Goal: Task Accomplishment & Management: Manage account settings

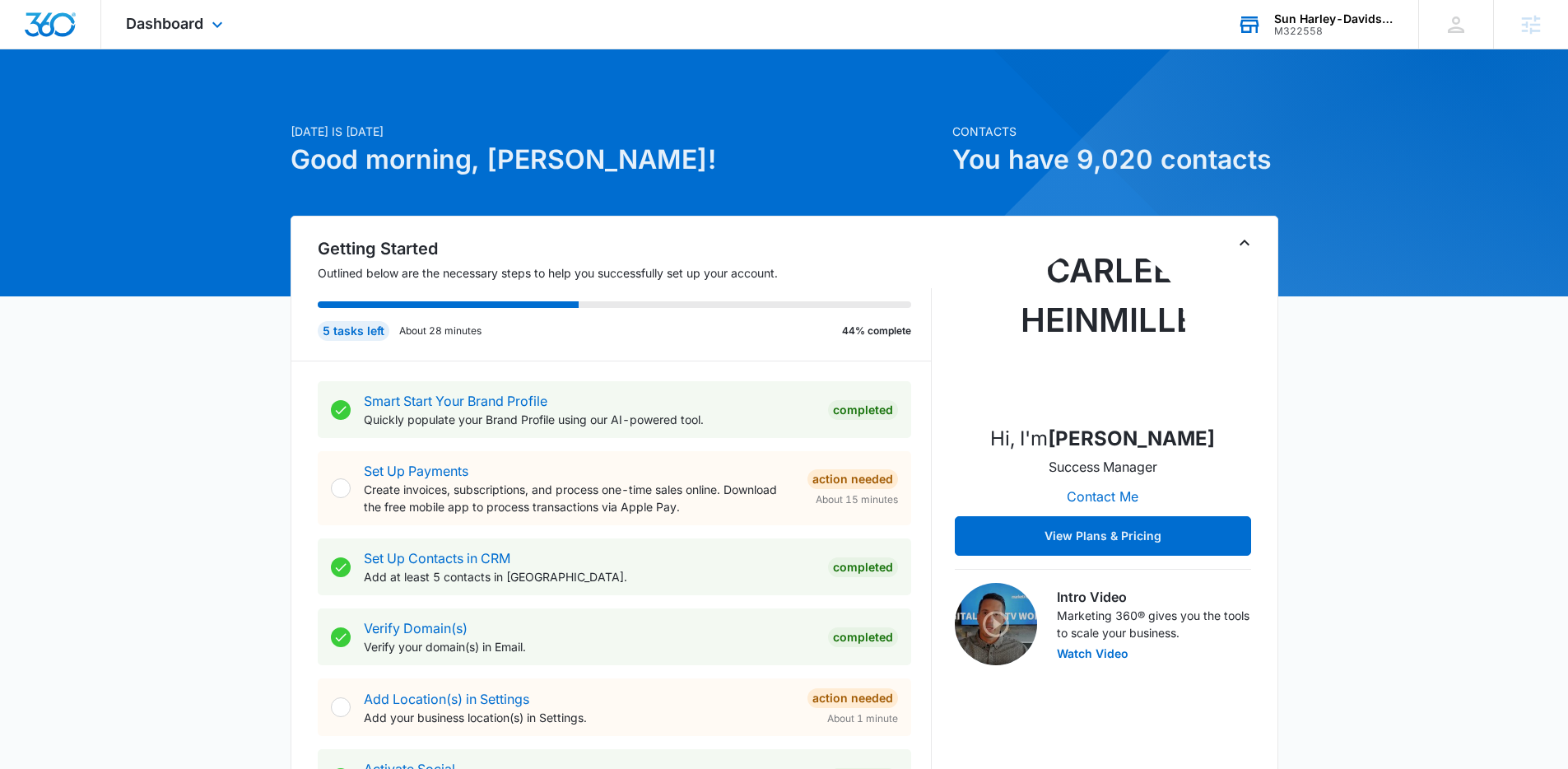
click at [1324, 32] on div "M322558" at bounding box center [1335, 32] width 120 height 12
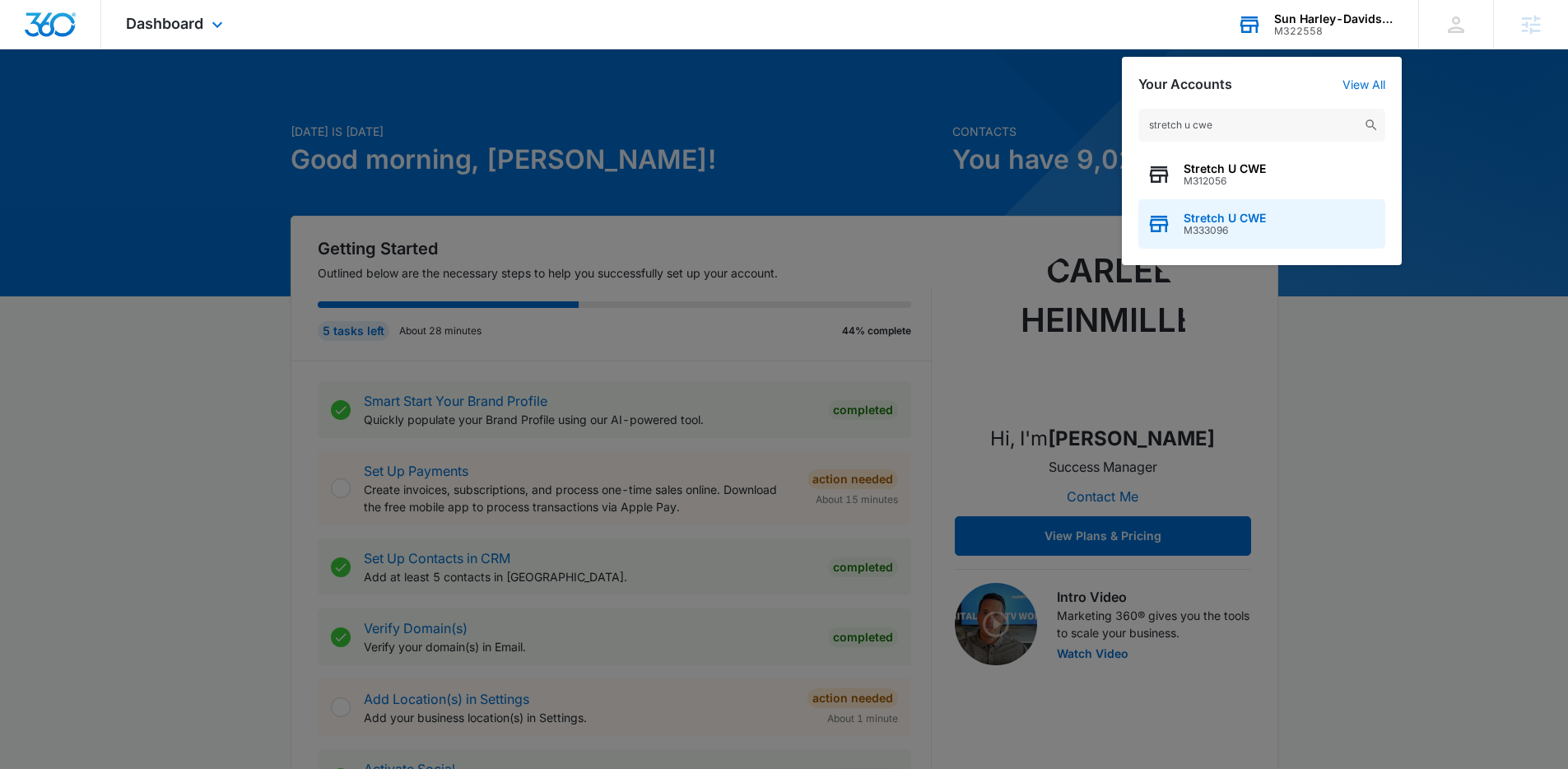
type input "stretch u cwe"
click at [1214, 226] on span "M333096" at bounding box center [1225, 230] width 83 height 12
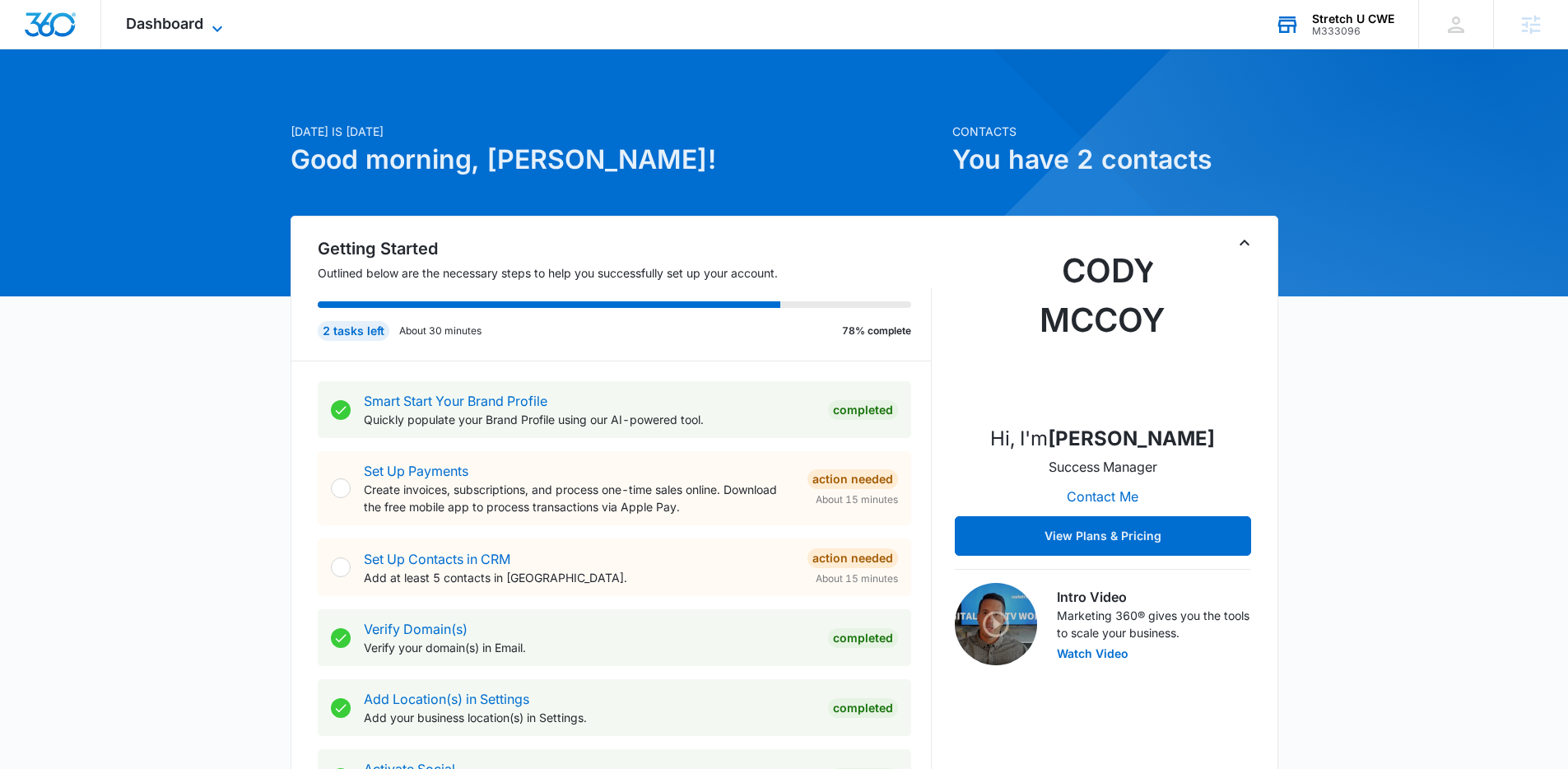
click at [178, 17] on span "Dashboard" at bounding box center [164, 24] width 78 height 18
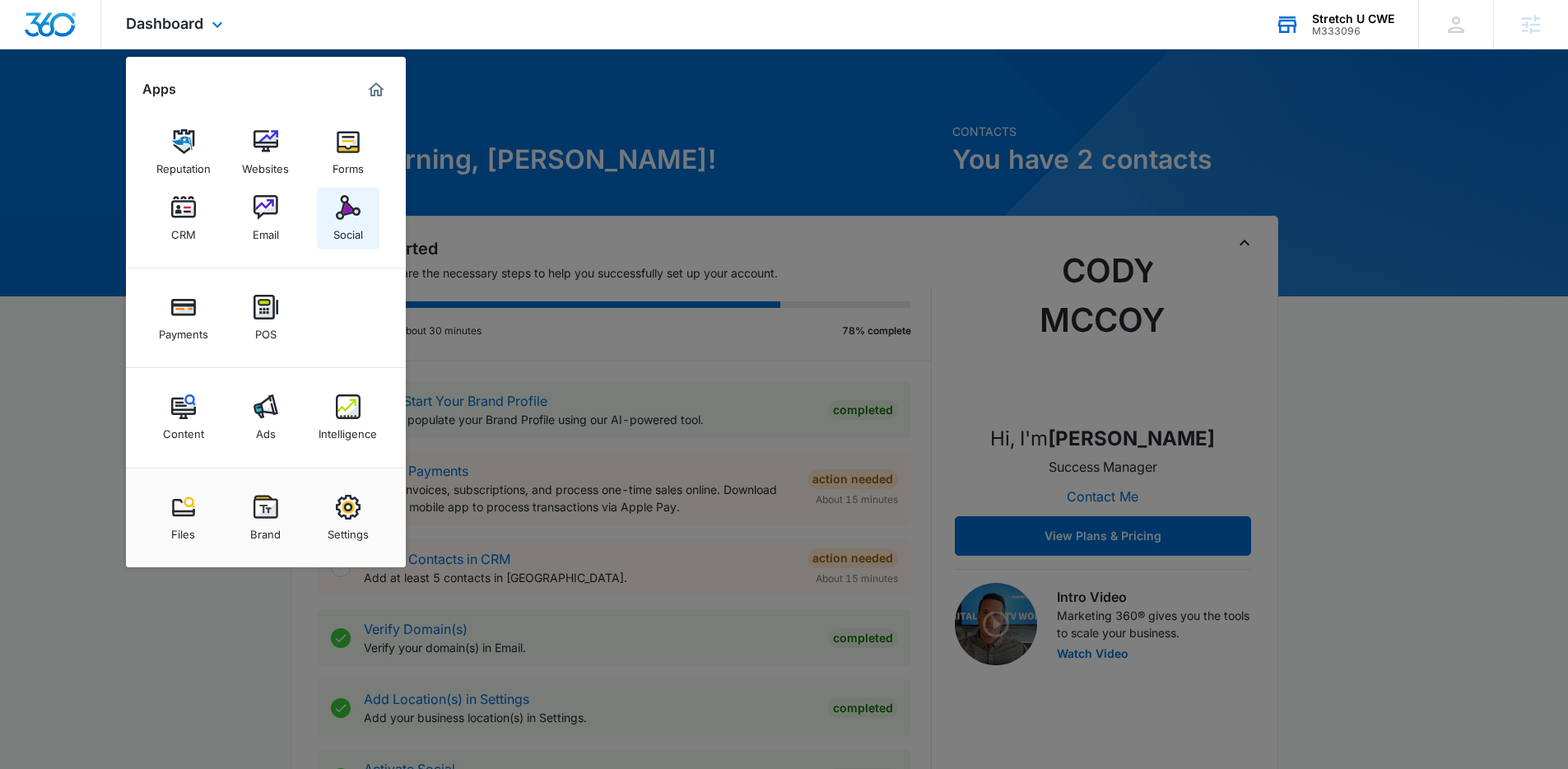
click at [344, 200] on img at bounding box center [348, 207] width 25 height 25
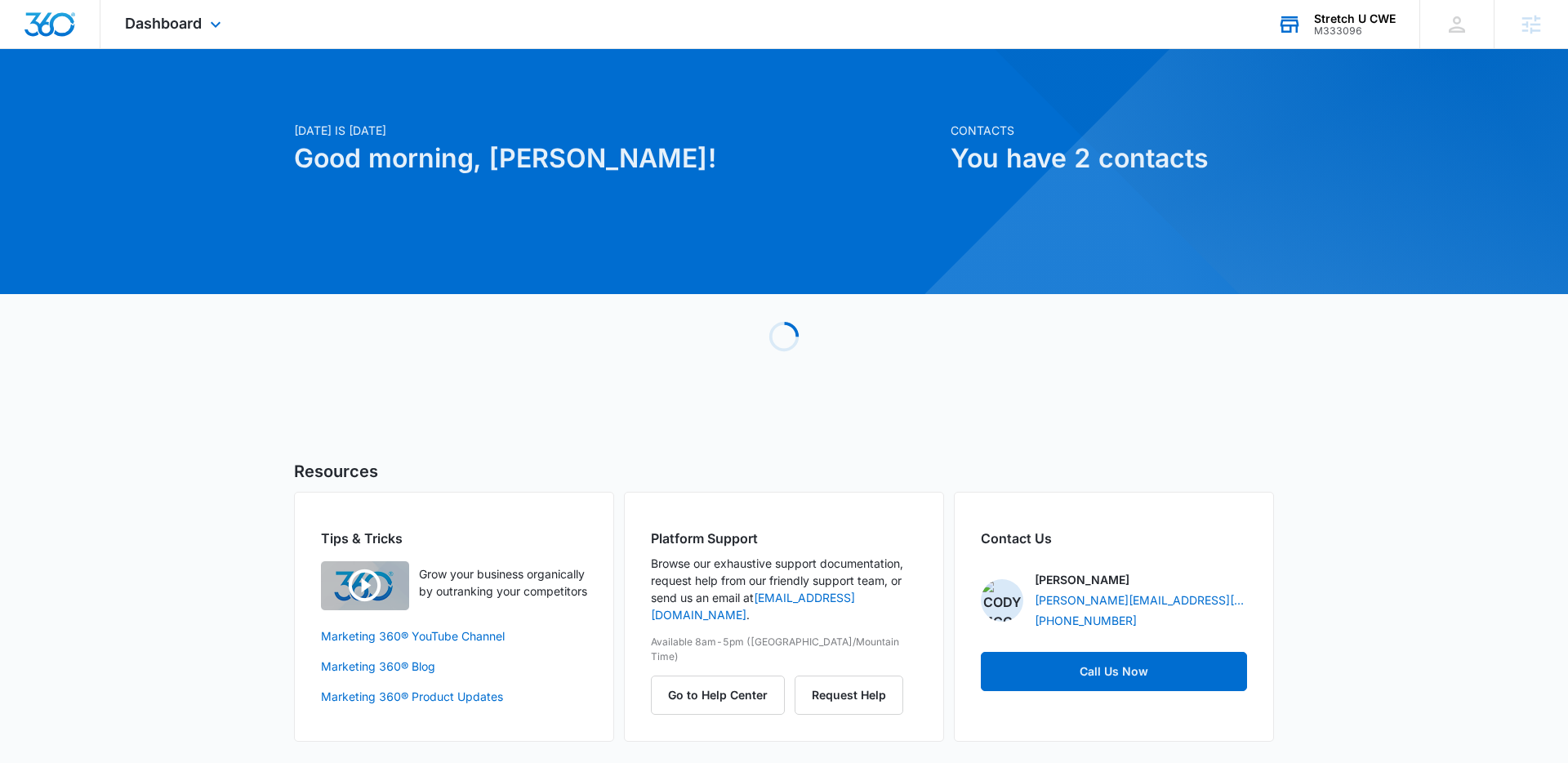
click at [1353, 32] on div "M333096" at bounding box center [1355, 31] width 82 height 12
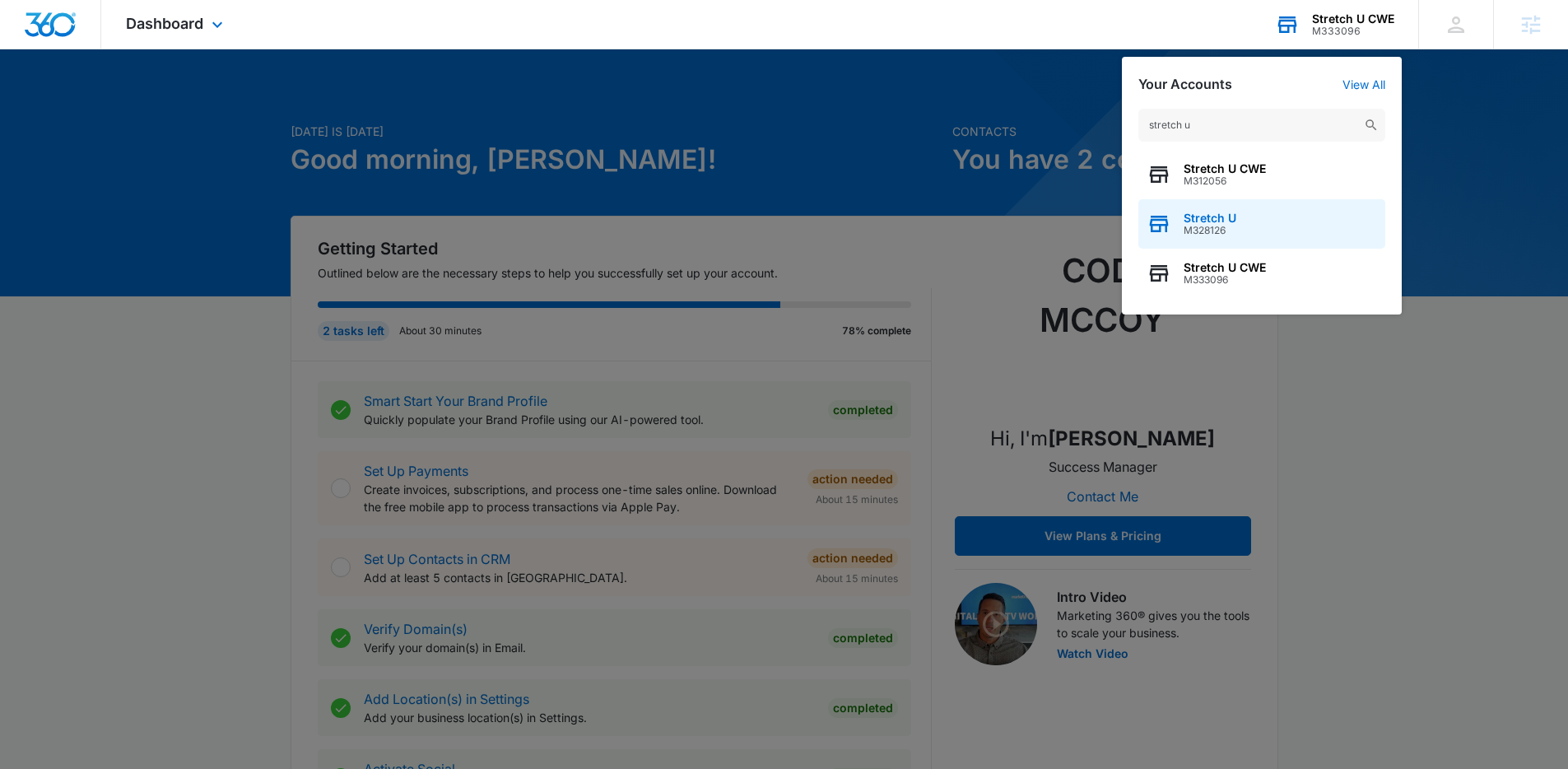
type input "stretch u"
click at [1196, 226] on span "M328126" at bounding box center [1209, 230] width 52 height 12
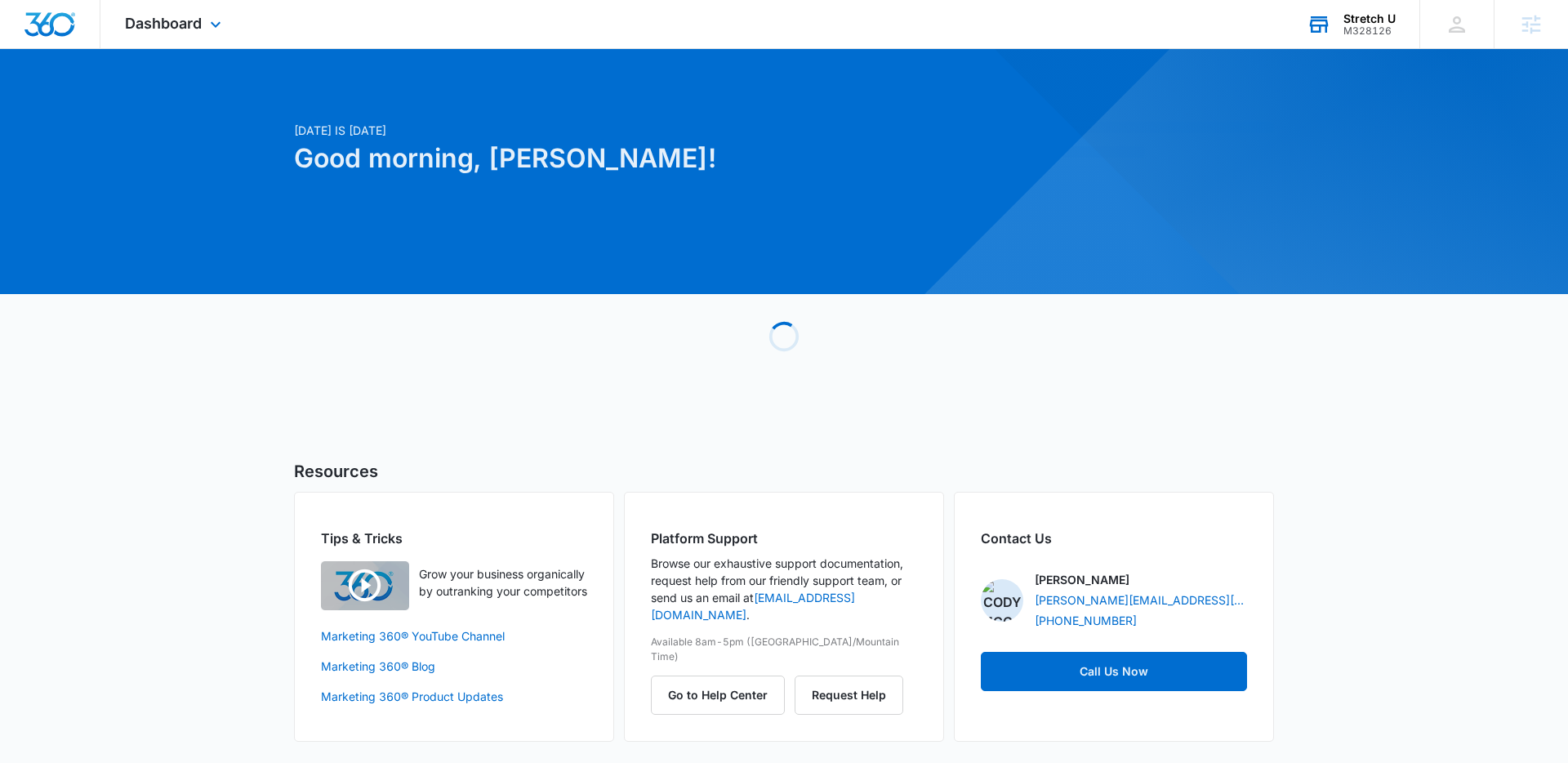
click at [224, 13] on div "Dashboard Apps Reputation Websites Forms CRM Email Social Payments POS Content …" at bounding box center [175, 23] width 149 height 48
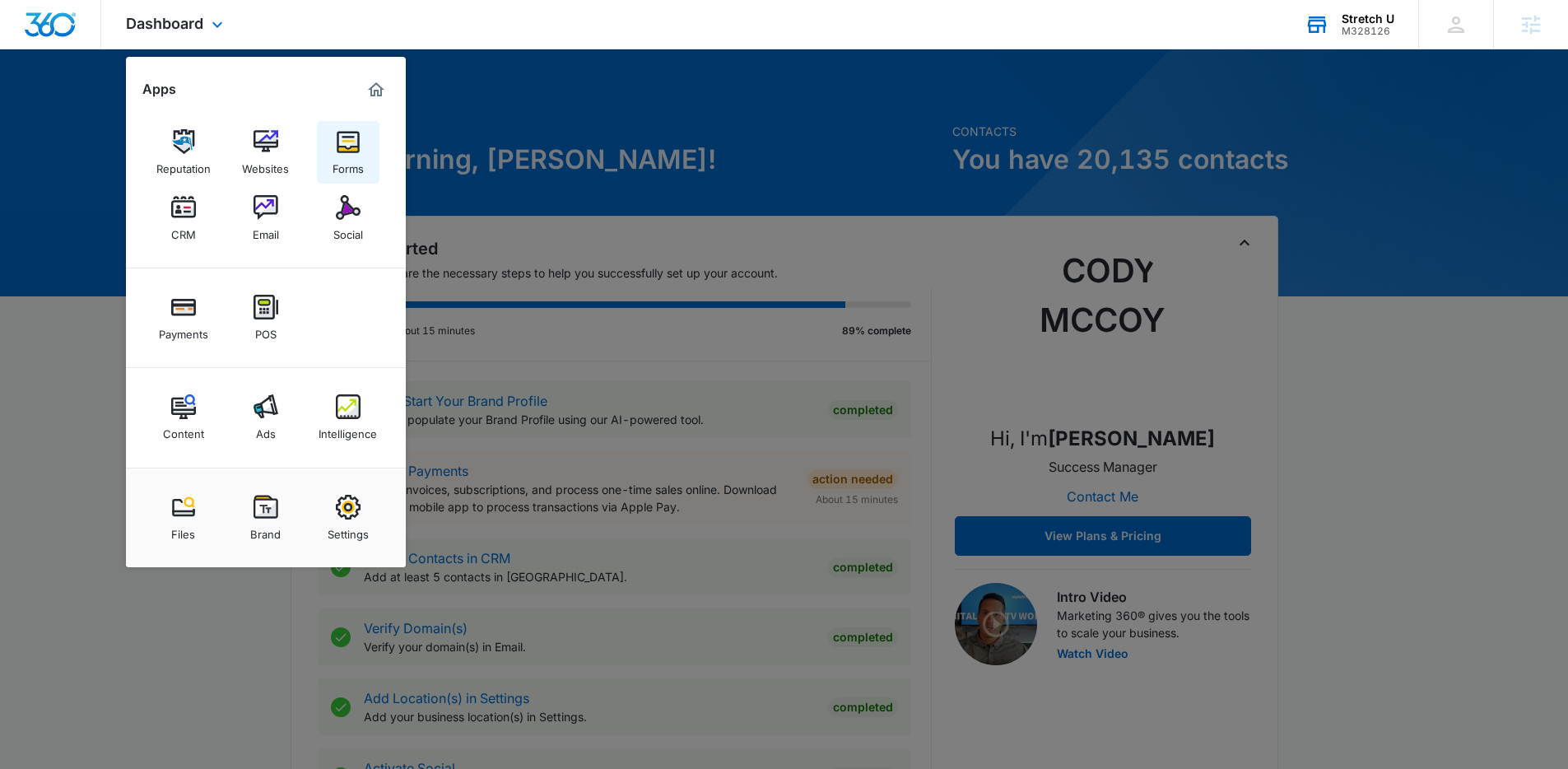
click at [344, 148] on img at bounding box center [348, 141] width 25 height 25
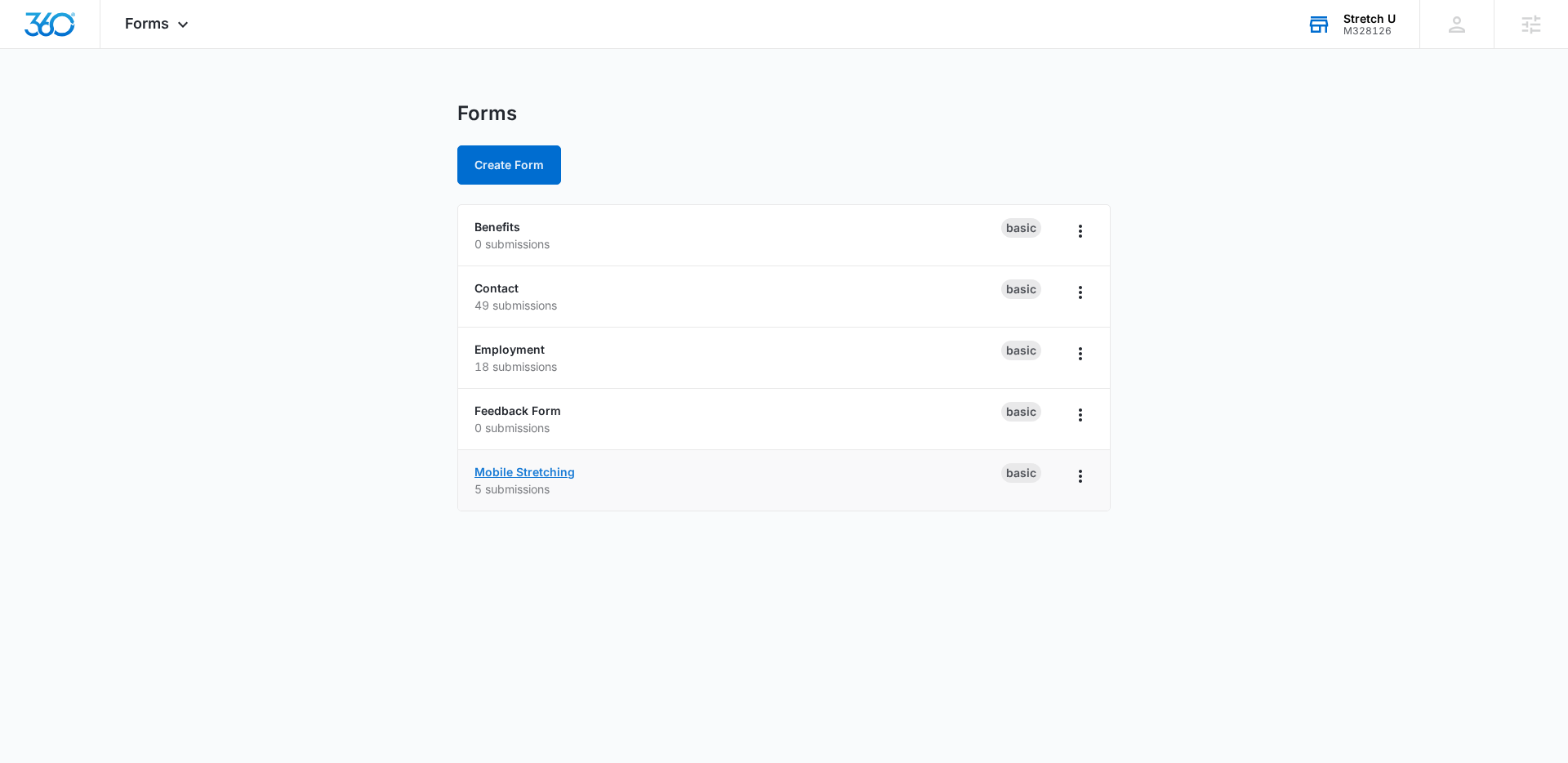
click at [530, 465] on link "Mobile Stretching" at bounding box center [525, 472] width 101 height 14
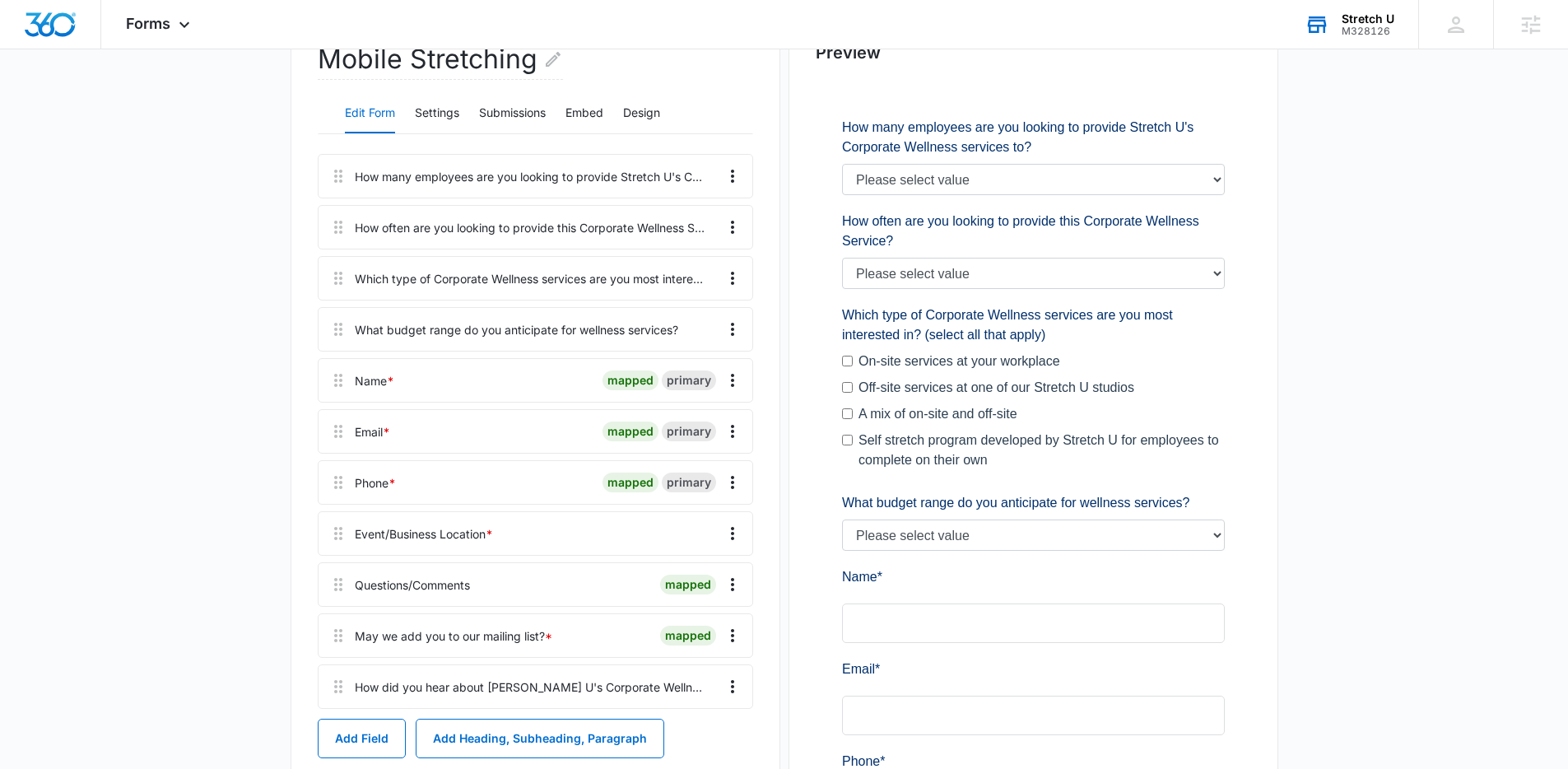
scroll to position [199, 0]
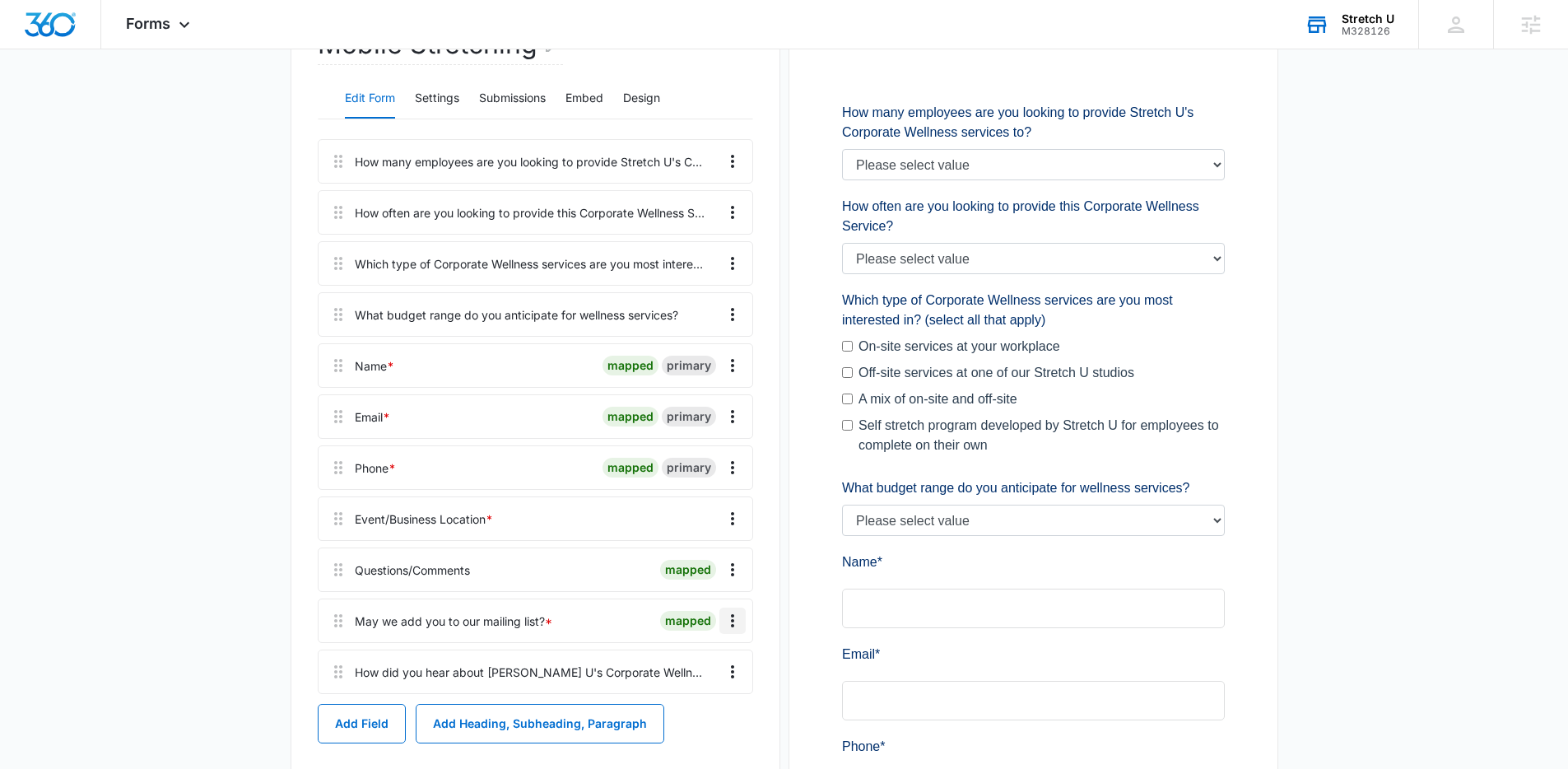
click at [742, 619] on button "Overflow Menu" at bounding box center [732, 620] width 27 height 27
click at [714, 690] on button "Delete" at bounding box center [697, 691] width 94 height 25
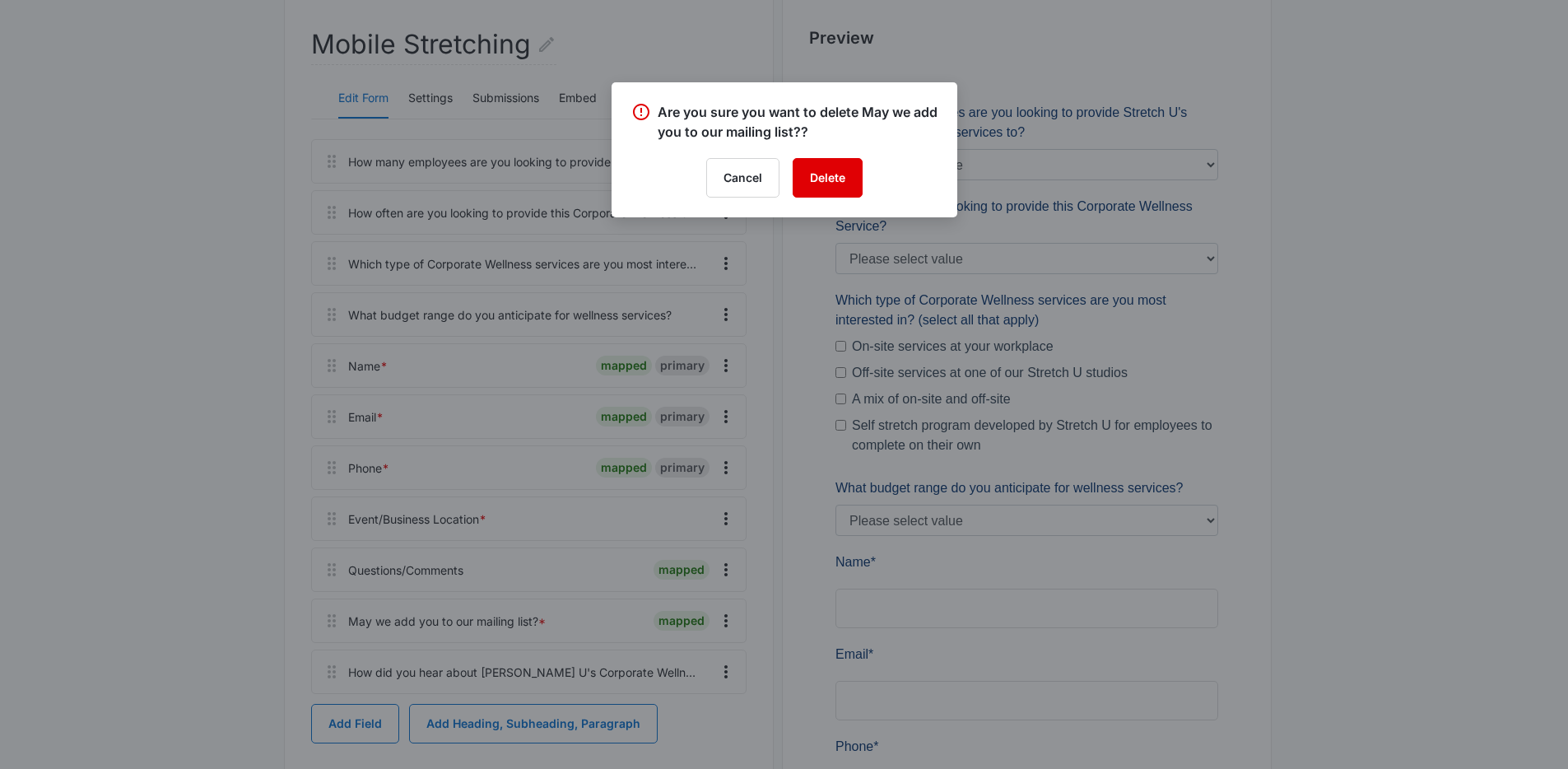
click at [845, 175] on button "Delete" at bounding box center [827, 177] width 70 height 39
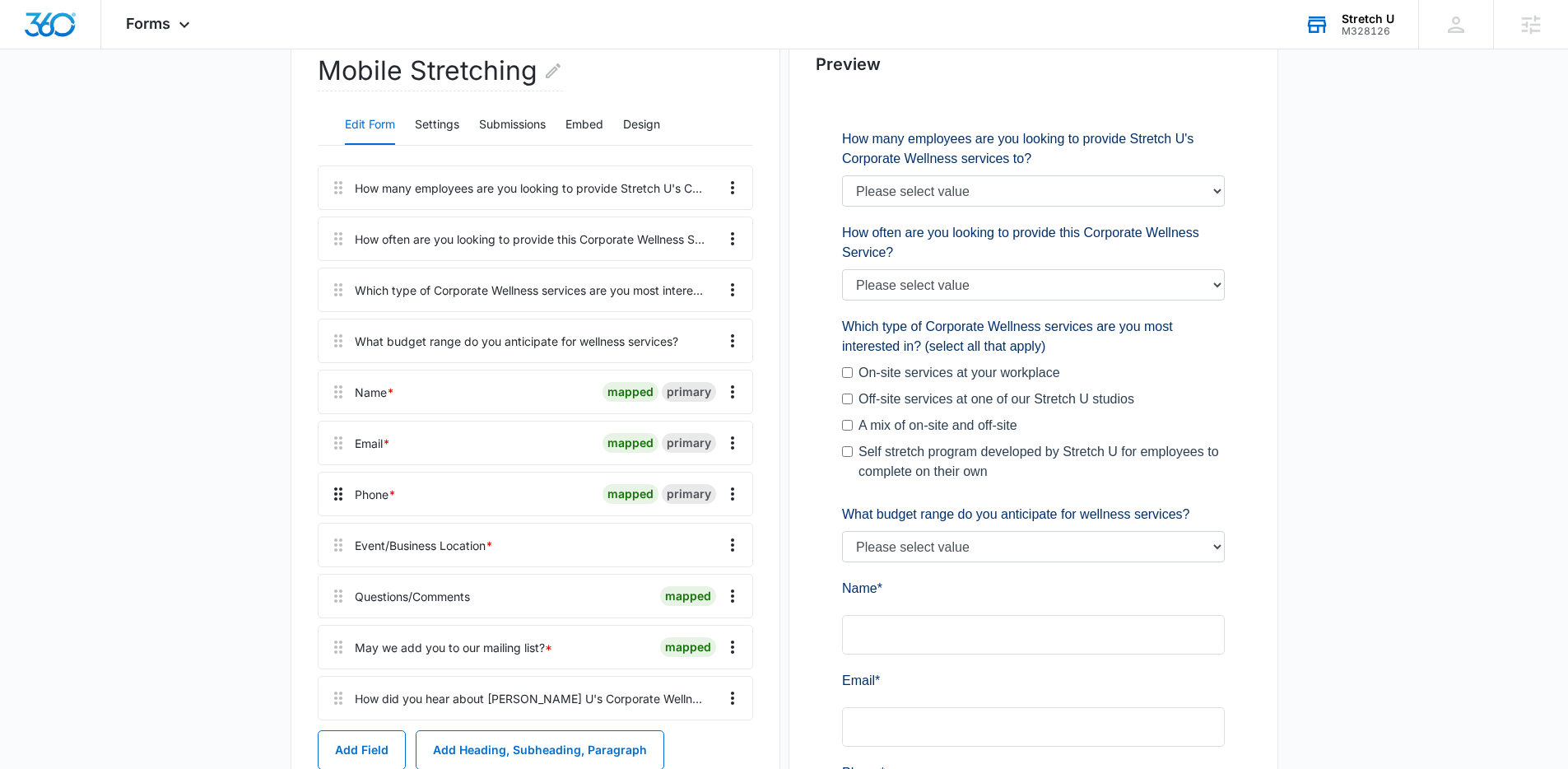
scroll to position [791, 0]
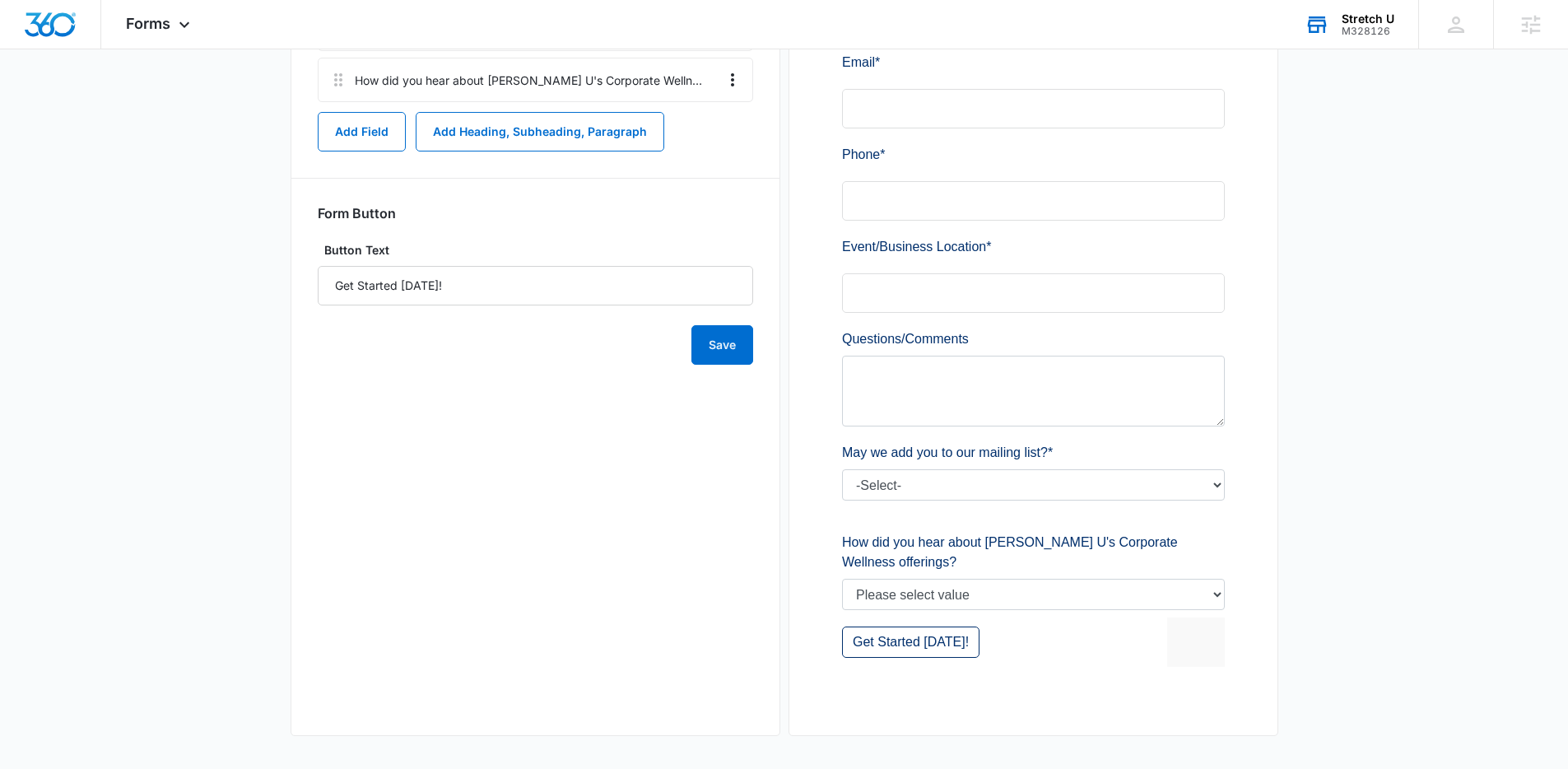
click at [259, 481] on main "Edit Form Mobile Stretching Edit Form Settings Submissions Embed Design How man…" at bounding box center [784, 39] width 1568 height 1457
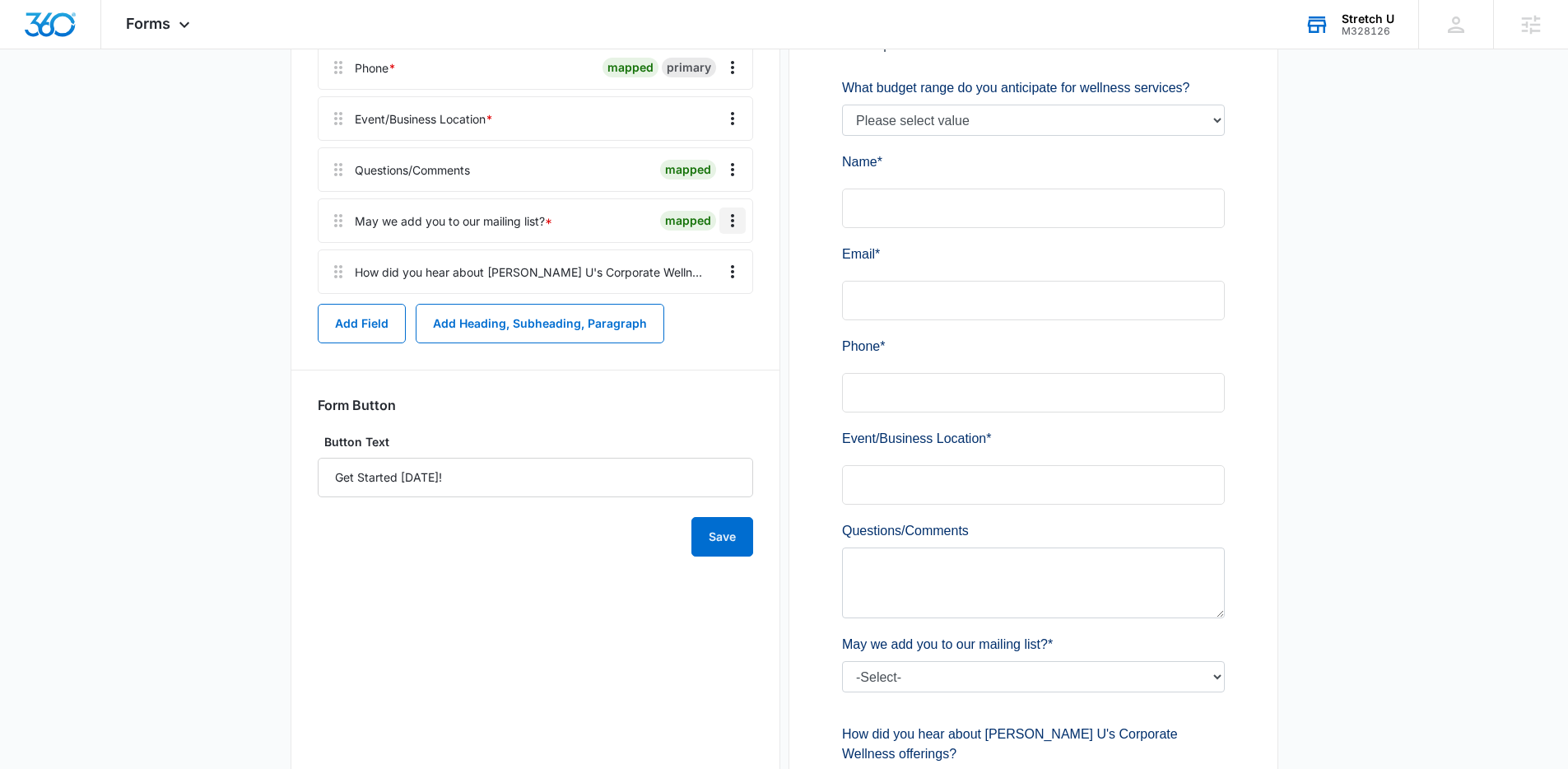
click at [735, 219] on icon "Overflow Menu" at bounding box center [733, 221] width 20 height 20
click at [699, 288] on div "Delete" at bounding box center [687, 291] width 34 height 12
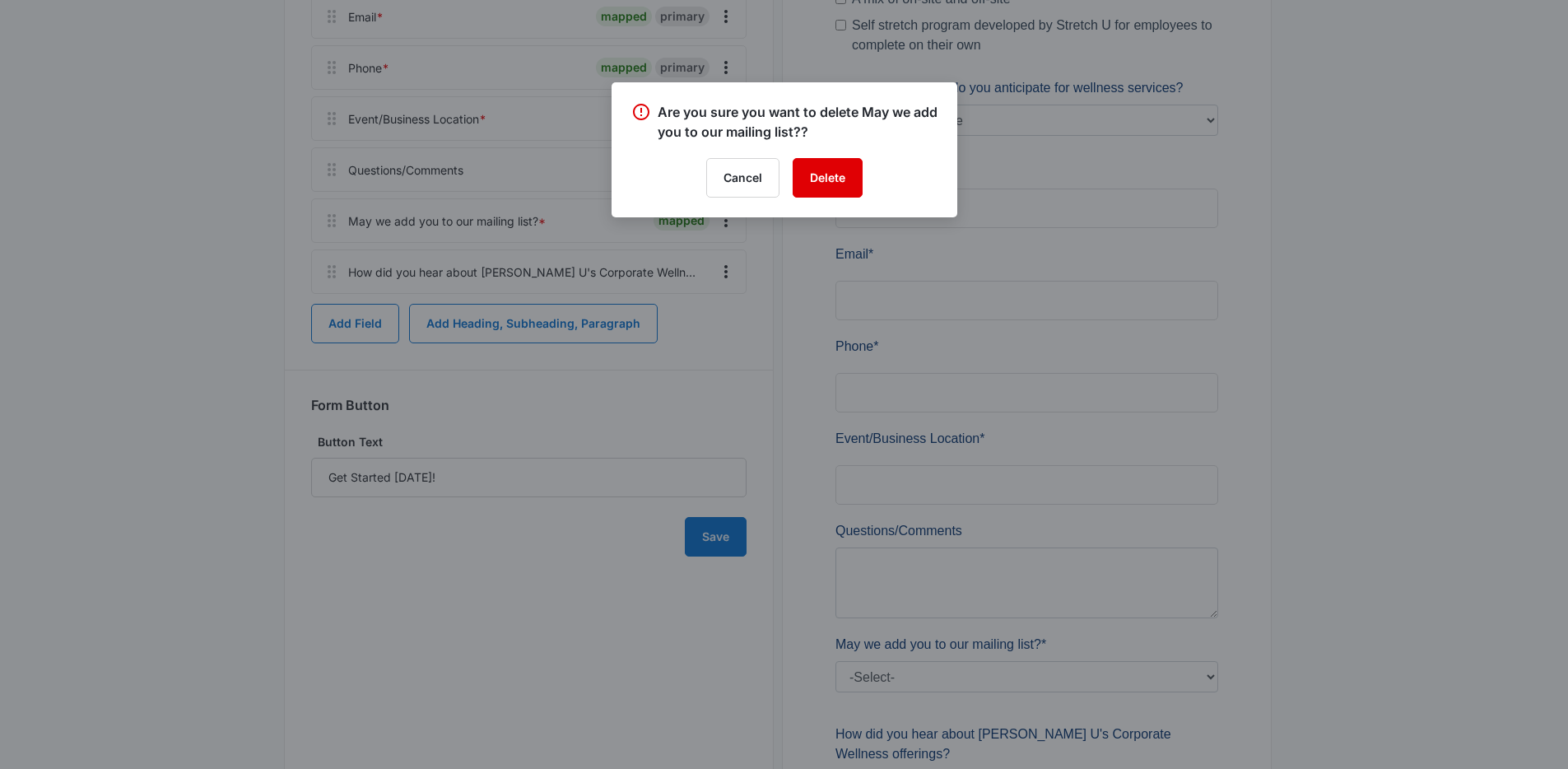
click at [829, 173] on button "Delete" at bounding box center [827, 177] width 70 height 39
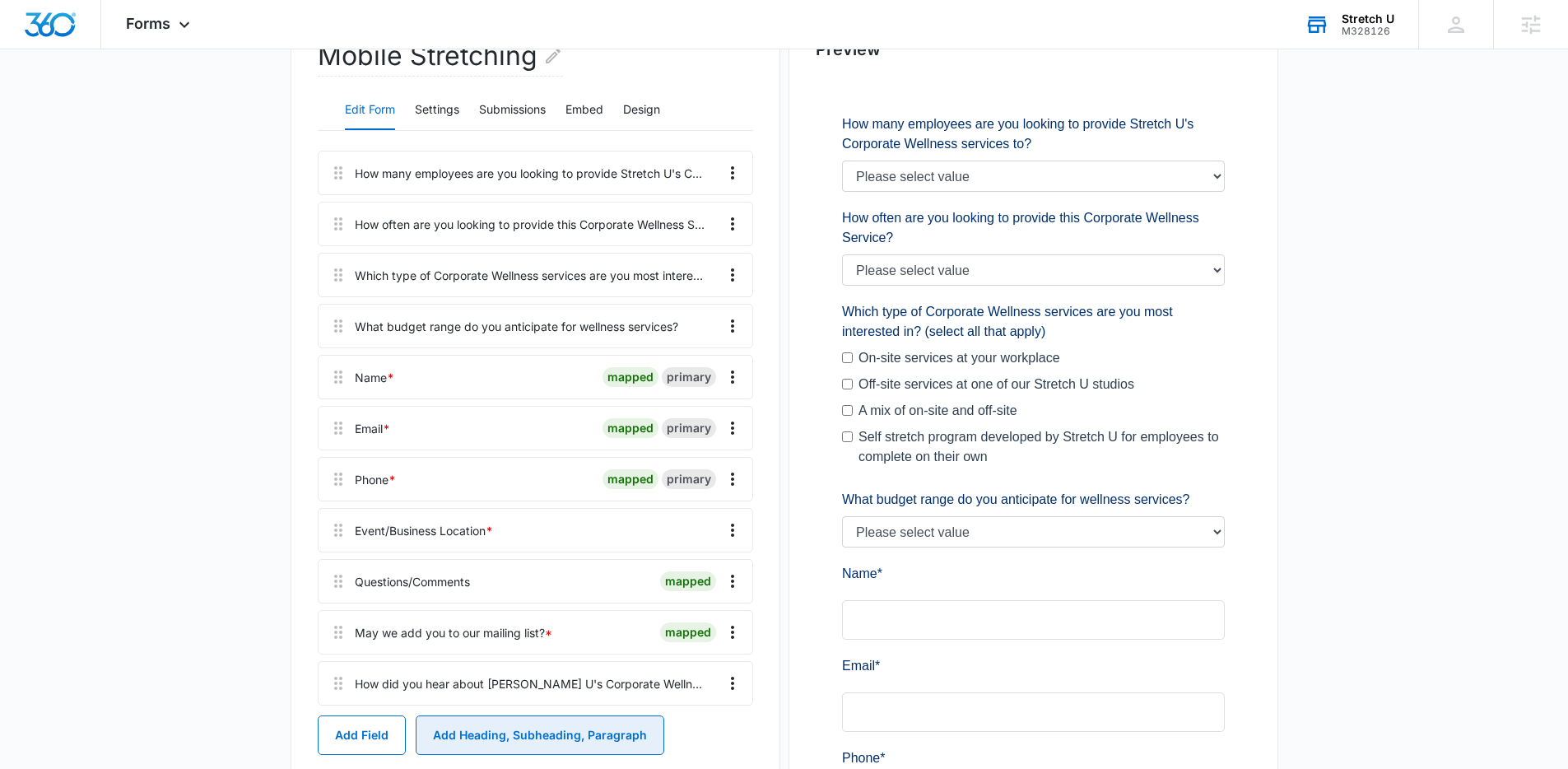
scroll to position [158, 0]
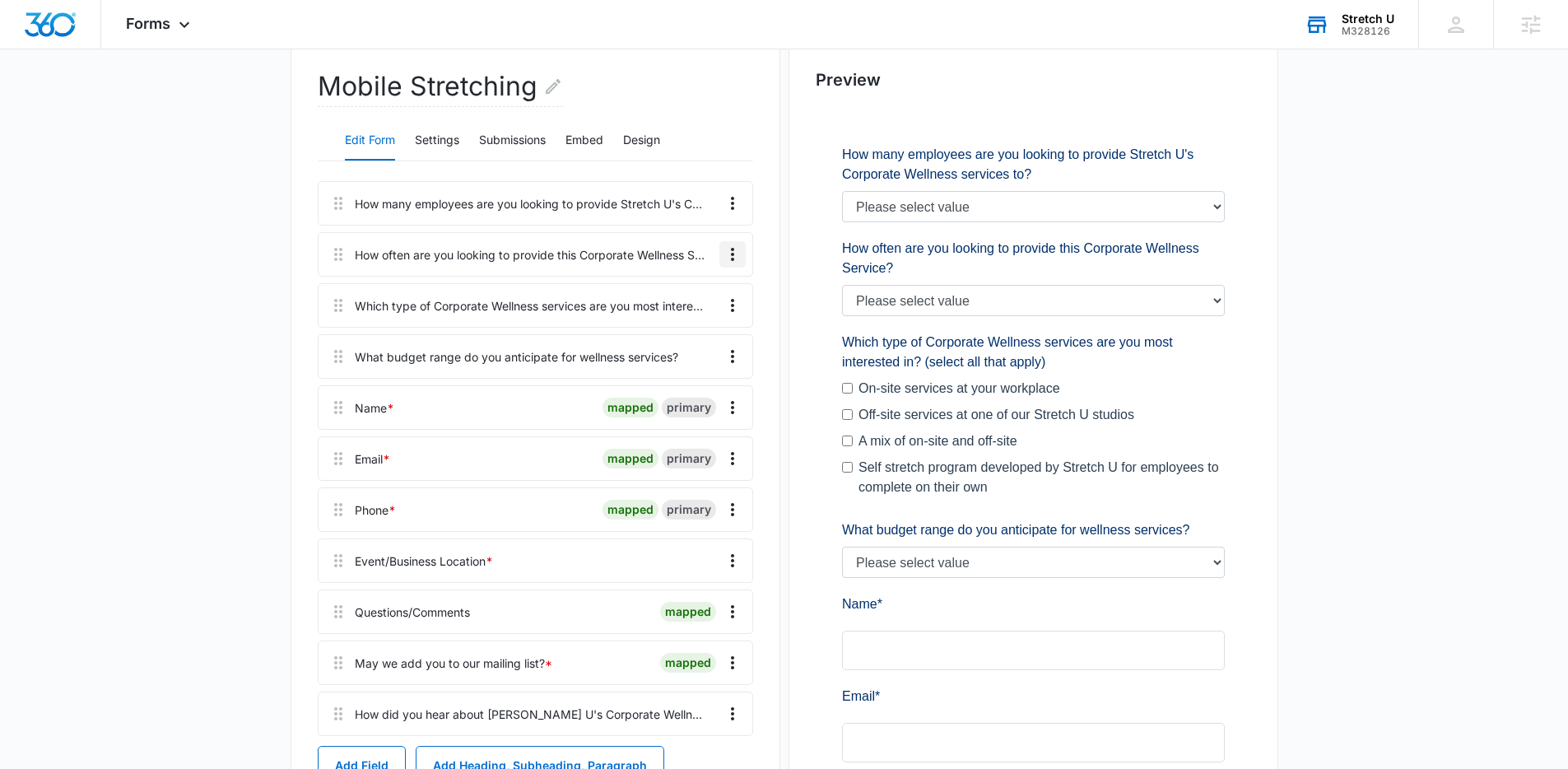
click at [728, 253] on icon "Overflow Menu" at bounding box center [733, 254] width 20 height 20
click at [701, 298] on div "Edit" at bounding box center [687, 300] width 34 height 12
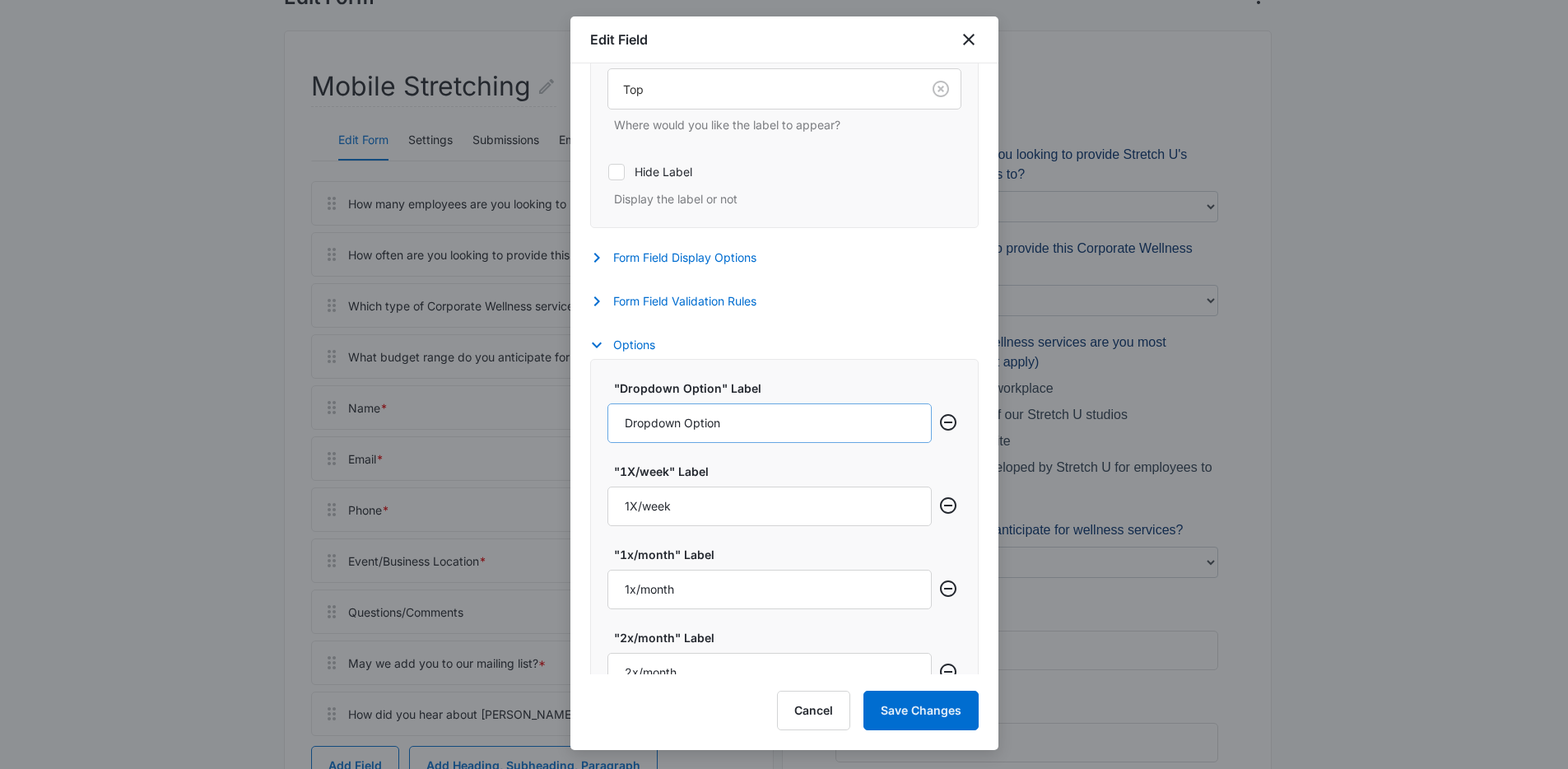
scroll to position [541, 0]
click at [939, 418] on icon "Remove row" at bounding box center [948, 421] width 20 height 20
click at [635, 420] on input "1X/week" at bounding box center [769, 422] width 324 height 39
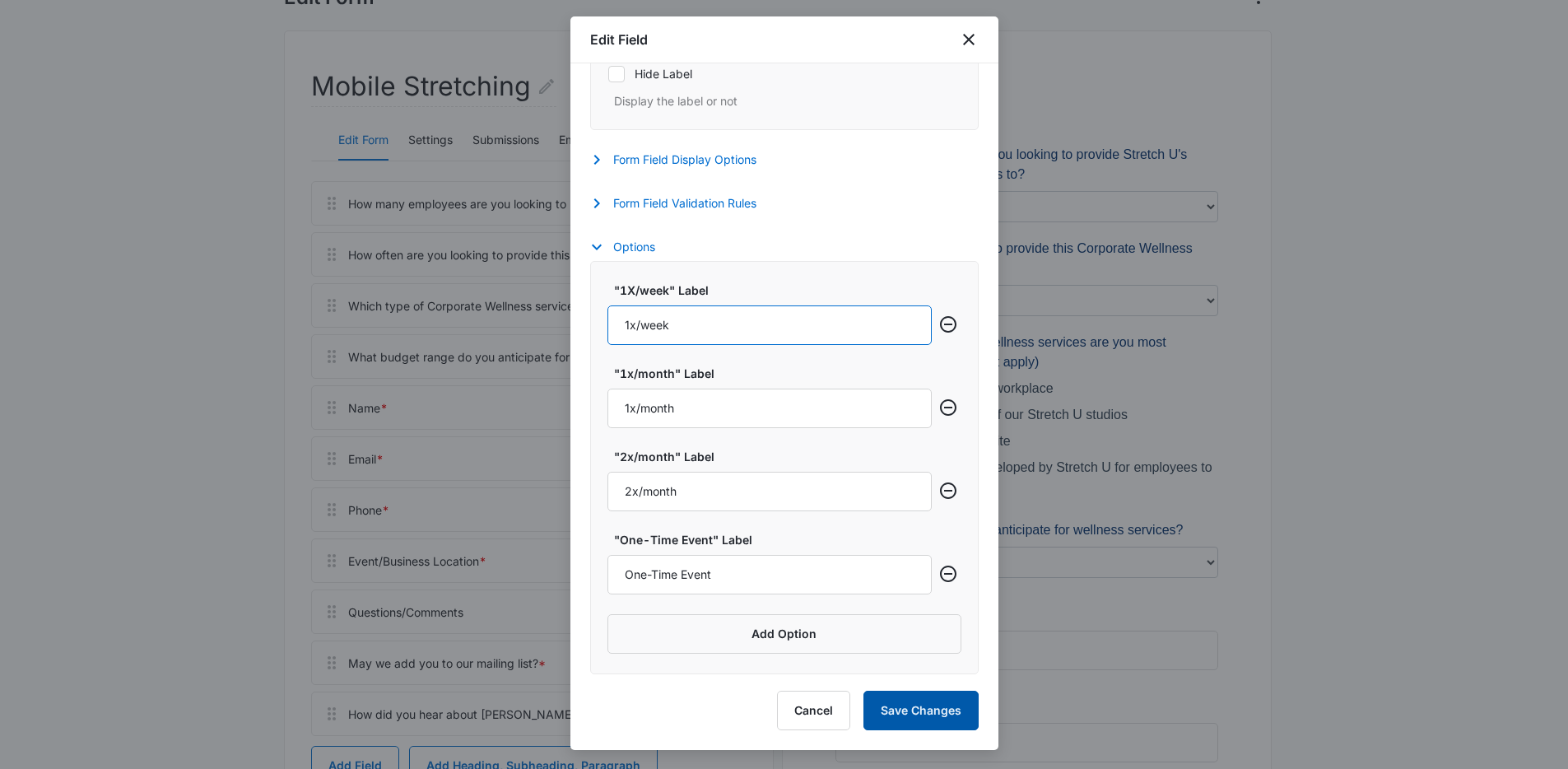
type input "1x/week"
click at [915, 714] on button "Save Changes" at bounding box center [921, 710] width 115 height 39
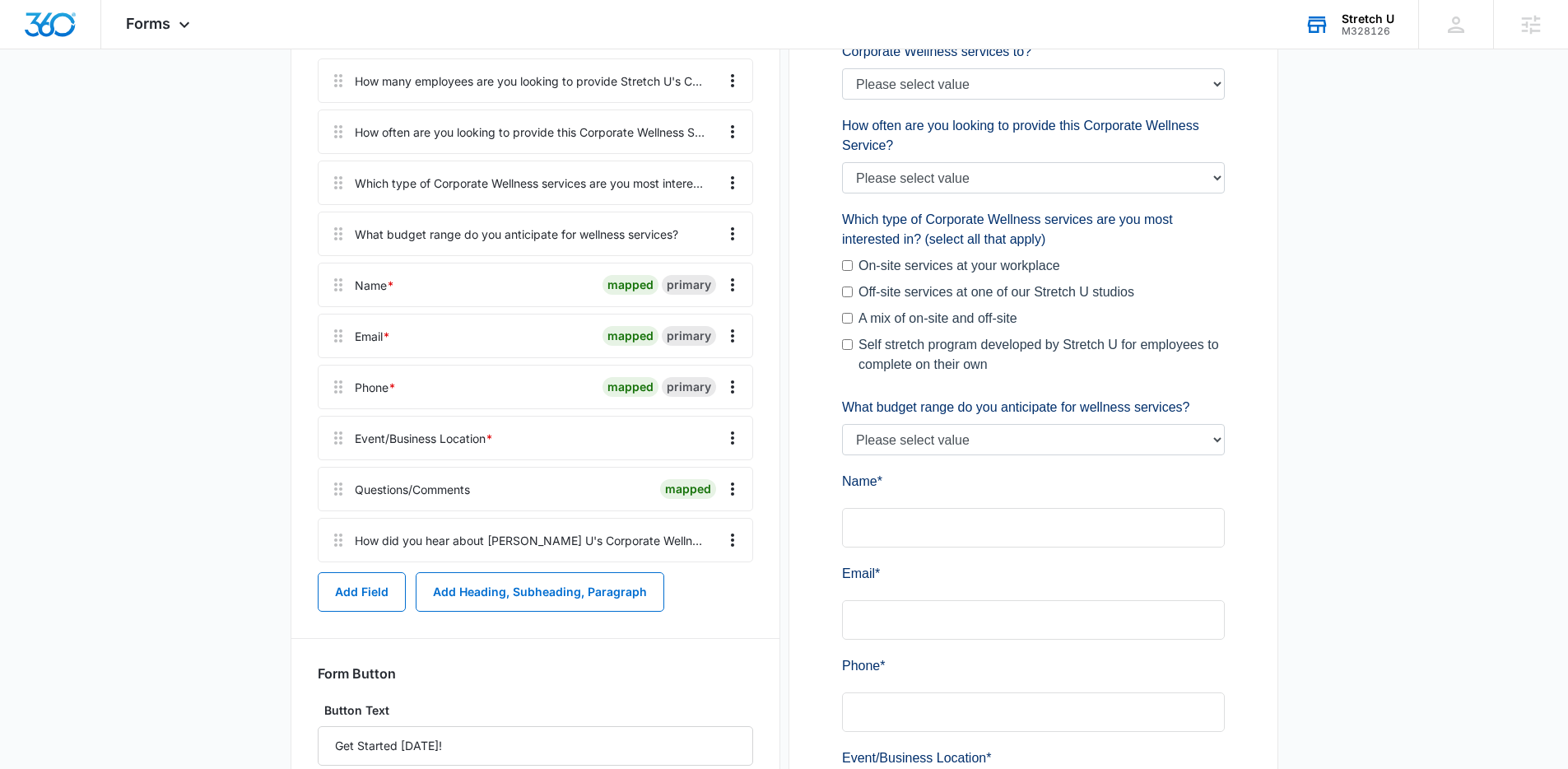
scroll to position [449, 0]
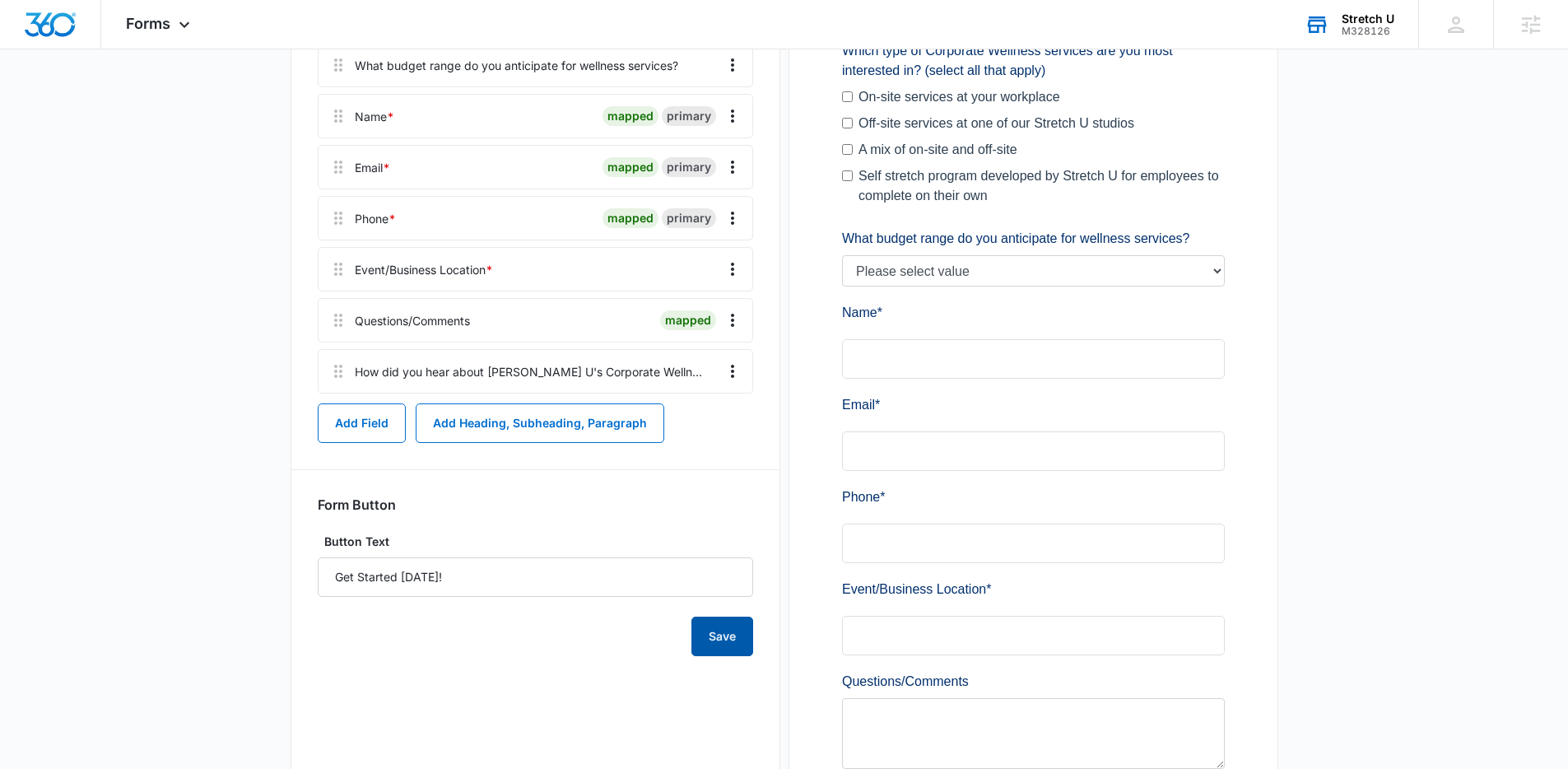
click at [693, 638] on button "Save" at bounding box center [722, 636] width 62 height 39
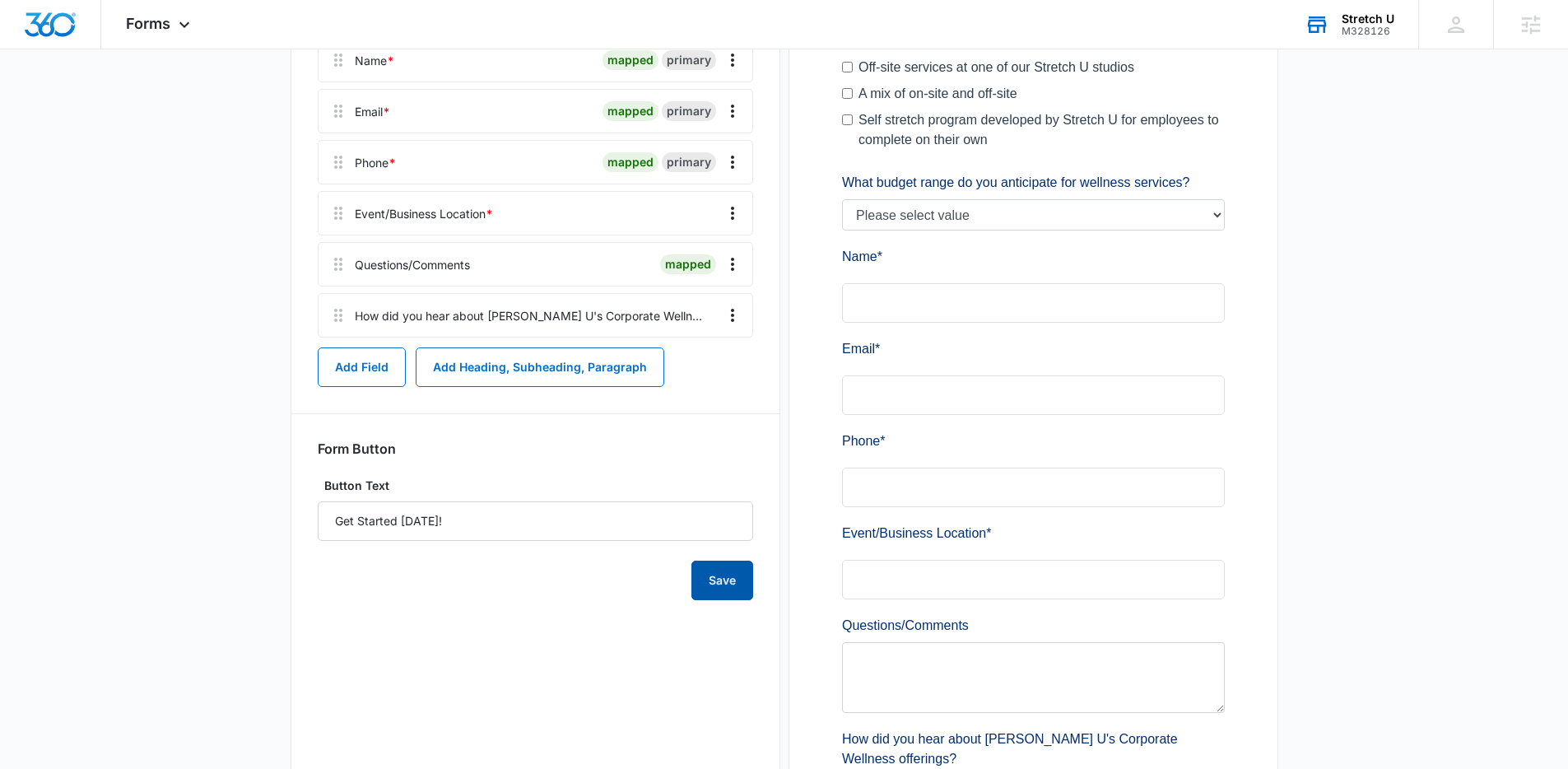
scroll to position [672, 0]
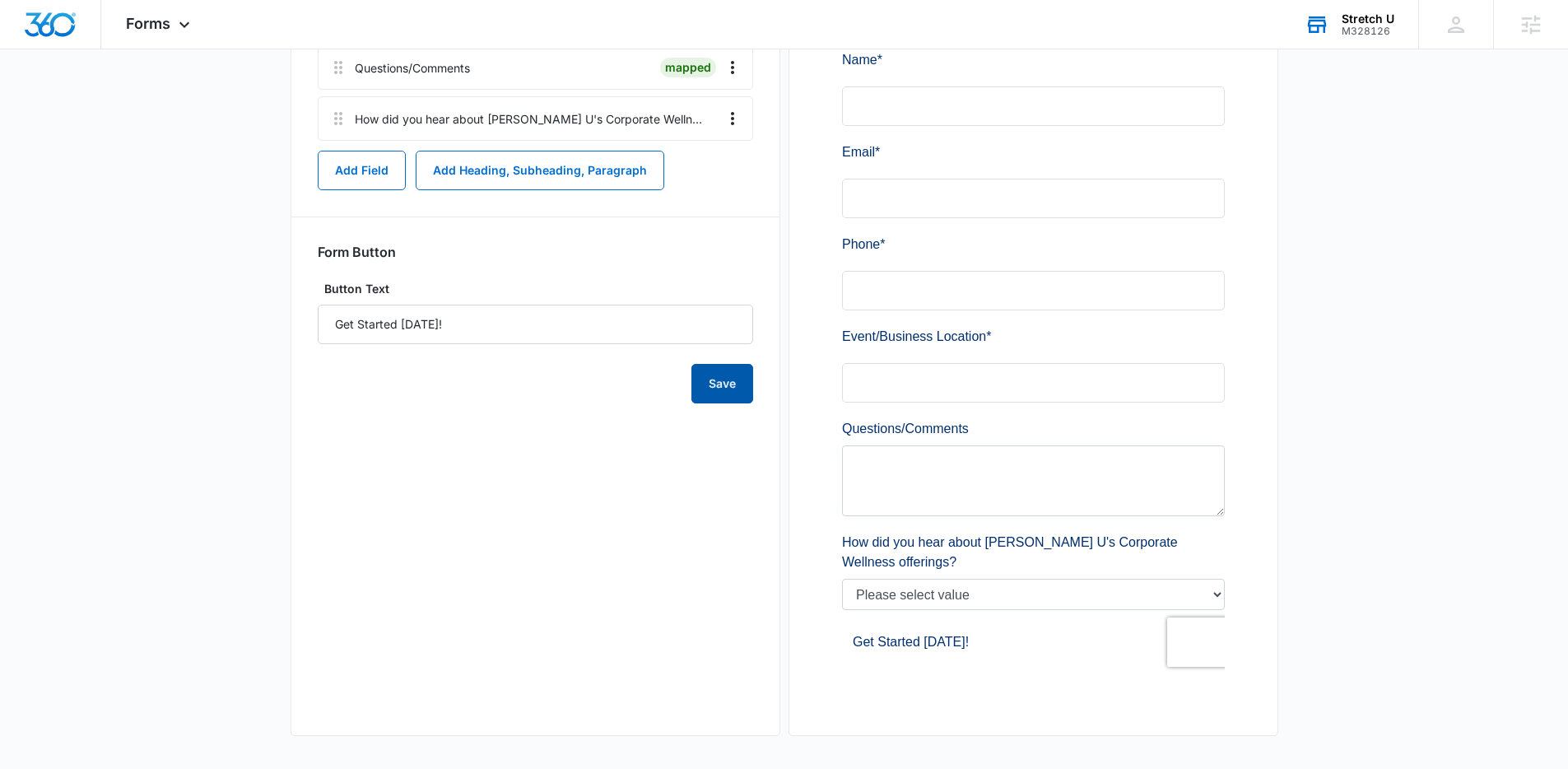
click at [738, 399] on button "Save" at bounding box center [722, 383] width 62 height 39
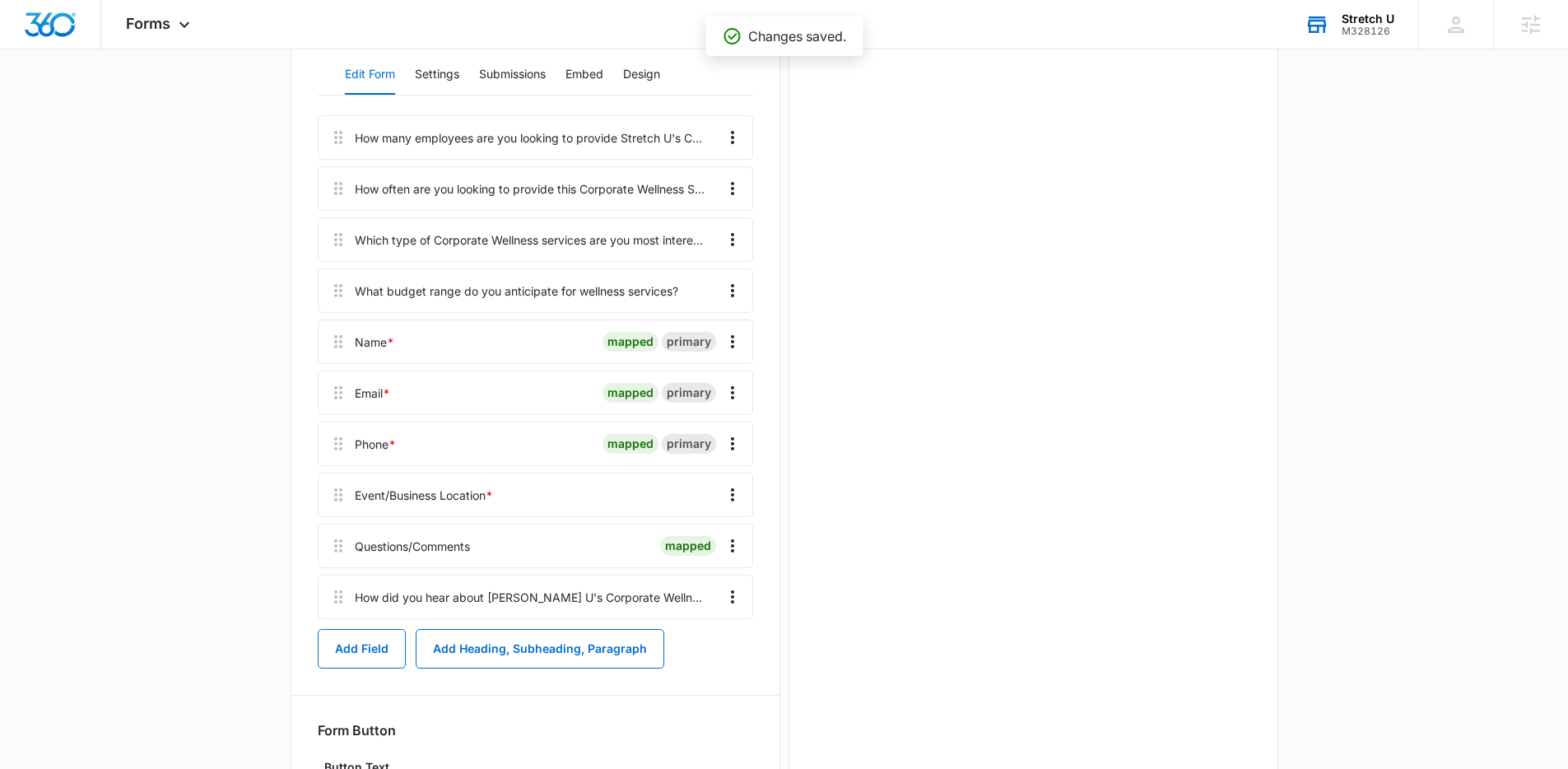
scroll to position [0, 0]
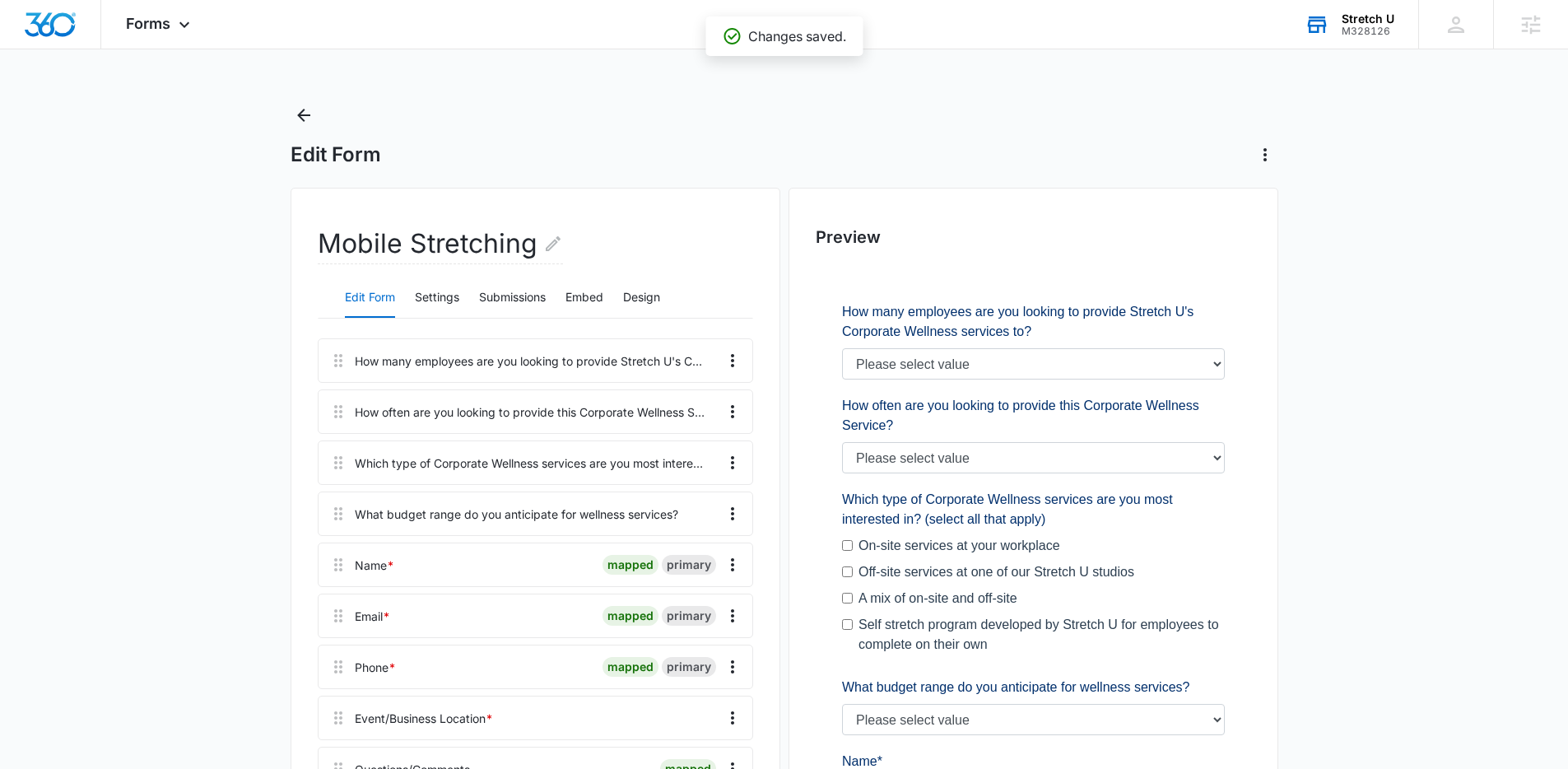
click at [860, 243] on h2 "Preview" at bounding box center [1033, 236] width 435 height 25
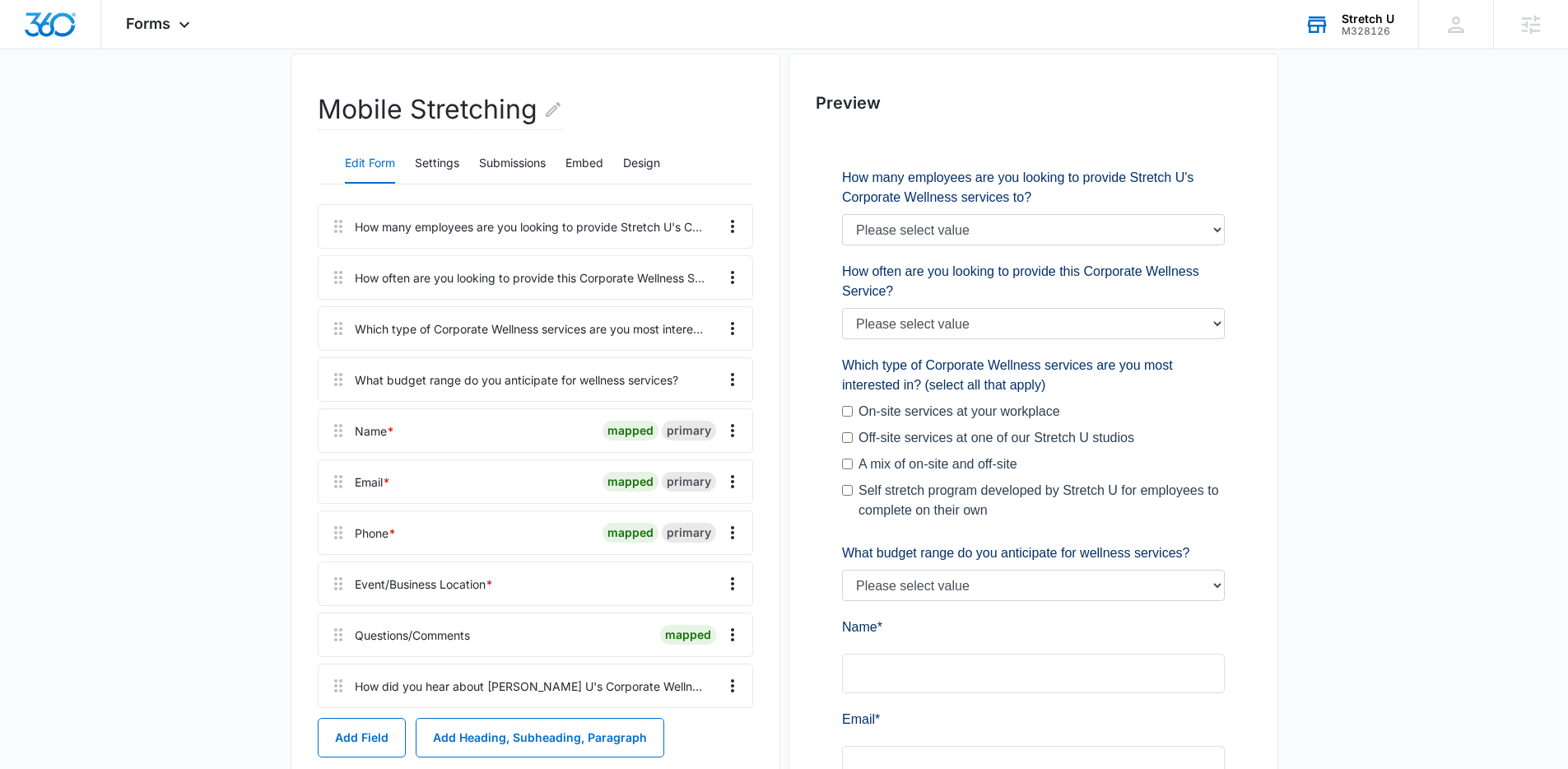
scroll to position [136, 0]
click at [733, 273] on icon "Overflow Menu" at bounding box center [733, 276] width 20 height 20
click at [387, 733] on button "Add Field" at bounding box center [361, 736] width 88 height 39
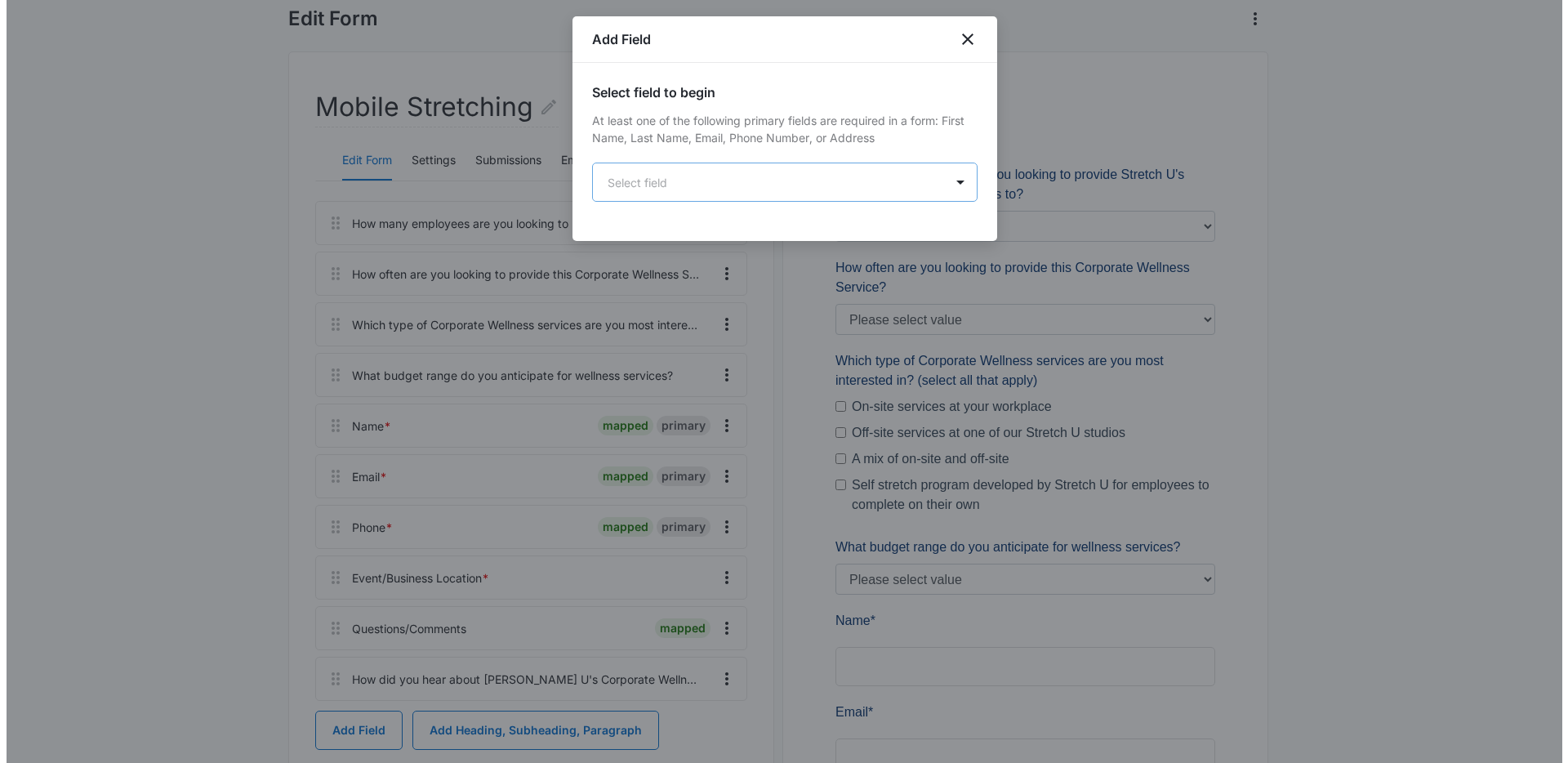
scroll to position [0, 0]
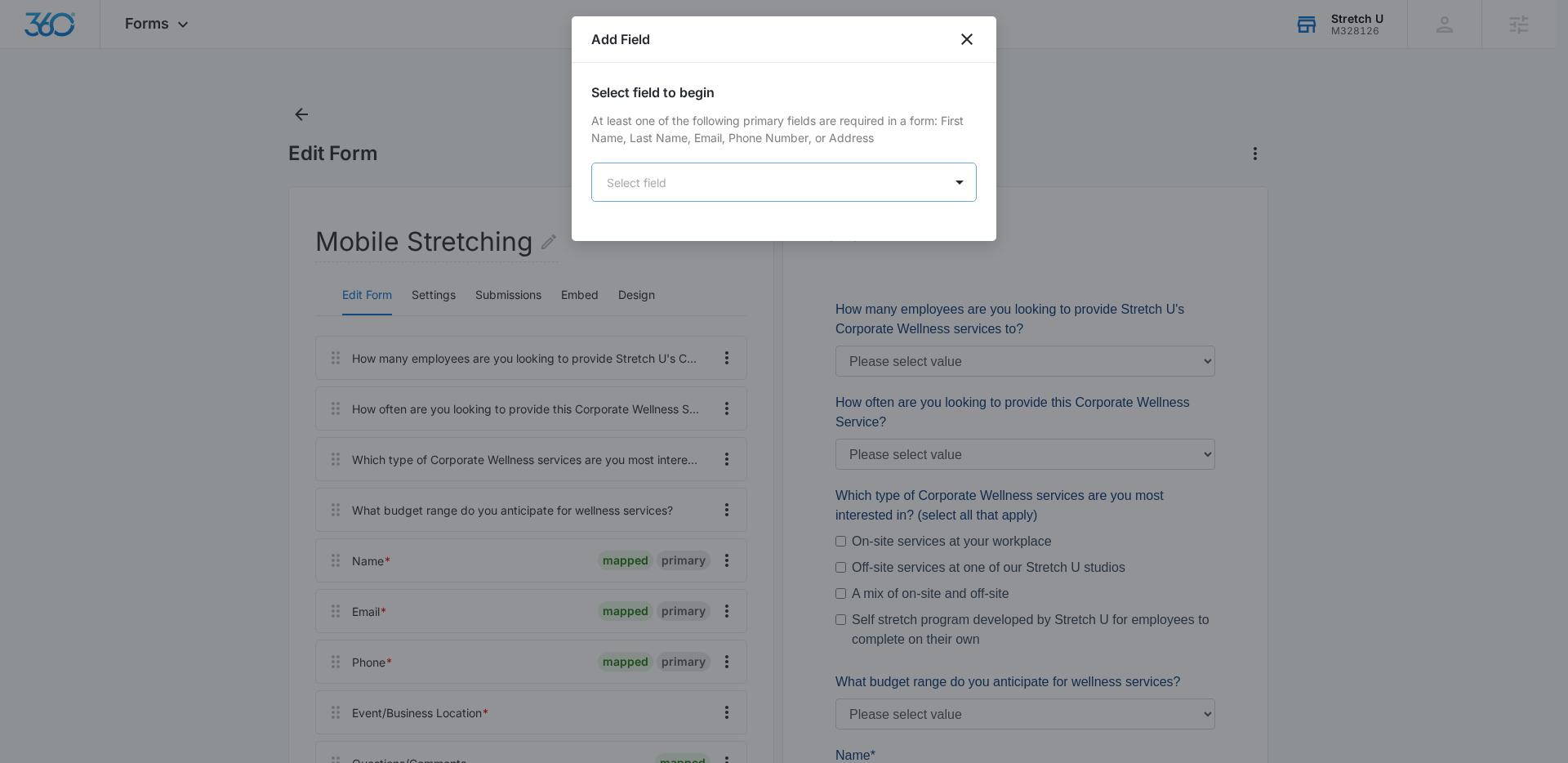
click at [614, 176] on body "Forms Apps Reputation Websites Forms CRM Email Social Payments POS Content Ads …" at bounding box center [784, 729] width 1568 height 1459
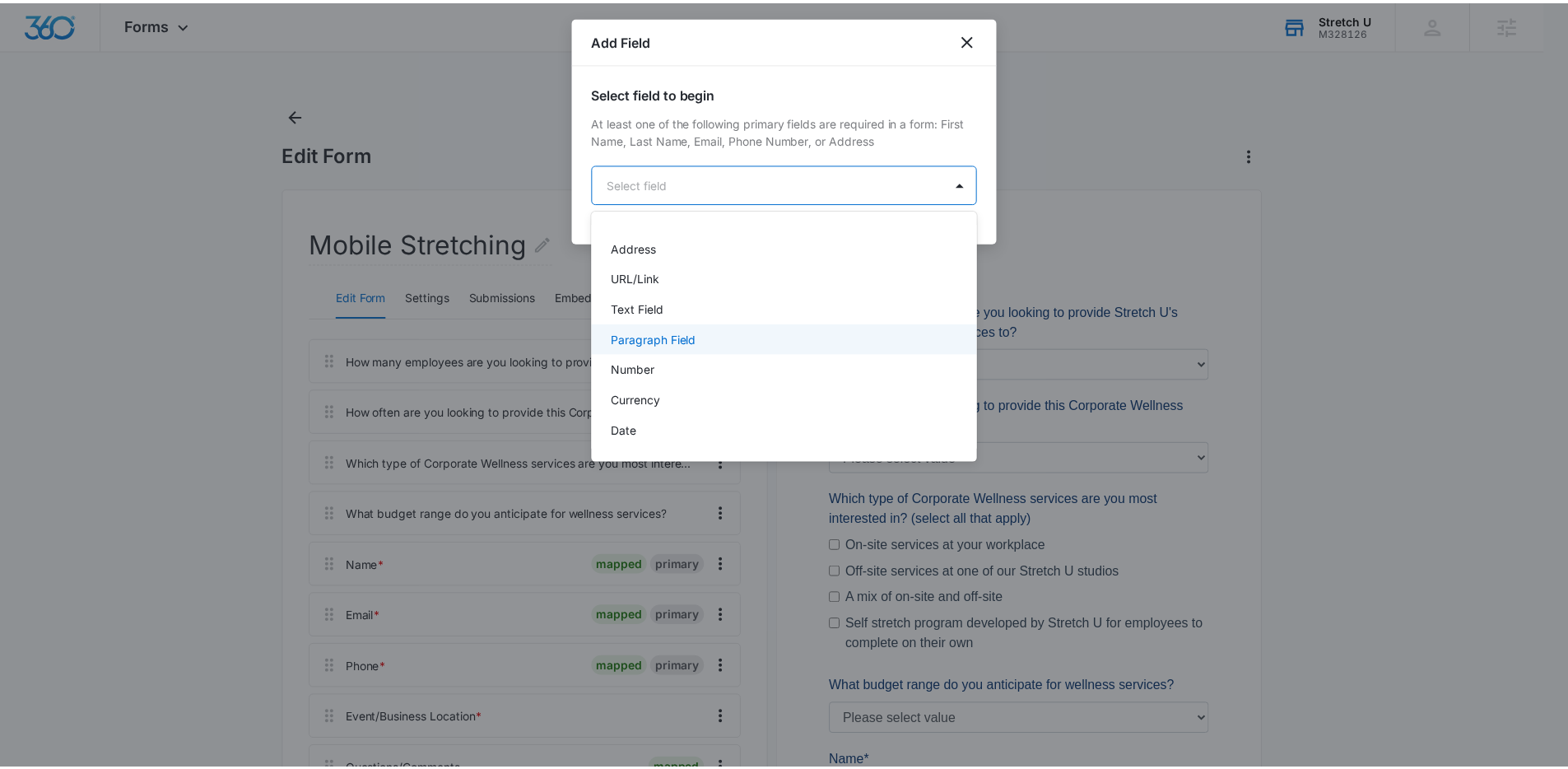
scroll to position [299, 0]
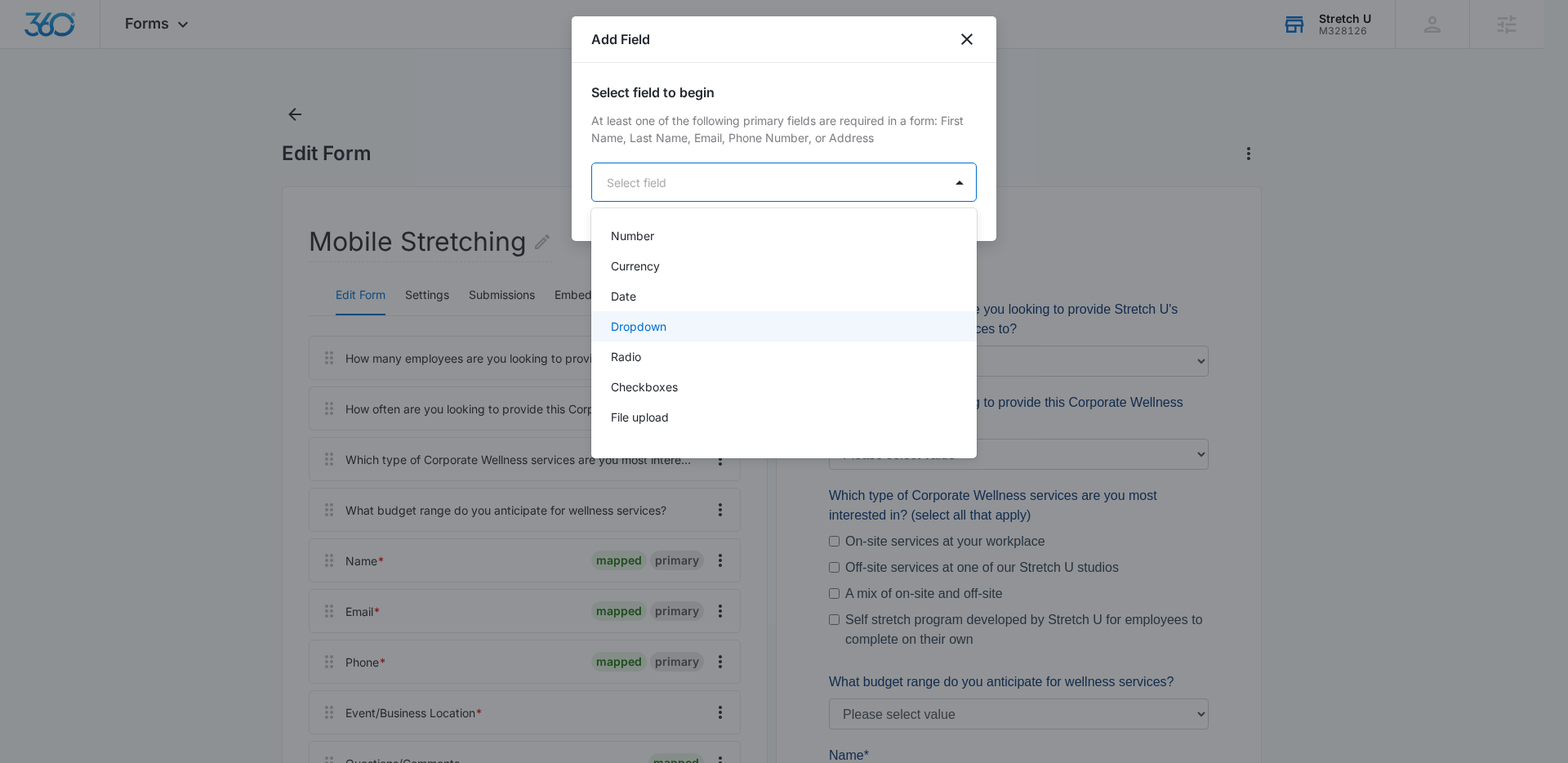
click at [658, 326] on p "Dropdown" at bounding box center [638, 326] width 56 height 18
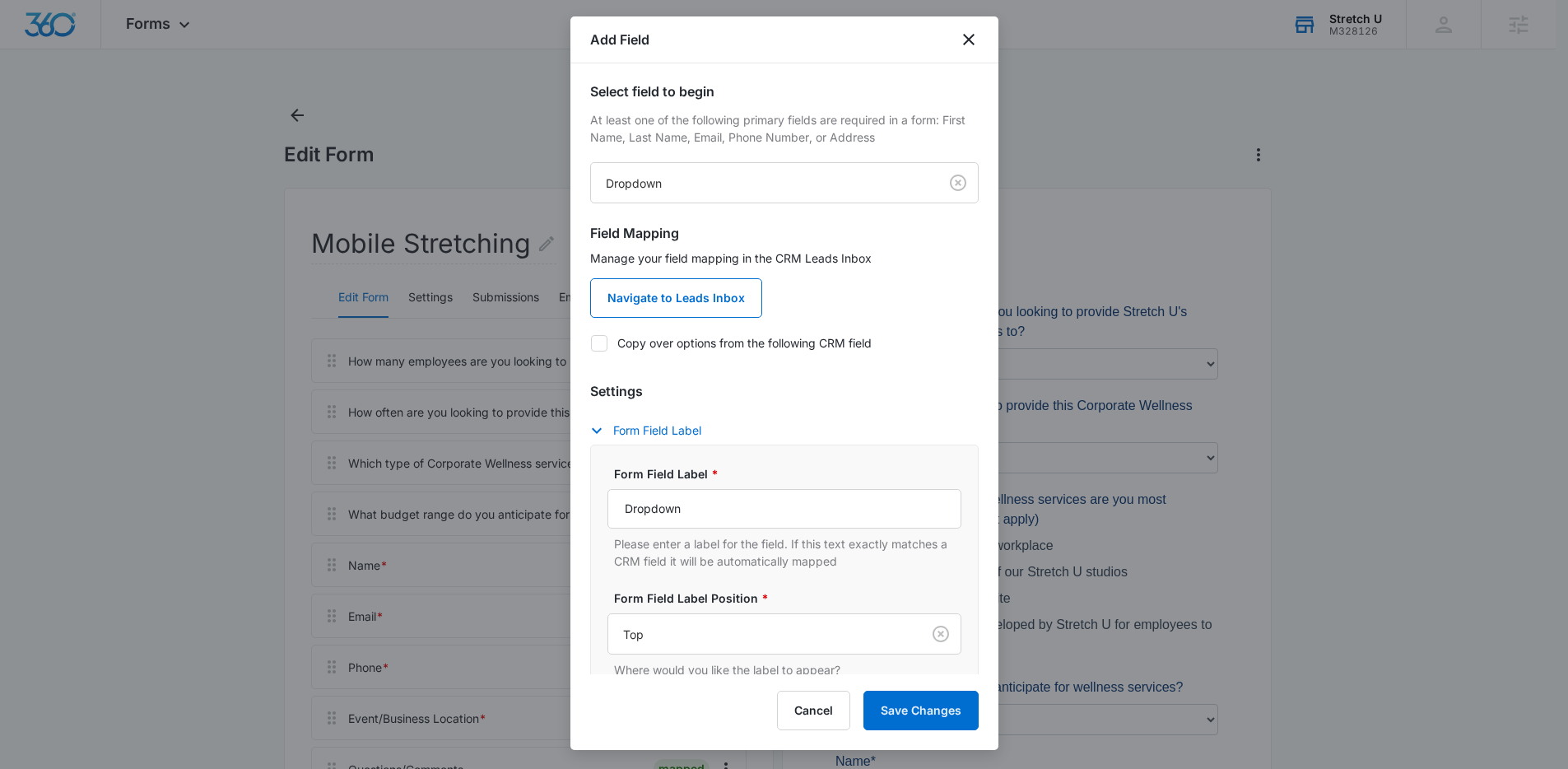
scroll to position [0, 0]
drag, startPoint x: 728, startPoint y: 525, endPoint x: 610, endPoint y: 500, distance: 120.6
click at [610, 500] on input "Dropdown" at bounding box center [784, 510] width 354 height 39
paste input "How often are you looking to provide this Corporate Wellness Service?"
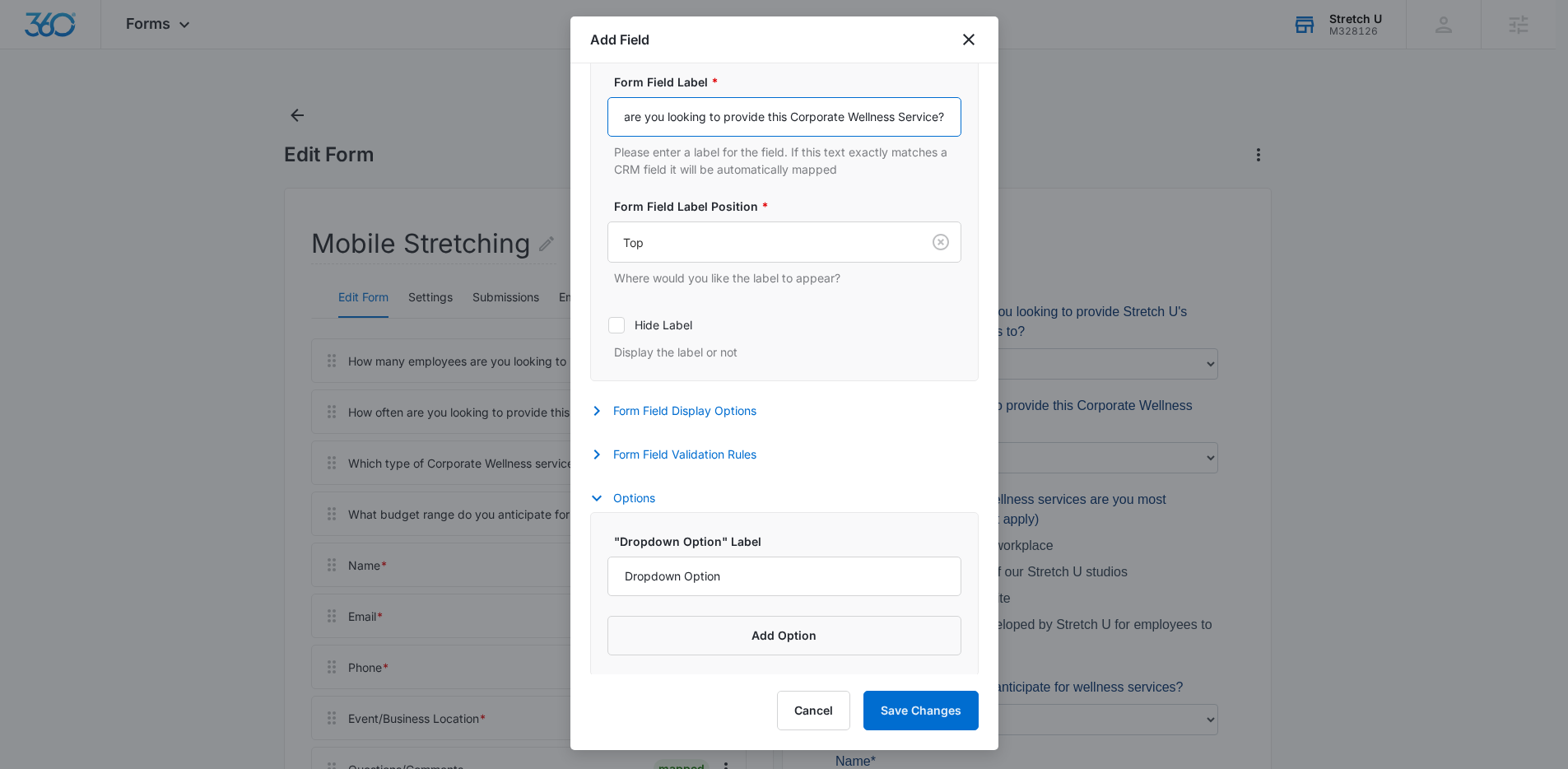
scroll to position [395, 0]
type input "How often are you looking to provide this Corporate Wellness Service?"
click at [733, 570] on input "Dropdown Option" at bounding box center [784, 574] width 354 height 39
drag, startPoint x: 749, startPoint y: 573, endPoint x: 554, endPoint y: 570, distance: 195.0
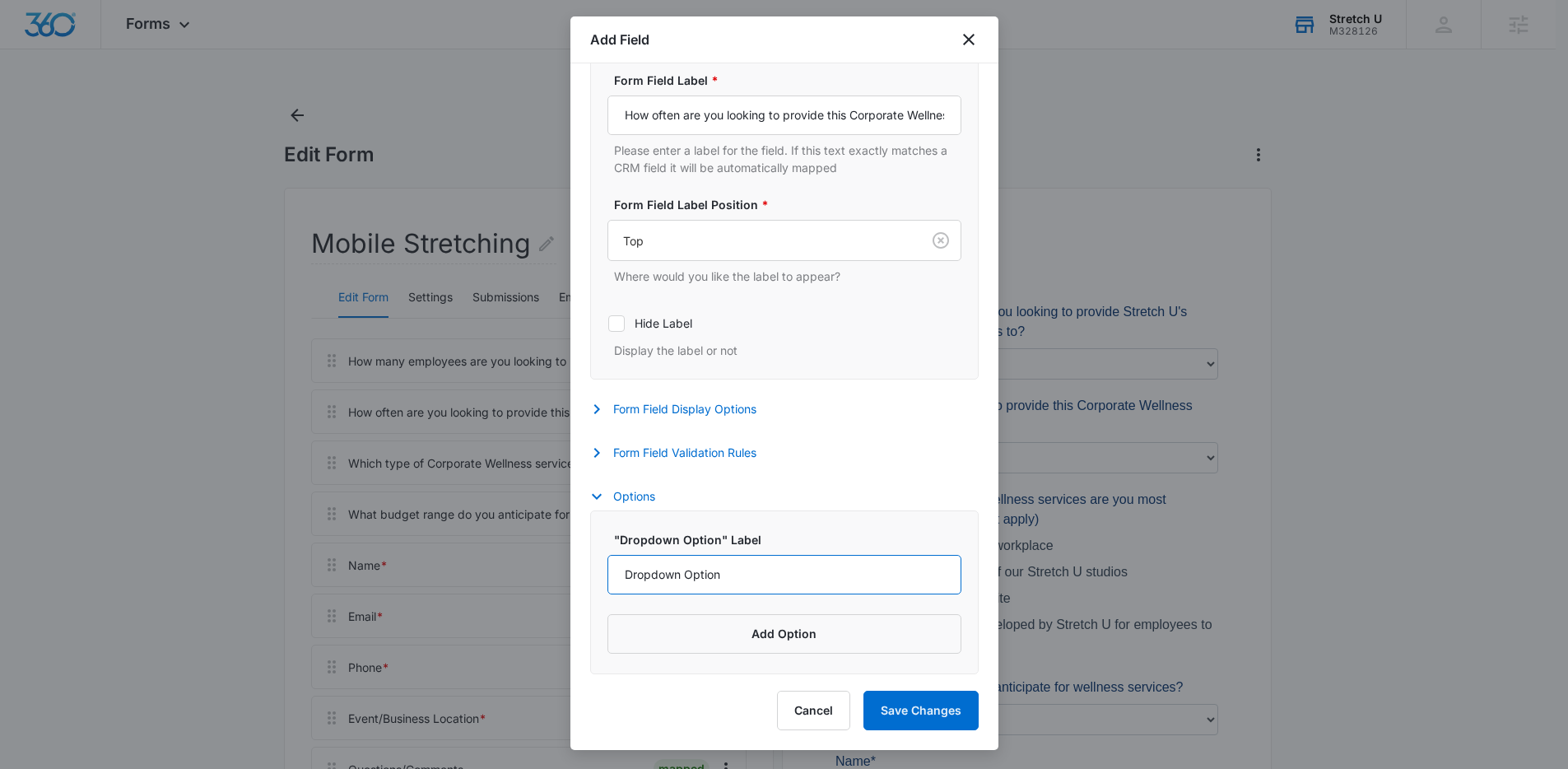
click at [554, 570] on body "Forms Apps Reputation Websites Forms CRM Email Social Payments POS Content Ads …" at bounding box center [784, 735] width 1568 height 1470
type input "1x/week"
click at [653, 626] on button "Add Option" at bounding box center [784, 634] width 354 height 39
click at [677, 652] on input "Label" at bounding box center [769, 658] width 324 height 39
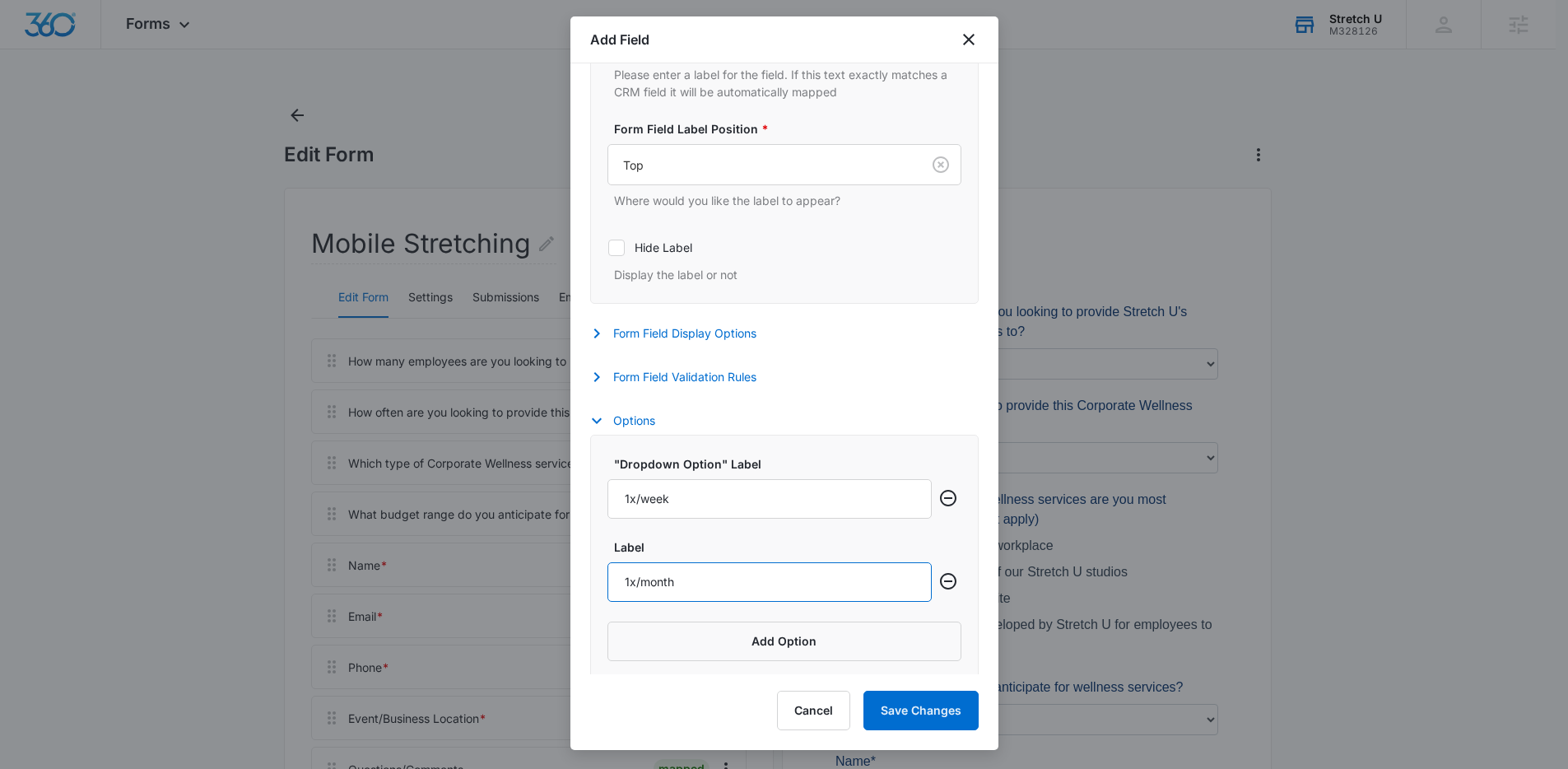
scroll to position [479, 0]
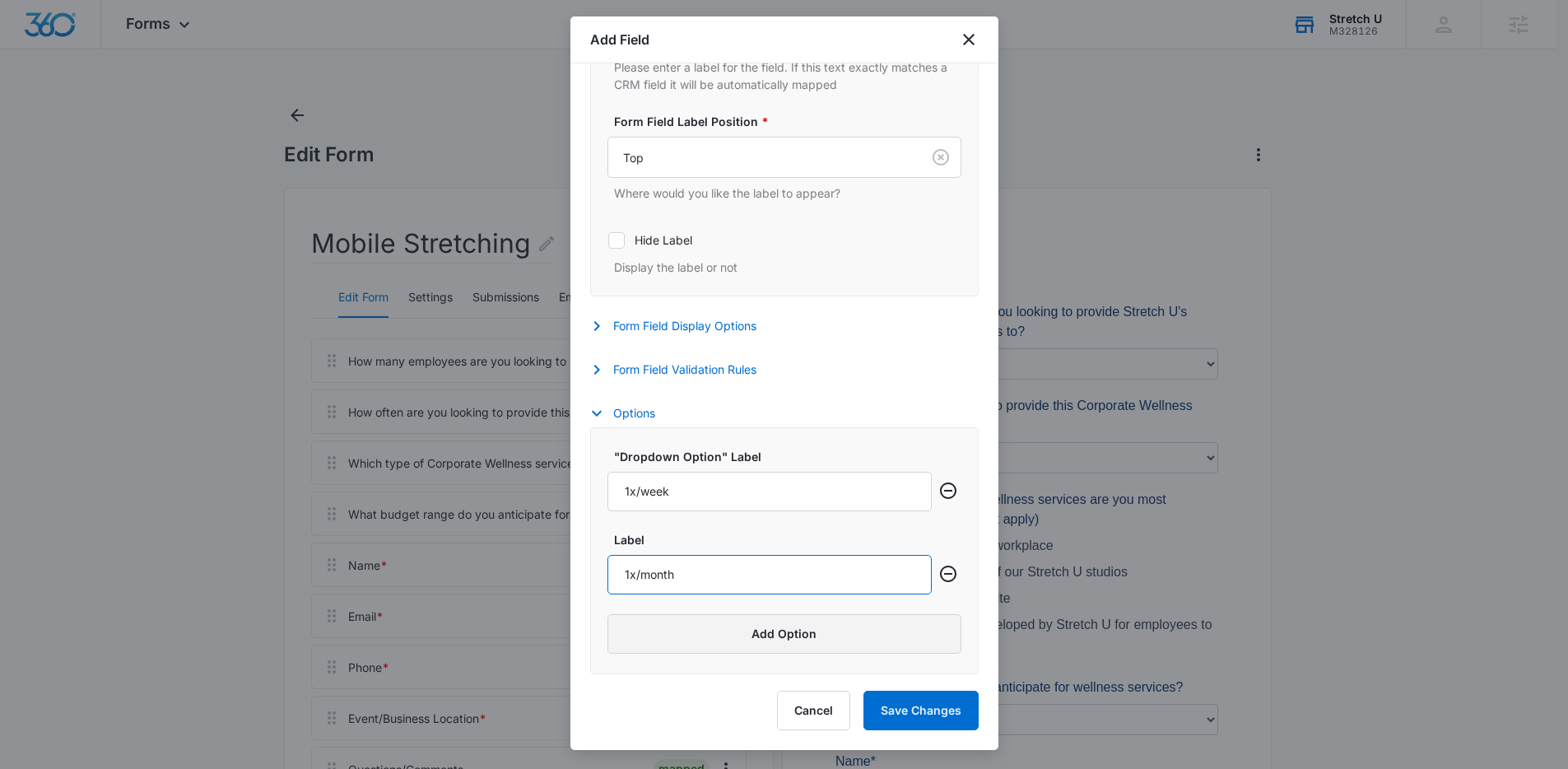
type input "1x/month"
click at [739, 643] on button "Add Option" at bounding box center [784, 634] width 354 height 39
click at [672, 657] on input "Label" at bounding box center [769, 658] width 324 height 39
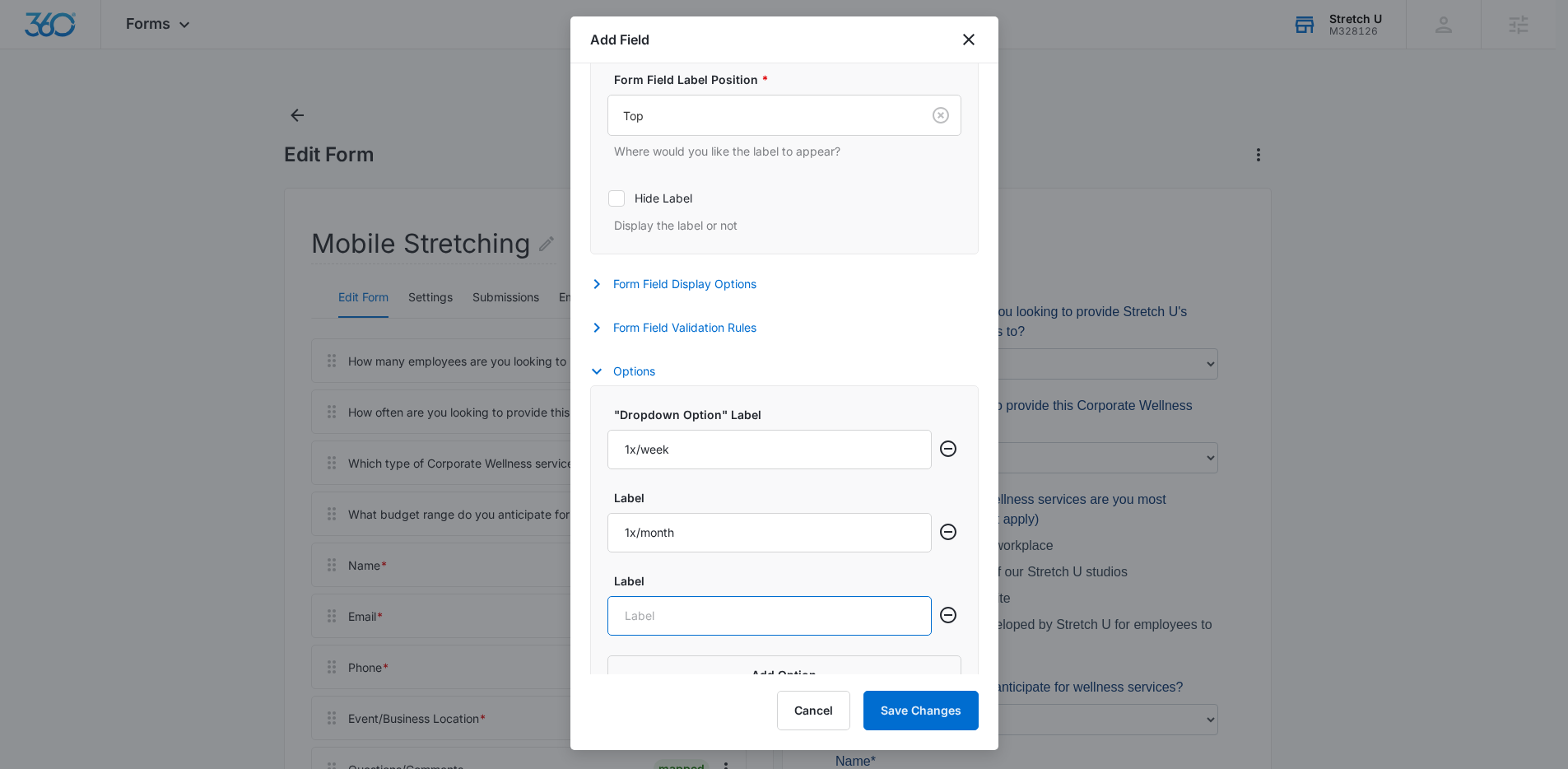
scroll to position [561, 0]
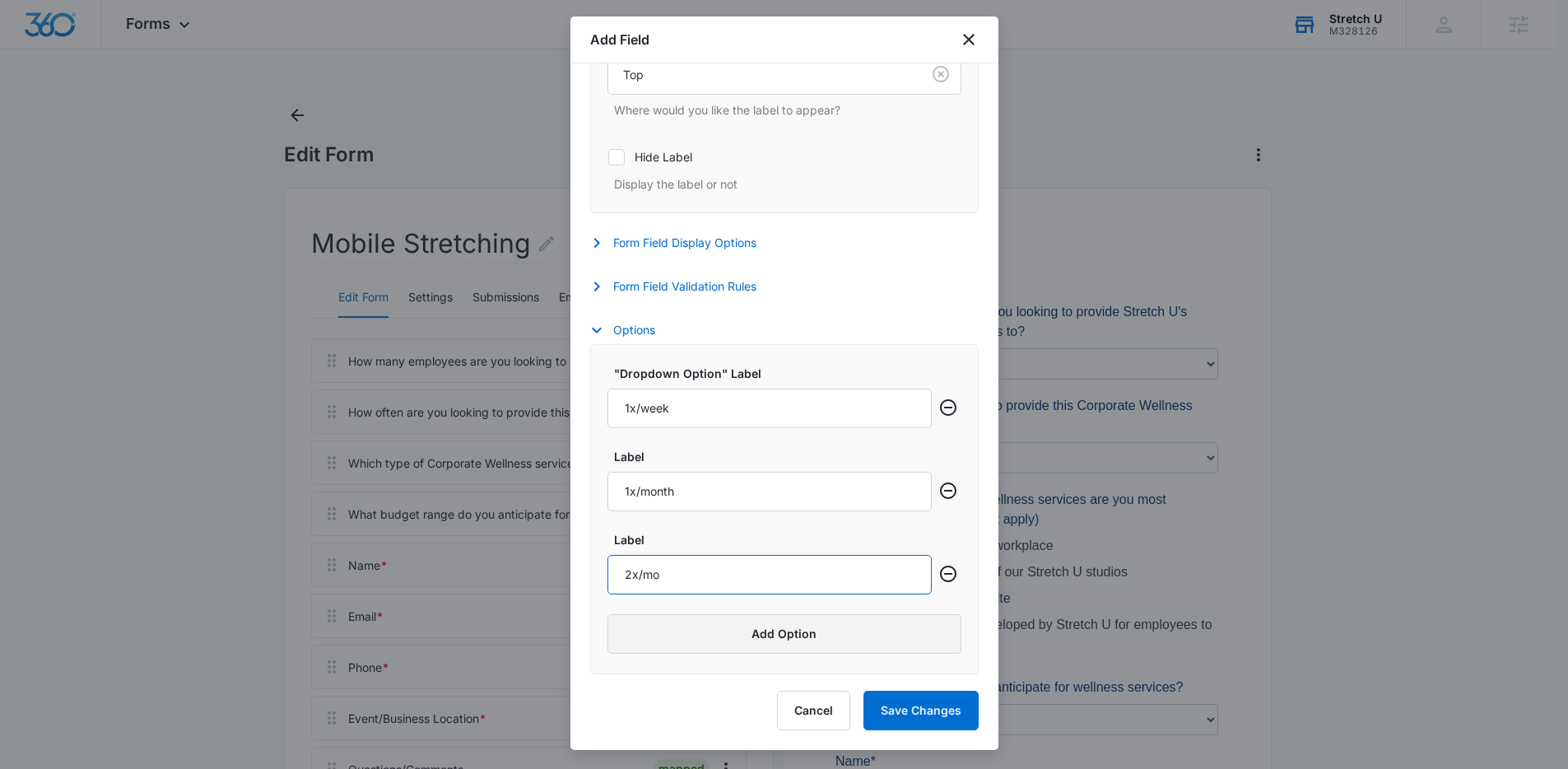
type input "2x/mo"
click at [749, 635] on button "Add Option" at bounding box center [784, 634] width 354 height 39
click at [659, 654] on input "Label" at bounding box center [769, 658] width 324 height 39
type input "One-Time Event"
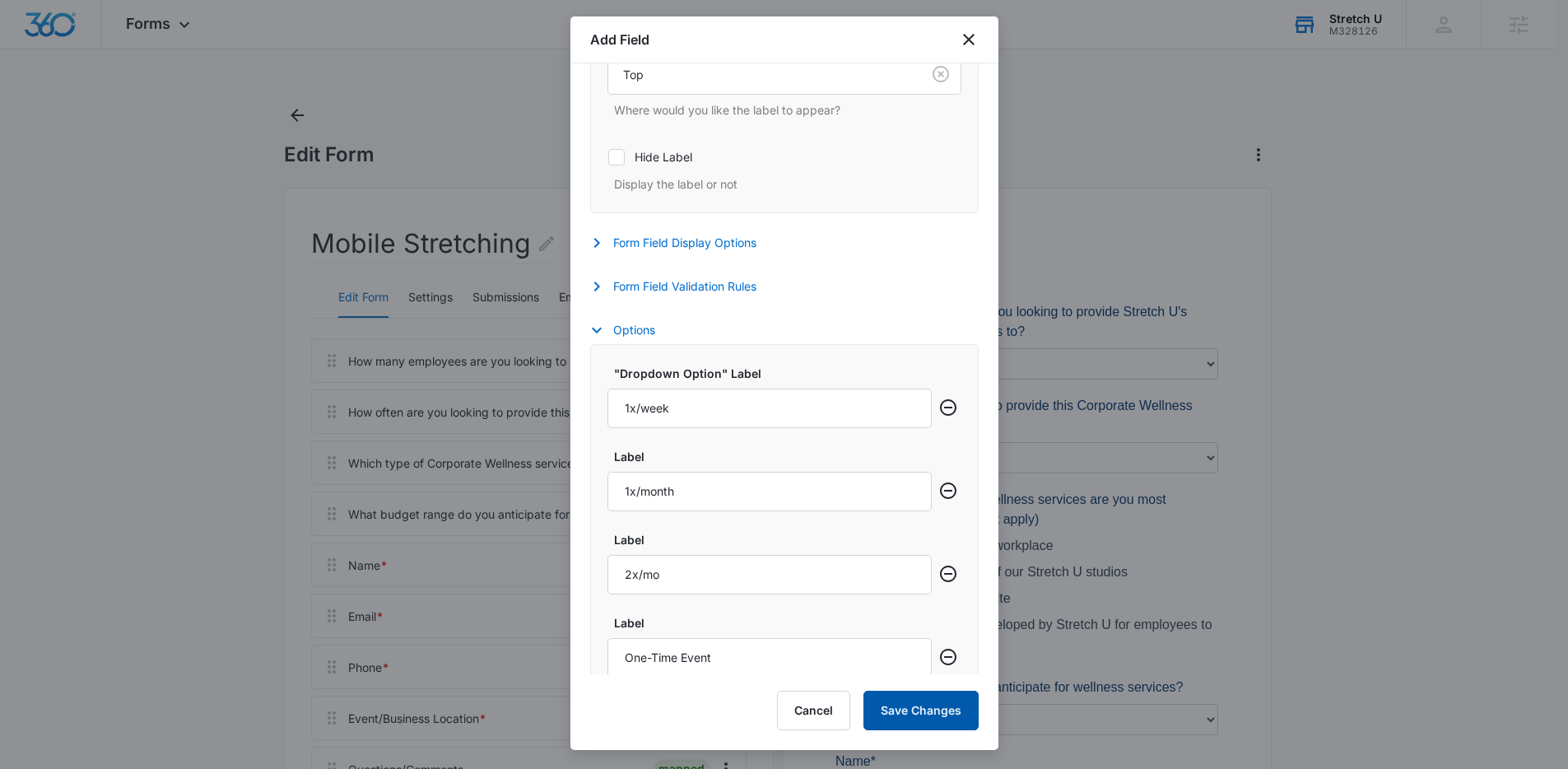
click at [916, 711] on button "Save Changes" at bounding box center [921, 710] width 115 height 39
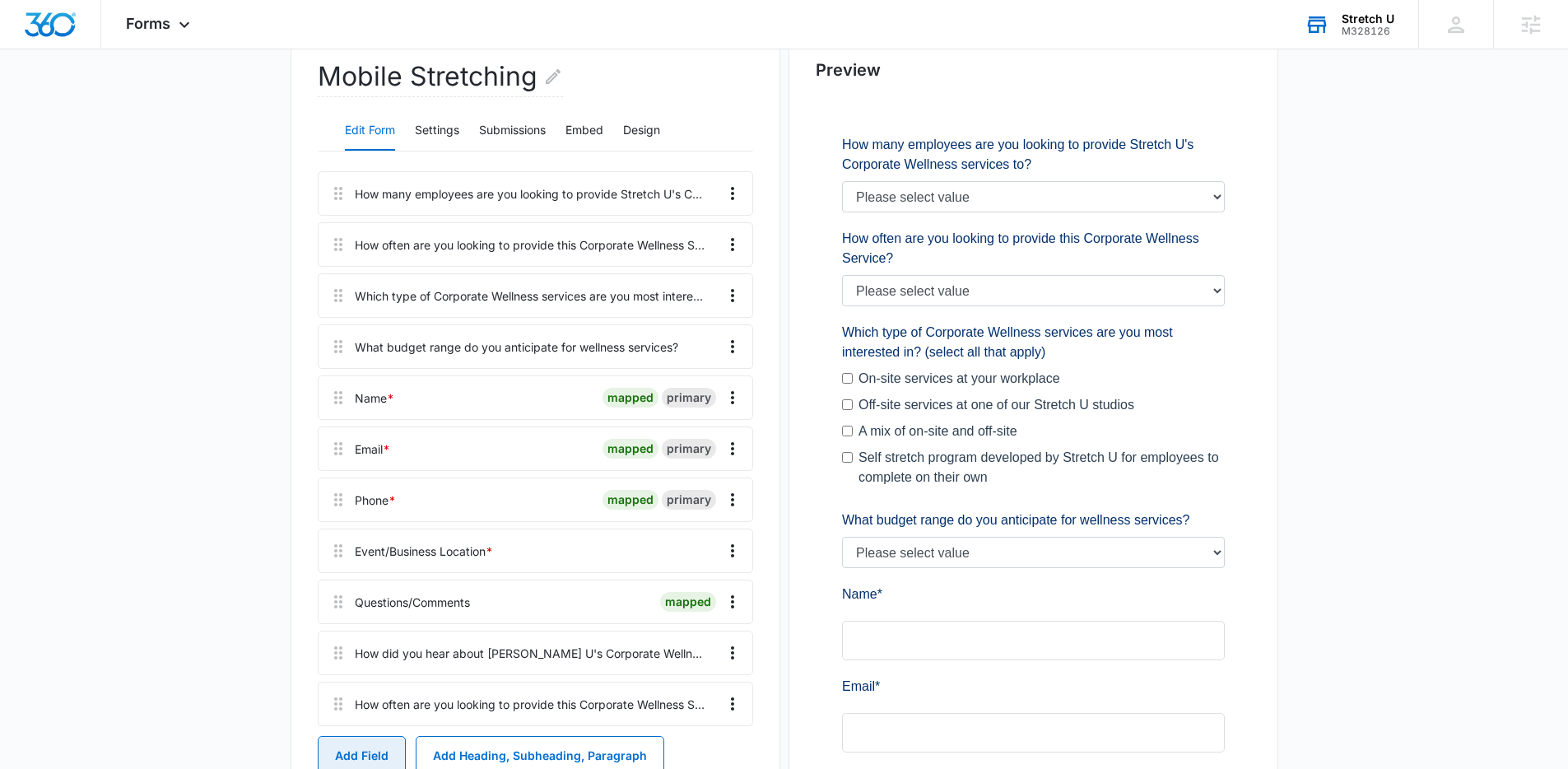
scroll to position [173, 0]
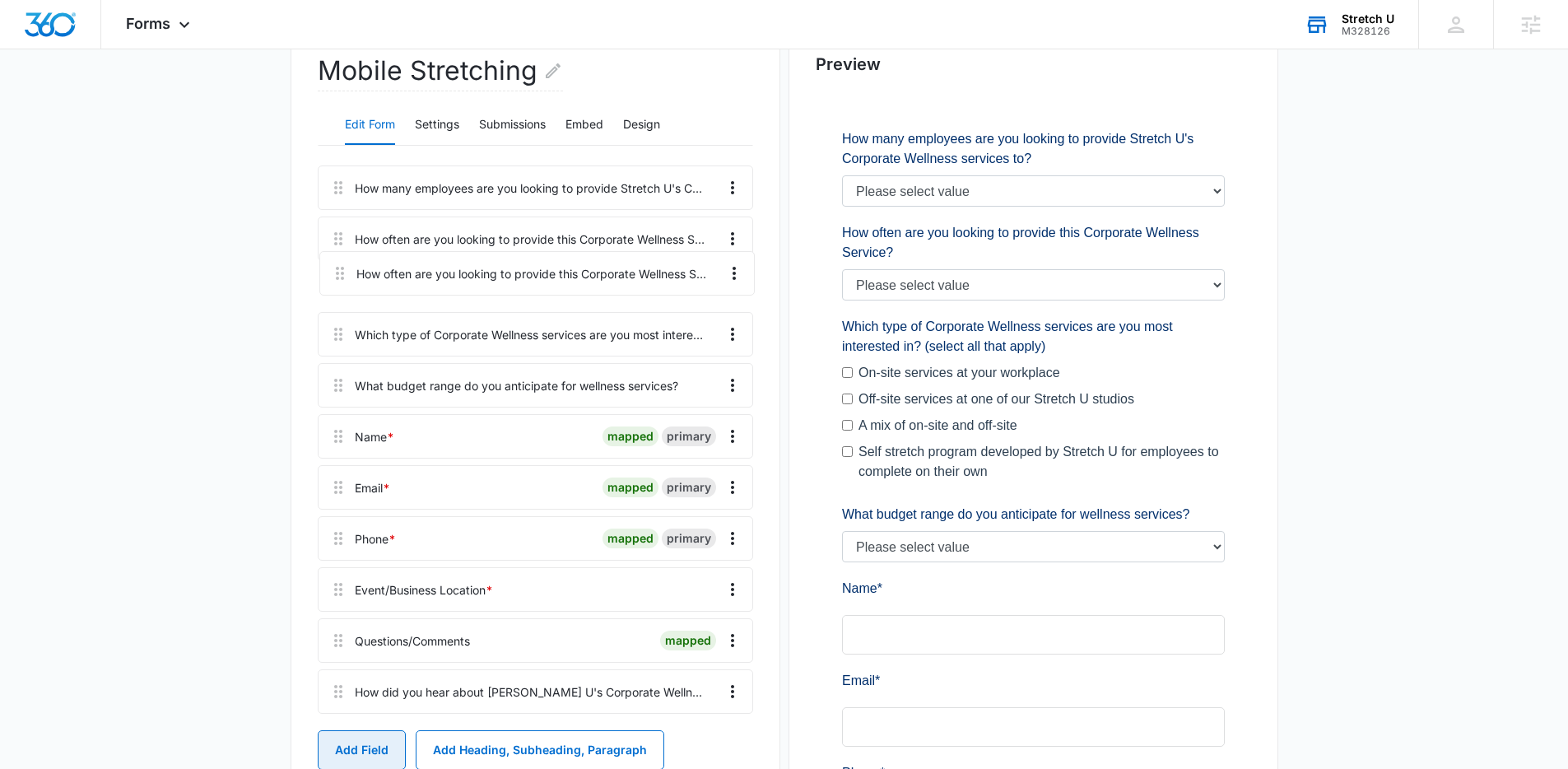
drag, startPoint x: 338, startPoint y: 703, endPoint x: 344, endPoint y: 262, distance: 441.0
click at [344, 262] on div "How many employees are you looking to provide Stretch U's Corporate Wellness se…" at bounding box center [536, 442] width 435 height 554
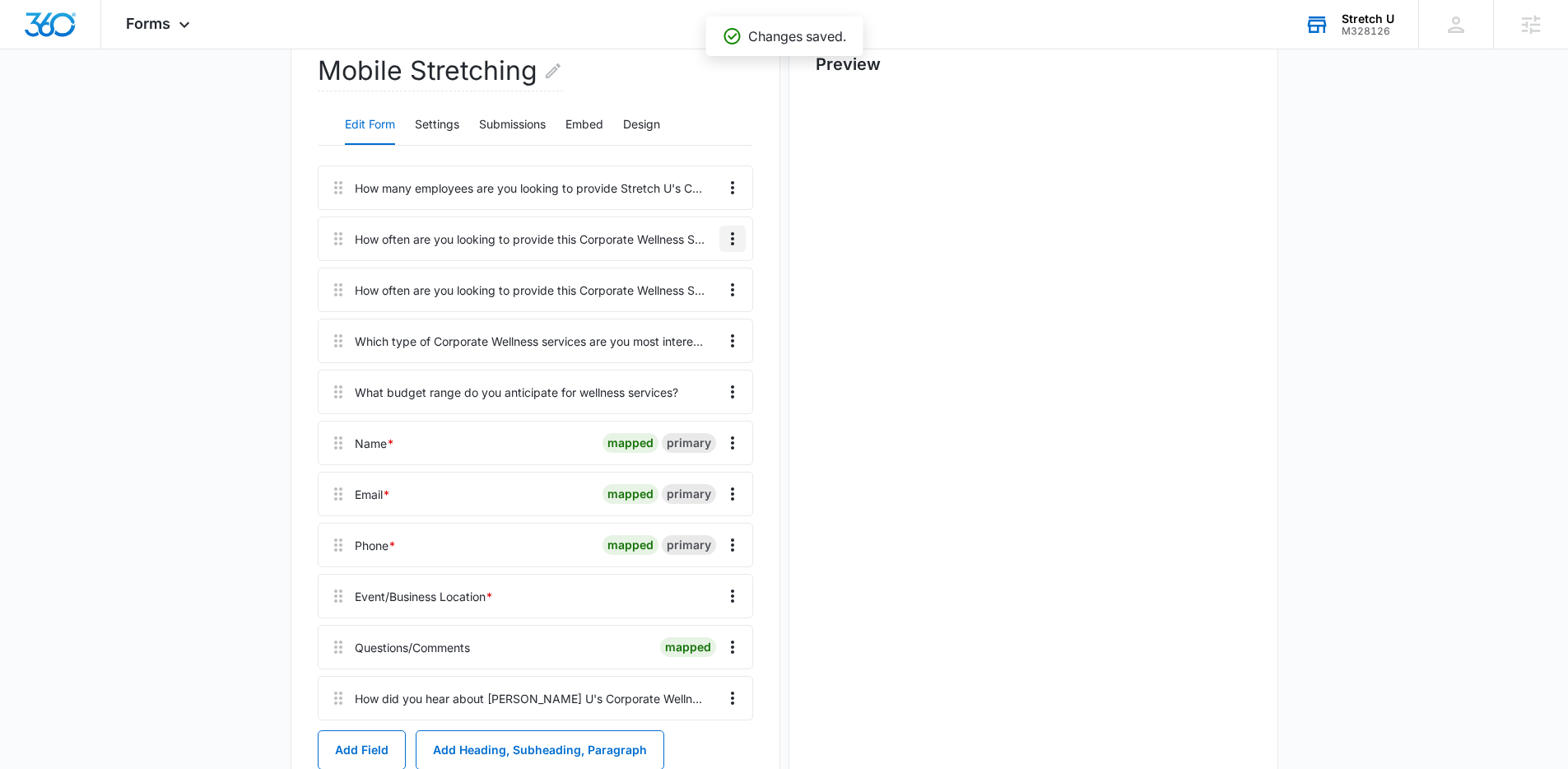
click at [734, 243] on icon "Overflow Menu" at bounding box center [732, 238] width 3 height 13
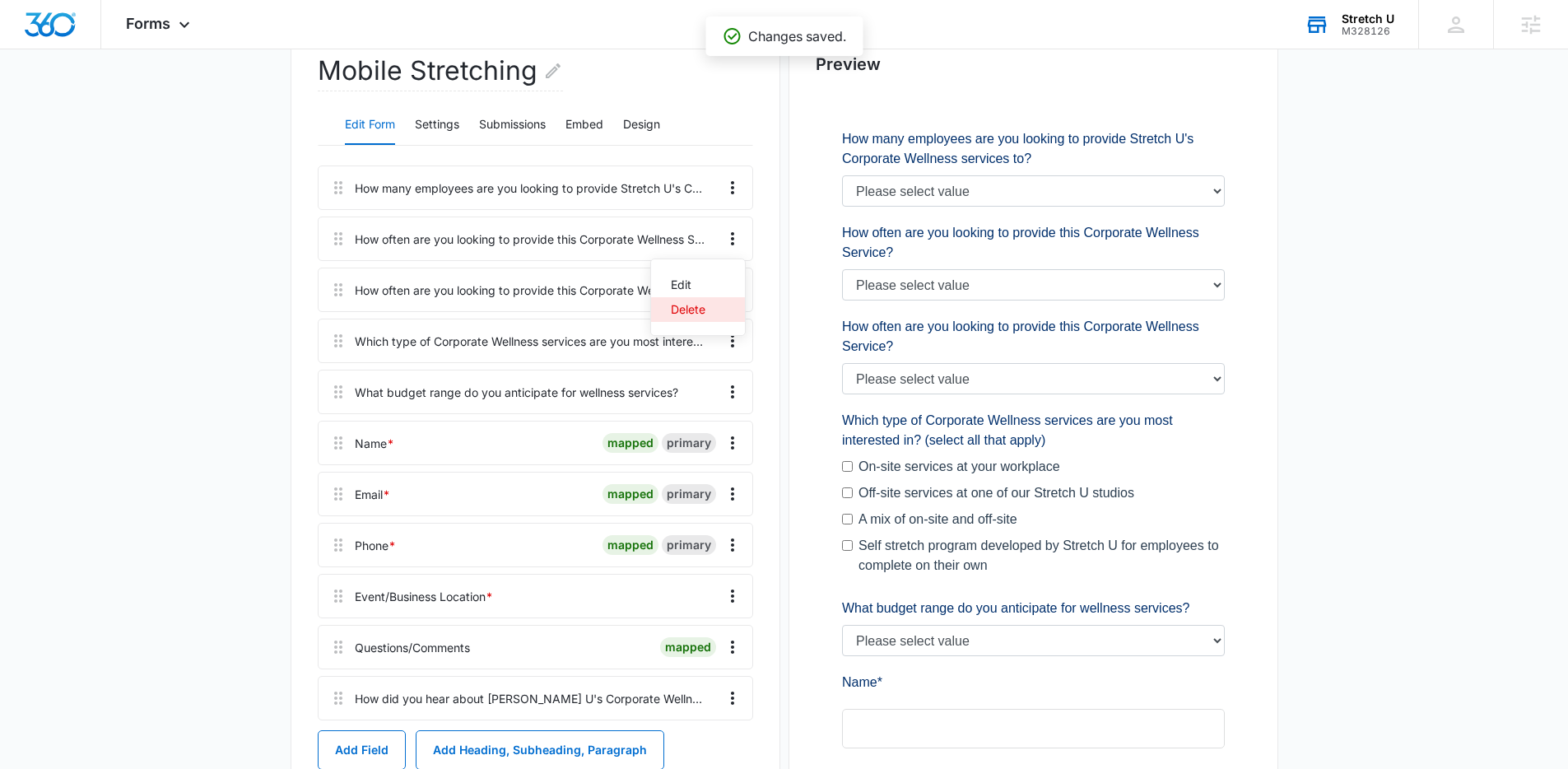
click at [695, 308] on div "Delete" at bounding box center [687, 309] width 34 height 12
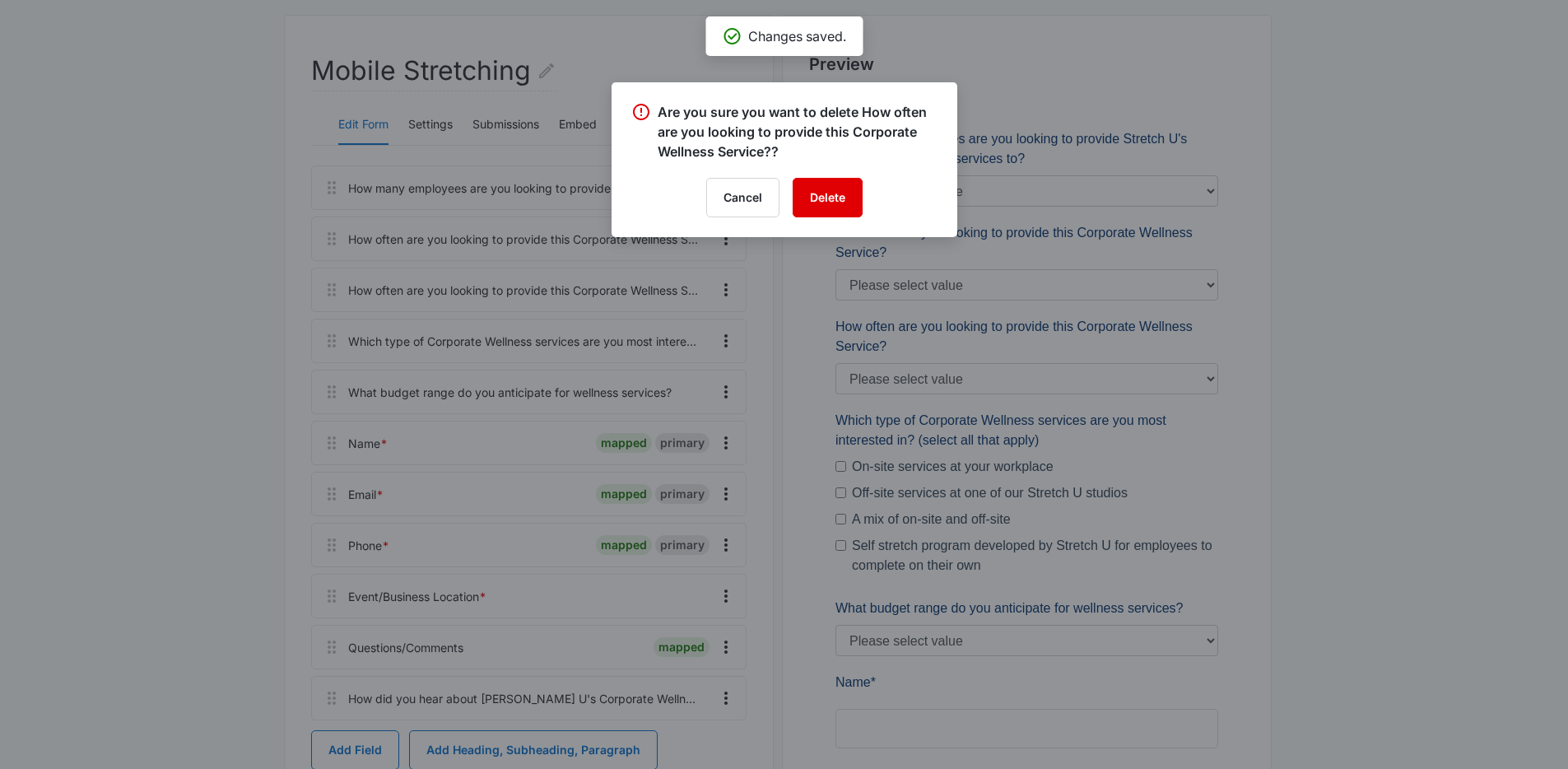
click at [841, 199] on button "Delete" at bounding box center [827, 198] width 70 height 39
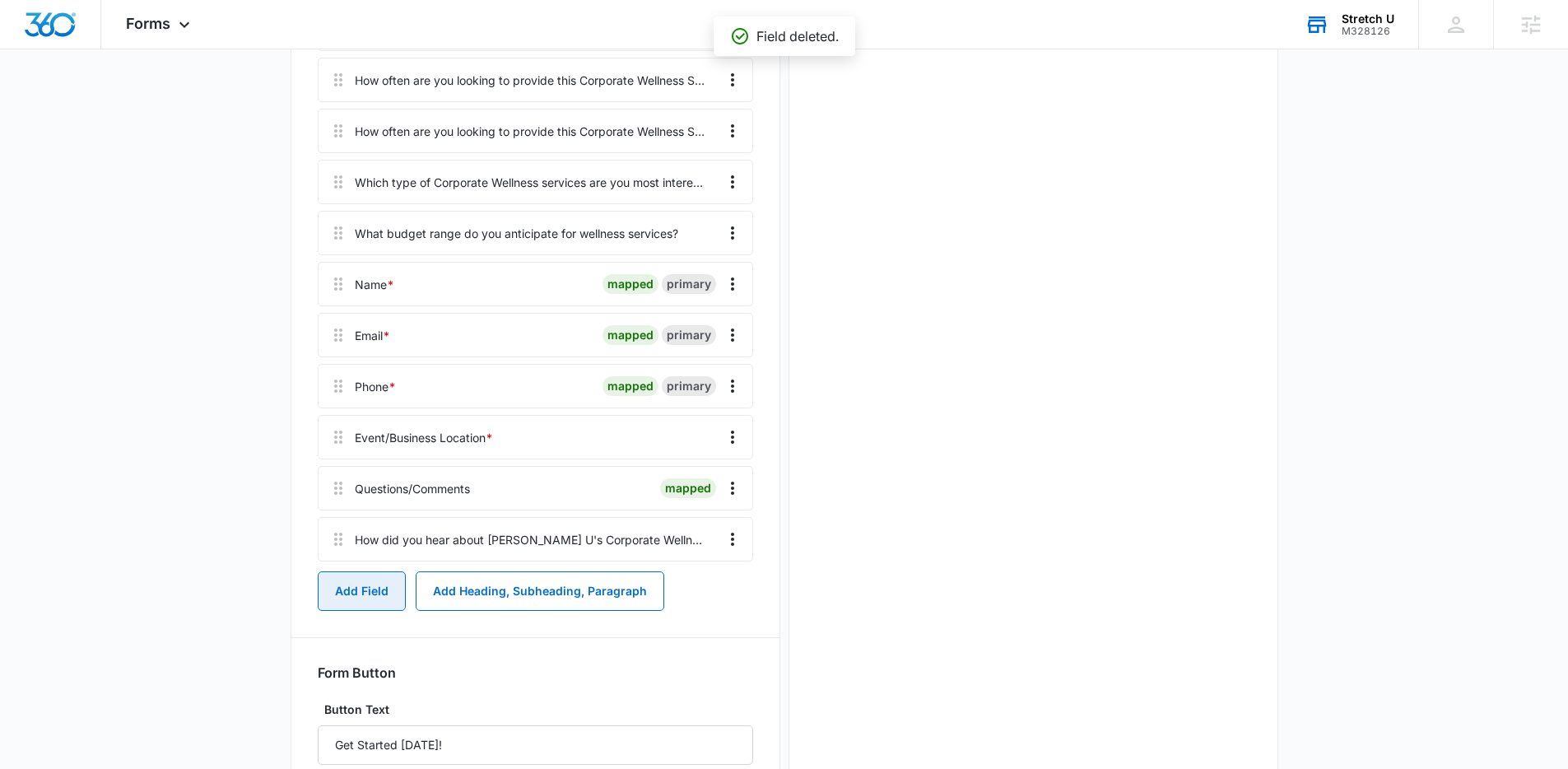
scroll to position [447, 0]
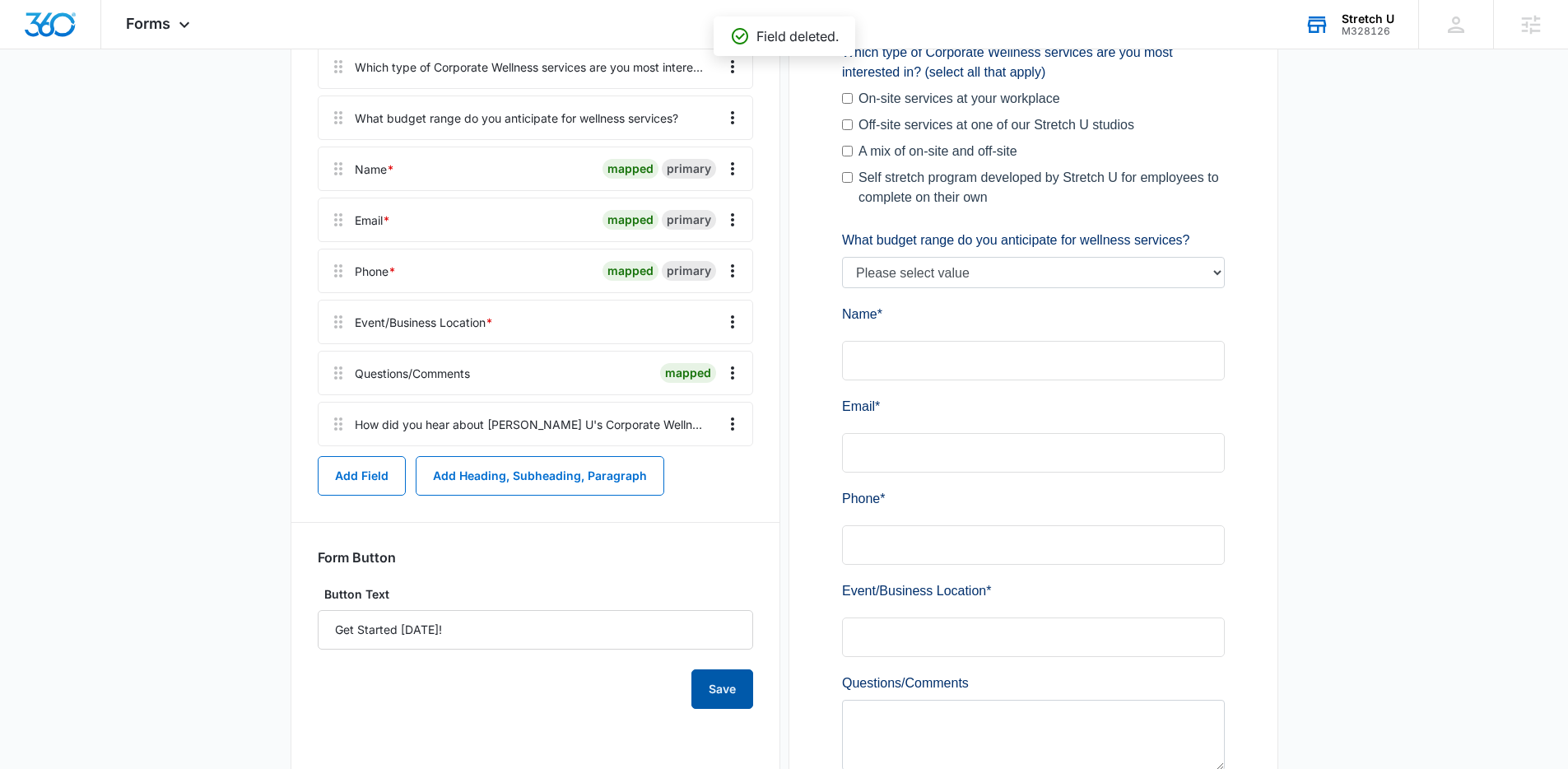
click at [713, 685] on button "Save" at bounding box center [722, 688] width 62 height 39
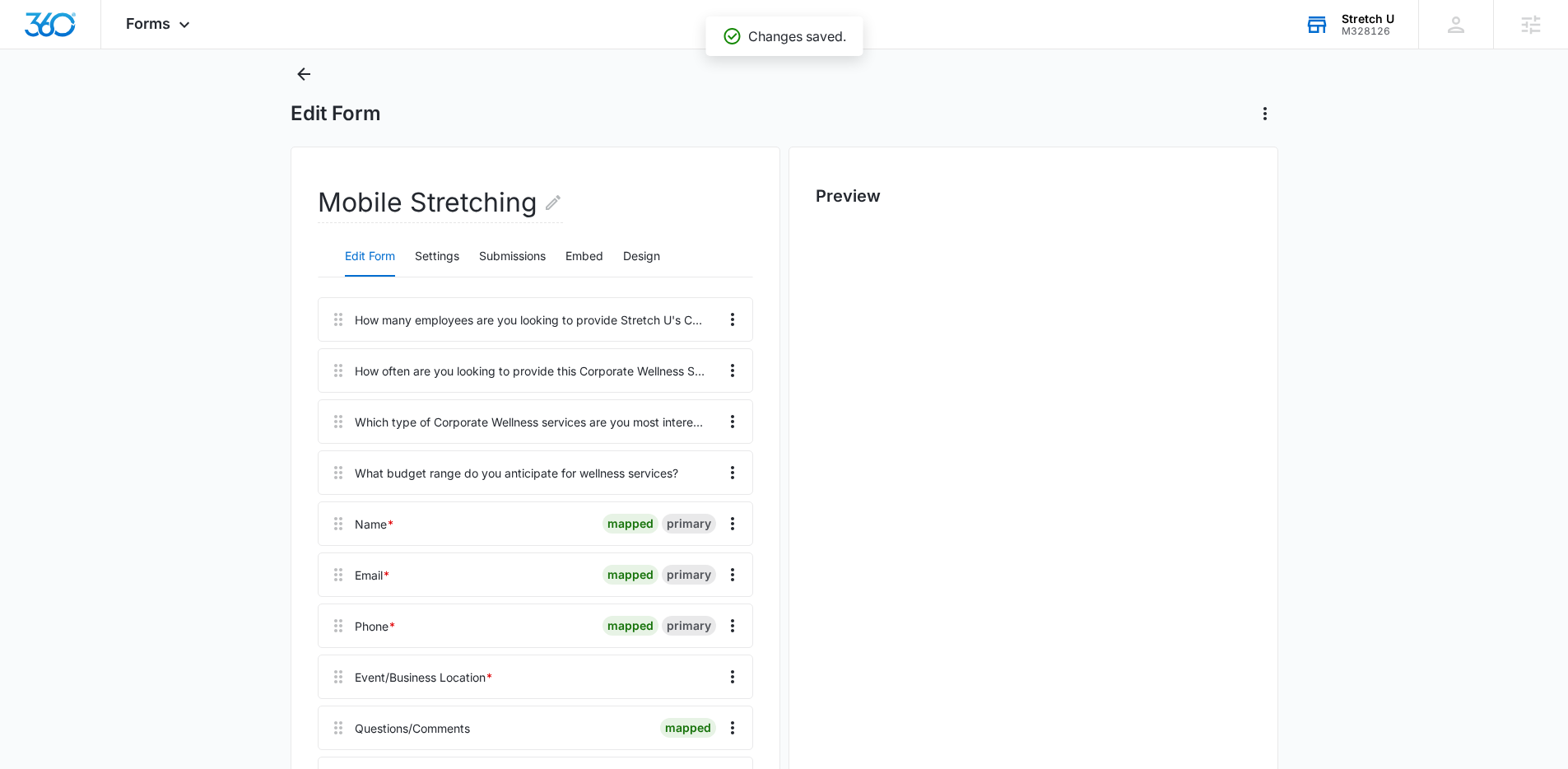
scroll to position [0, 0]
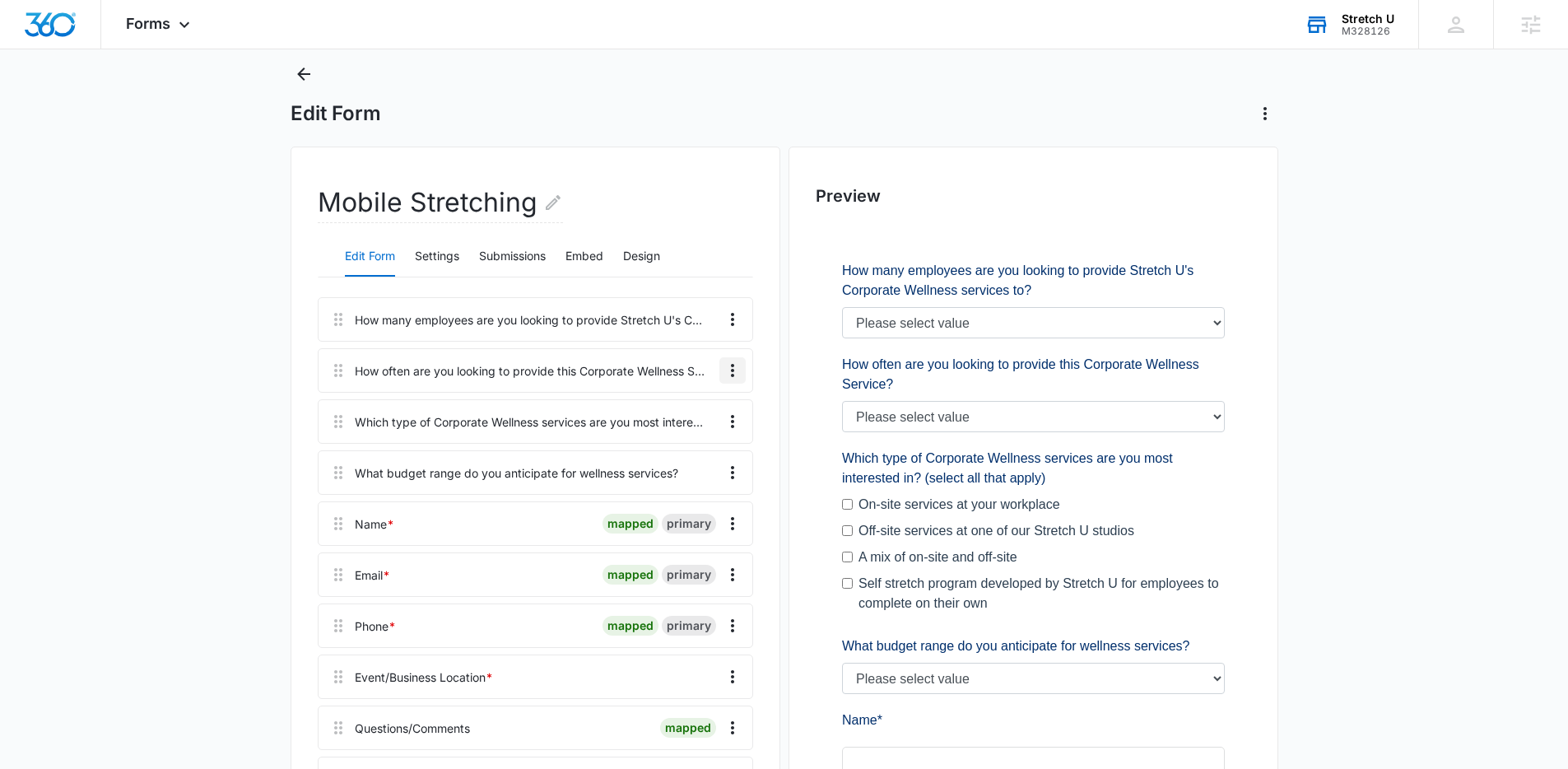
click at [740, 371] on icon "Overflow Menu" at bounding box center [733, 370] width 20 height 20
click at [697, 411] on div "Edit" at bounding box center [687, 417] width 34 height 12
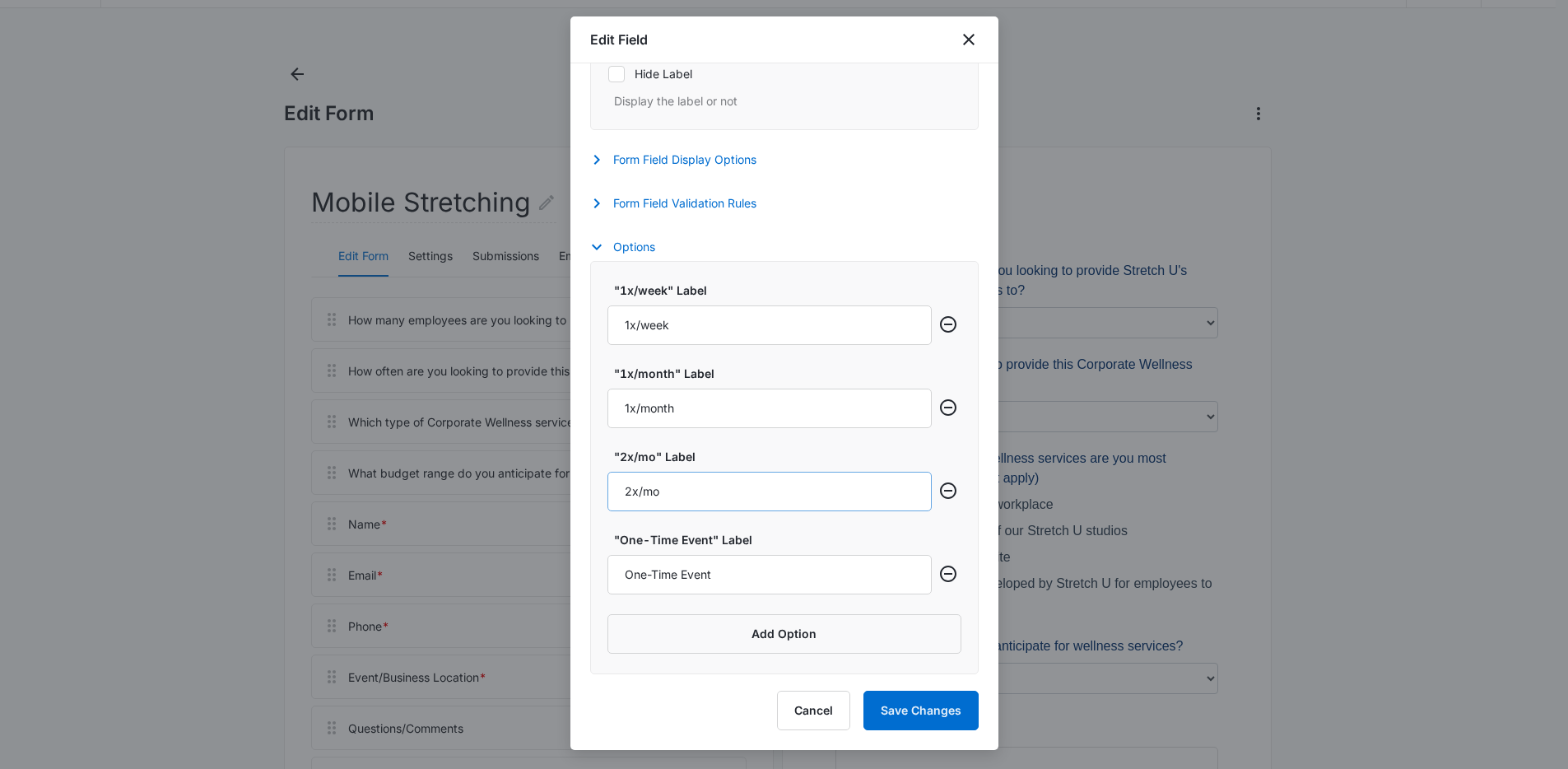
scroll to position [503, 0]
click at [686, 481] on input "2x/mo" at bounding box center [769, 491] width 324 height 39
type input "2x/month"
click at [901, 712] on button "Save Changes" at bounding box center [921, 710] width 115 height 39
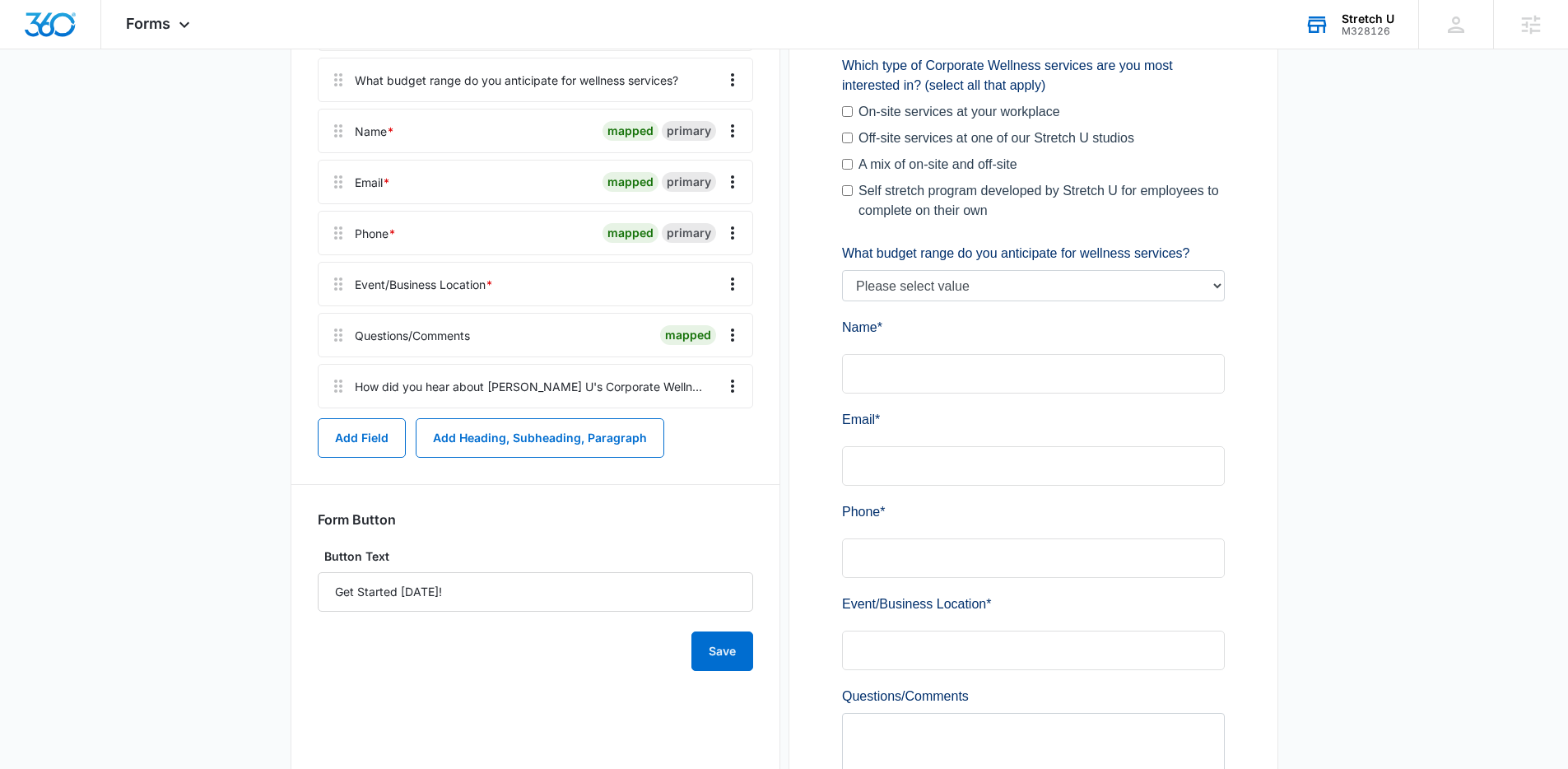
scroll to position [434, 0]
click at [725, 663] on button "Save" at bounding box center [722, 650] width 62 height 39
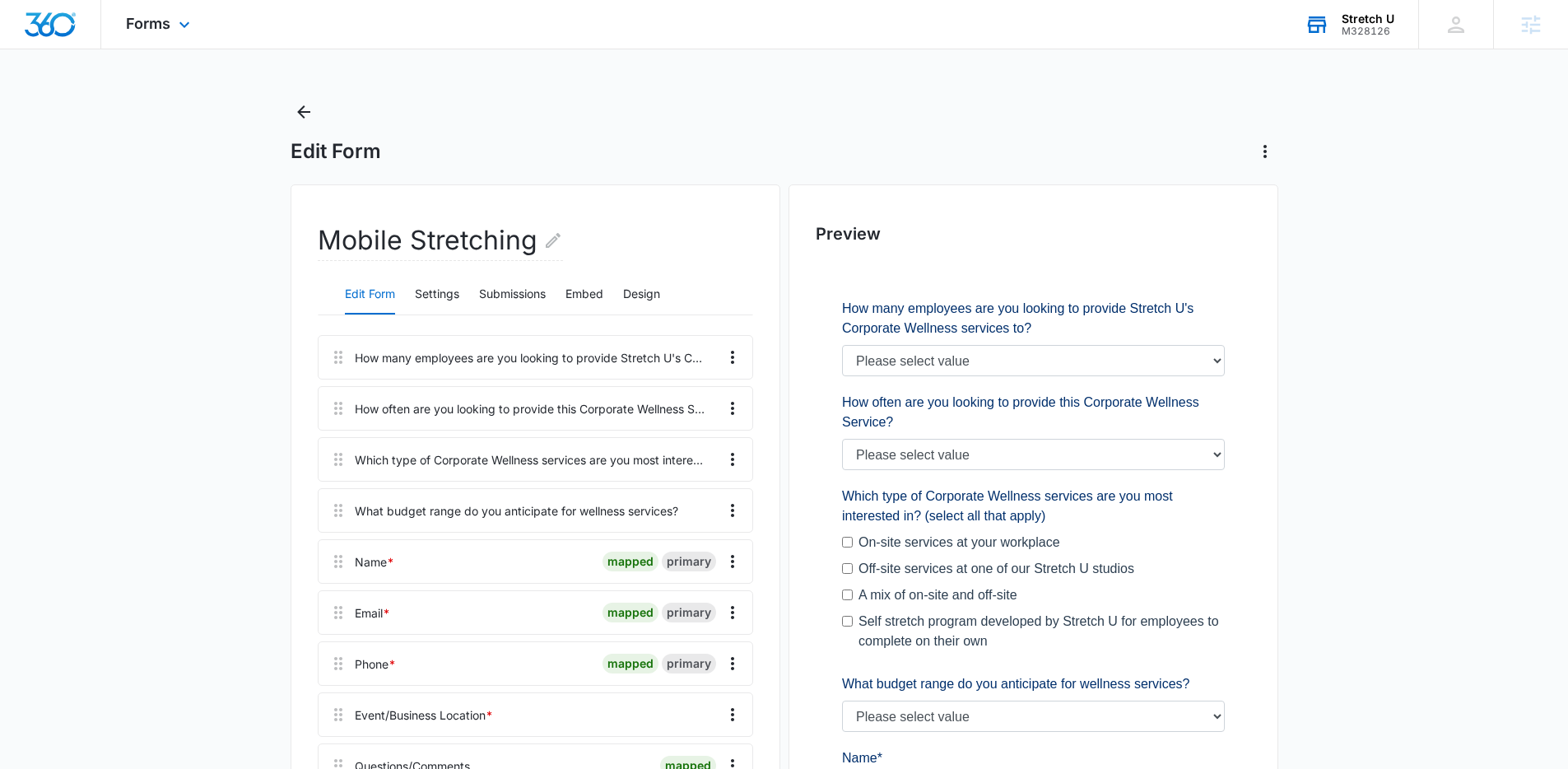
scroll to position [0, 0]
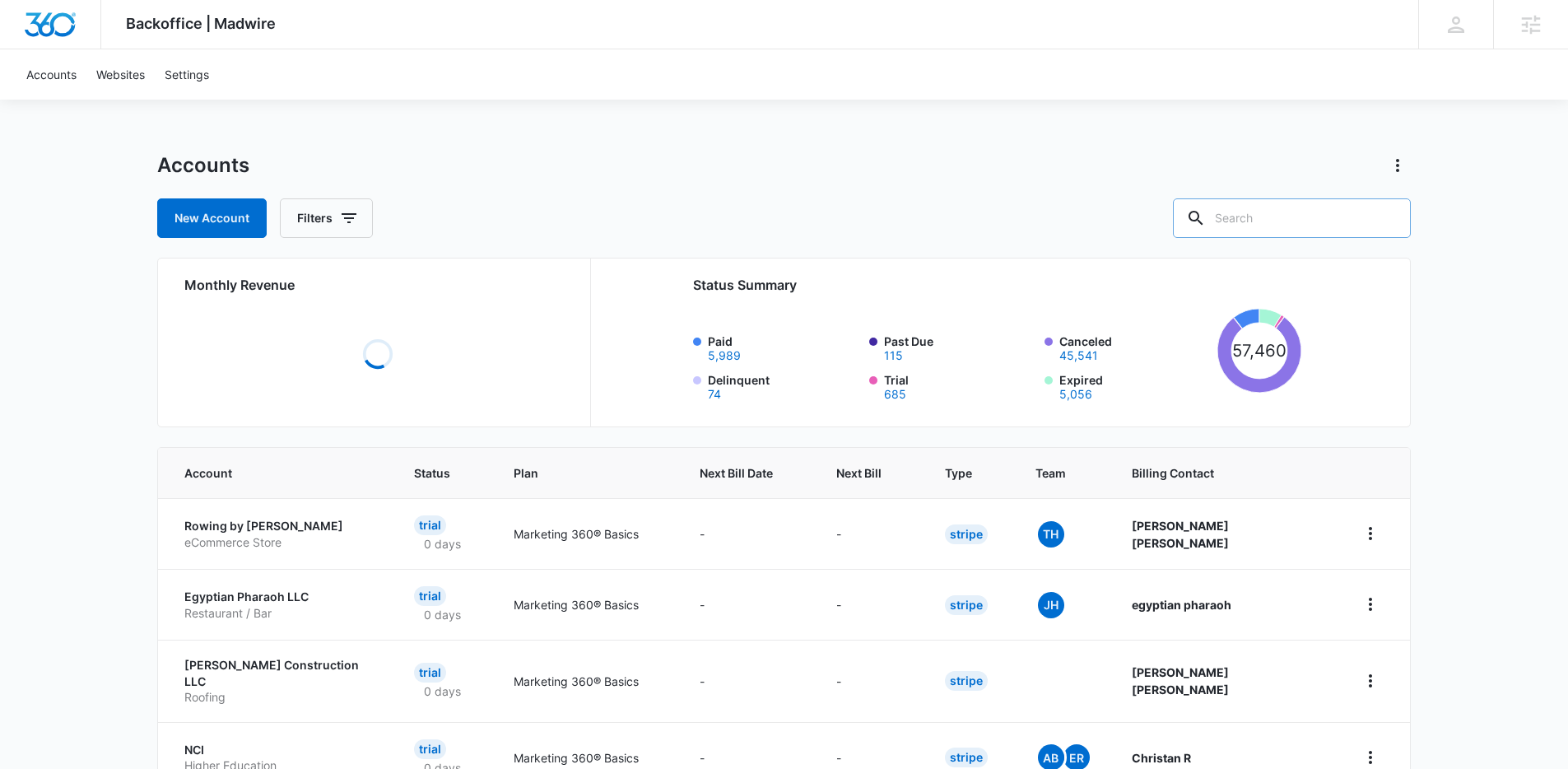
click at [1349, 229] on input "text" at bounding box center [1292, 218] width 238 height 39
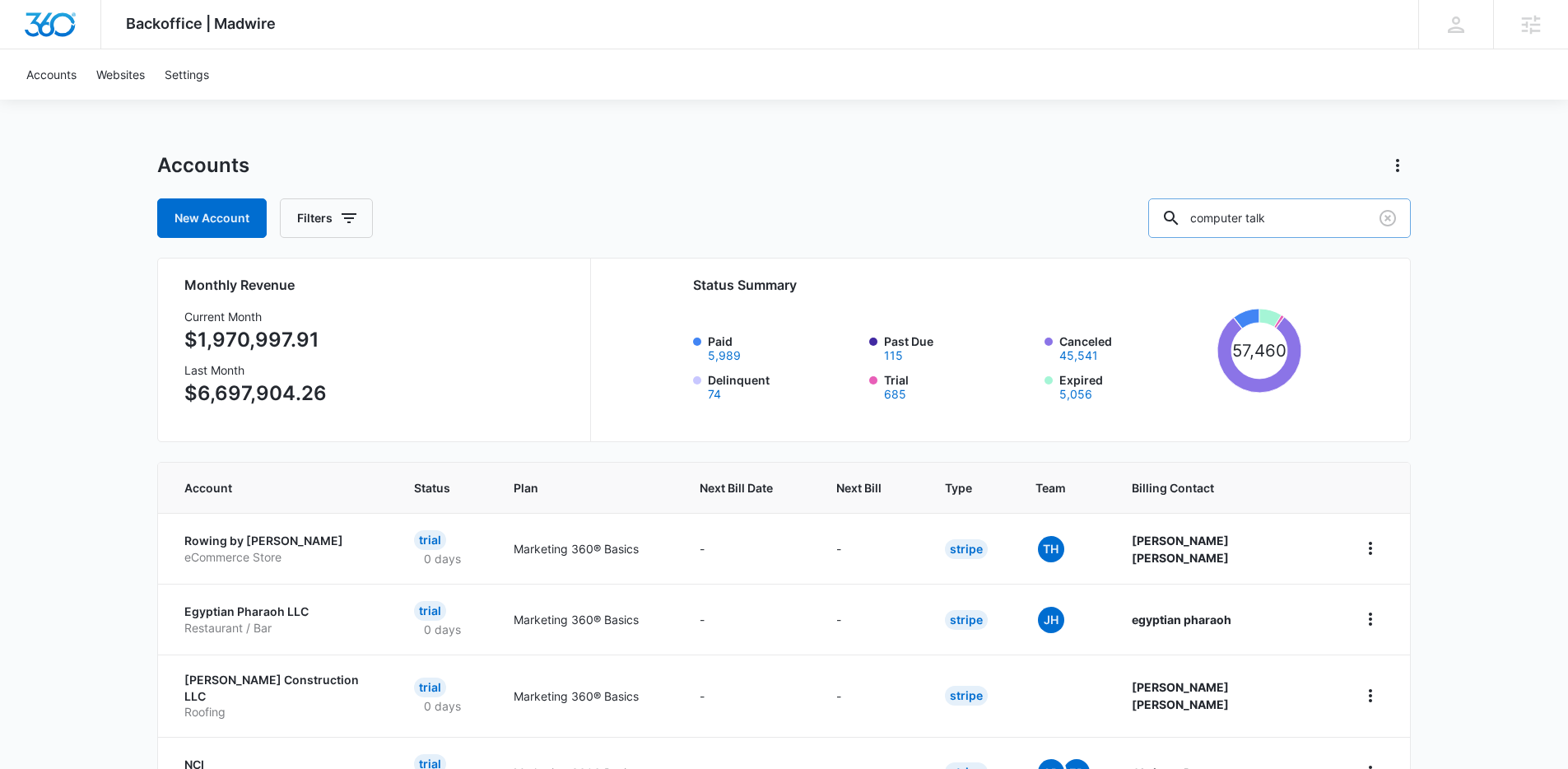
type input "computer talk"
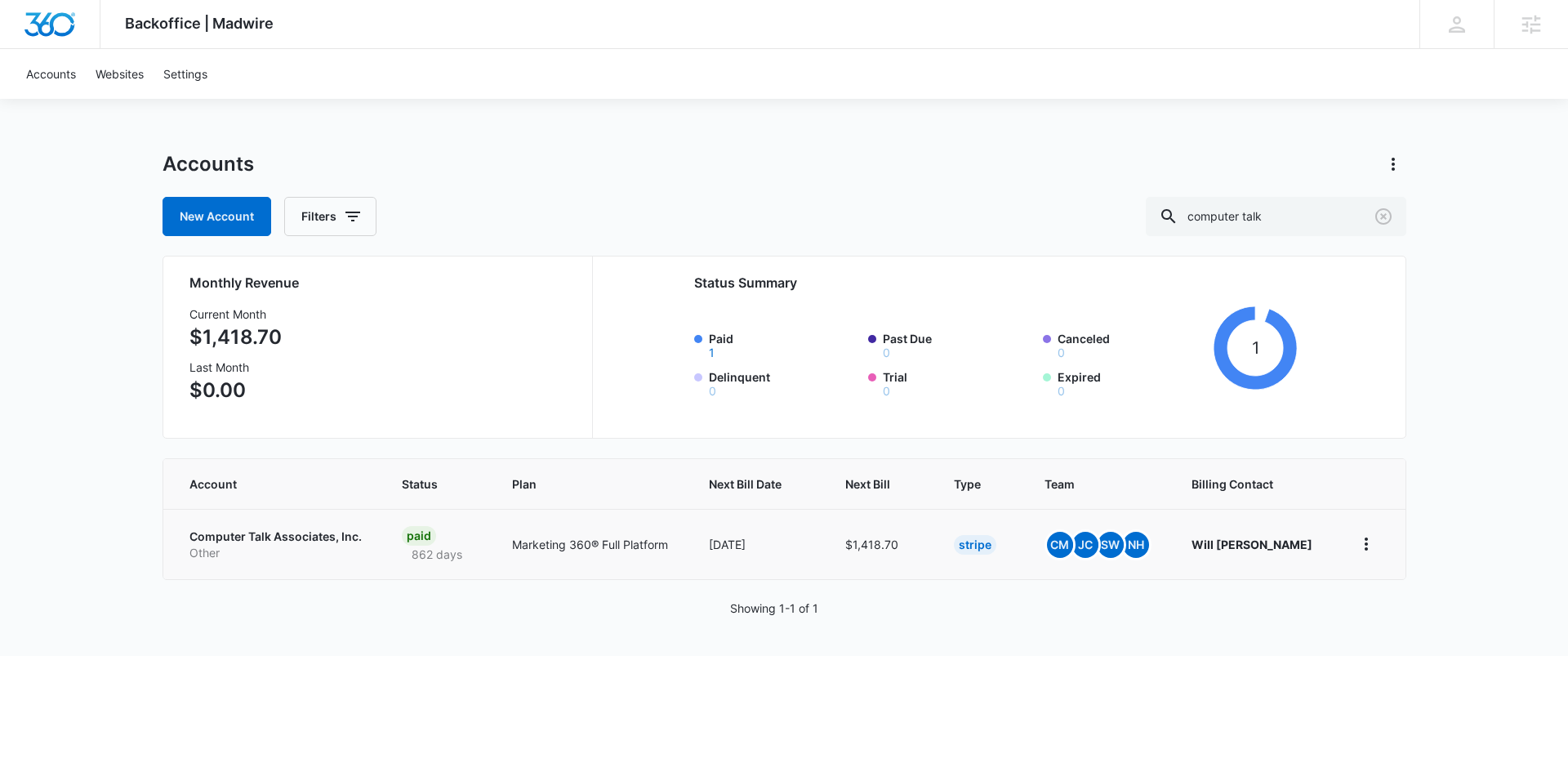
click at [297, 530] on p "Computer Talk Associates, Inc." at bounding box center [276, 536] width 174 height 17
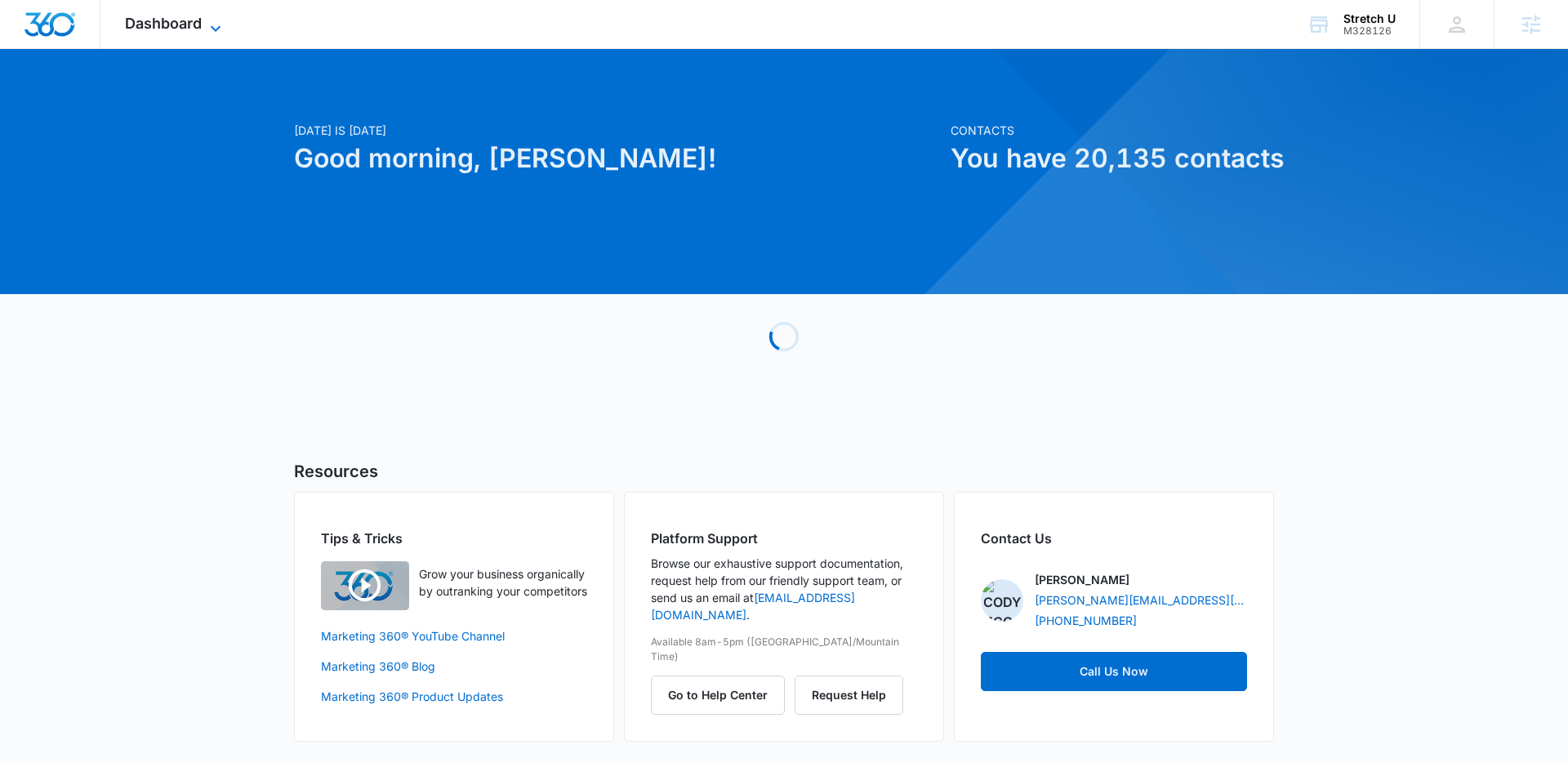
click at [216, 31] on icon at bounding box center [216, 28] width 20 height 20
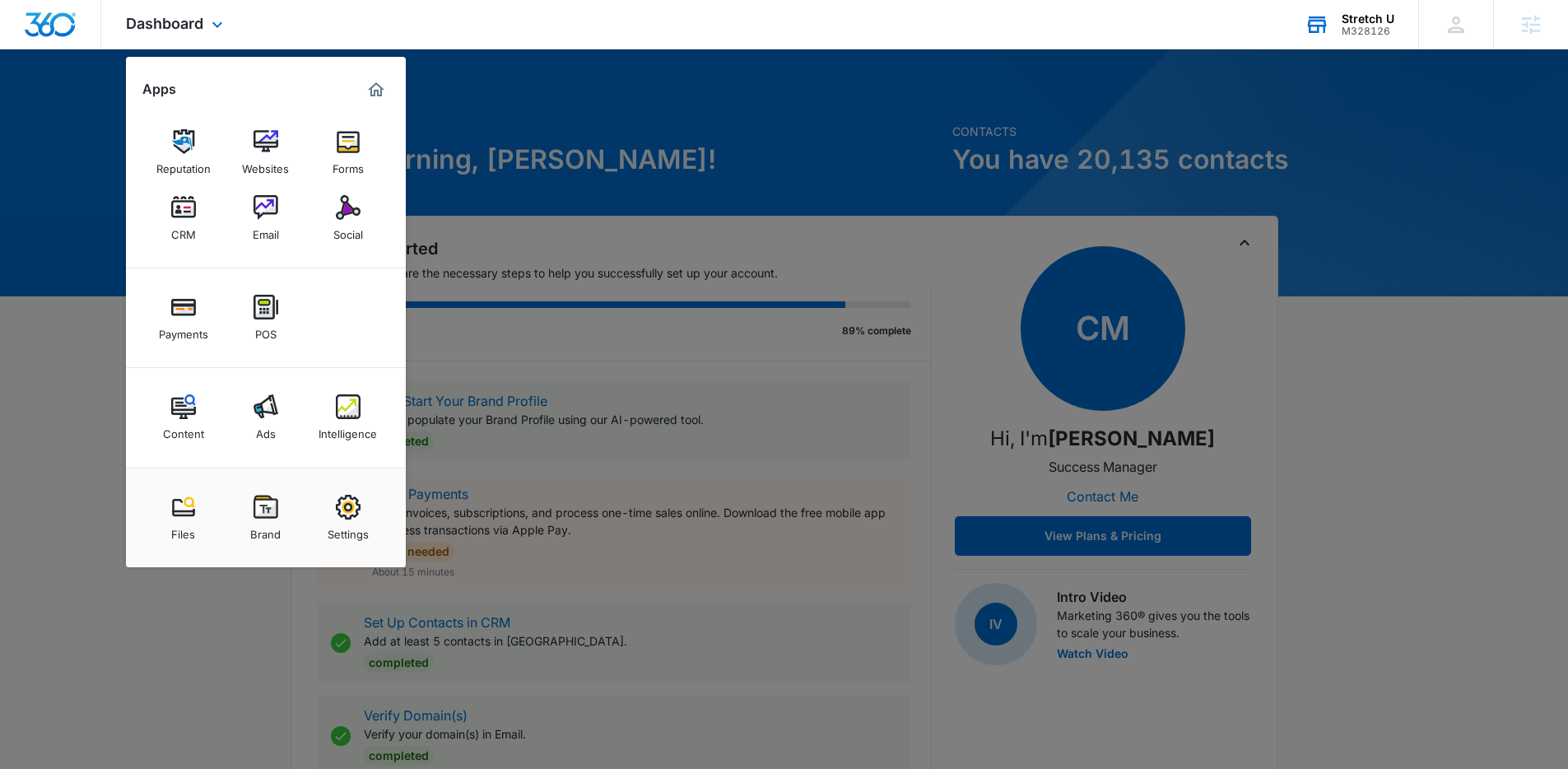
click at [1393, 26] on div "M328126" at bounding box center [1367, 32] width 52 height 12
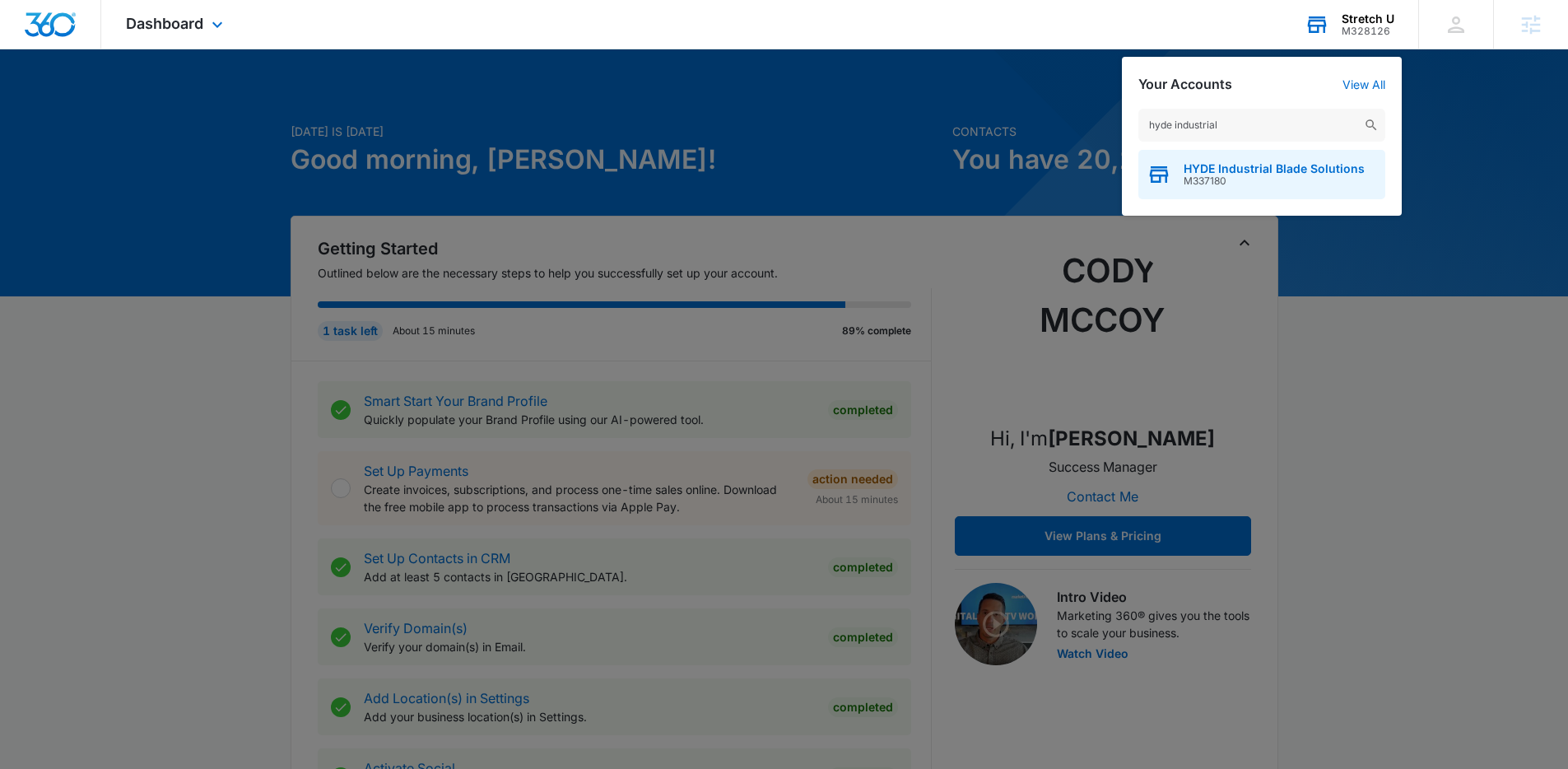
type input "hyde industrial"
click at [1271, 175] on span "M337180" at bounding box center [1274, 181] width 181 height 12
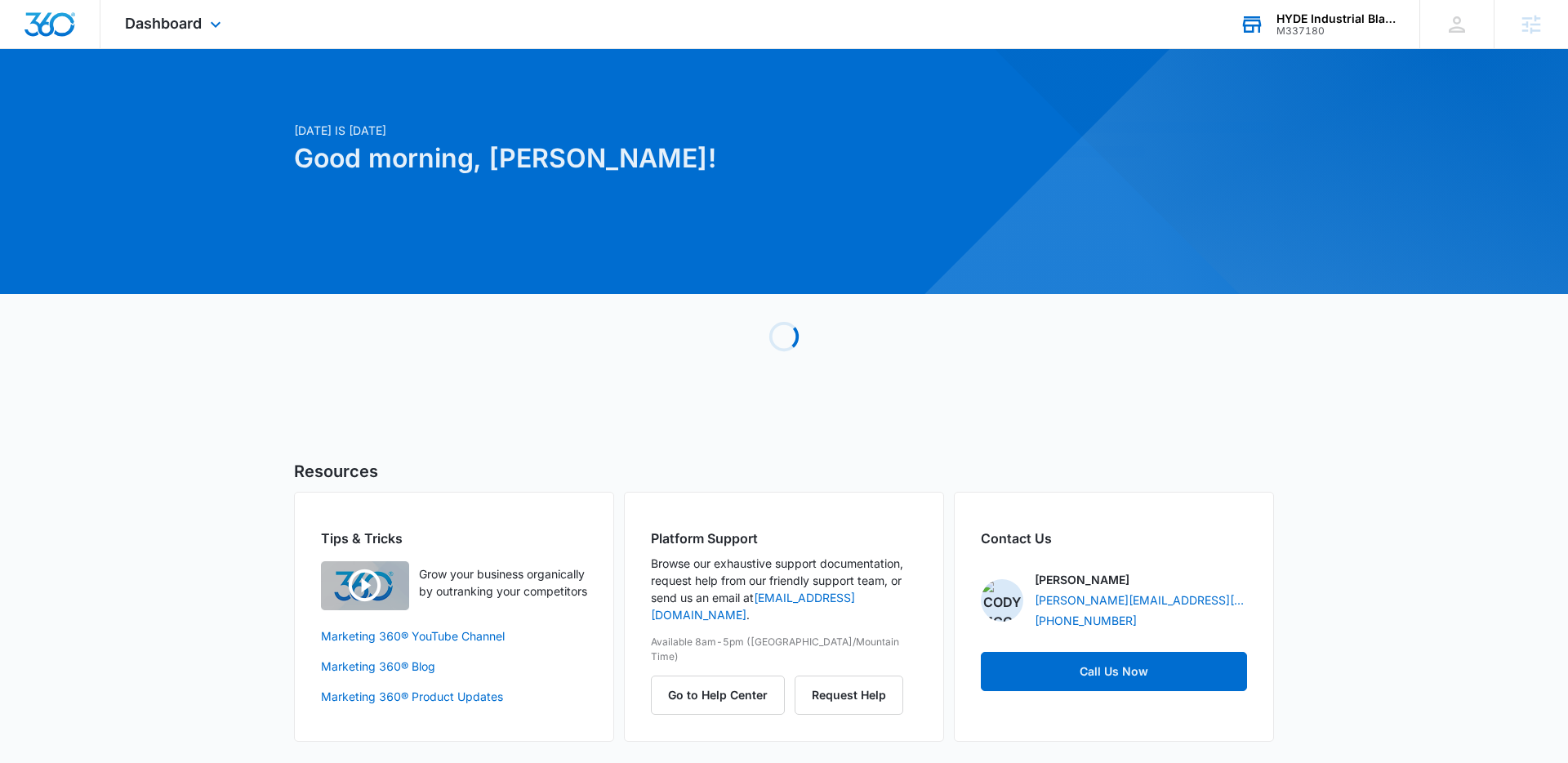
click at [221, 38] on div "Dashboard Apps Reputation Websites Forms CRM Email Social Shop Payments POS Con…" at bounding box center [175, 23] width 149 height 48
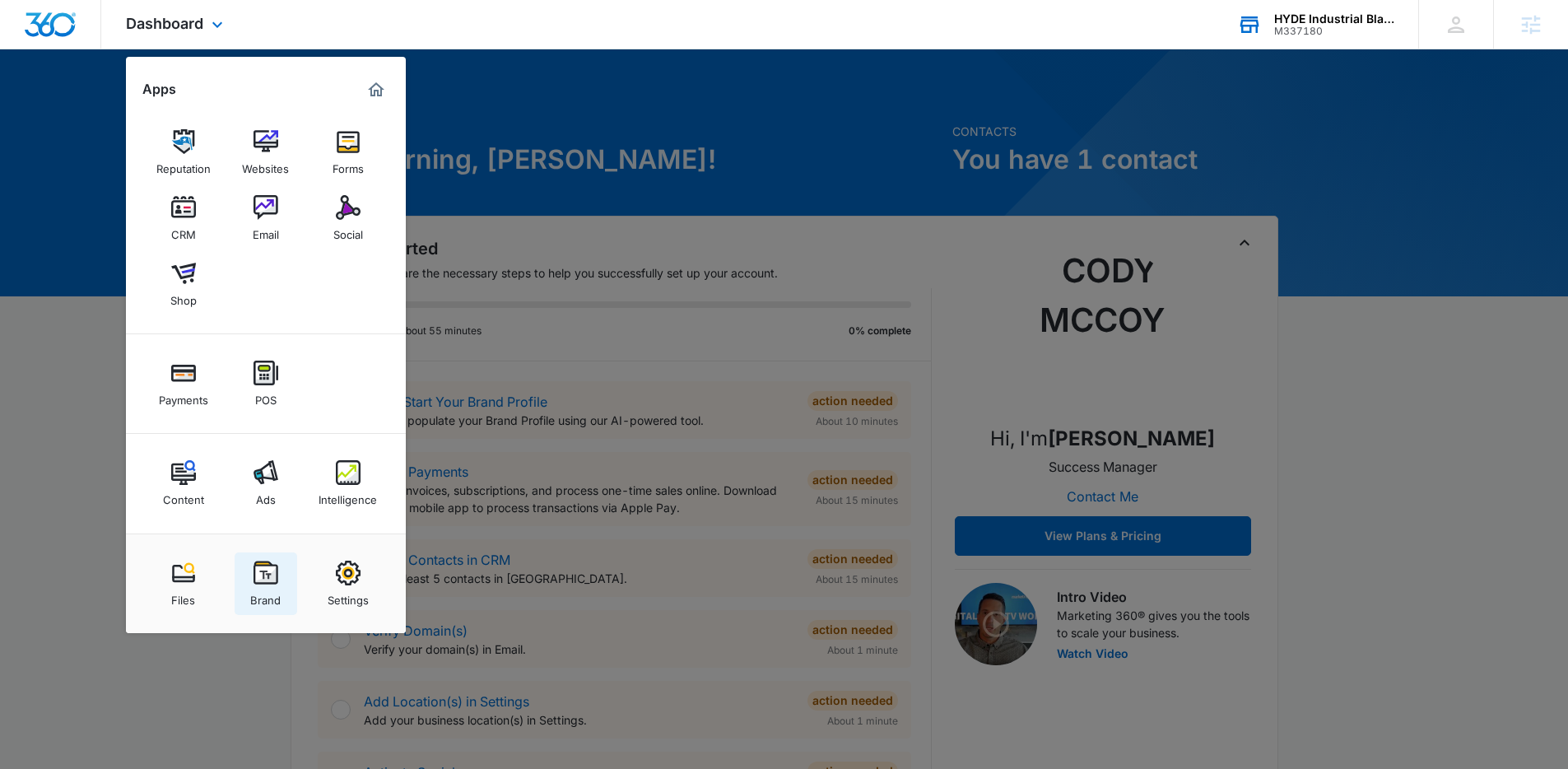
click at [276, 570] on img at bounding box center [265, 572] width 25 height 25
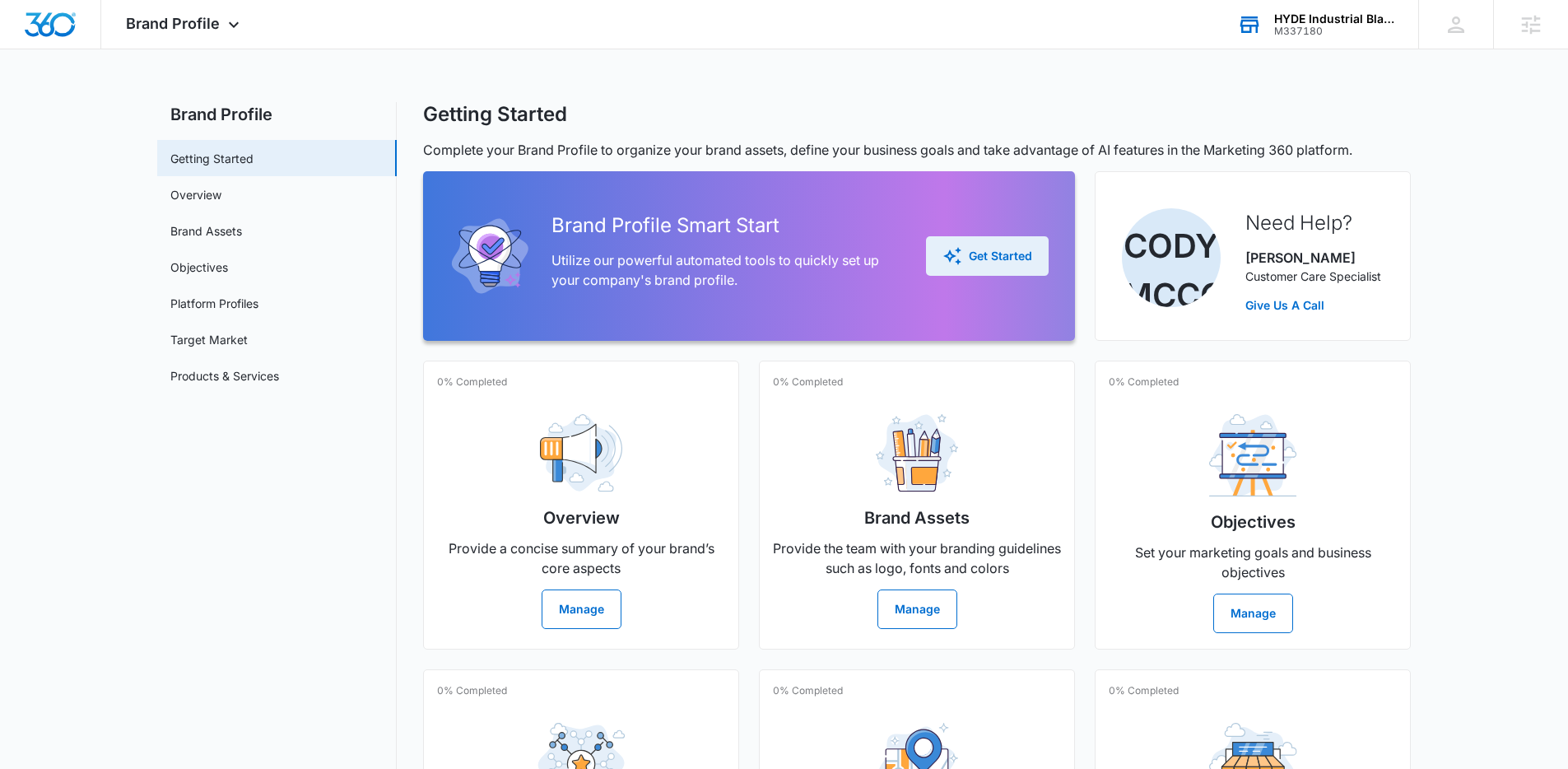
click at [995, 243] on button "Get Started" at bounding box center [987, 256] width 123 height 39
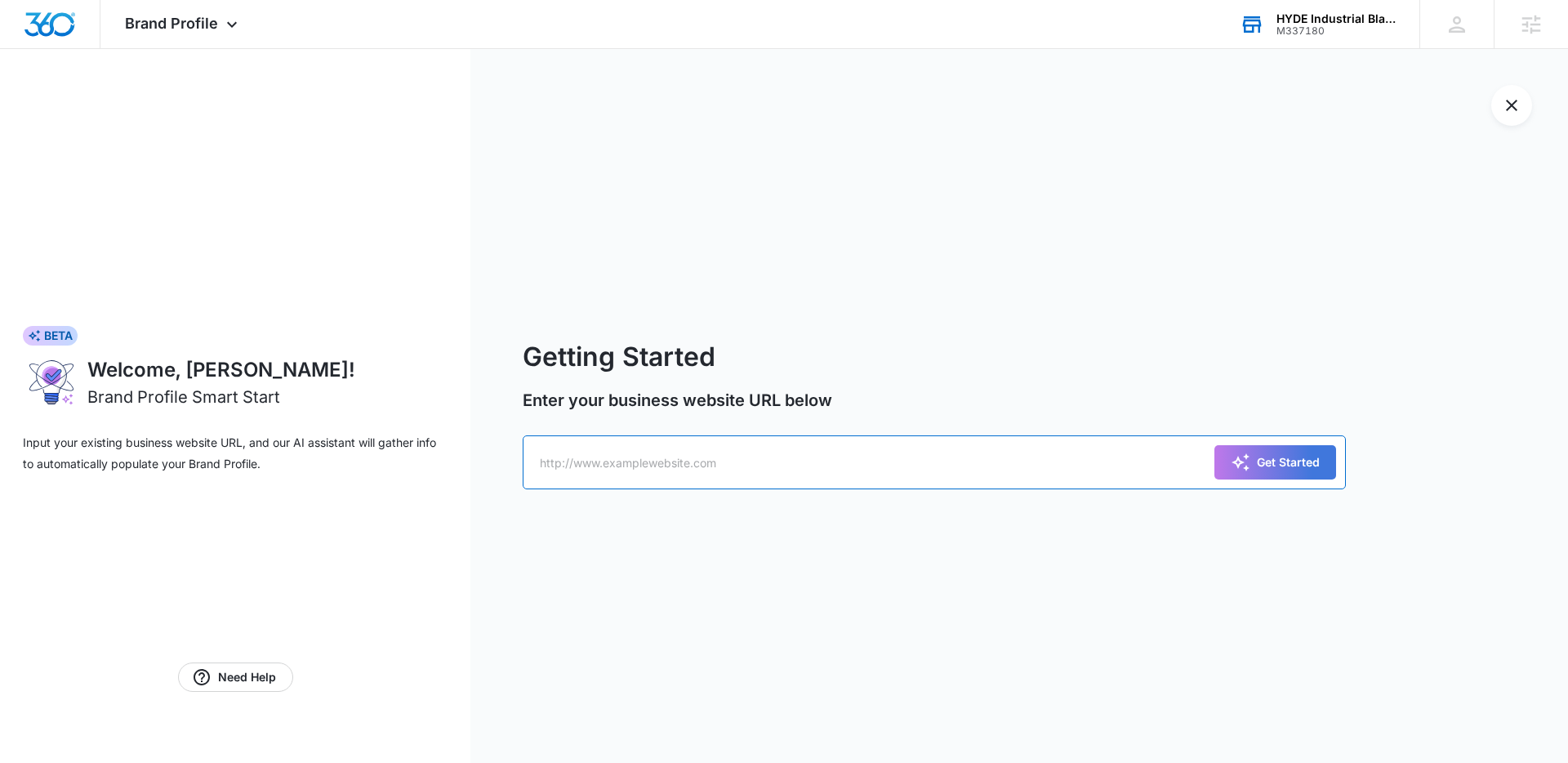
click at [659, 460] on input "text" at bounding box center [934, 461] width 823 height 54
paste input "https://www.industrialbladesandknives.com/"
type input "https://www.industrialbladesandknives.com/"
click at [1270, 463] on div "Get Started" at bounding box center [1275, 462] width 89 height 20
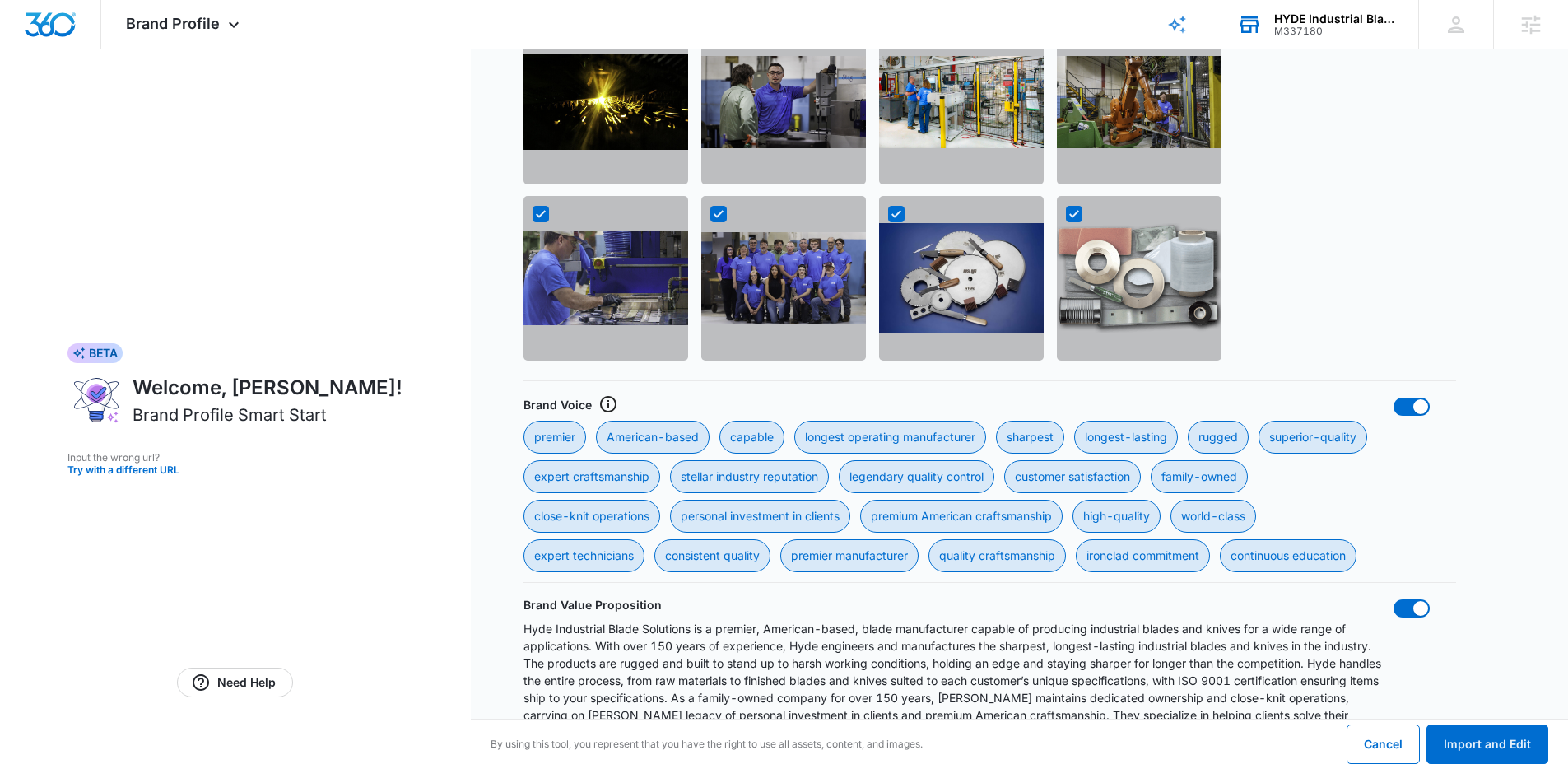
scroll to position [1396, 0]
click at [1491, 745] on button "Import and Edit" at bounding box center [1487, 743] width 122 height 39
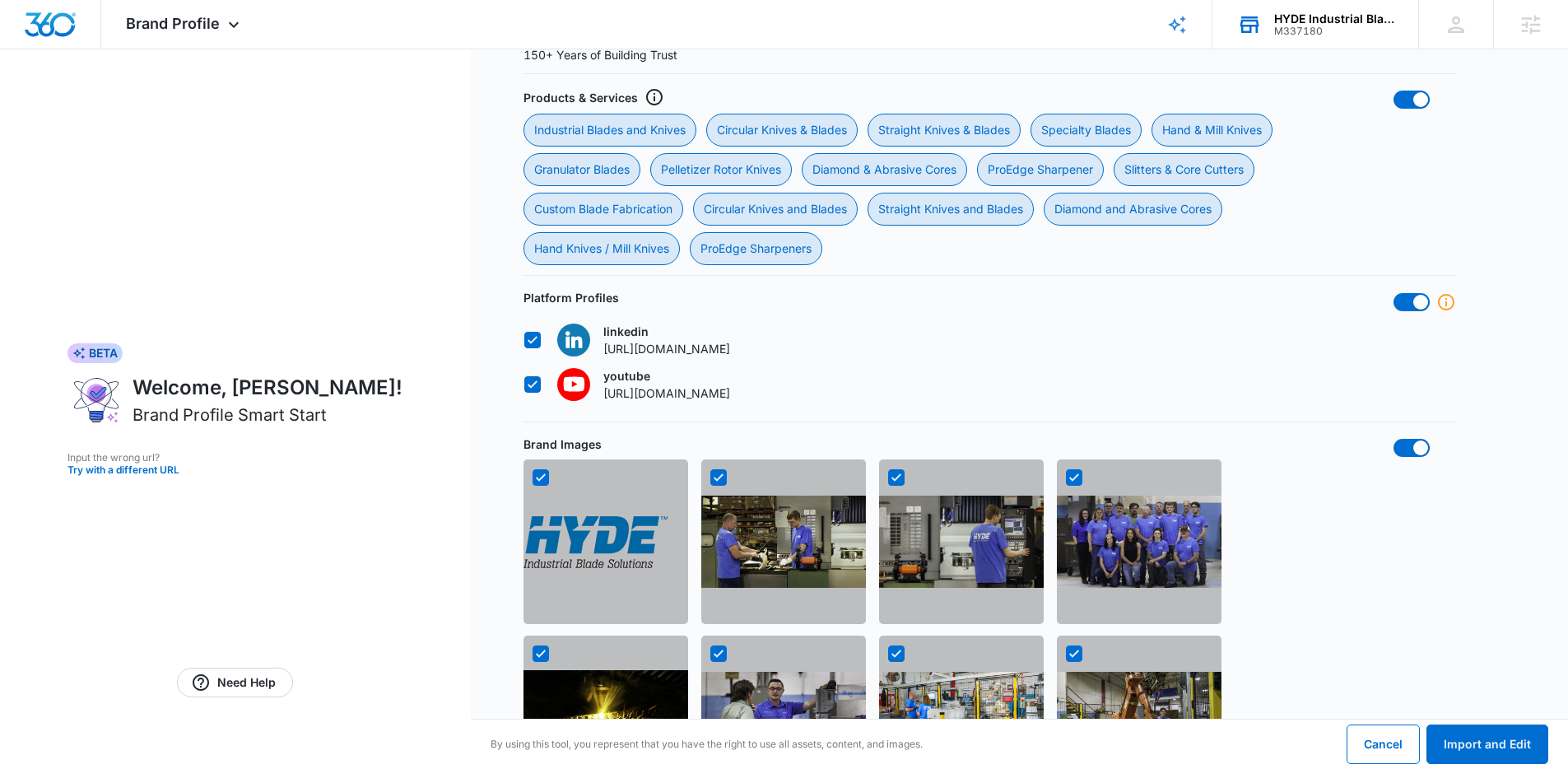
scroll to position [745, 0]
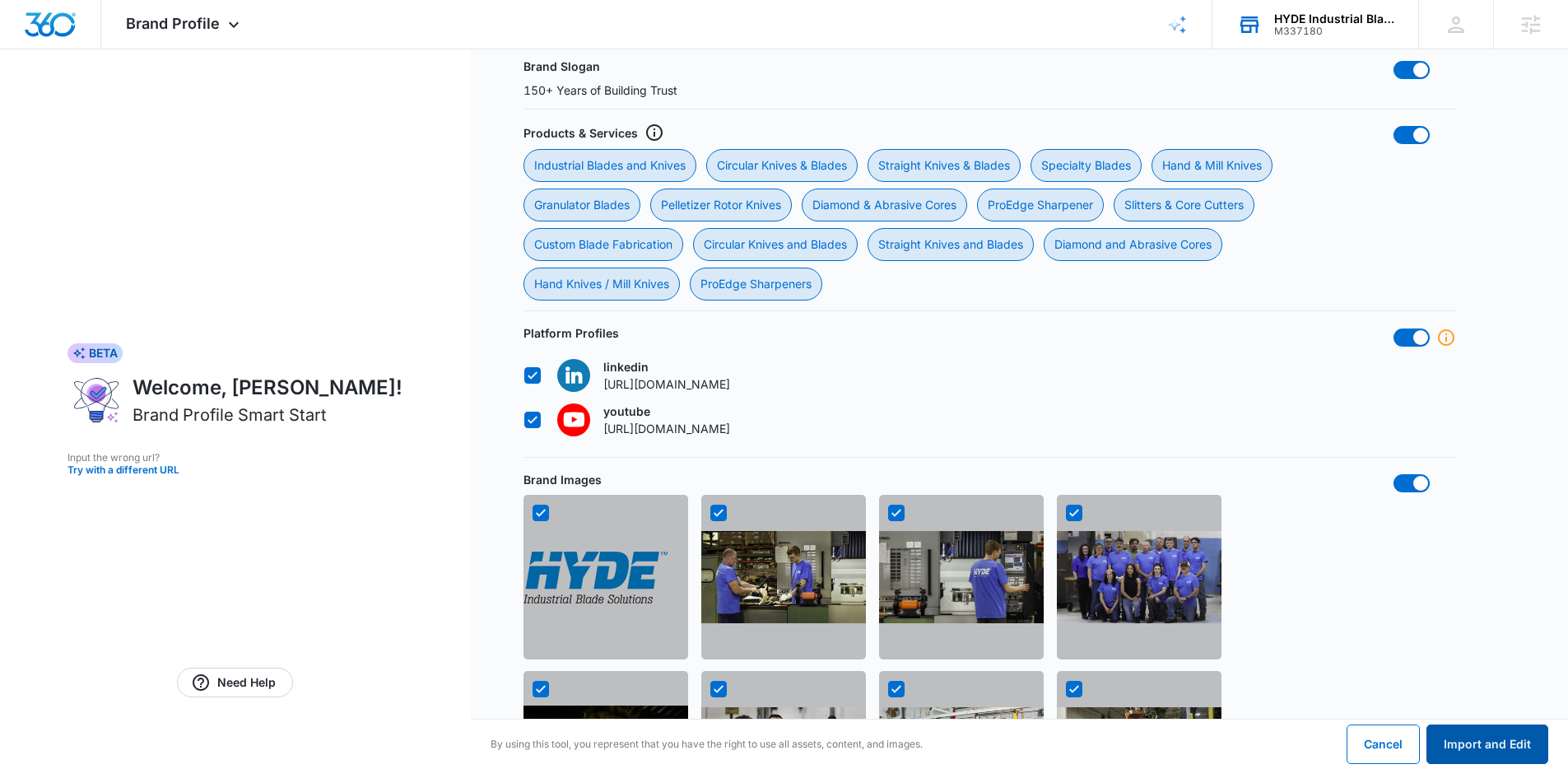
click at [1473, 748] on button "Import and Edit" at bounding box center [1487, 743] width 122 height 39
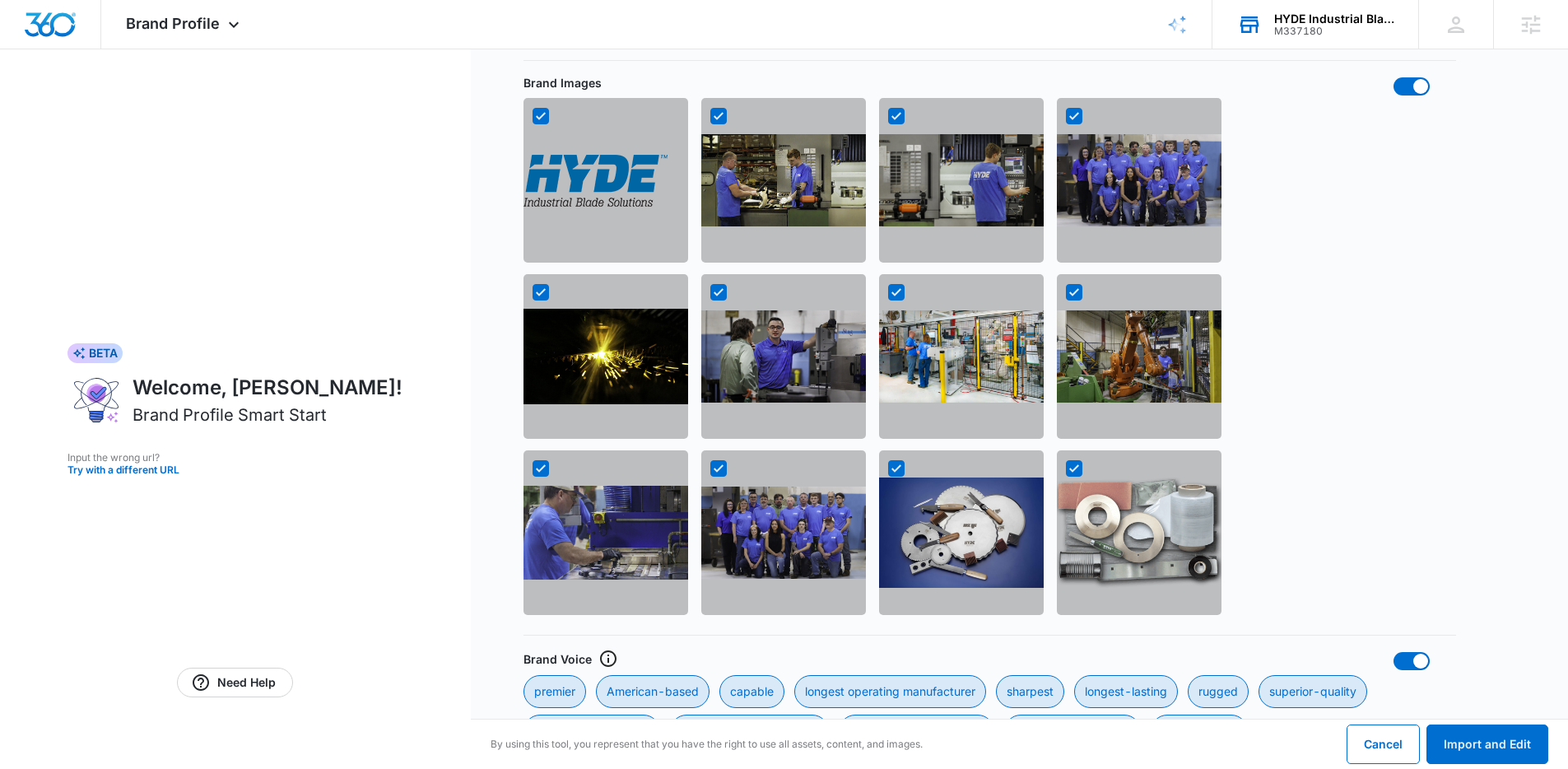
scroll to position [1440, 0]
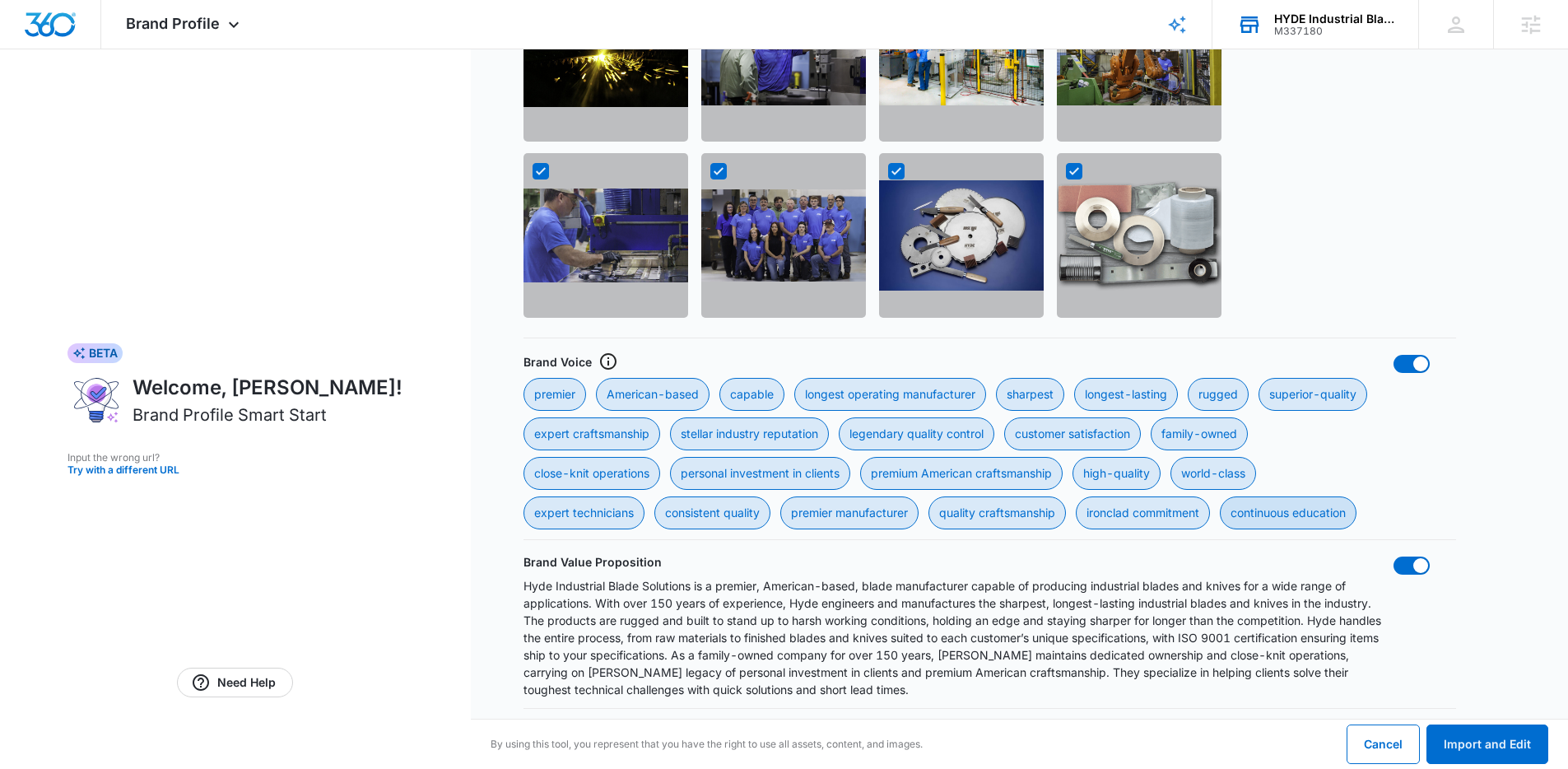
click at [1323, 512] on div "continuous education" at bounding box center [1288, 512] width 137 height 32
click at [1220, 496] on education "continuous education" at bounding box center [1219, 495] width 1 height 1
click at [1308, 498] on div "continuous education" at bounding box center [1288, 512] width 137 height 32
click at [1220, 496] on education "continuous education" at bounding box center [1219, 495] width 1 height 1
click at [1316, 521] on div "continuous education" at bounding box center [1288, 512] width 137 height 32
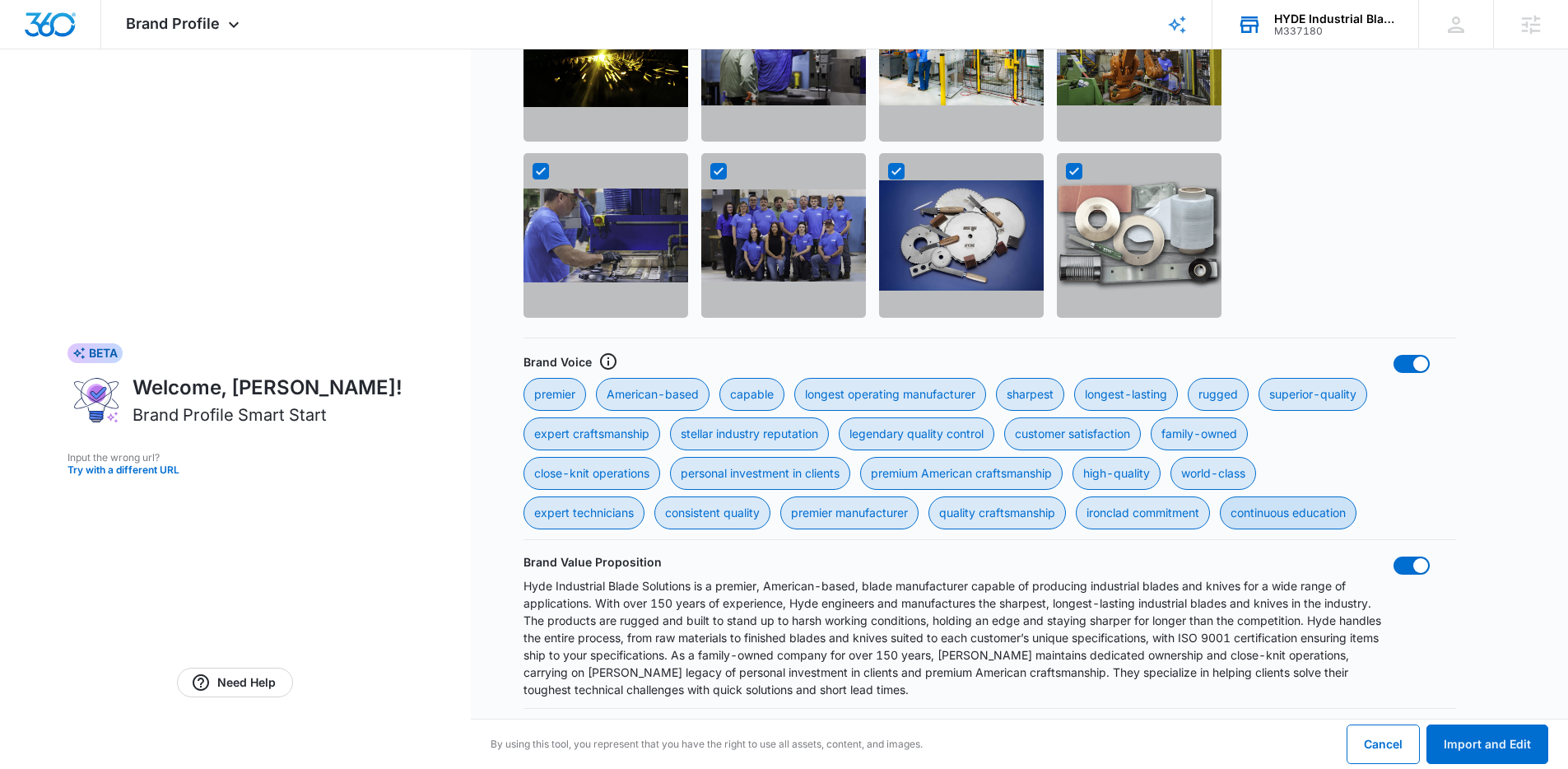
click at [1220, 496] on education "continuous education" at bounding box center [1219, 495] width 1 height 1
checkbox education "false"
click at [1118, 515] on div "ironclad commitment" at bounding box center [1143, 512] width 134 height 32
click at [1076, 496] on commitment "ironclad commitment" at bounding box center [1076, 495] width 1 height 1
checkbox commitment "false"
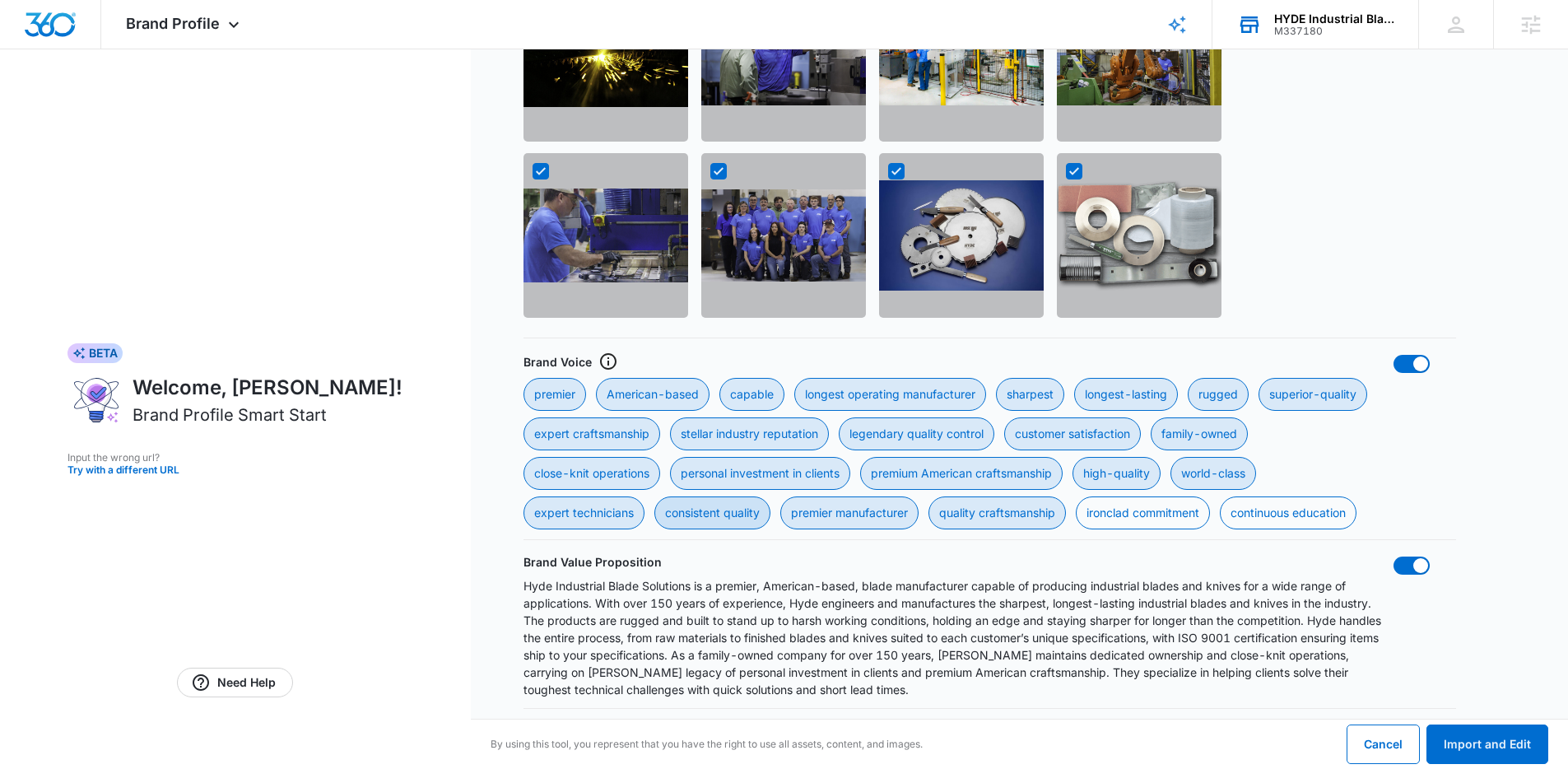
click at [733, 512] on div "consistent quality" at bounding box center [712, 512] width 116 height 32
click at [654, 496] on quality "consistent quality" at bounding box center [654, 495] width 1 height 1
checkbox quality "false"
click at [1126, 474] on div "high-quality" at bounding box center [1116, 473] width 88 height 32
click at [1073, 457] on input "high-quality" at bounding box center [1072, 456] width 1 height 1
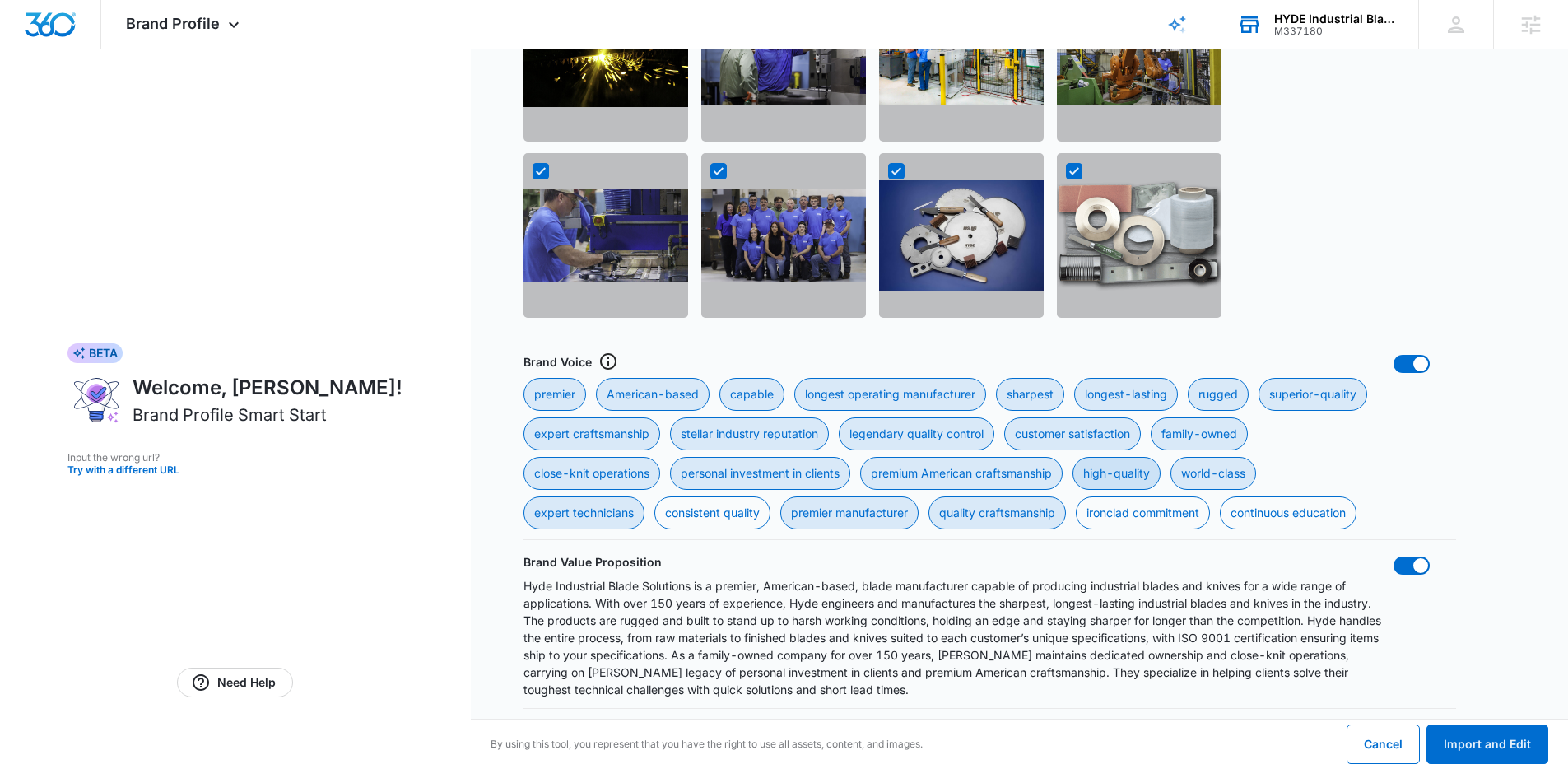
checkbox input "false"
click at [1210, 474] on div "world-class" at bounding box center [1212, 473] width 86 height 32
click at [1170, 457] on input "world-class" at bounding box center [1170, 456] width 1 height 1
checkbox input "false"
click at [1220, 396] on div "rugged" at bounding box center [1218, 394] width 61 height 32
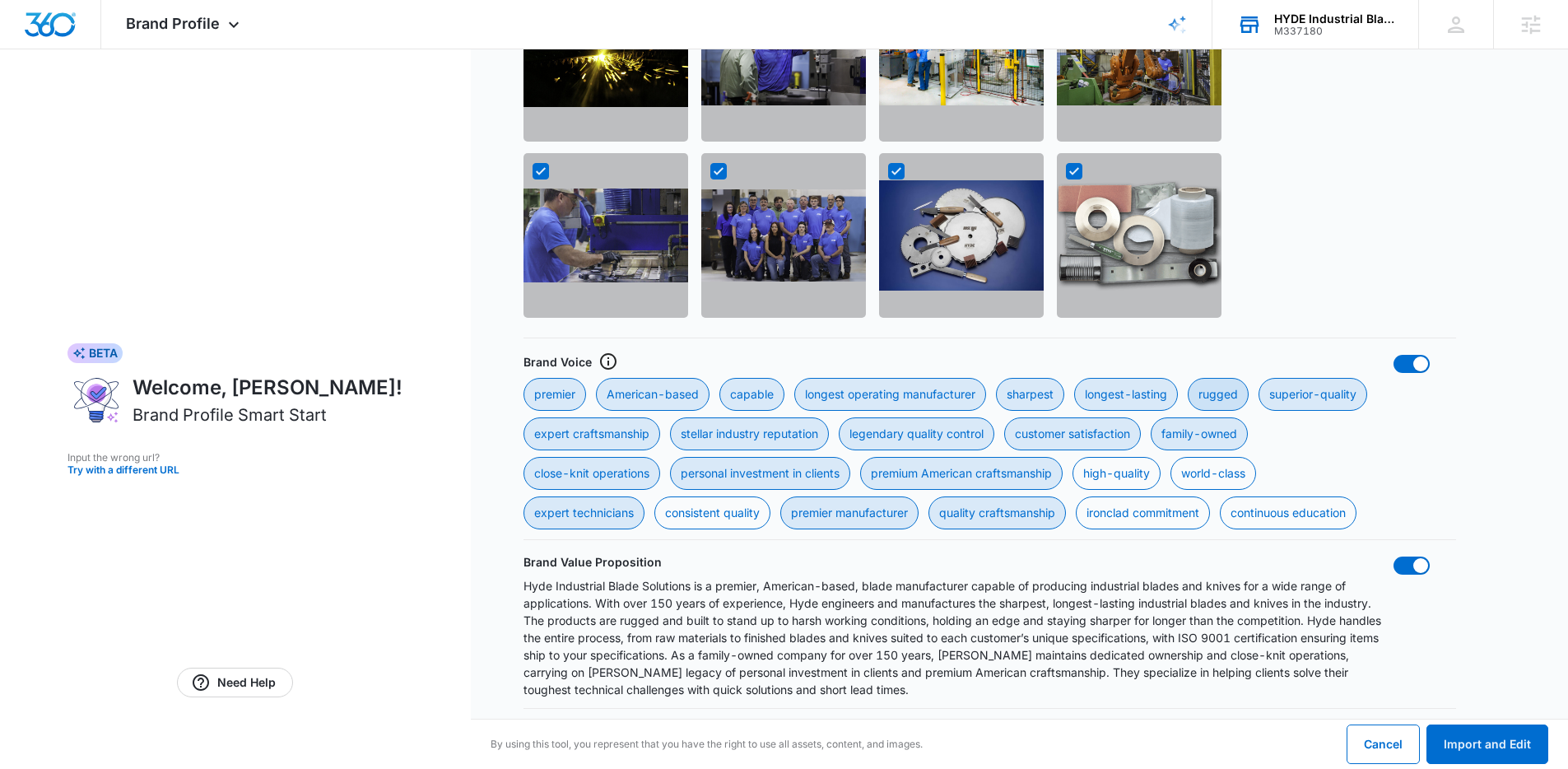
click at [1188, 378] on input "rugged" at bounding box center [1187, 377] width 1 height 1
checkbox input "false"
click at [1155, 397] on div "longest-lasting" at bounding box center [1126, 394] width 103 height 32
click at [1075, 378] on input "longest-lasting" at bounding box center [1074, 377] width 1 height 1
checkbox input "false"
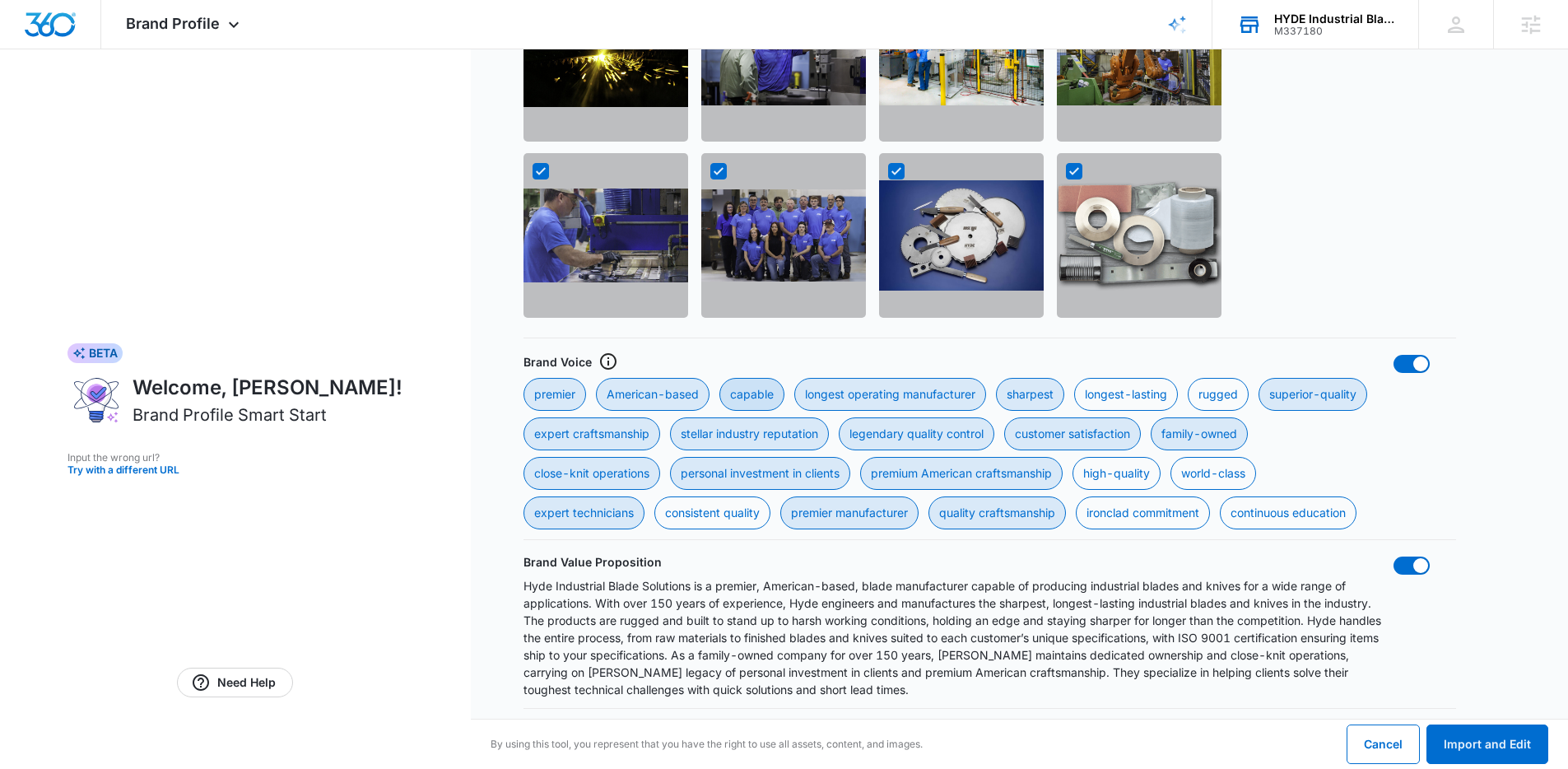
click at [768, 393] on div "capable" at bounding box center [751, 394] width 65 height 32
click at [719, 378] on input "capable" at bounding box center [719, 377] width 1 height 1
checkbox input "false"
click at [565, 397] on div "premier" at bounding box center [555, 394] width 63 height 32
click at [524, 378] on input "premier" at bounding box center [523, 377] width 1 height 1
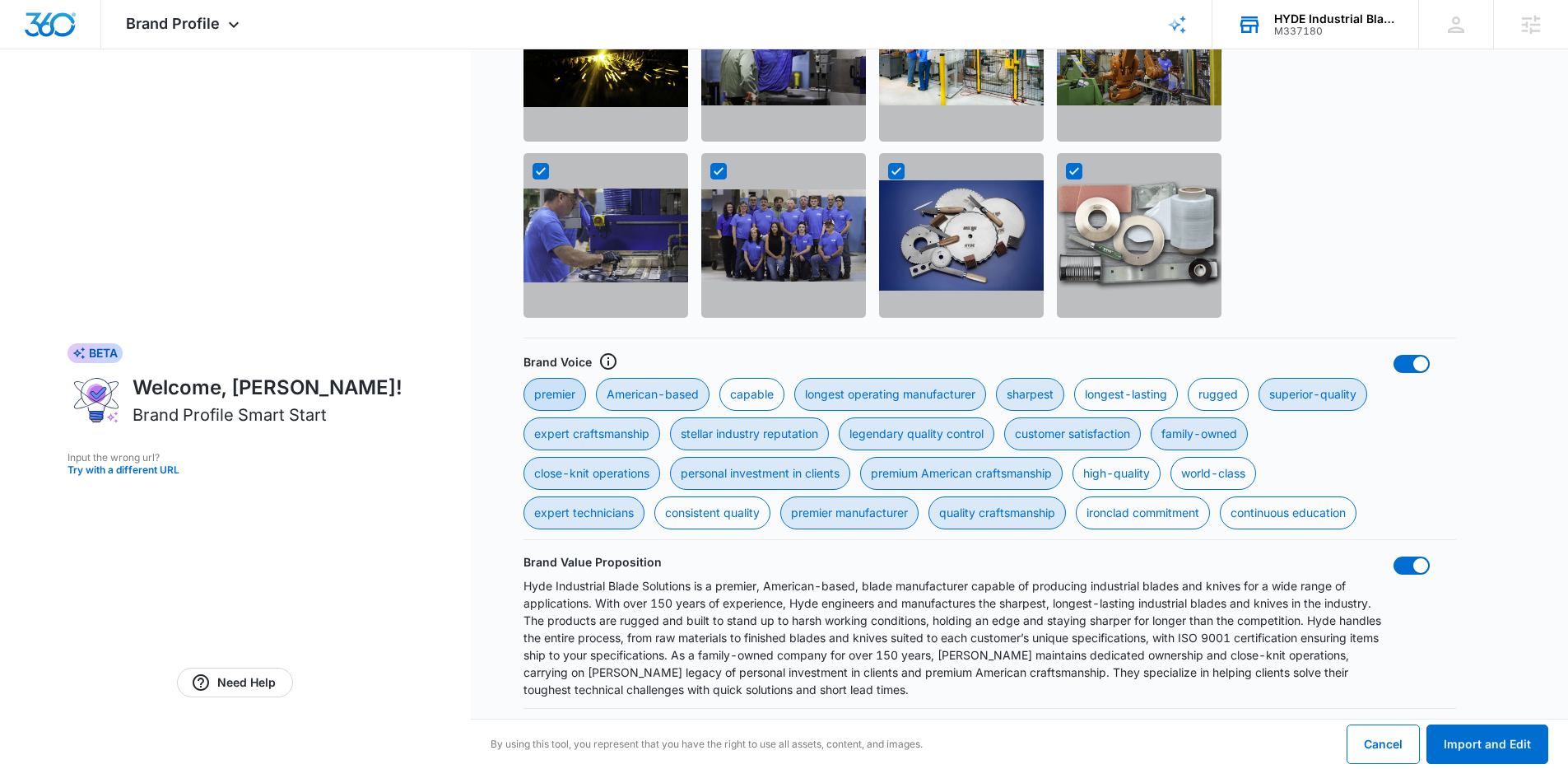
checkbox input "false"
click at [1050, 423] on div "customer satisfaction" at bounding box center [1073, 433] width 137 height 32
click at [1005, 417] on satisfaction "customer satisfaction" at bounding box center [1004, 417] width 1 height 1
checkbox satisfaction "false"
click at [782, 477] on div "personal investment in clients" at bounding box center [759, 473] width 180 height 32
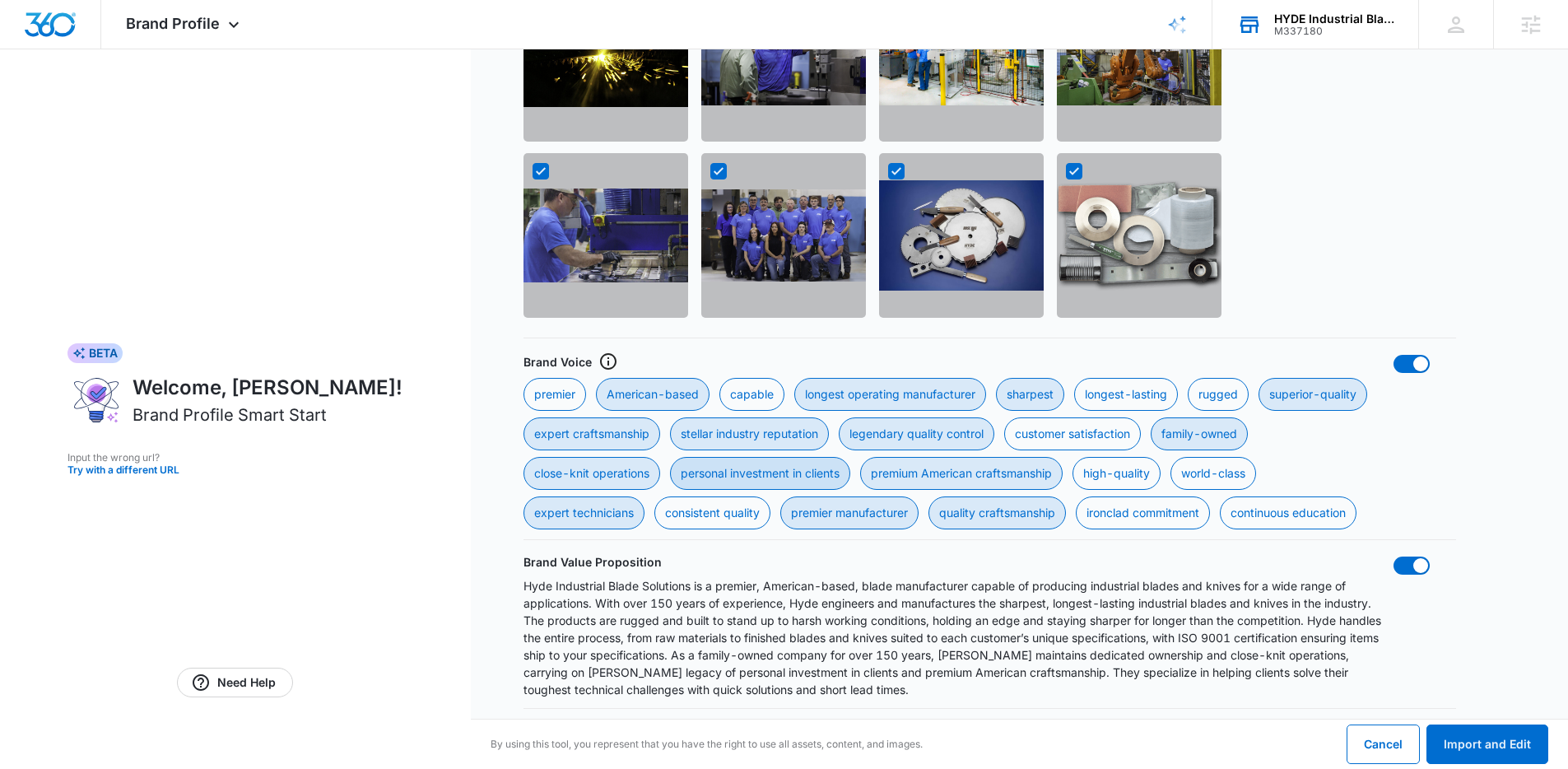
click at [670, 457] on clients "personal investment in clients" at bounding box center [669, 456] width 1 height 1
checkbox clients "false"
click at [877, 516] on div "premier manufacturer" at bounding box center [849, 512] width 138 height 32
click at [780, 496] on manufacturer "premier manufacturer" at bounding box center [779, 495] width 1 height 1
checkbox manufacturer "false"
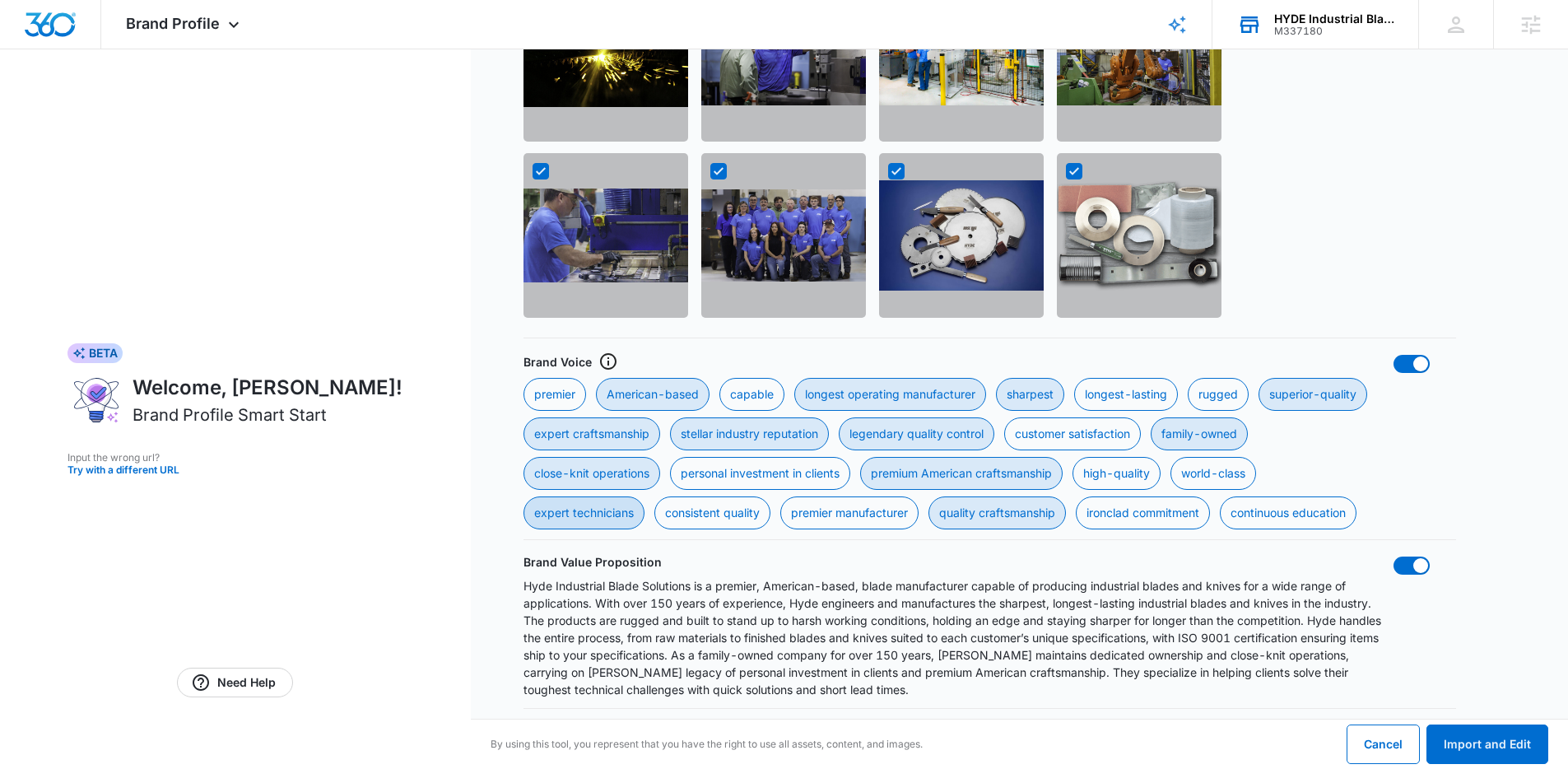
click at [612, 520] on div "expert technicians" at bounding box center [584, 512] width 121 height 32
click at [524, 496] on technicians "expert technicians" at bounding box center [523, 495] width 1 height 1
checkbox technicians "false"
click at [1481, 750] on button "Import and Edit" at bounding box center [1487, 743] width 122 height 39
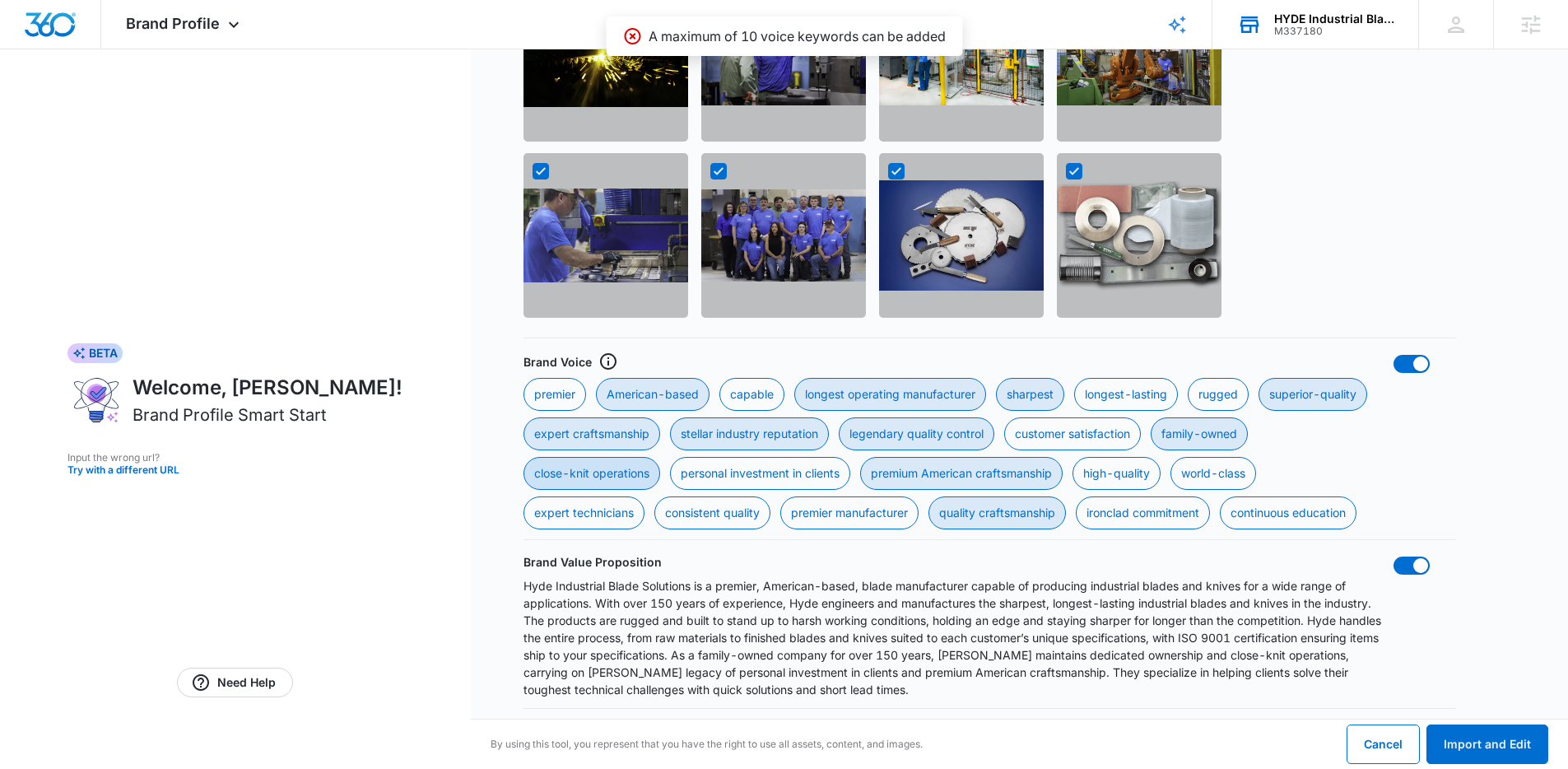
click at [621, 477] on div "close-knit operations" at bounding box center [592, 473] width 137 height 32
click at [524, 457] on operations "close-knit operations" at bounding box center [523, 456] width 1 height 1
checkbox operations "false"
click at [593, 437] on div "expert craftsmanship" at bounding box center [592, 433] width 137 height 32
click at [524, 417] on craftsmanship "expert craftsmanship" at bounding box center [523, 417] width 1 height 1
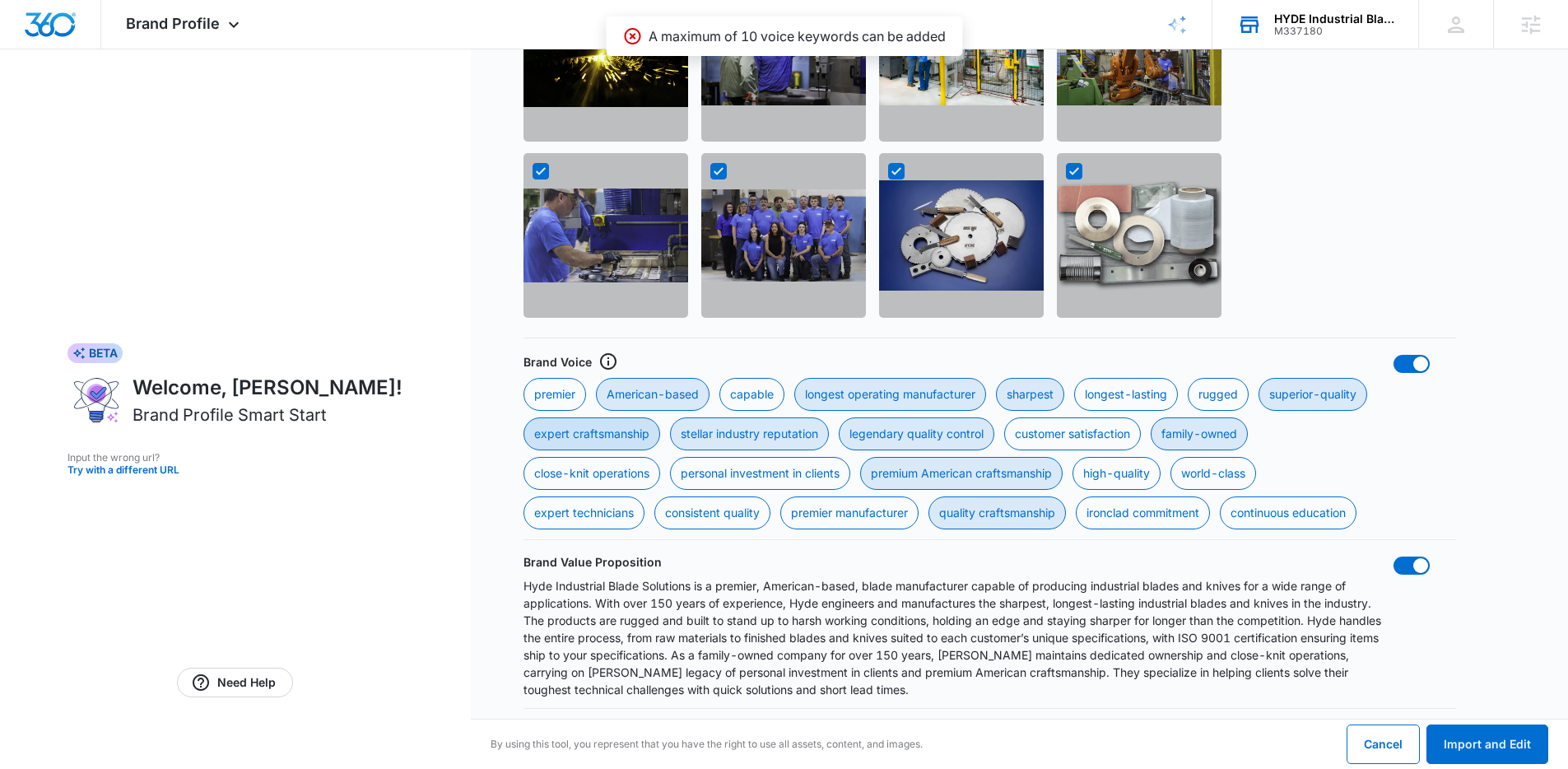
checkbox craftsmanship "false"
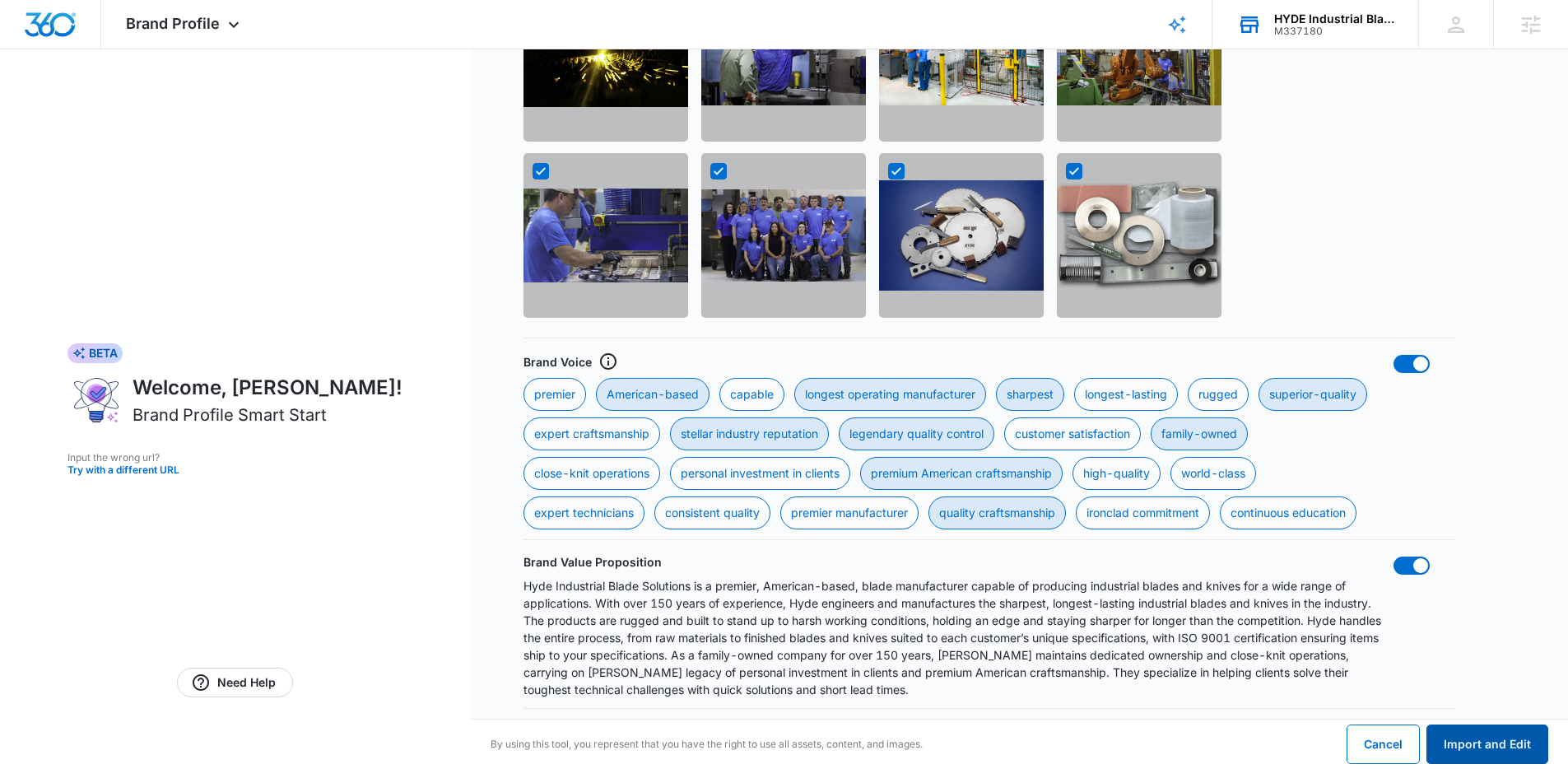
click at [1478, 742] on button "Import and Edit" at bounding box center [1487, 743] width 122 height 39
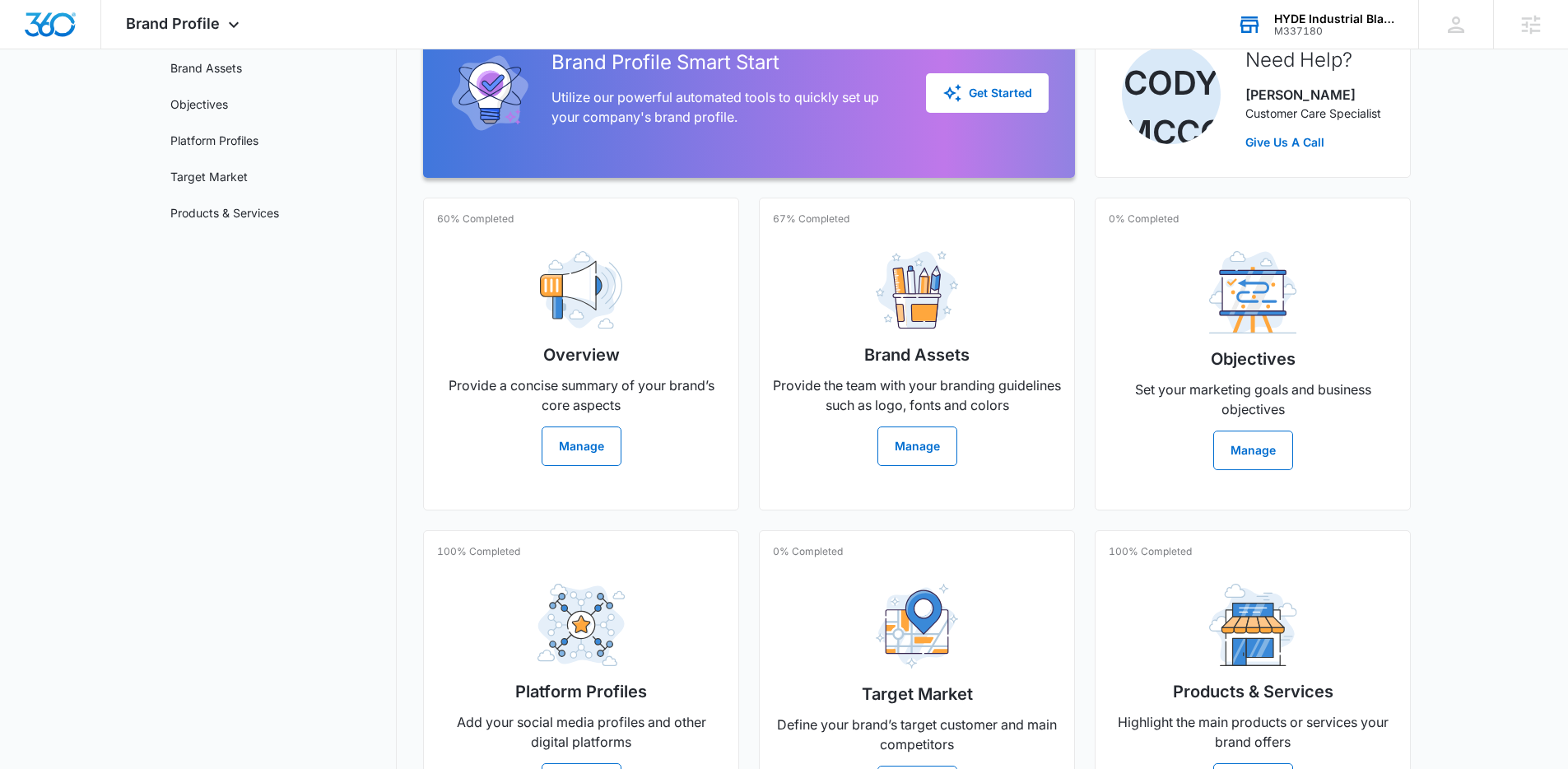
scroll to position [287, 0]
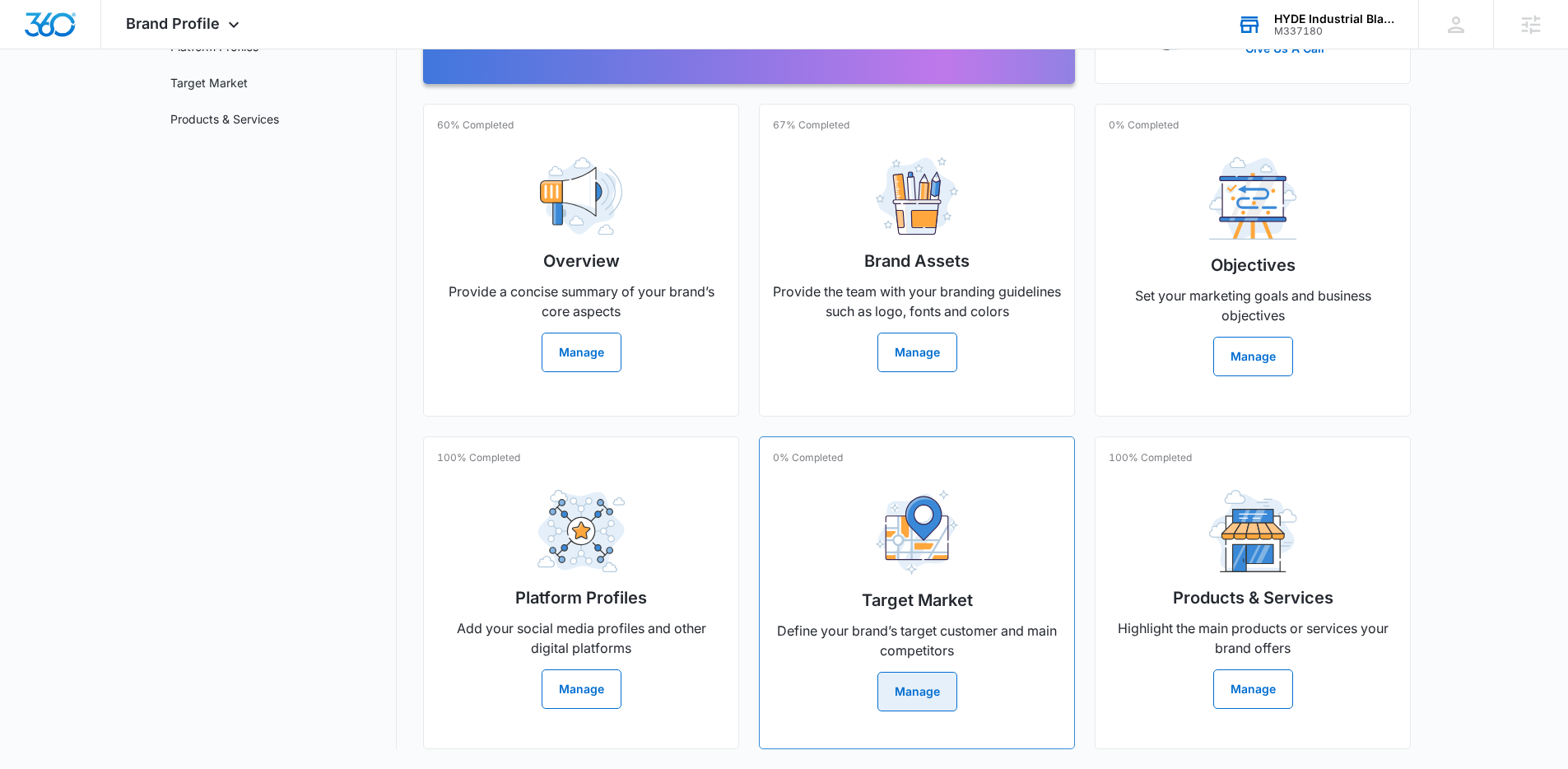
click at [932, 672] on button "Manage" at bounding box center [917, 691] width 80 height 39
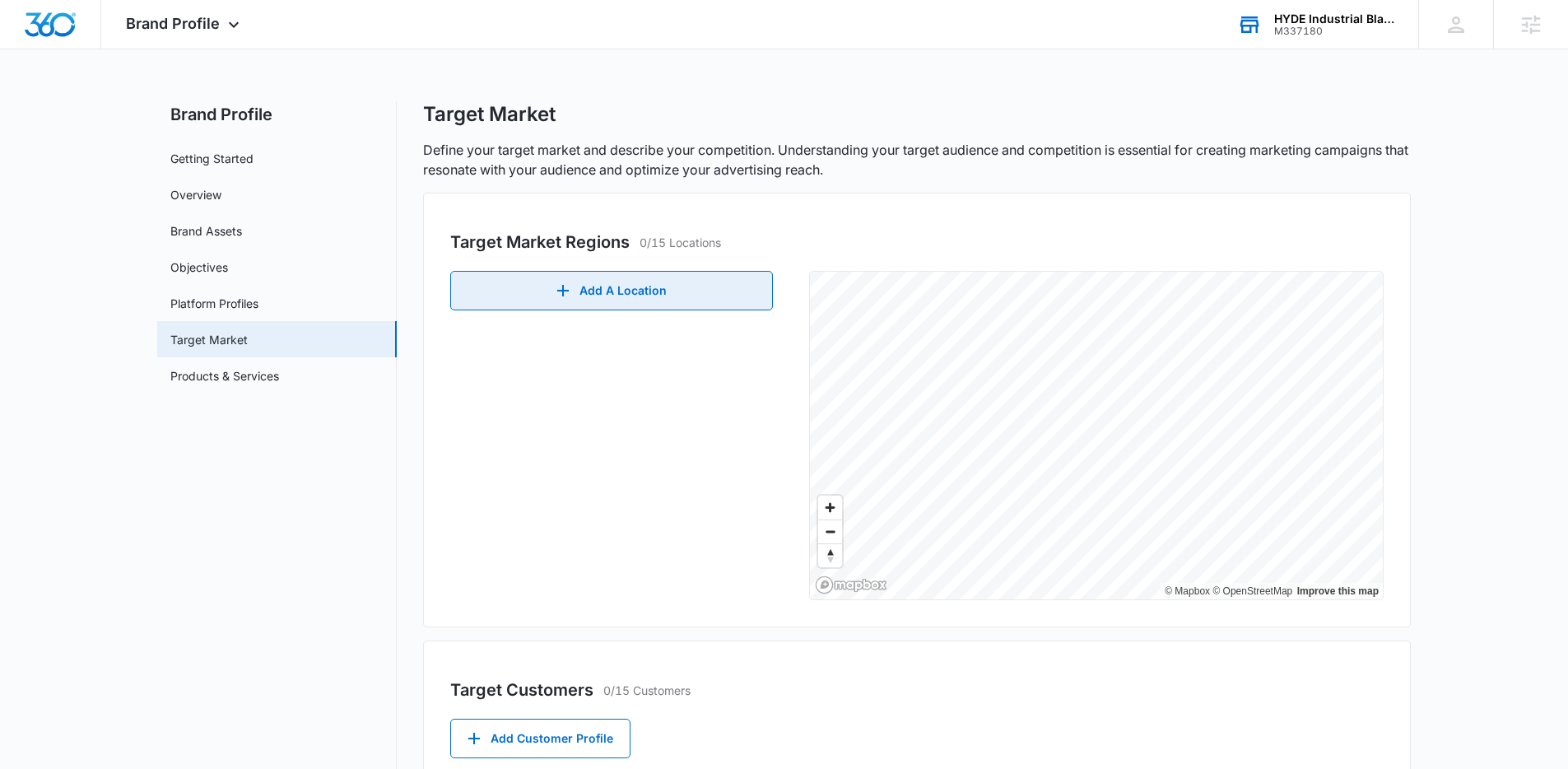
click at [589, 293] on button "Add A Location" at bounding box center [612, 290] width 323 height 39
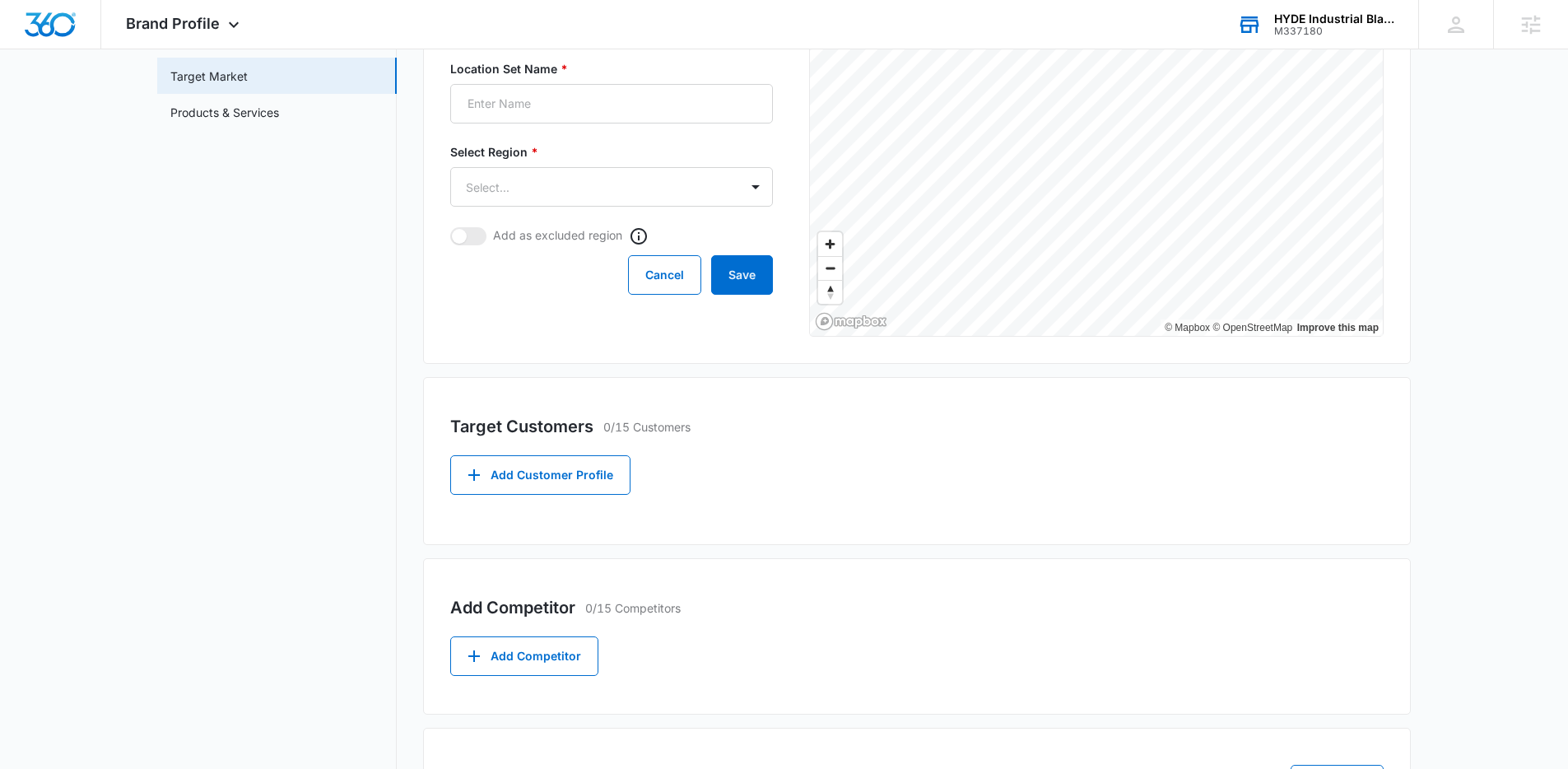
scroll to position [368, 0]
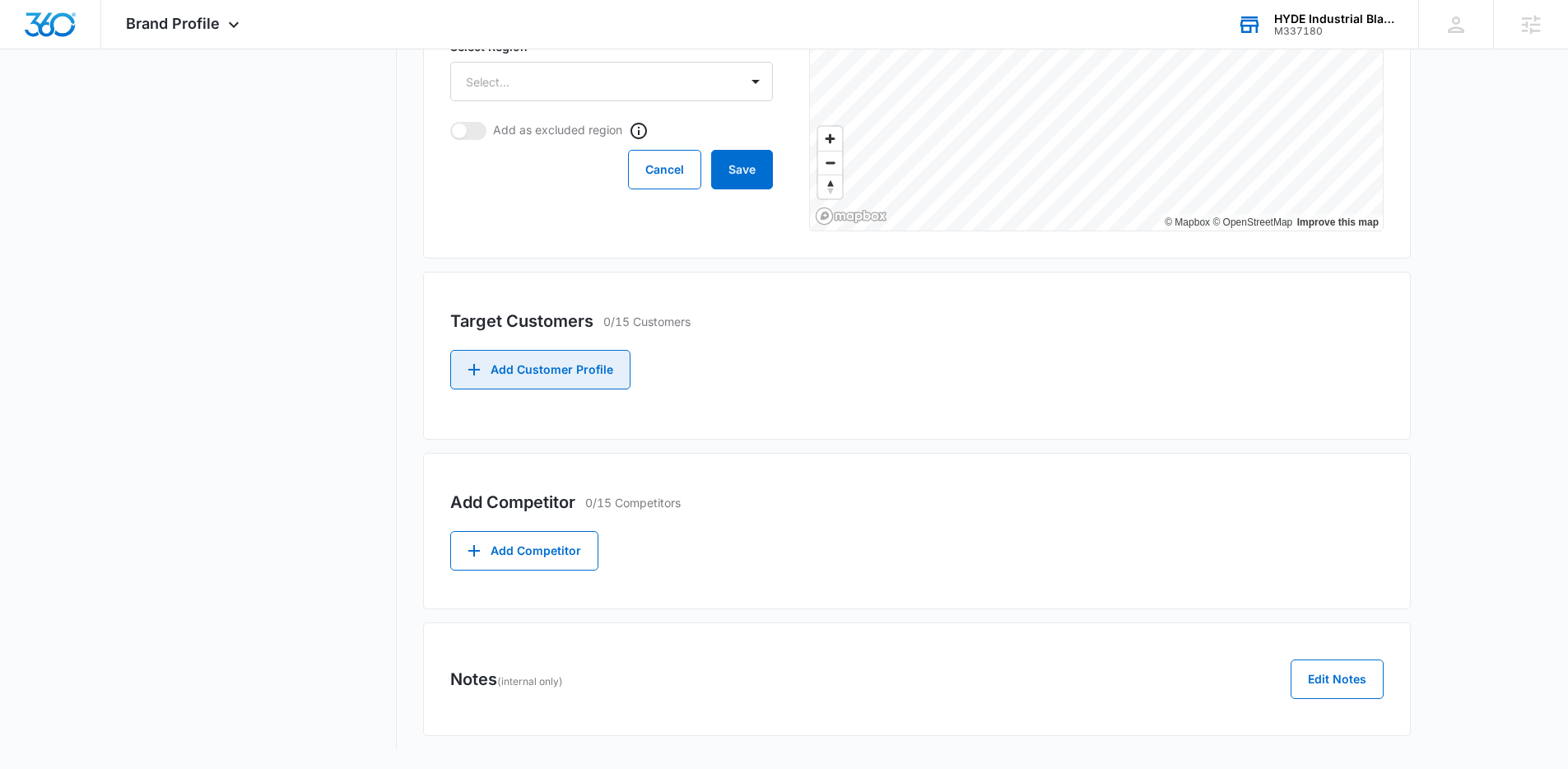
click at [589, 387] on button "Add Customer Profile" at bounding box center [540, 369] width 180 height 39
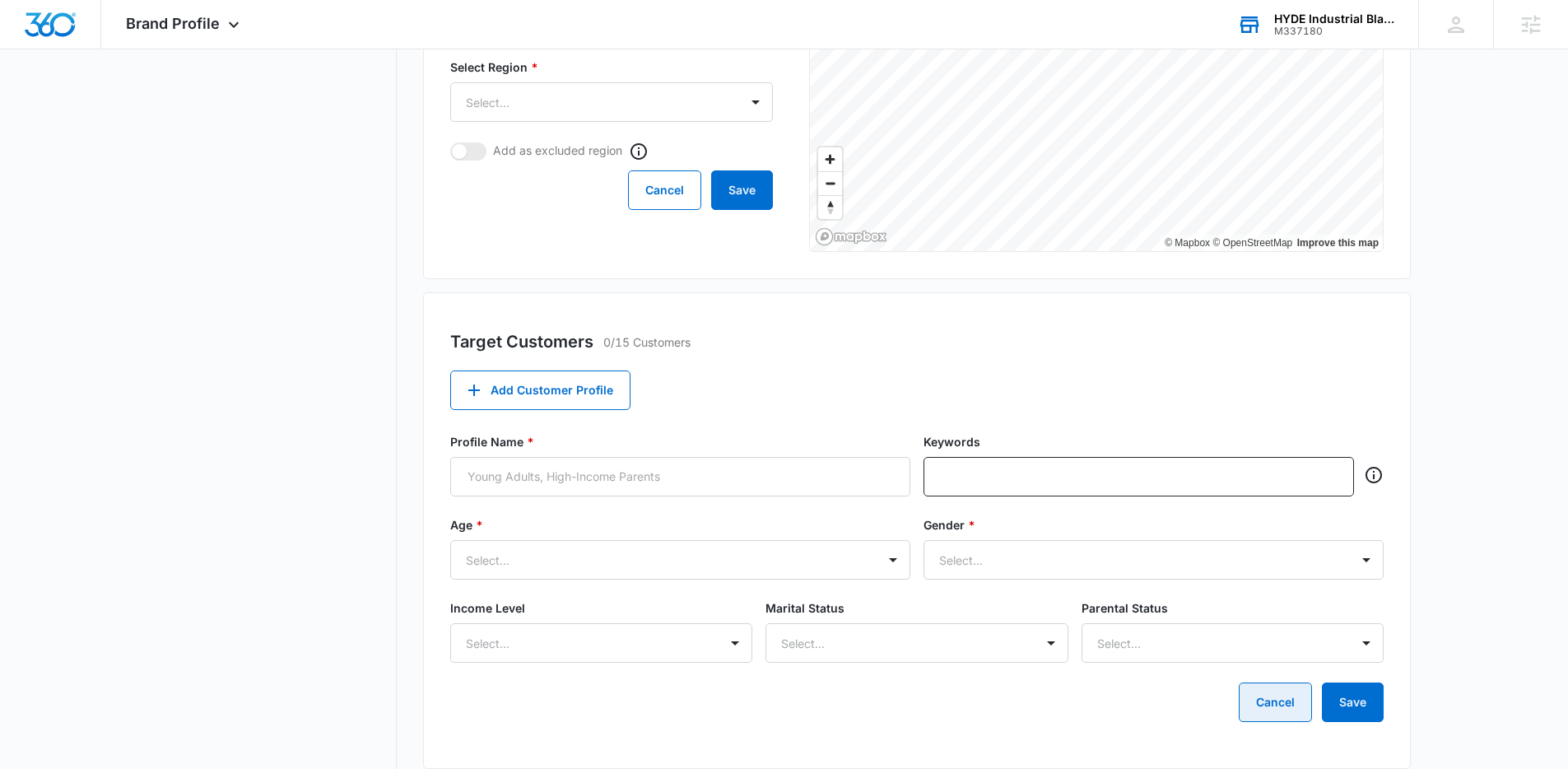
click at [1264, 702] on button "Cancel" at bounding box center [1275, 702] width 73 height 39
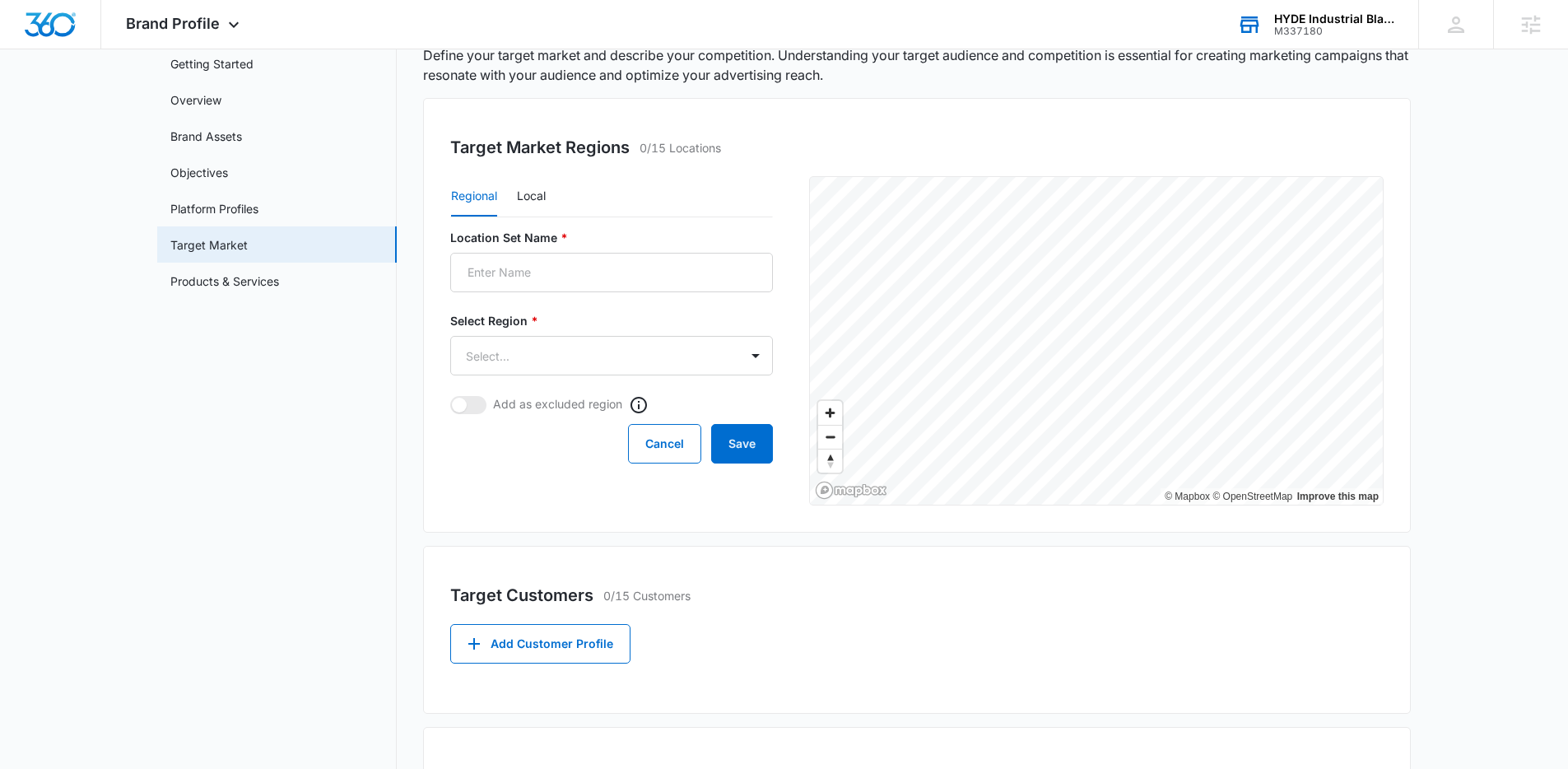
scroll to position [0, 0]
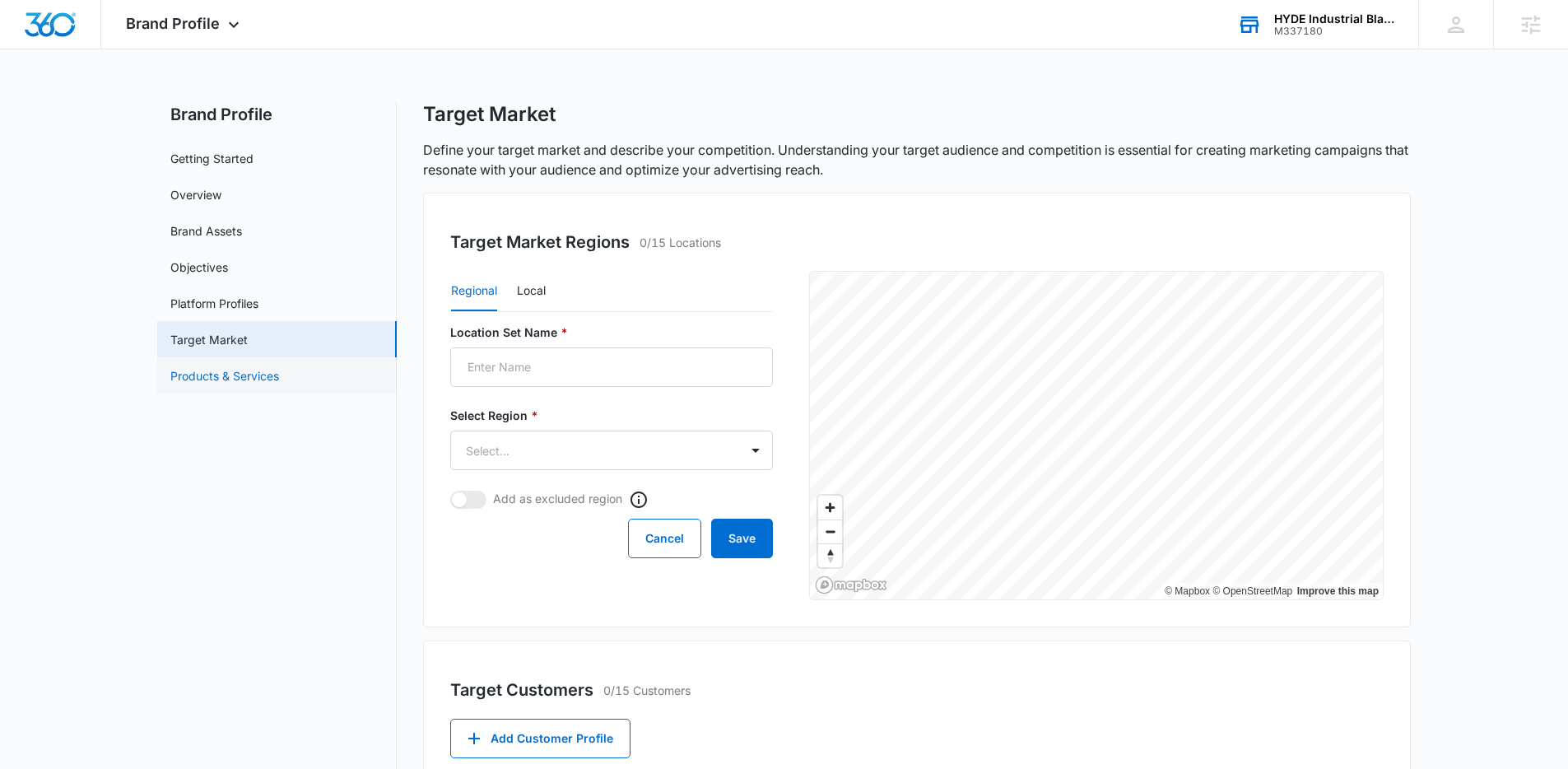
click at [240, 378] on link "Products & Services" at bounding box center [225, 376] width 108 height 18
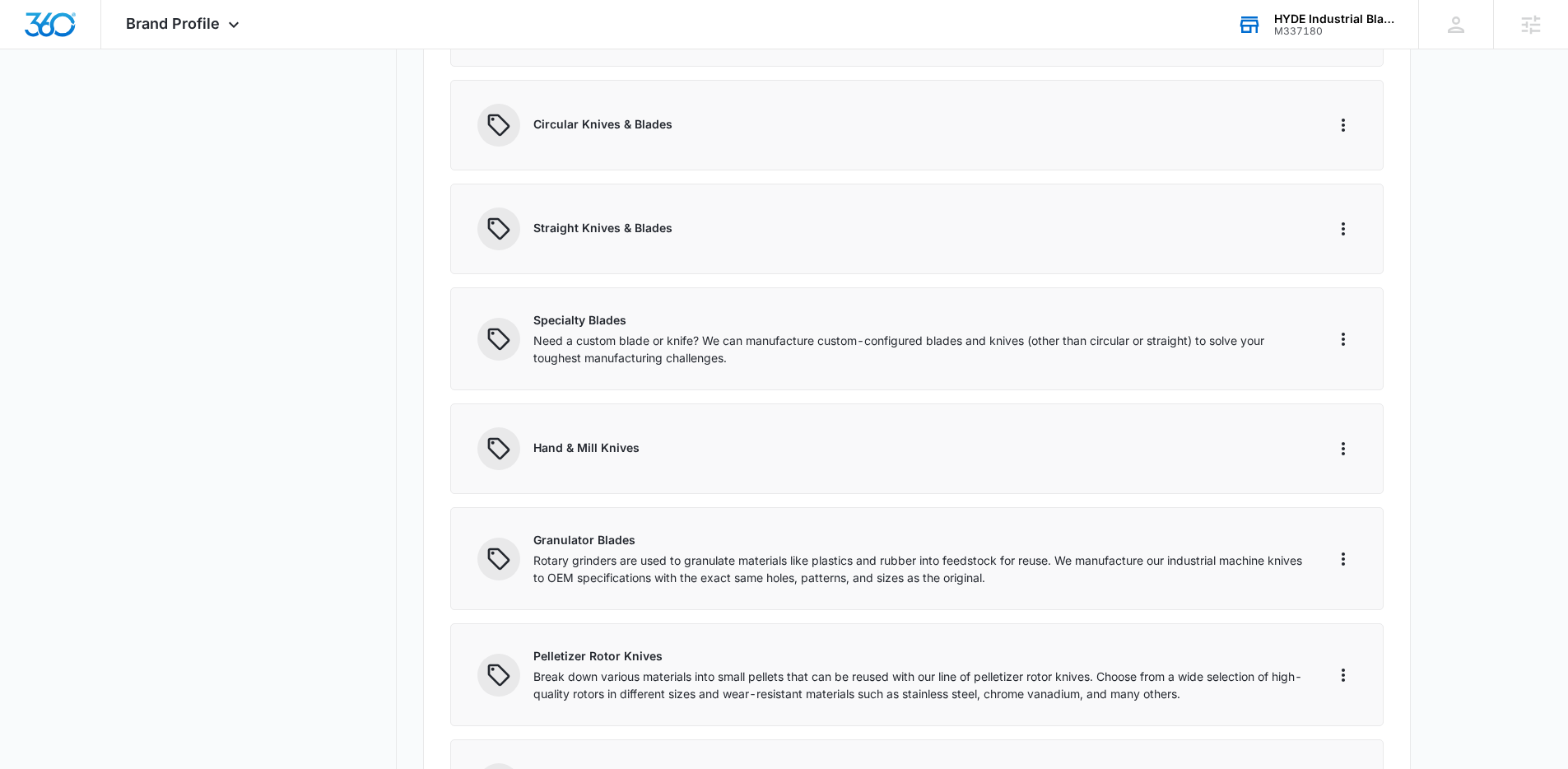
scroll to position [25, 0]
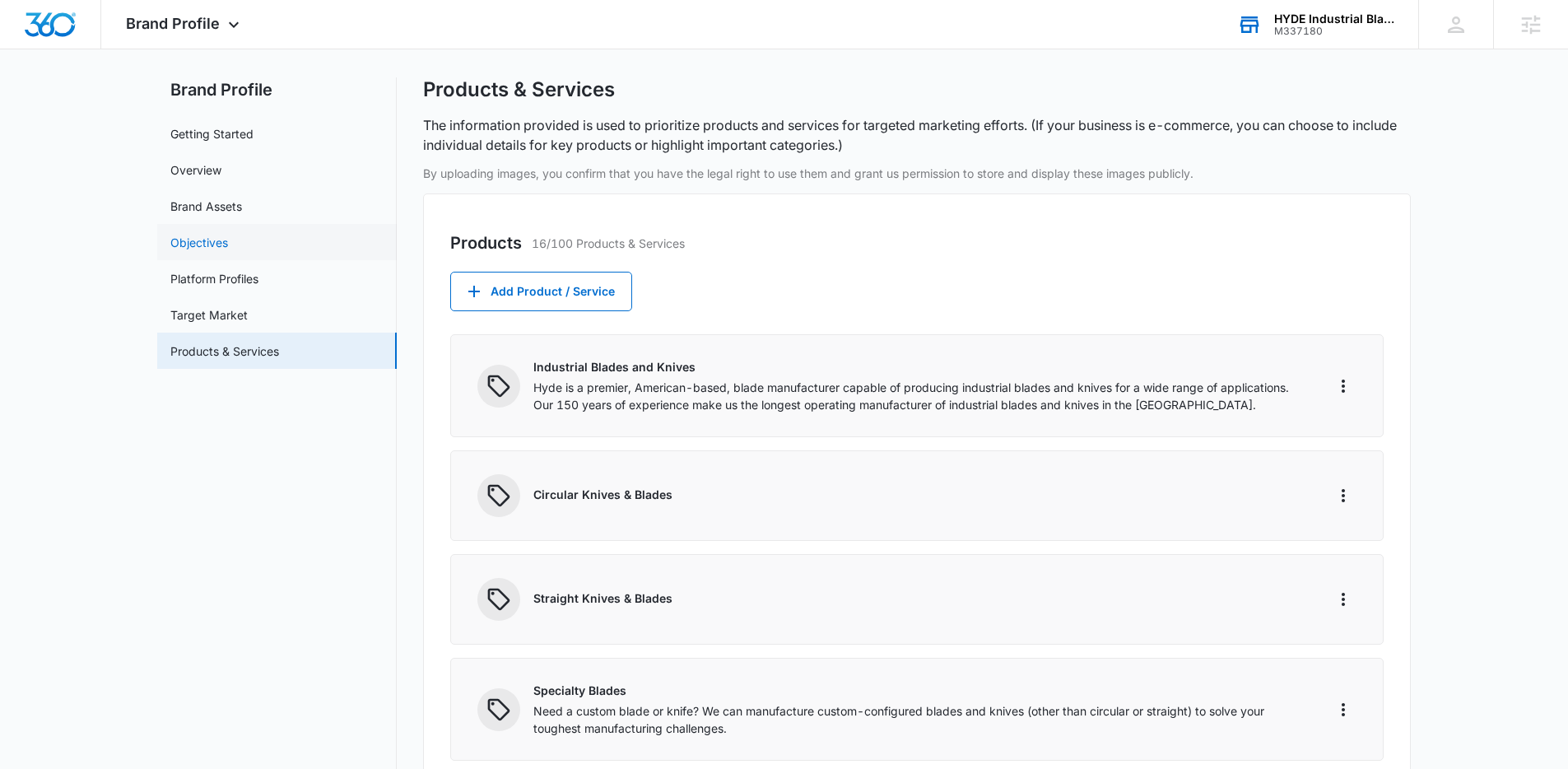
click at [226, 247] on link "Objectives" at bounding box center [199, 242] width 58 height 18
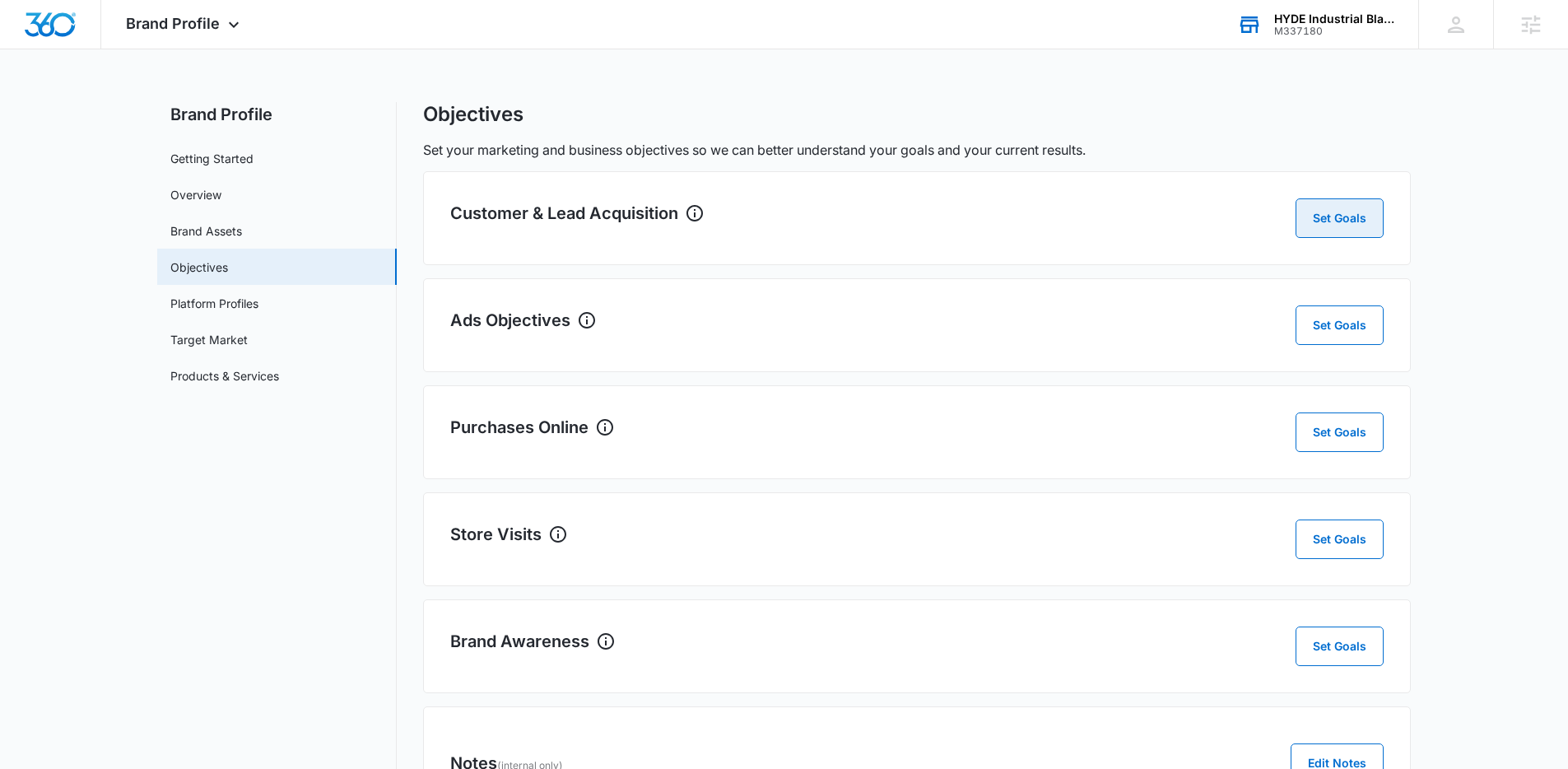
click at [1366, 227] on button "Set Goals" at bounding box center [1339, 218] width 88 height 39
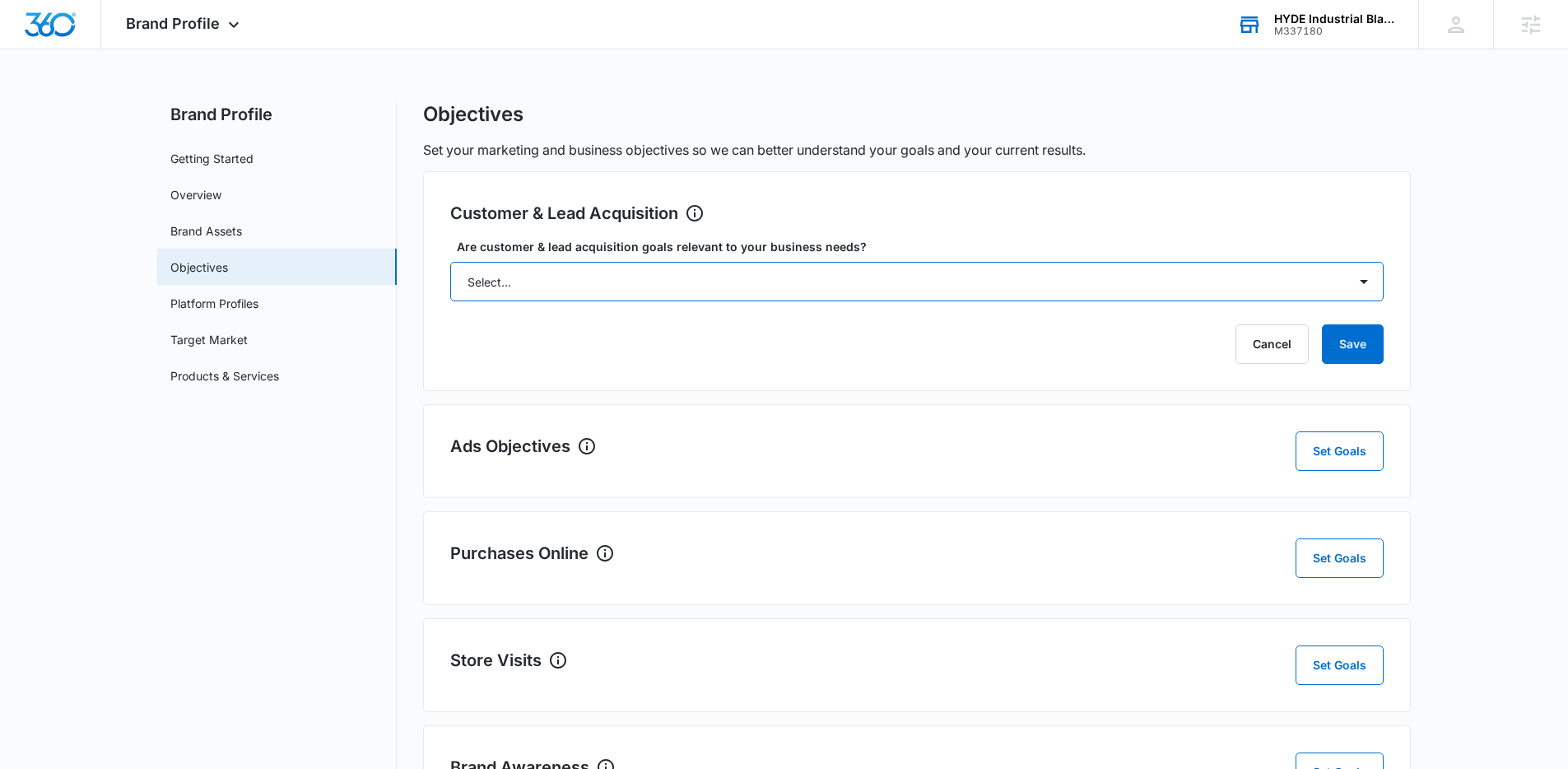
click at [584, 279] on select "Select... Yes No Yes, but don't currently have the data" at bounding box center [917, 282] width 934 height 39
select select "yes, but later"
click at [450, 262] on select "Select... Yes No Yes, but don't currently have the data" at bounding box center [917, 282] width 934 height 39
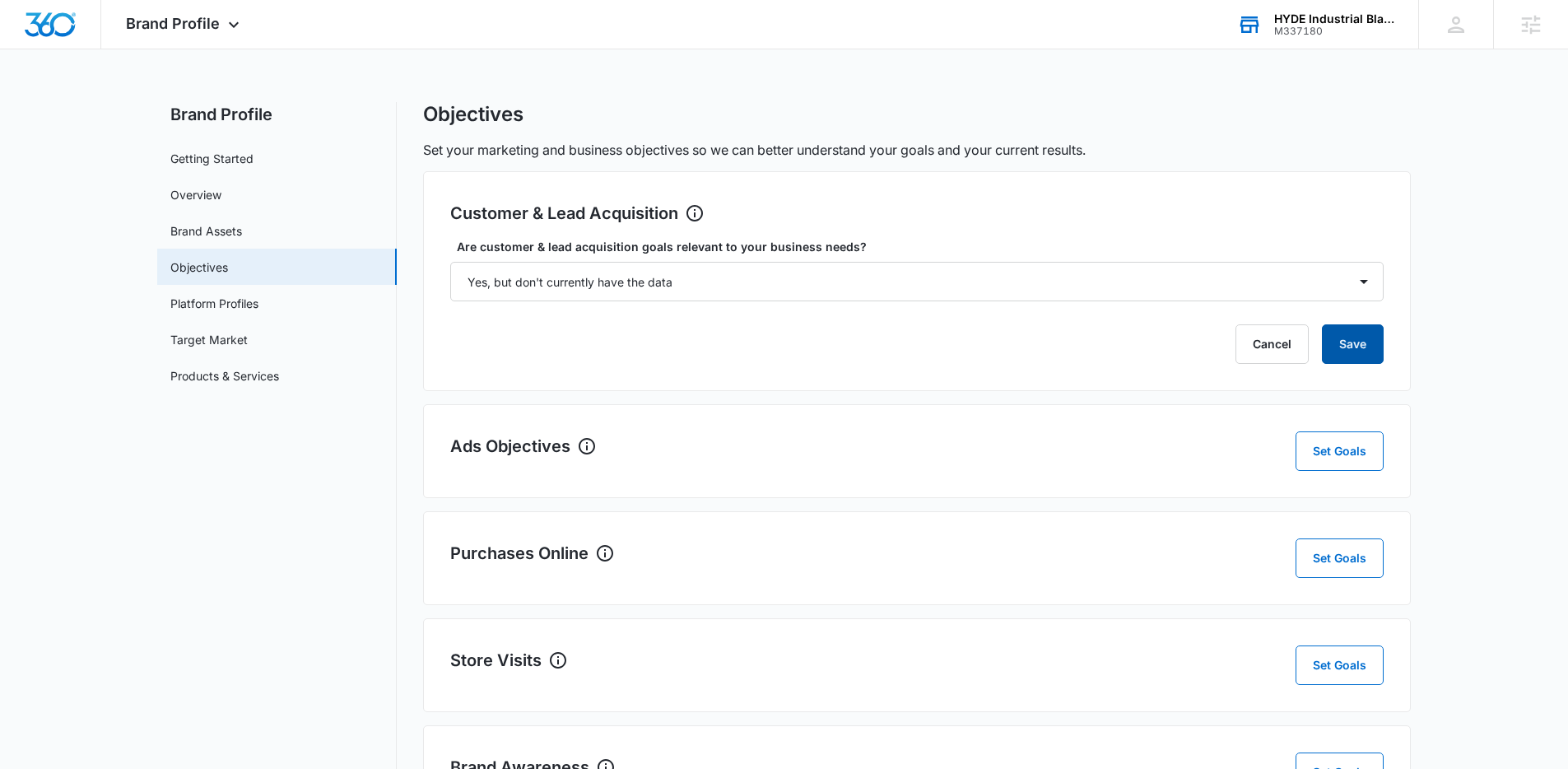
click at [1372, 344] on button "Save" at bounding box center [1352, 344] width 62 height 39
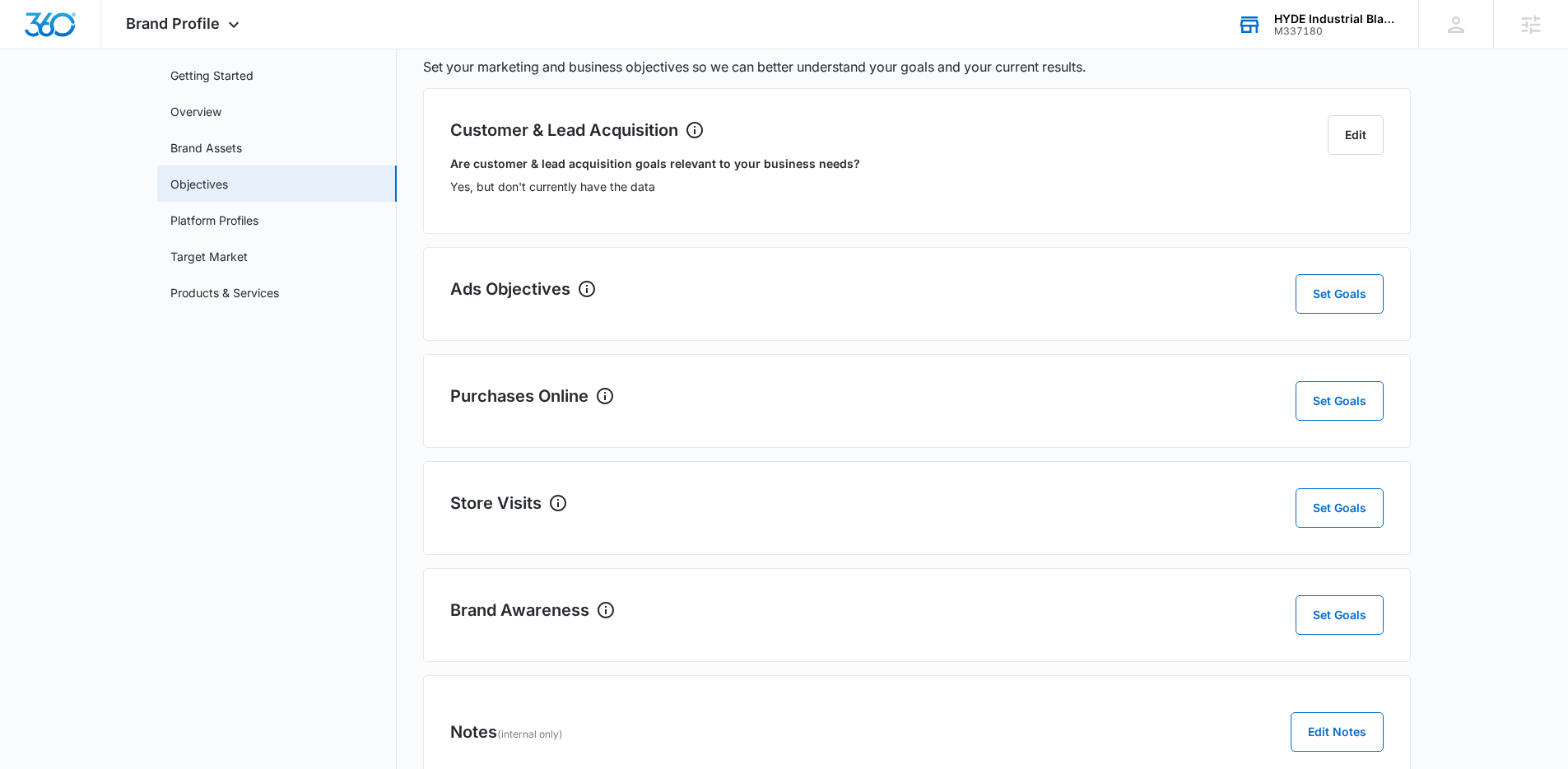
scroll to position [98, 0]
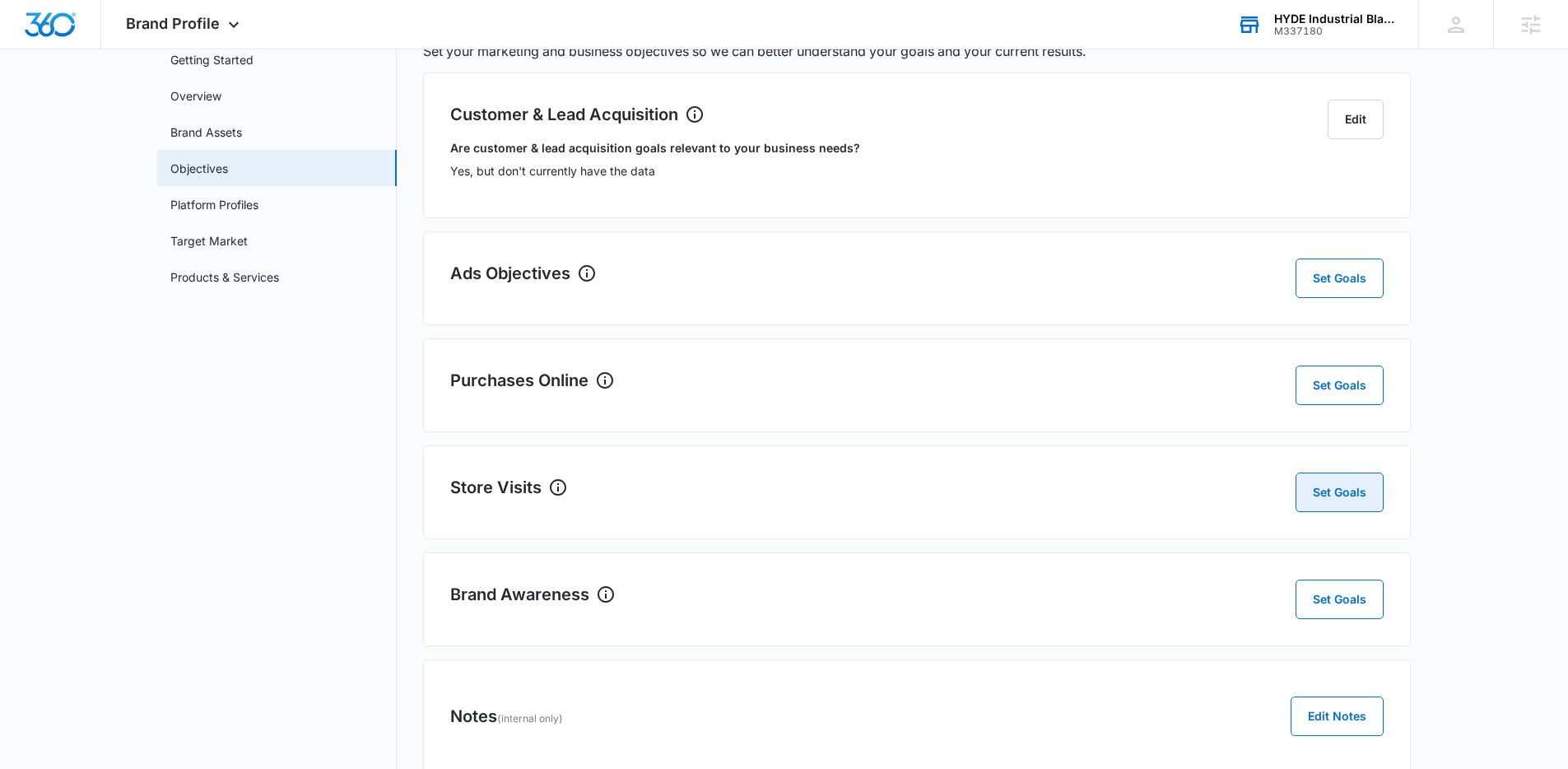
click at [1326, 507] on button "Set Goals" at bounding box center [1339, 492] width 88 height 39
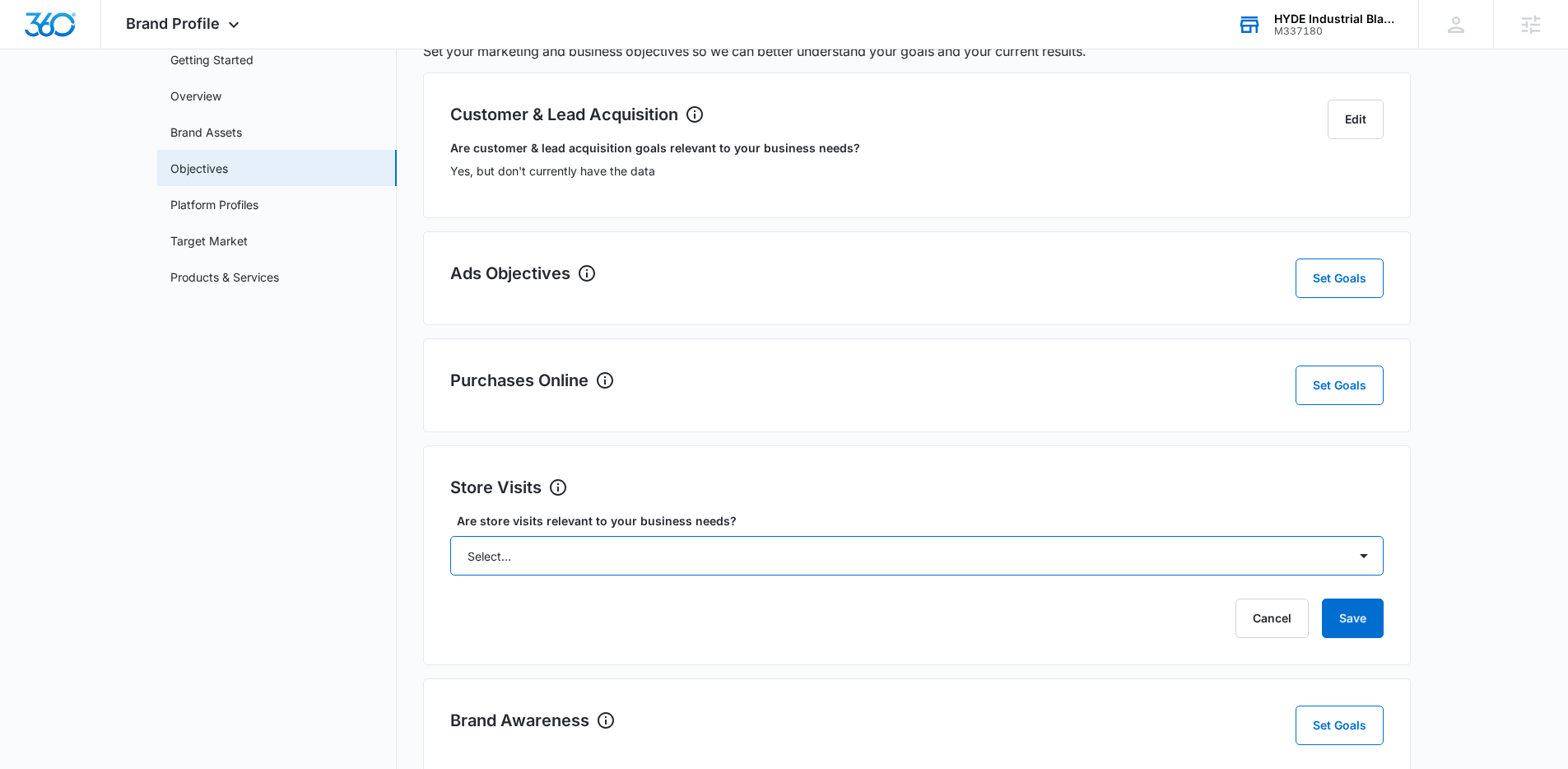
click at [712, 548] on select "Select... Yes No Yes, but don't currently have the data" at bounding box center [917, 555] width 934 height 39
select select "no"
click at [450, 536] on select "Select... Yes No Yes, but don't currently have the data" at bounding box center [917, 555] width 934 height 39
click at [1356, 625] on button "Save" at bounding box center [1352, 618] width 62 height 39
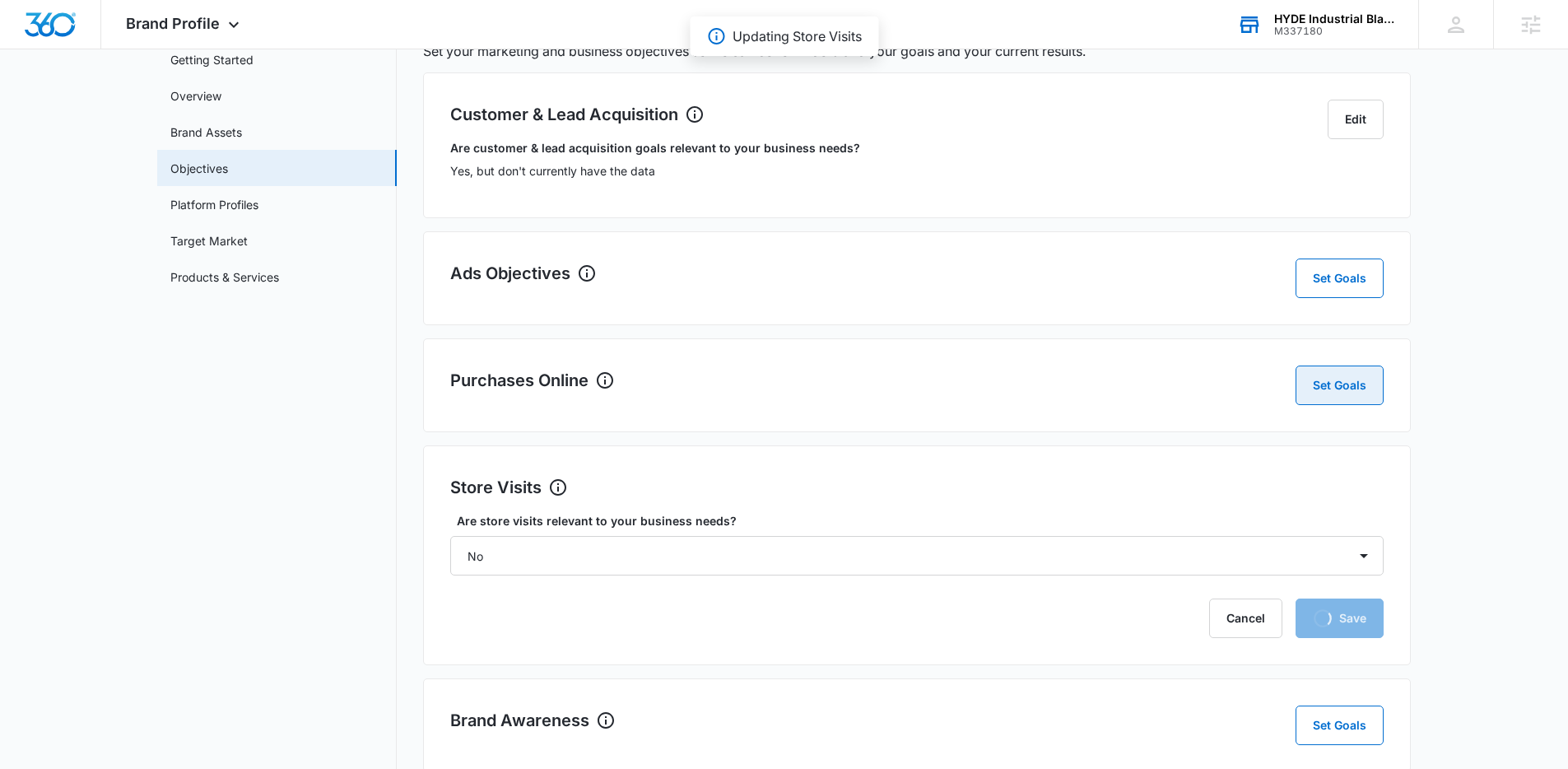
click at [1368, 394] on button "Set Goals" at bounding box center [1339, 385] width 88 height 39
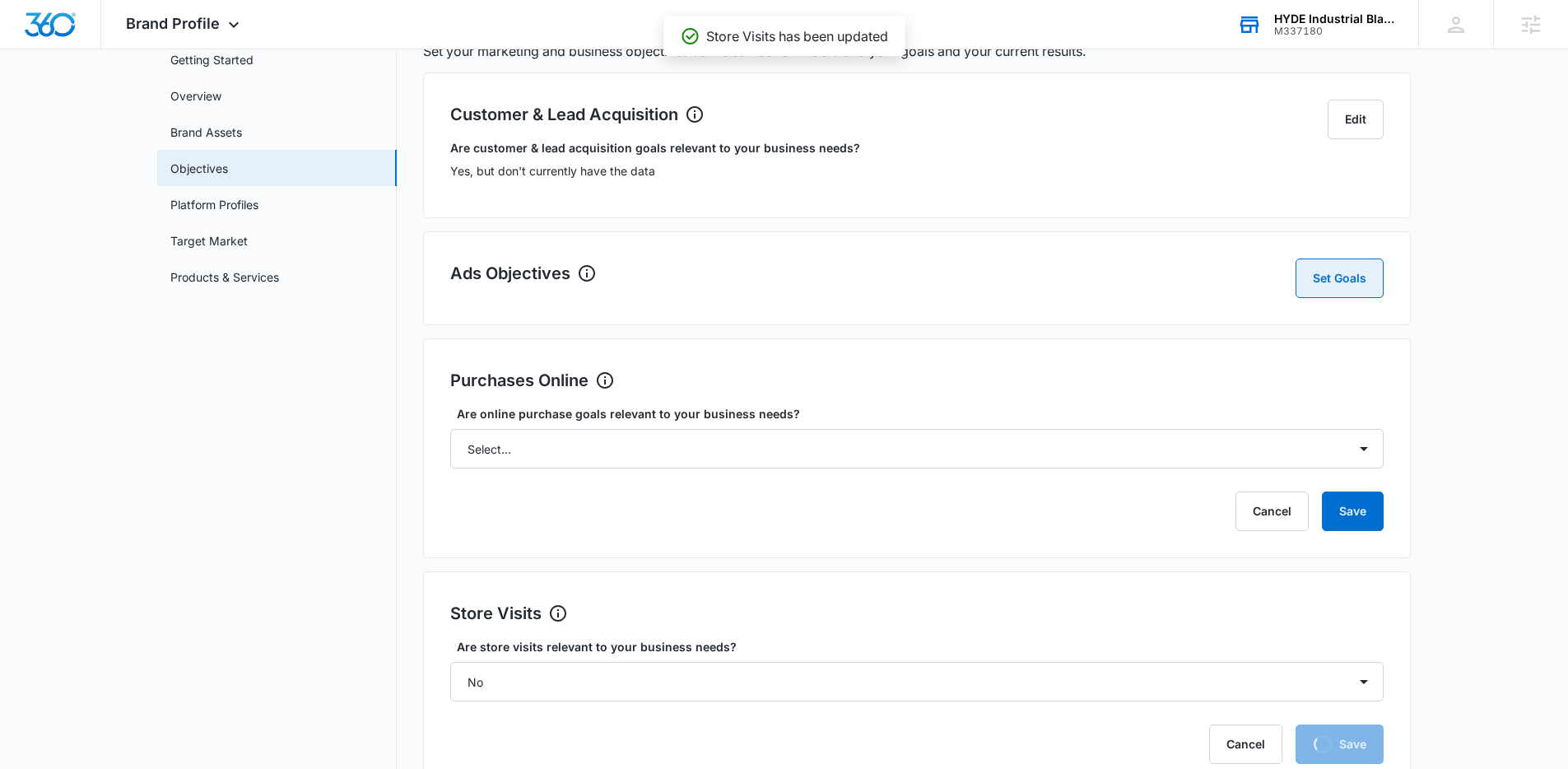
click at [1350, 283] on button "Set Goals" at bounding box center [1339, 278] width 88 height 39
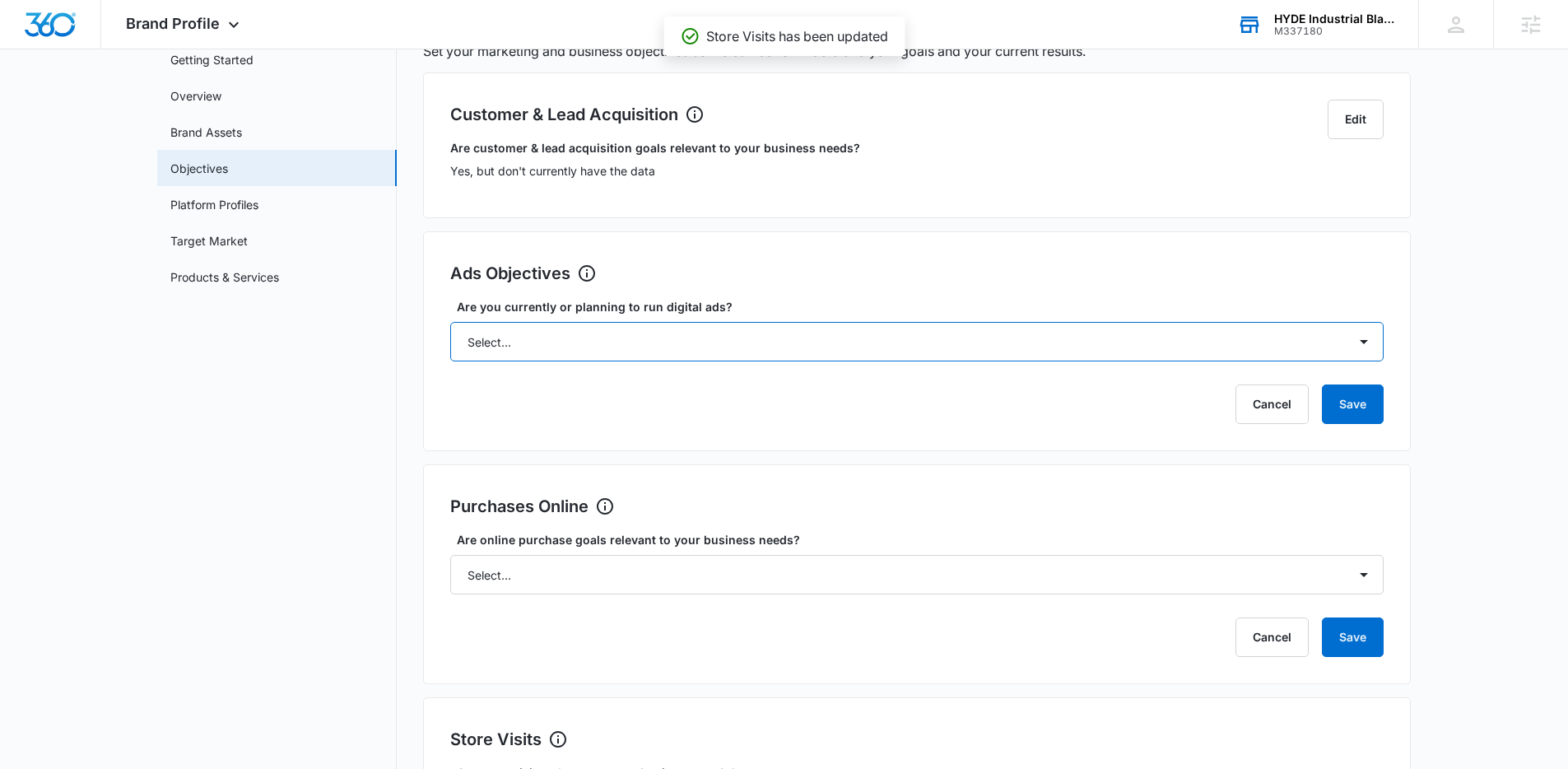
click at [769, 327] on select "Select... Yes No Yes, but don't currently have the data" at bounding box center [917, 342] width 934 height 39
click at [450, 322] on select "Select... Yes No Yes, but don't currently have the data" at bounding box center [917, 342] width 934 height 39
click at [1268, 348] on select "Select... Yes No Yes, but don't currently have the data" at bounding box center [917, 342] width 934 height 39
click at [450, 322] on select "Select... Yes No Yes, but don't currently have the data" at bounding box center [917, 342] width 934 height 39
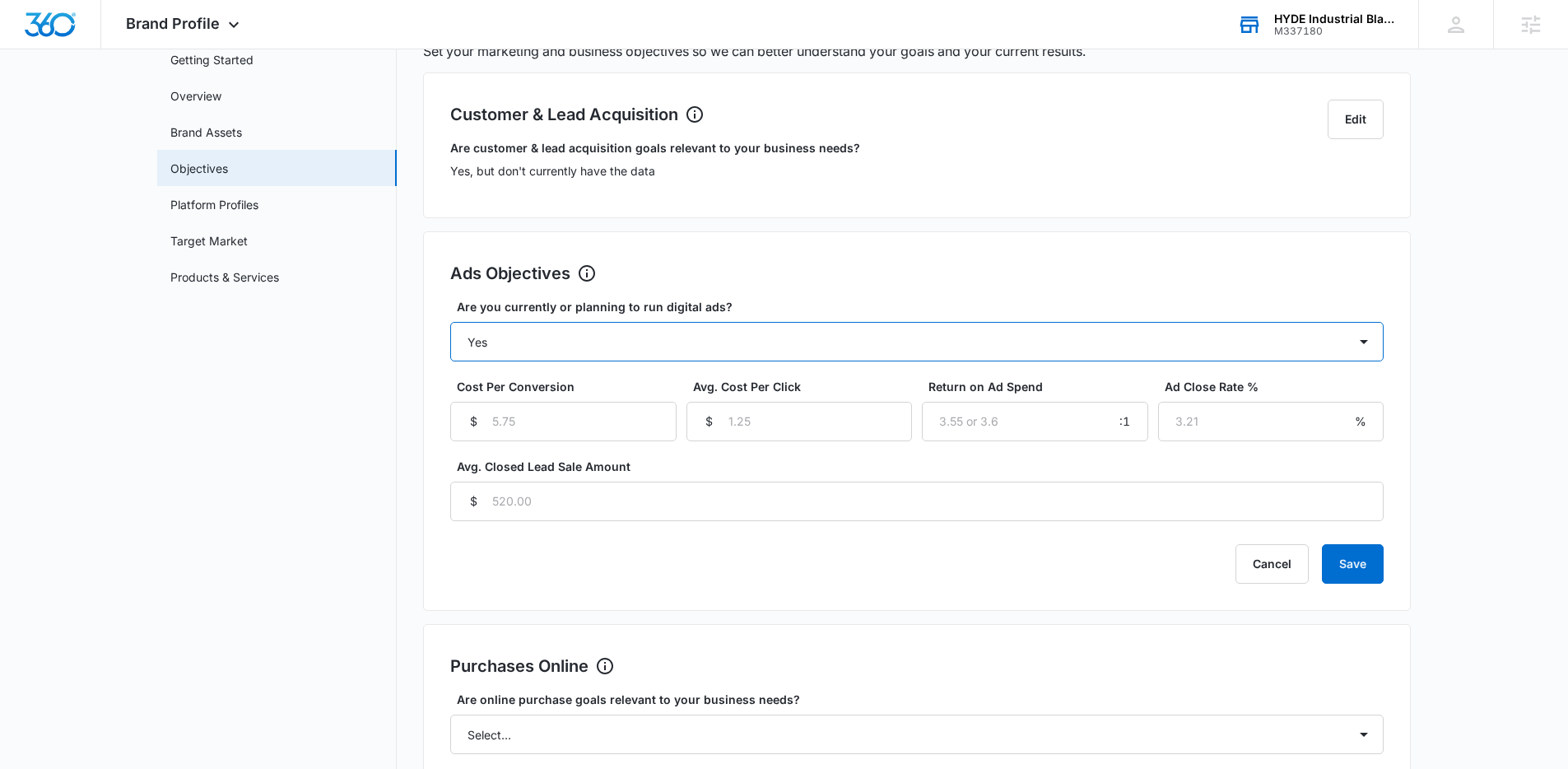
click at [1231, 340] on select "Select... Yes No Yes, but don't currently have the data" at bounding box center [917, 342] width 934 height 39
select select "yes, but later"
click at [450, 322] on select "Select... Yes No Yes, but don't currently have the data" at bounding box center [917, 342] width 934 height 39
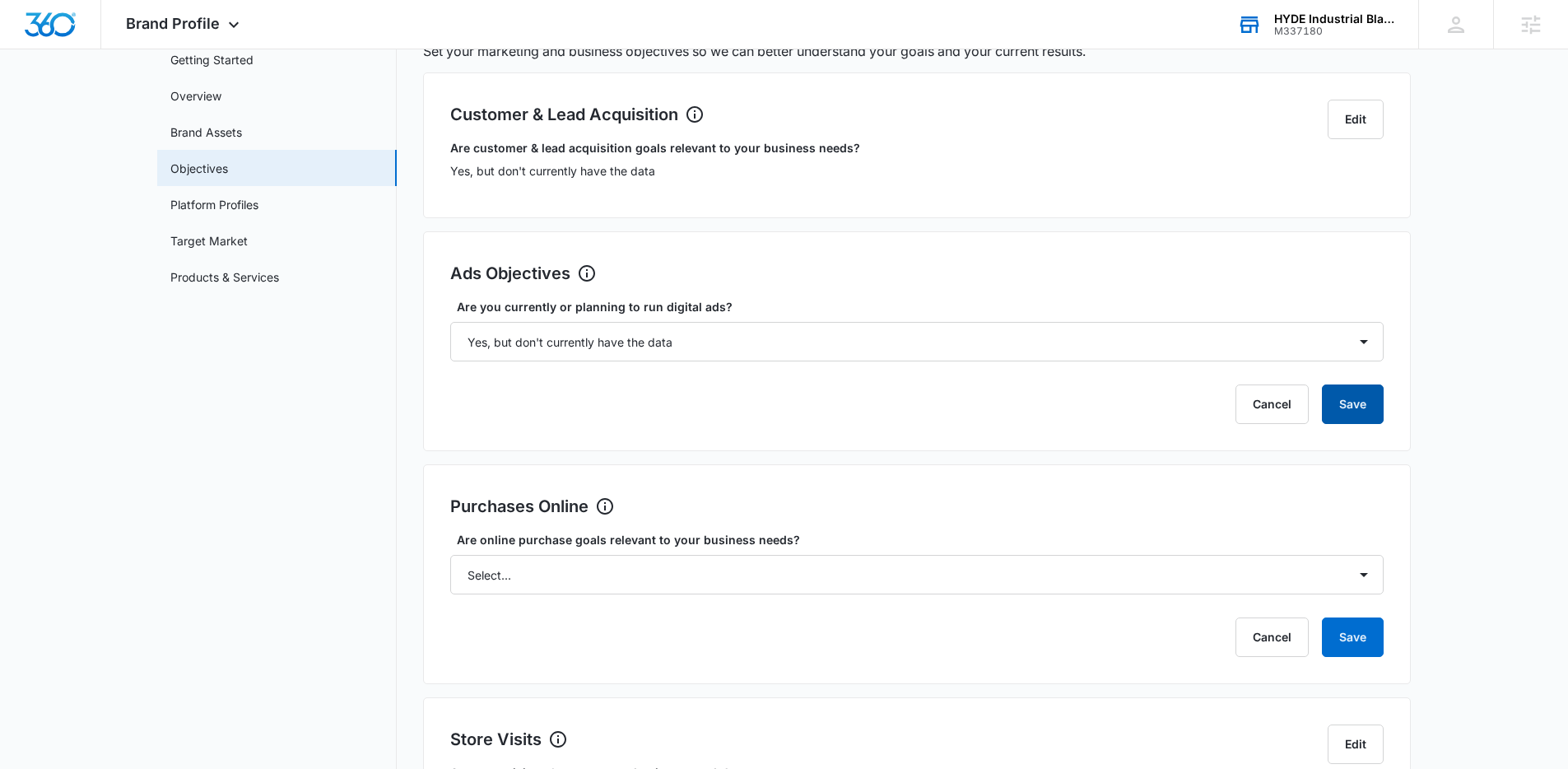
click at [1366, 404] on button "Save" at bounding box center [1352, 404] width 62 height 39
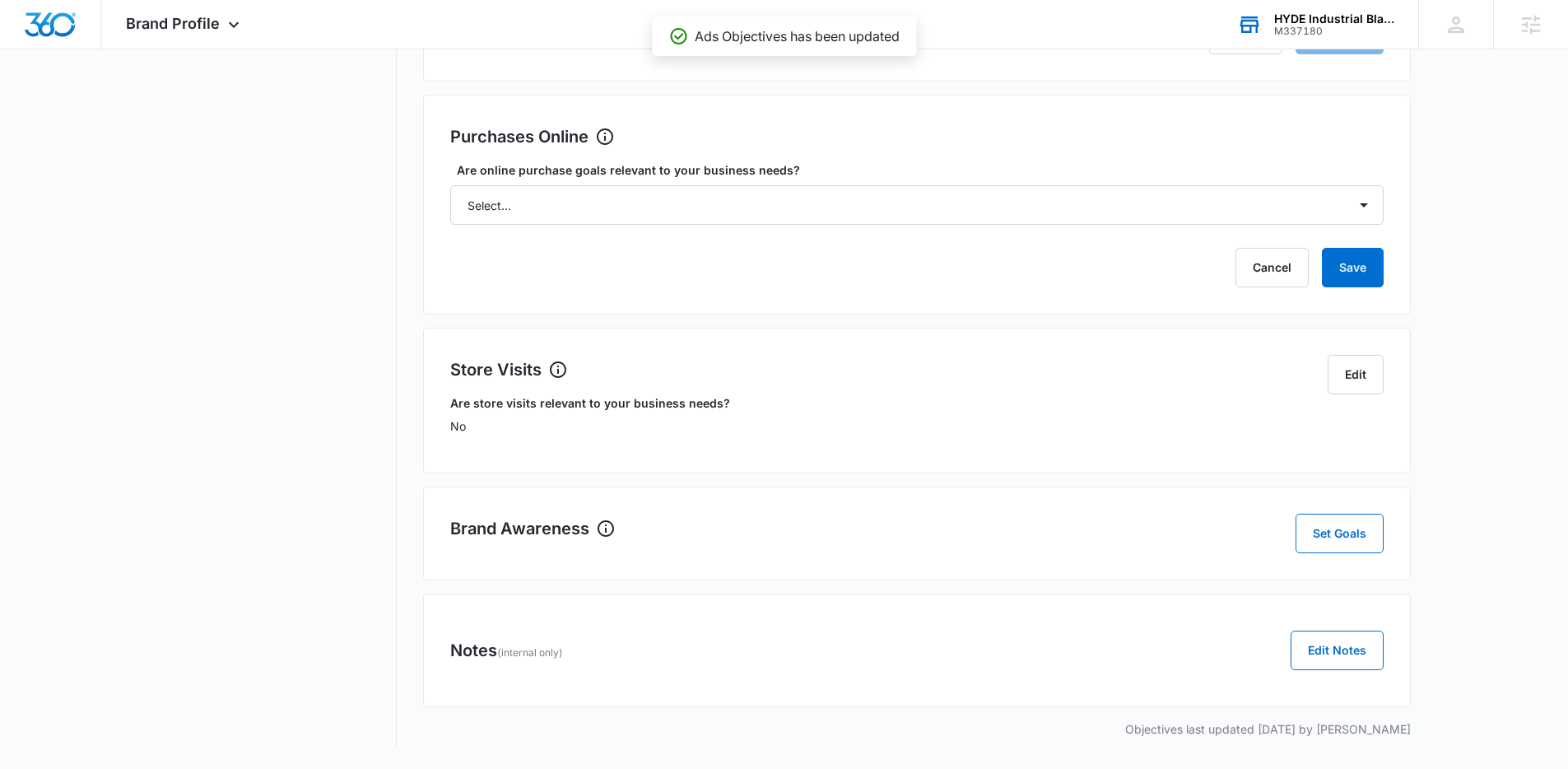
scroll to position [394, 0]
click at [1359, 538] on button "Set Goals" at bounding box center [1339, 534] width 88 height 39
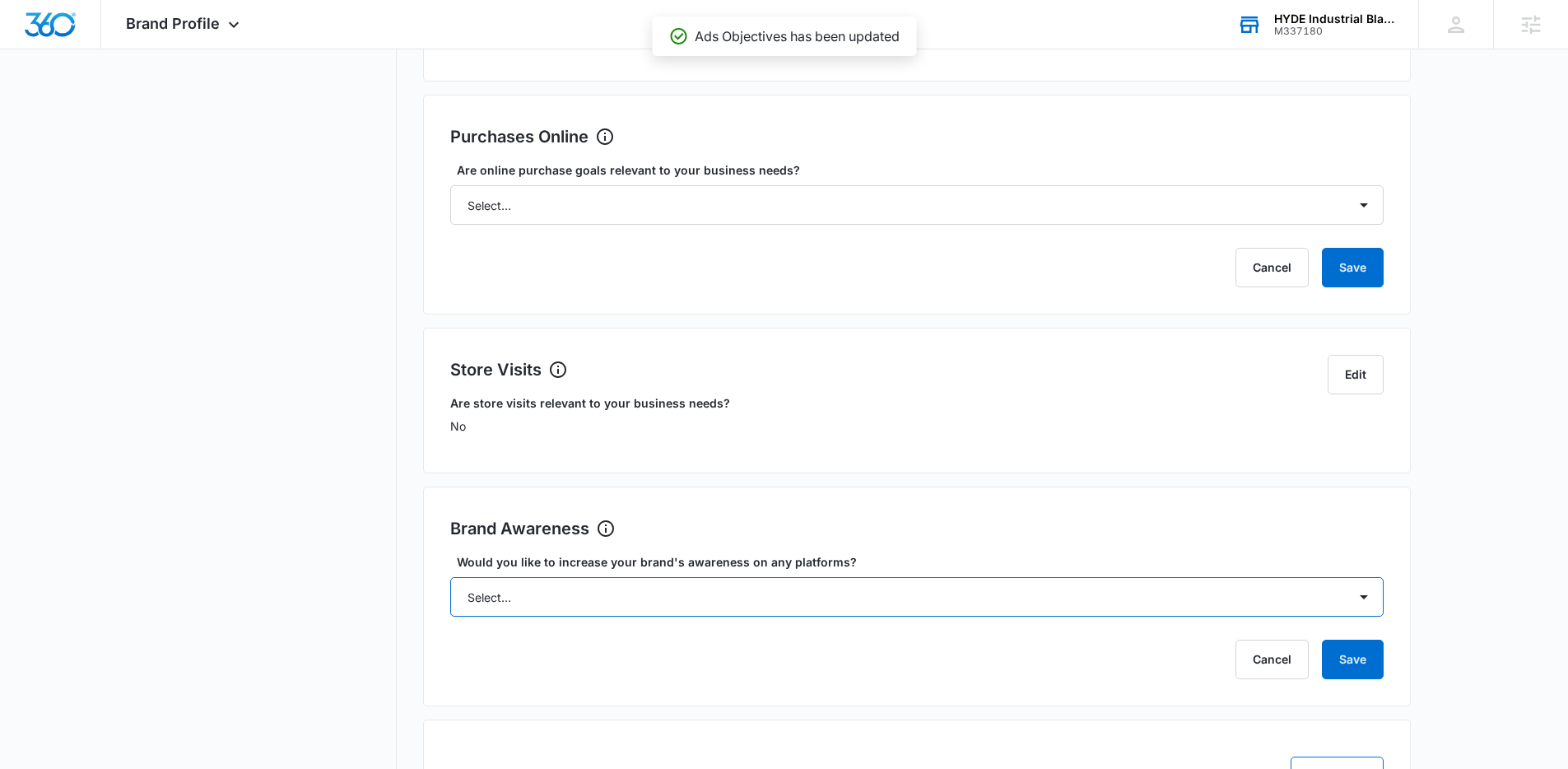
click at [1105, 591] on select "Select... Yes No" at bounding box center [917, 597] width 934 height 39
select select "yes"
click at [450, 577] on select "Select... Yes No" at bounding box center [917, 597] width 934 height 39
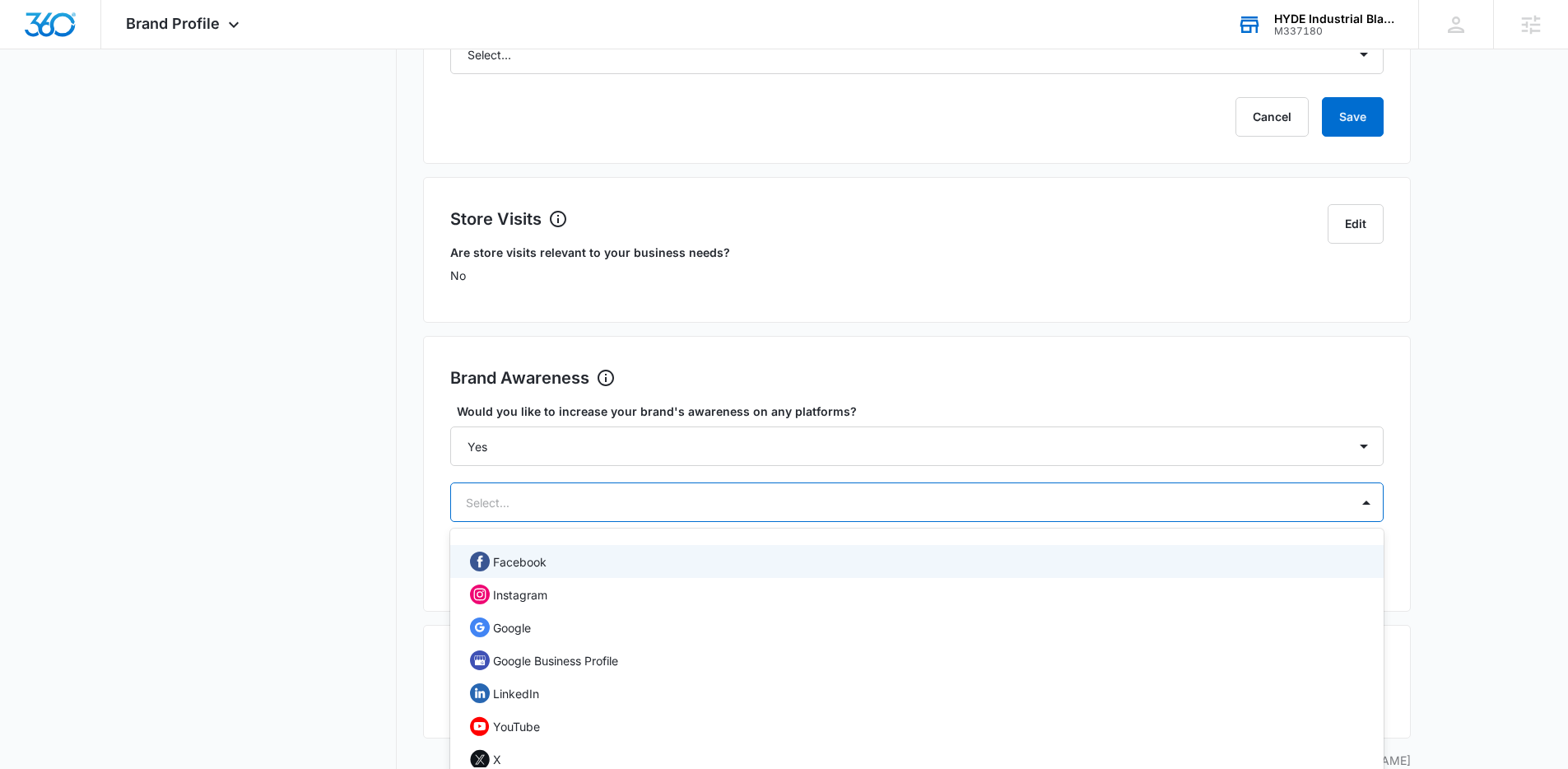
scroll to position [563, 0]
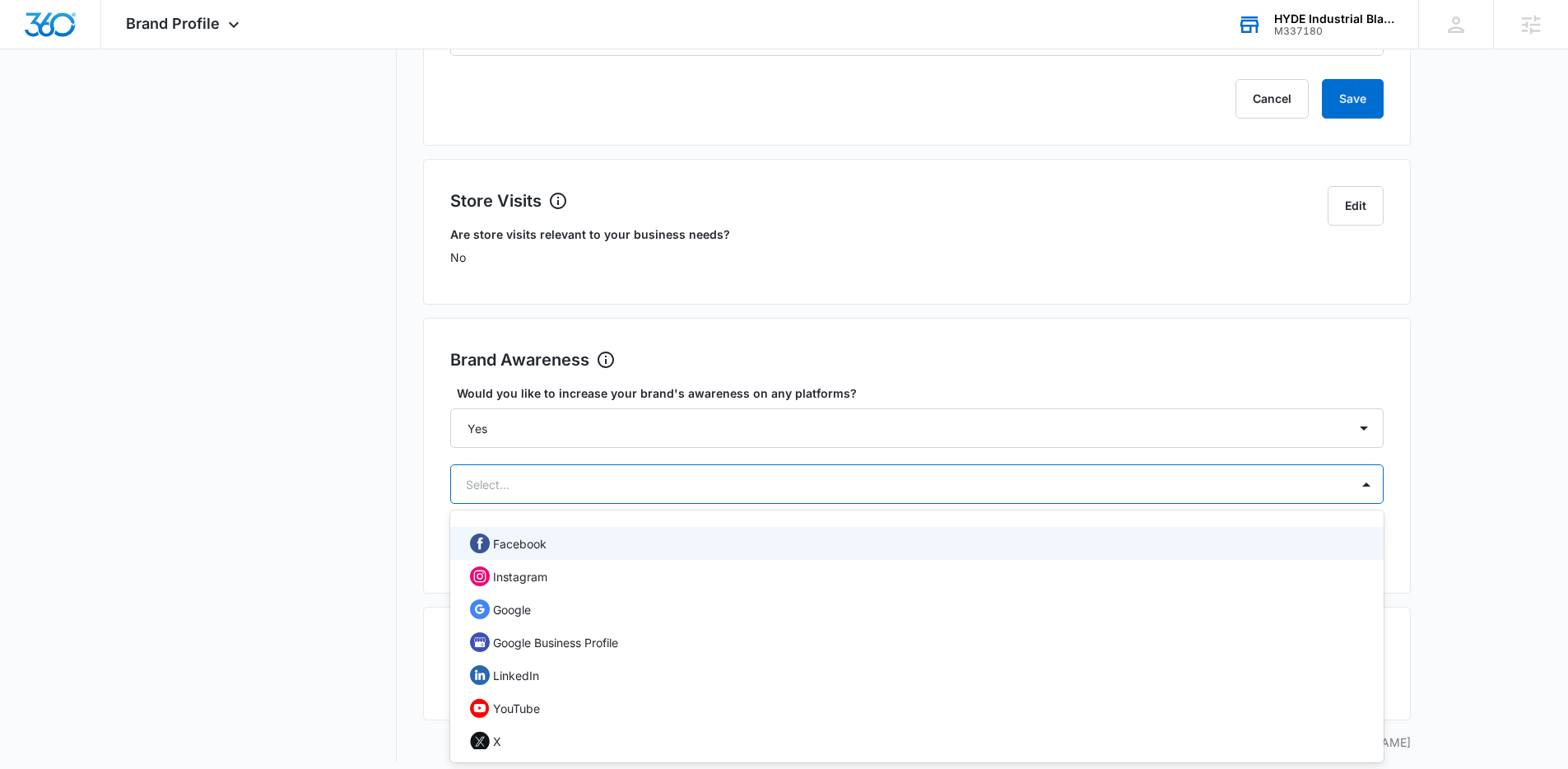
click at [1097, 487] on div "Select..." at bounding box center [900, 484] width 899 height 37
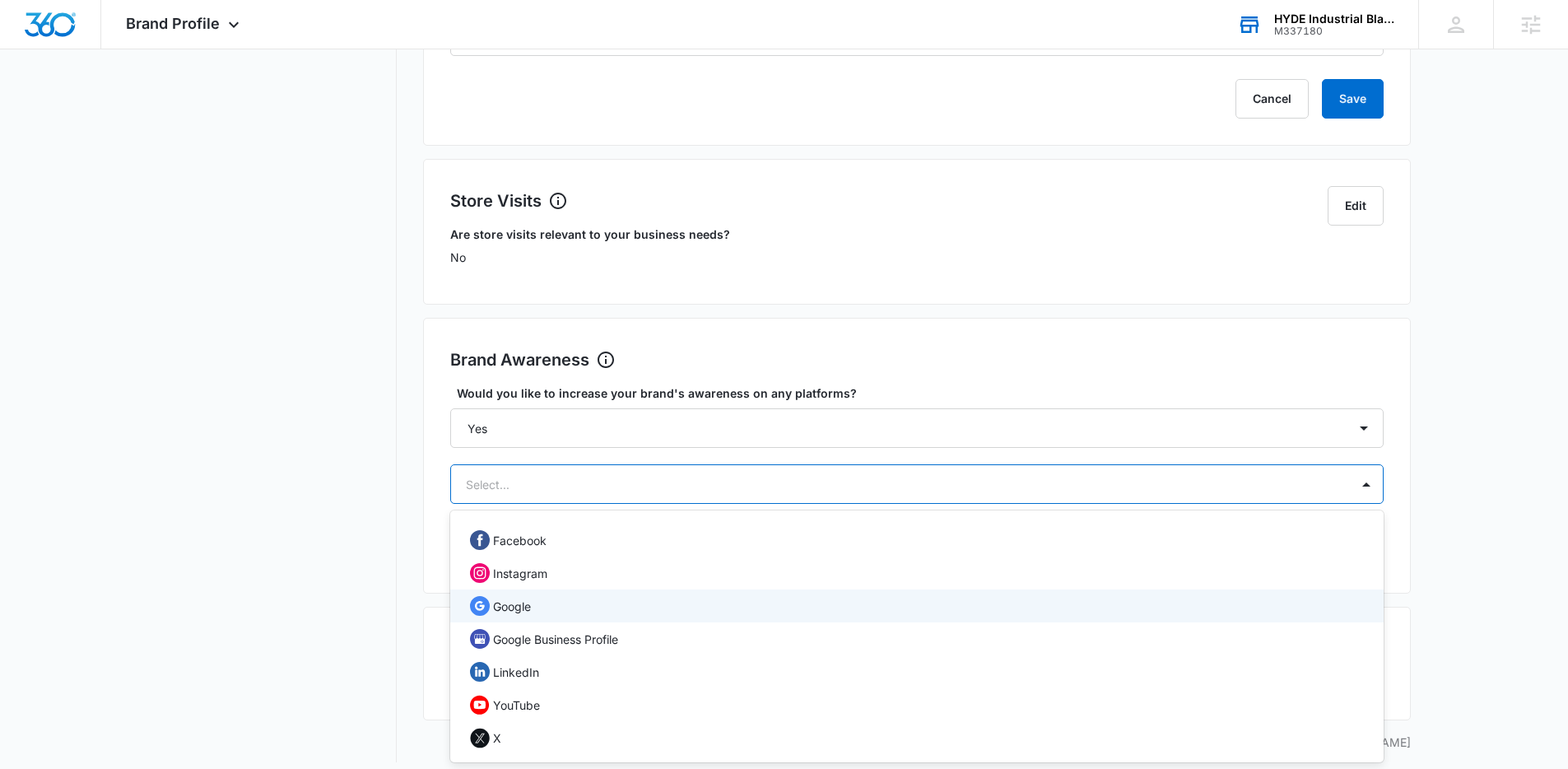
click at [790, 596] on div "Google" at bounding box center [915, 606] width 890 height 20
click at [785, 624] on div "Google Business Profile" at bounding box center [917, 638] width 934 height 32
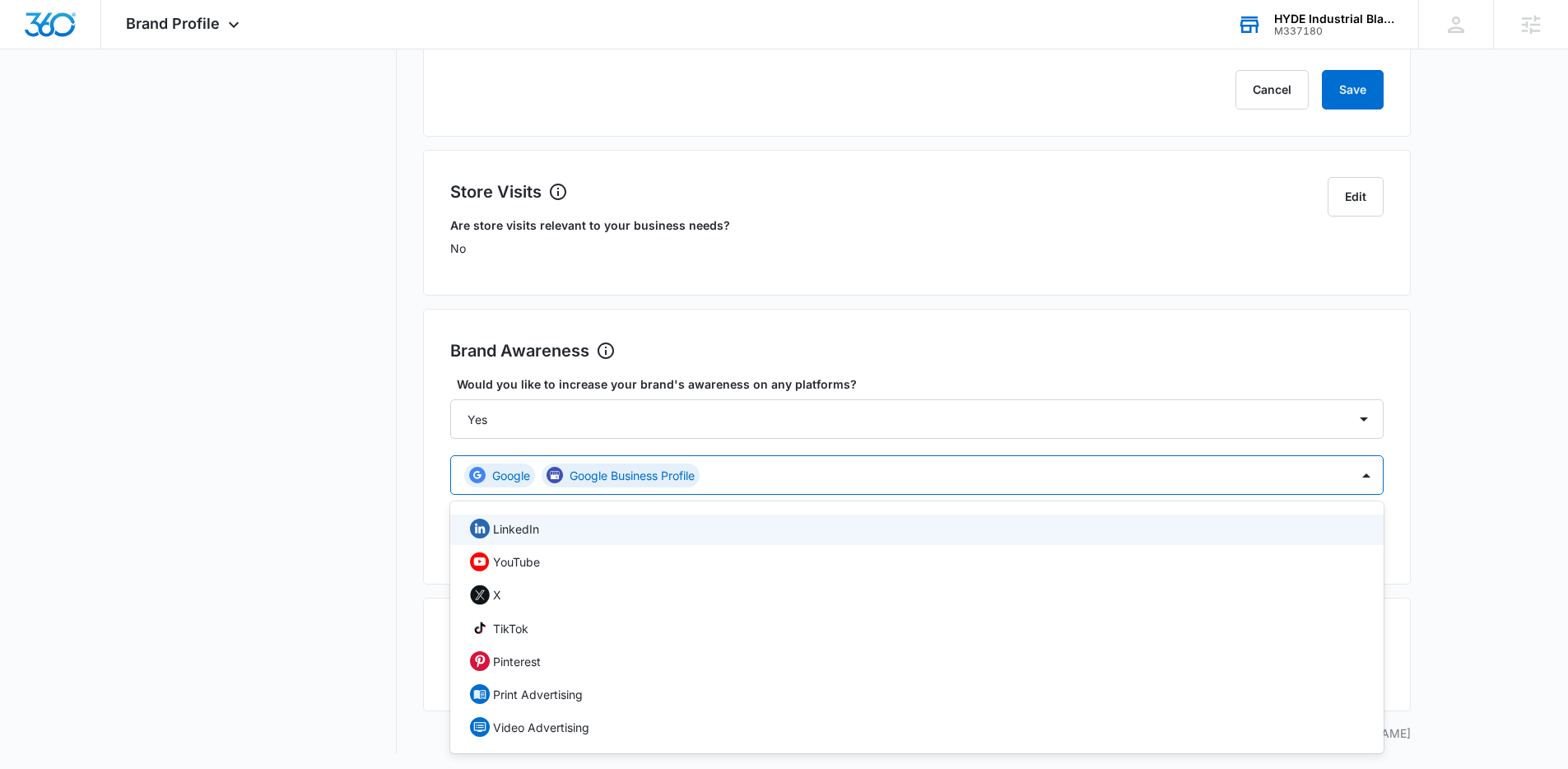
scroll to position [576, 0]
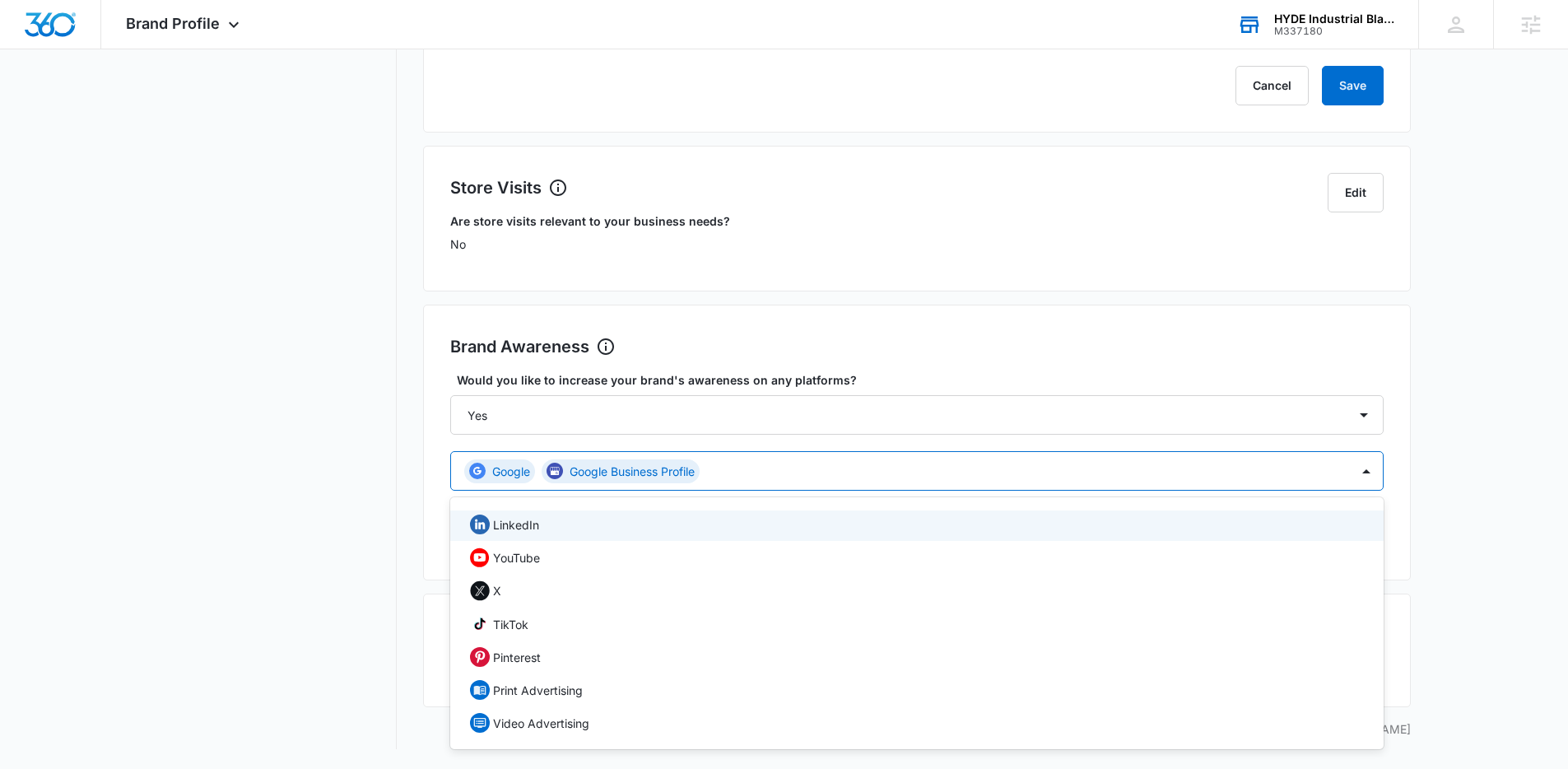
click at [379, 550] on nav "Brand Profile Getting Started Overview Brand Assets Objectives Platform Profile…" at bounding box center [277, 138] width 239 height 1223
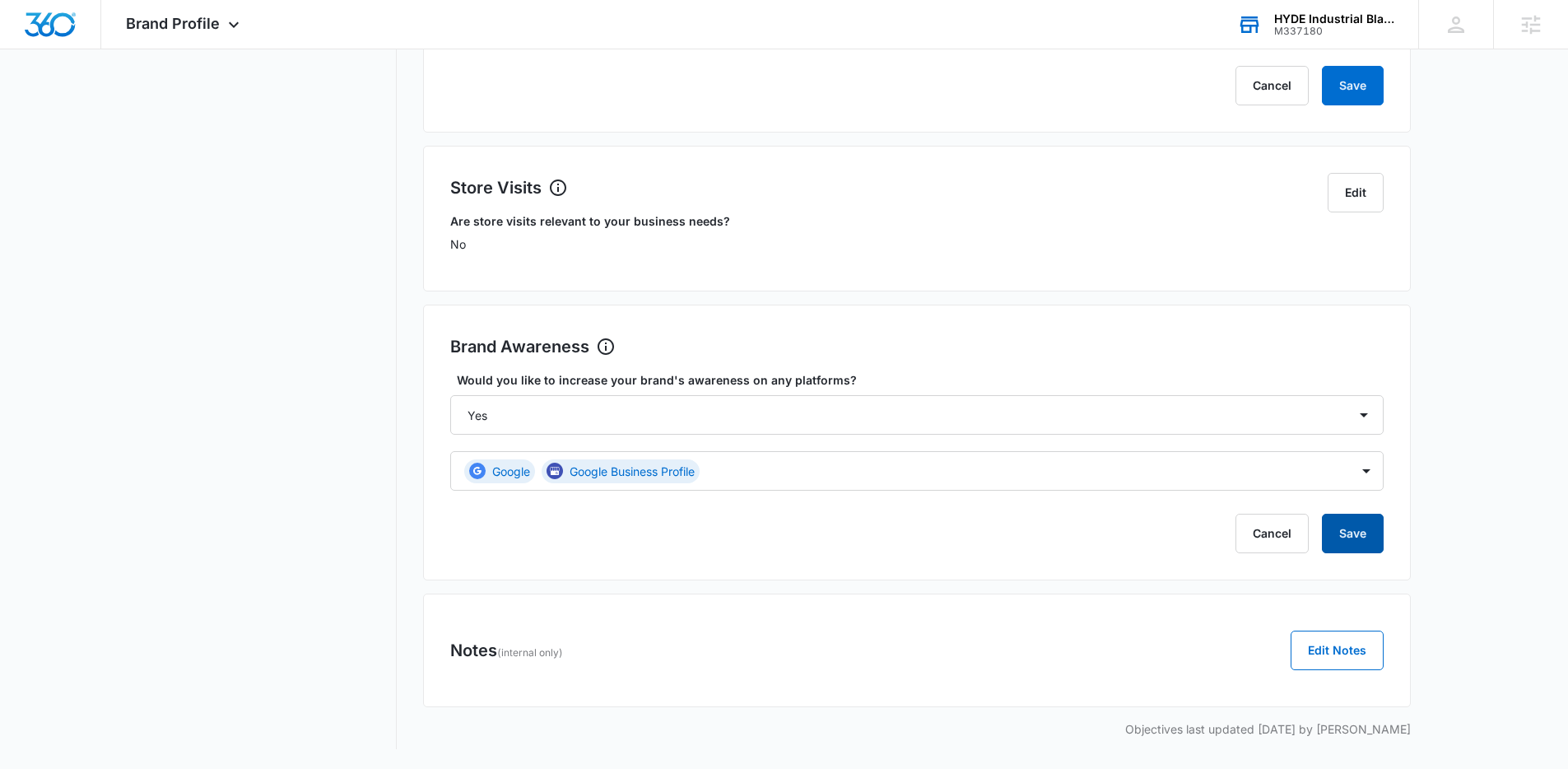
click at [1366, 544] on button "Save" at bounding box center [1352, 534] width 62 height 39
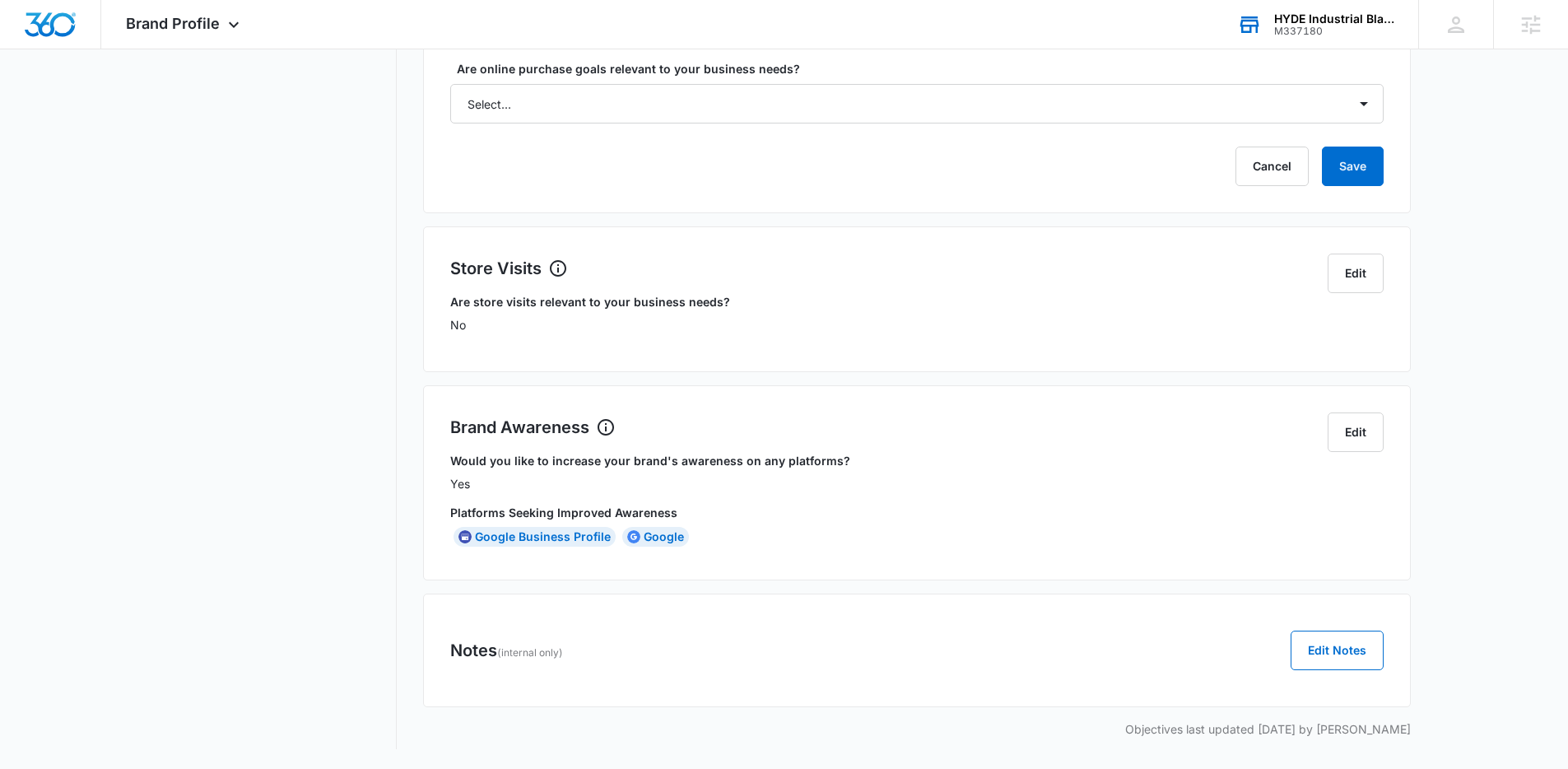
scroll to position [0, 0]
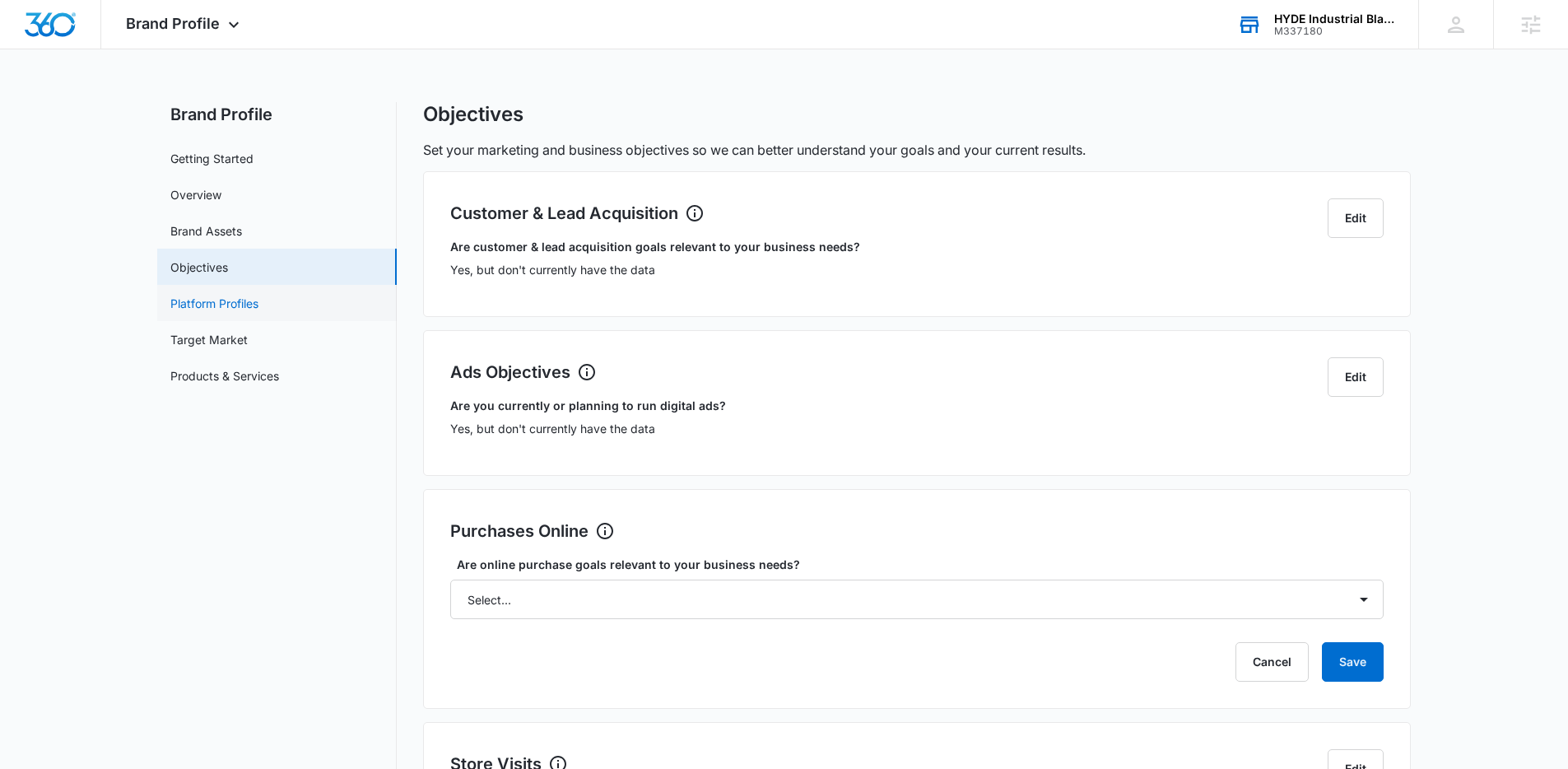
click at [258, 312] on link "Platform Profiles" at bounding box center [214, 303] width 88 height 18
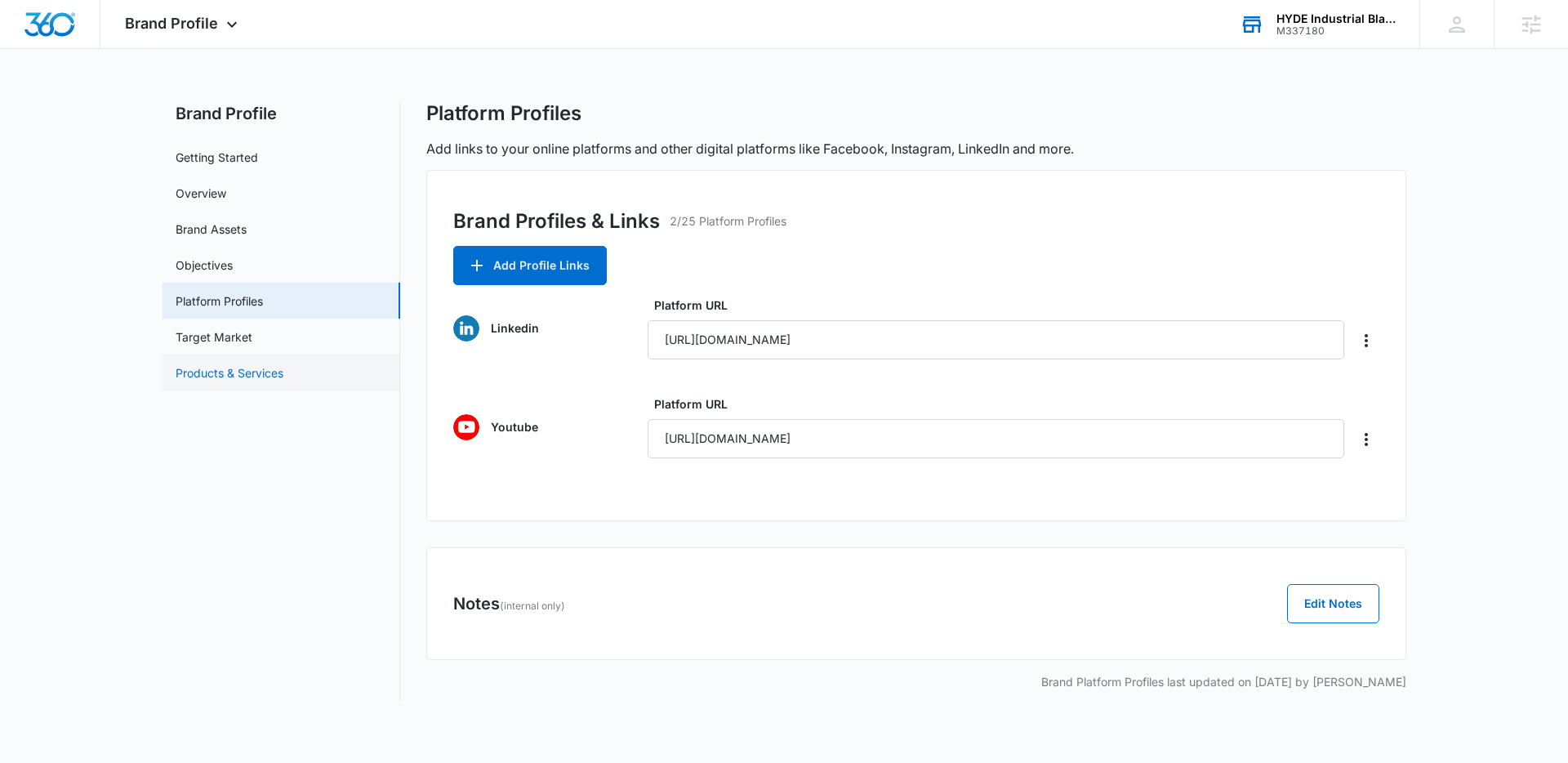
click at [229, 371] on link "Products & Services" at bounding box center [230, 373] width 107 height 18
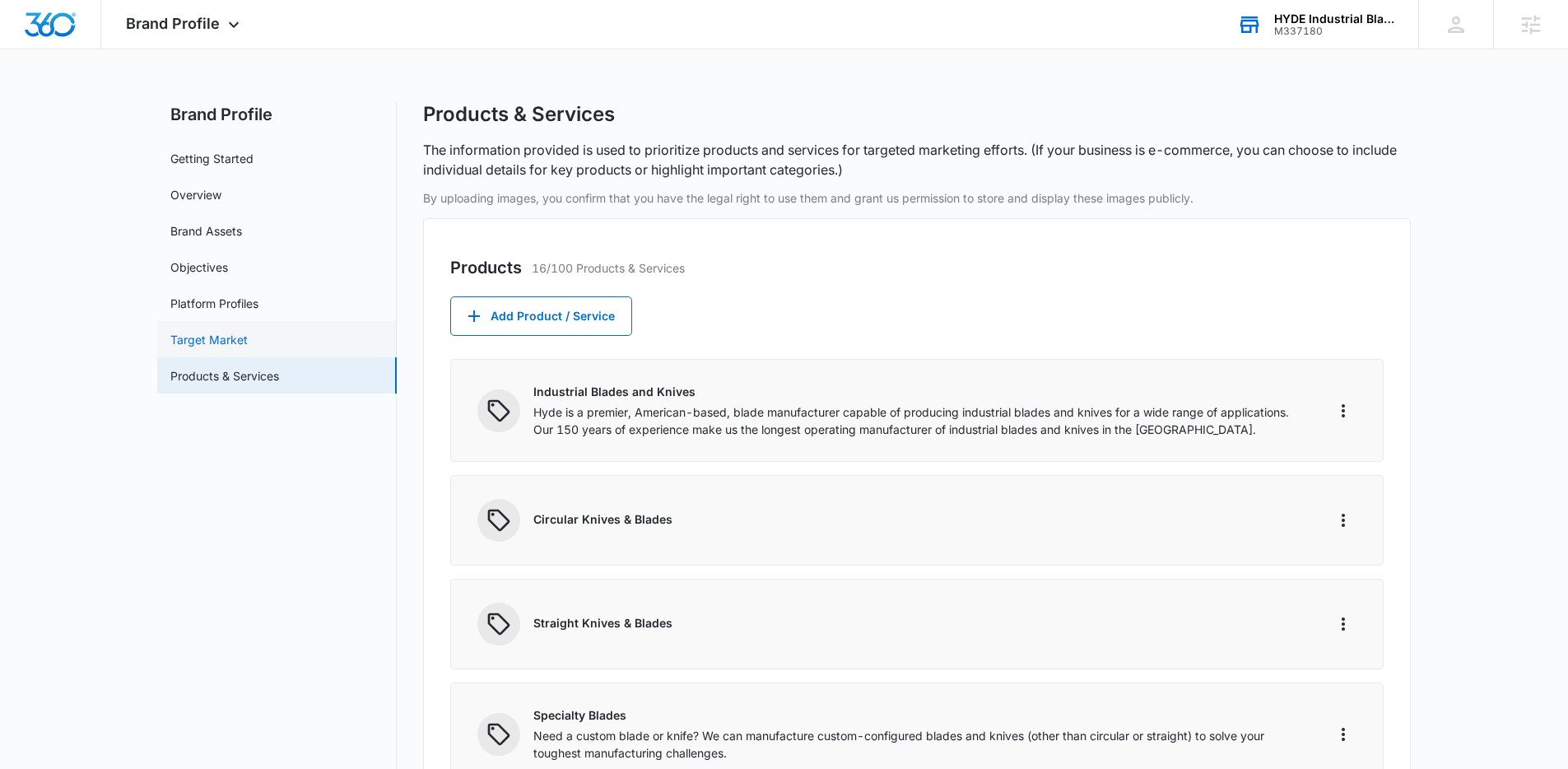
click at [216, 347] on link "Target Market" at bounding box center [209, 340] width 78 height 18
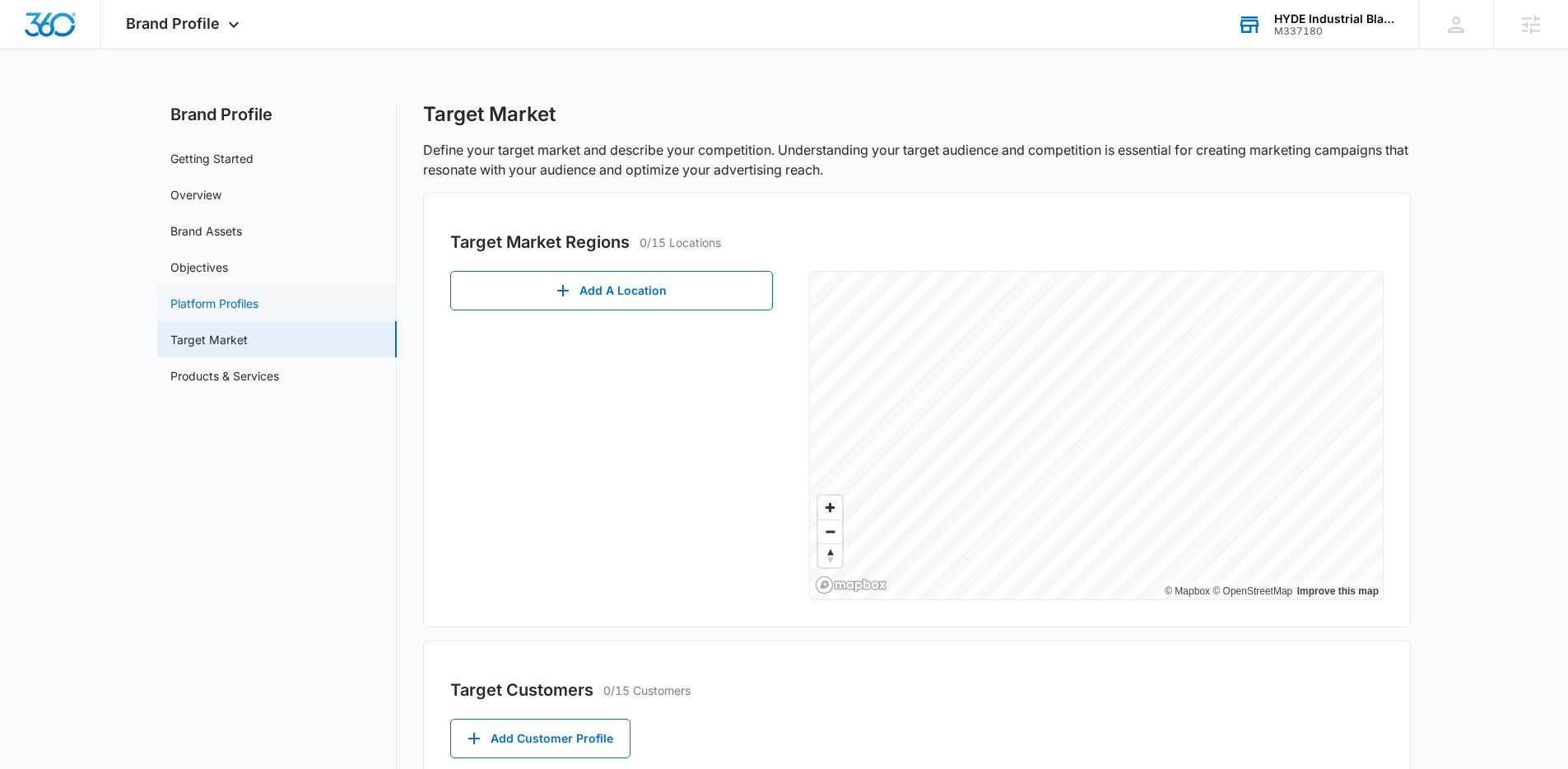
click at [212, 298] on link "Platform Profiles" at bounding box center [214, 303] width 88 height 18
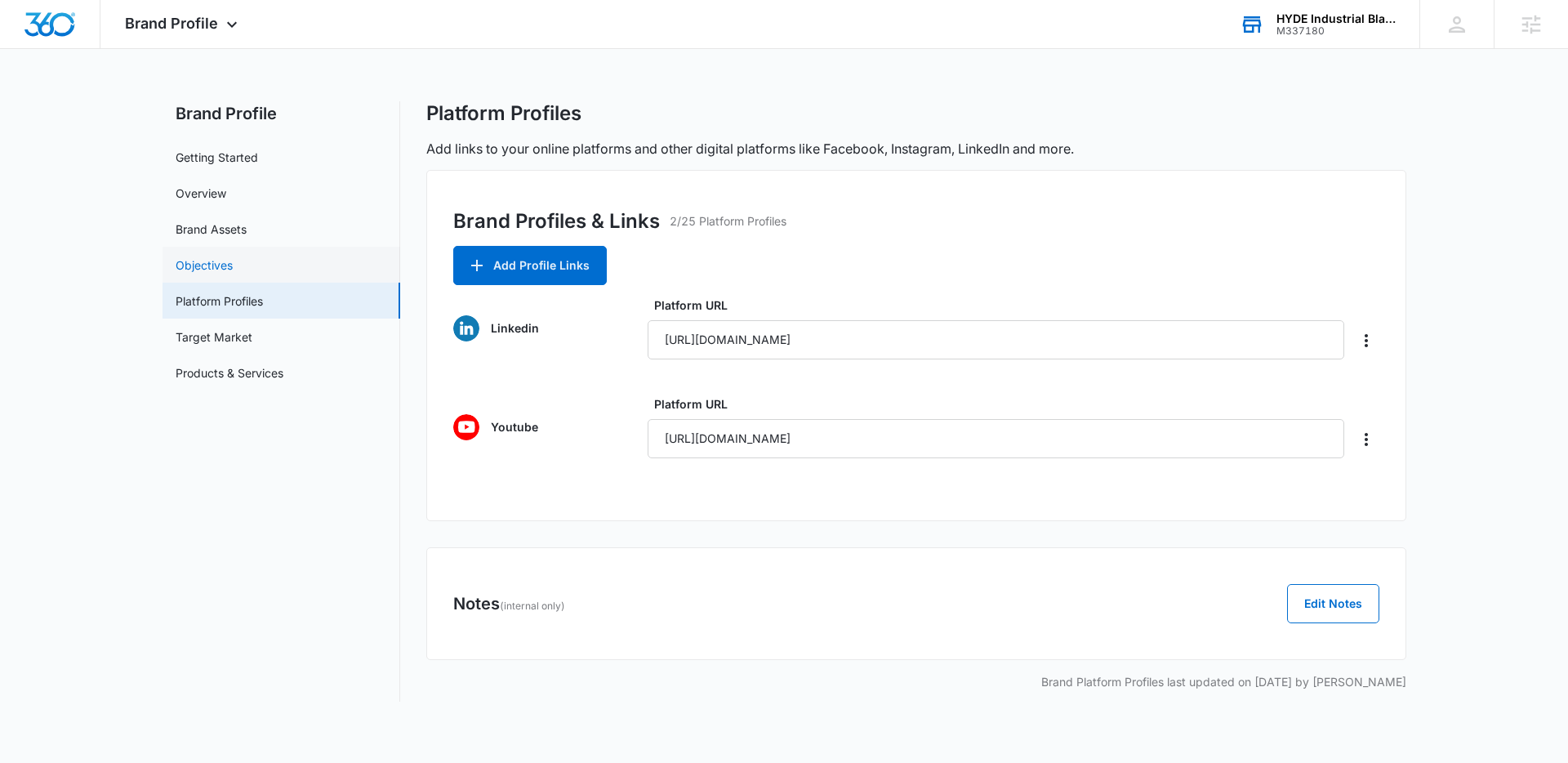
click at [233, 261] on link "Objectives" at bounding box center [204, 265] width 58 height 18
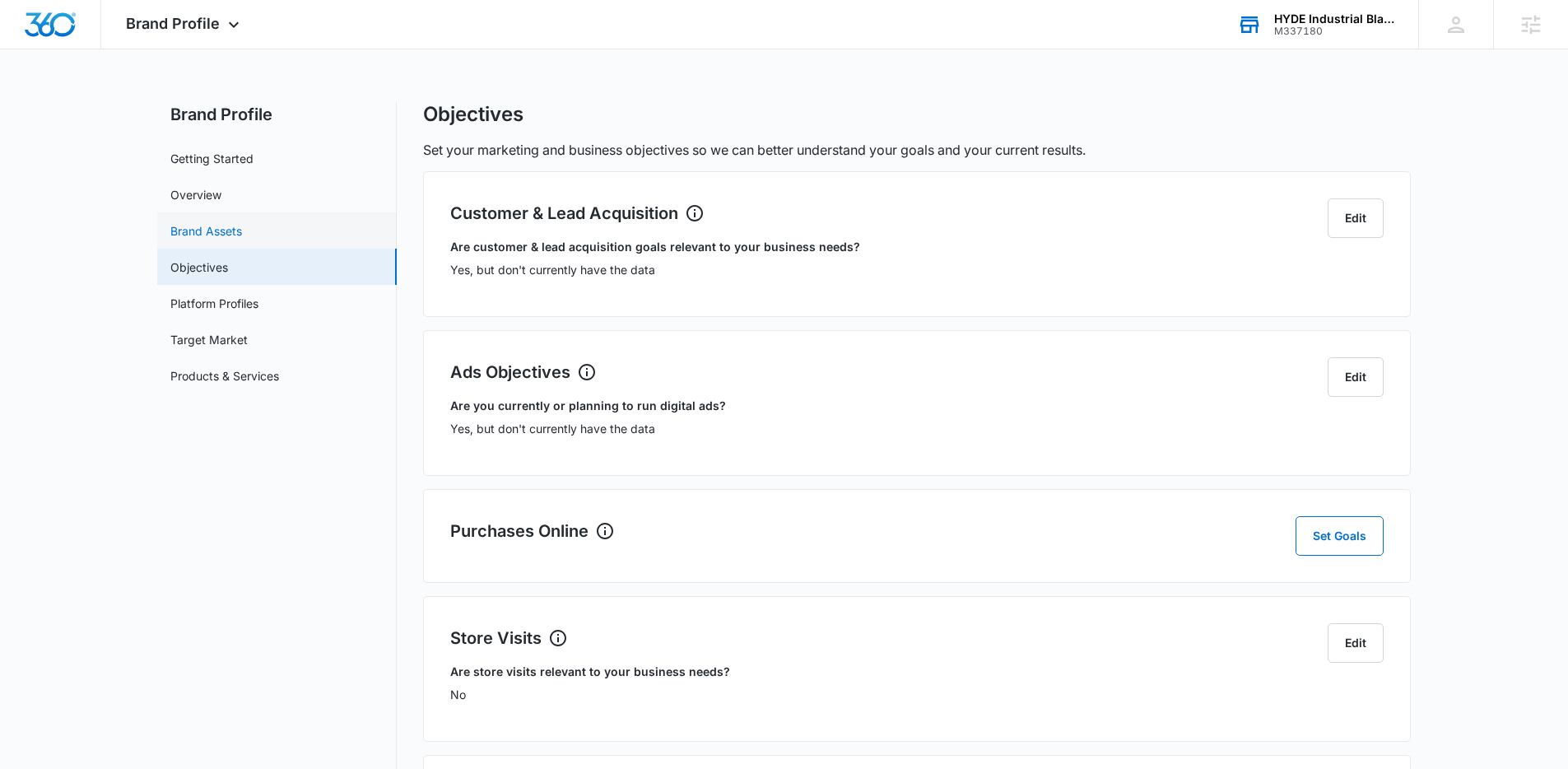
click at [242, 229] on link "Brand Assets" at bounding box center [206, 231] width 72 height 18
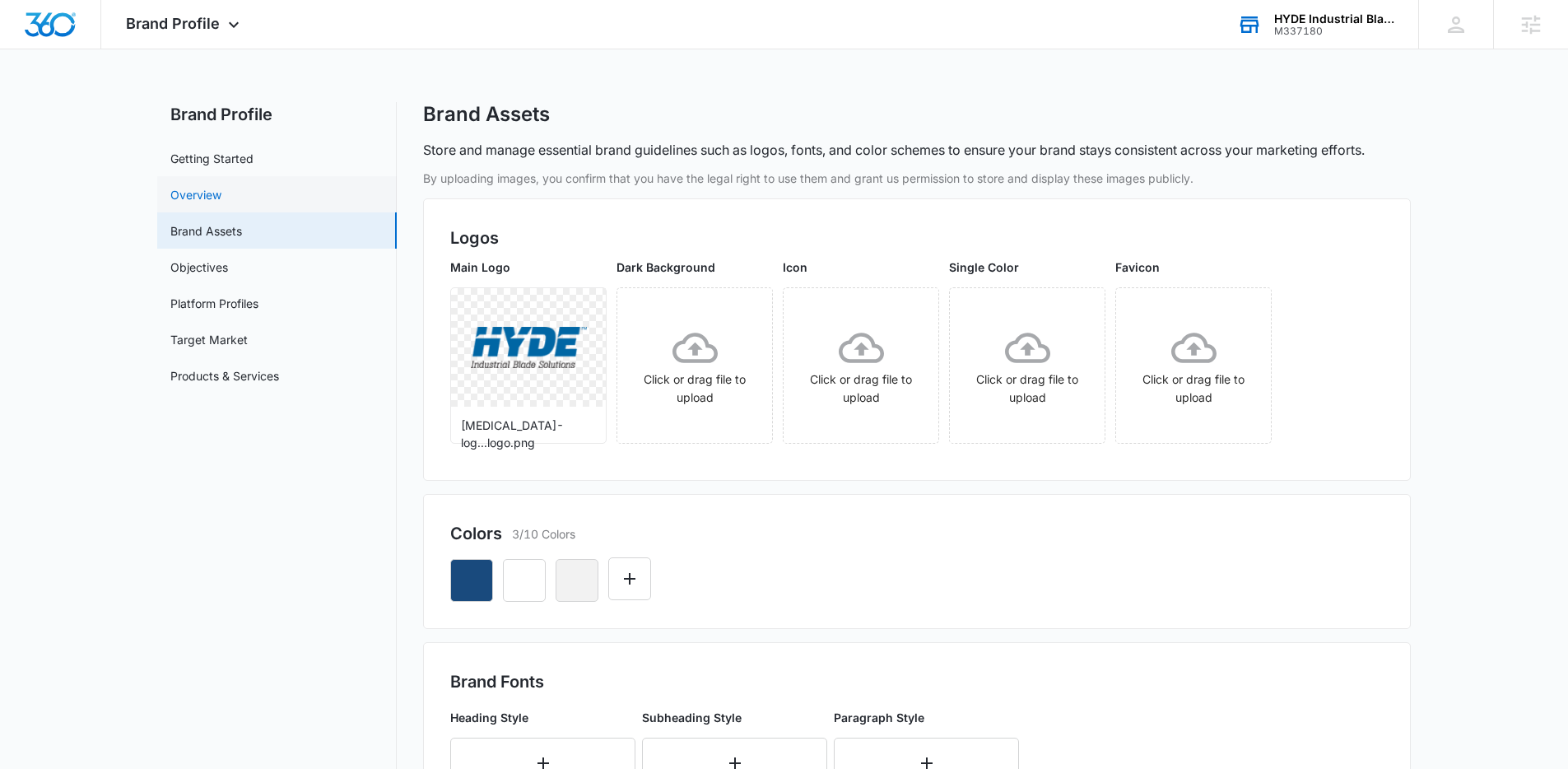
click at [183, 191] on link "Overview" at bounding box center [196, 195] width 51 height 18
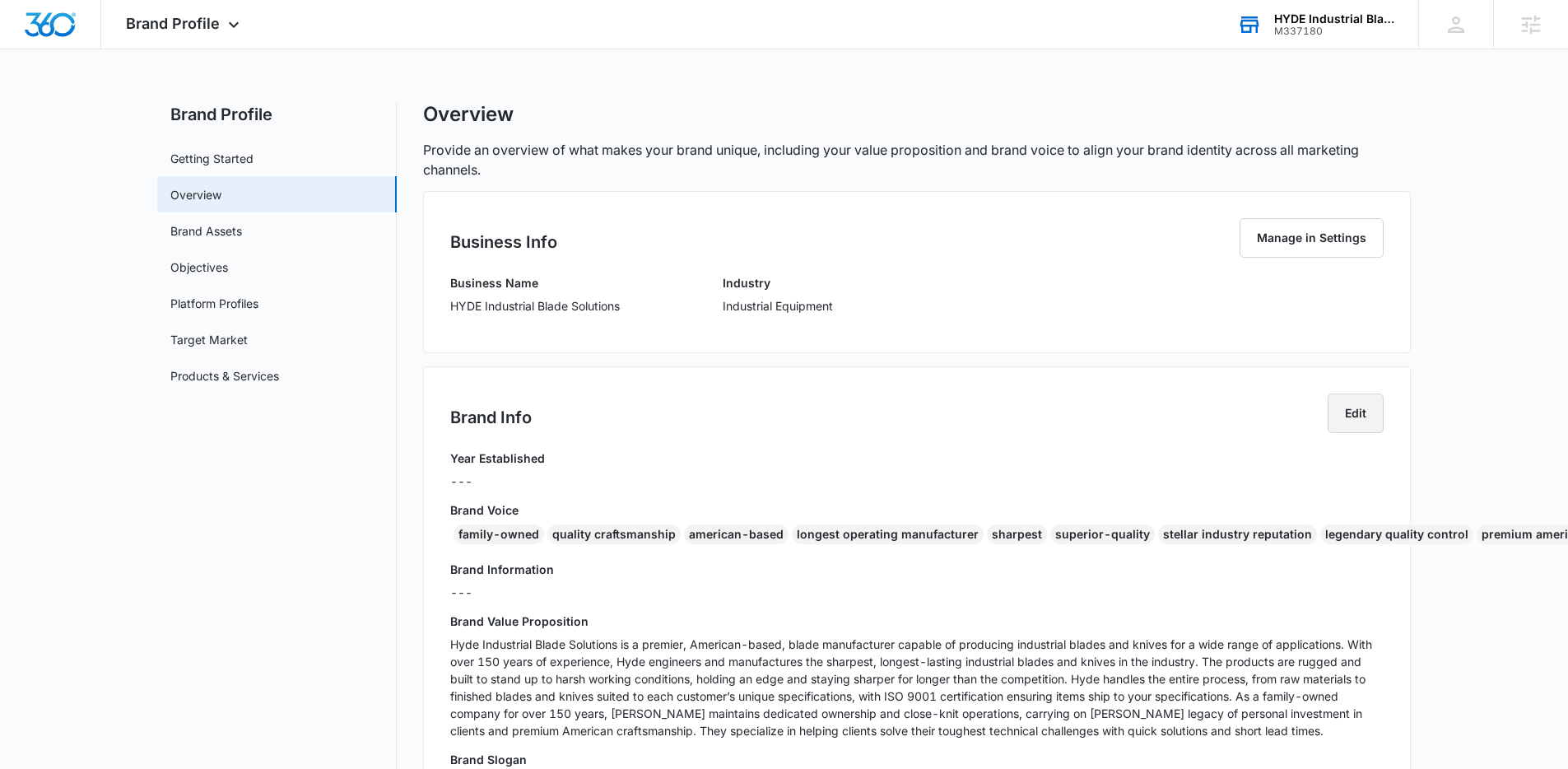
click at [1368, 423] on button "Edit" at bounding box center [1355, 414] width 56 height 39
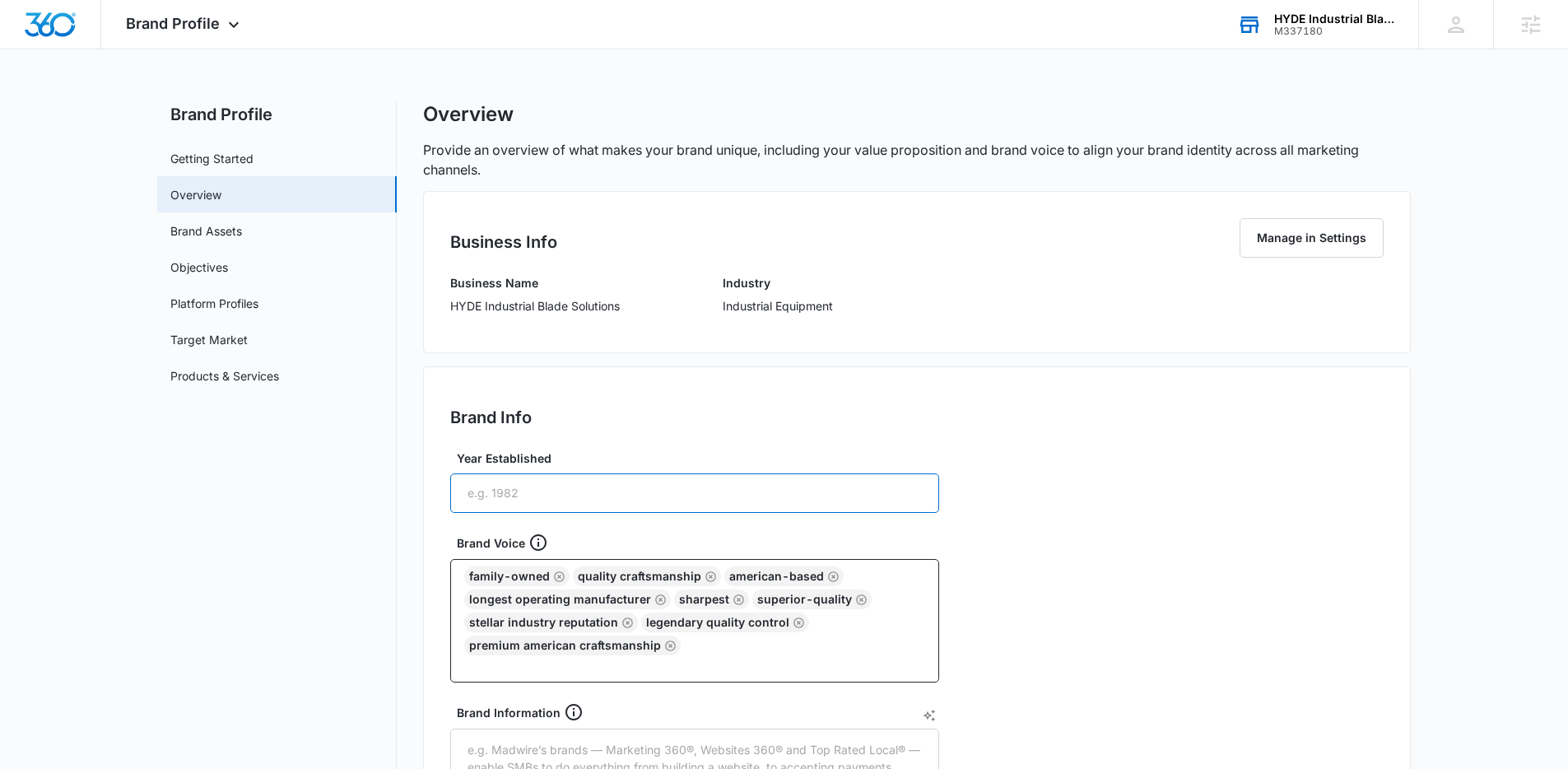
click at [728, 493] on input "Year Established" at bounding box center [694, 493] width 489 height 39
type input "1875"
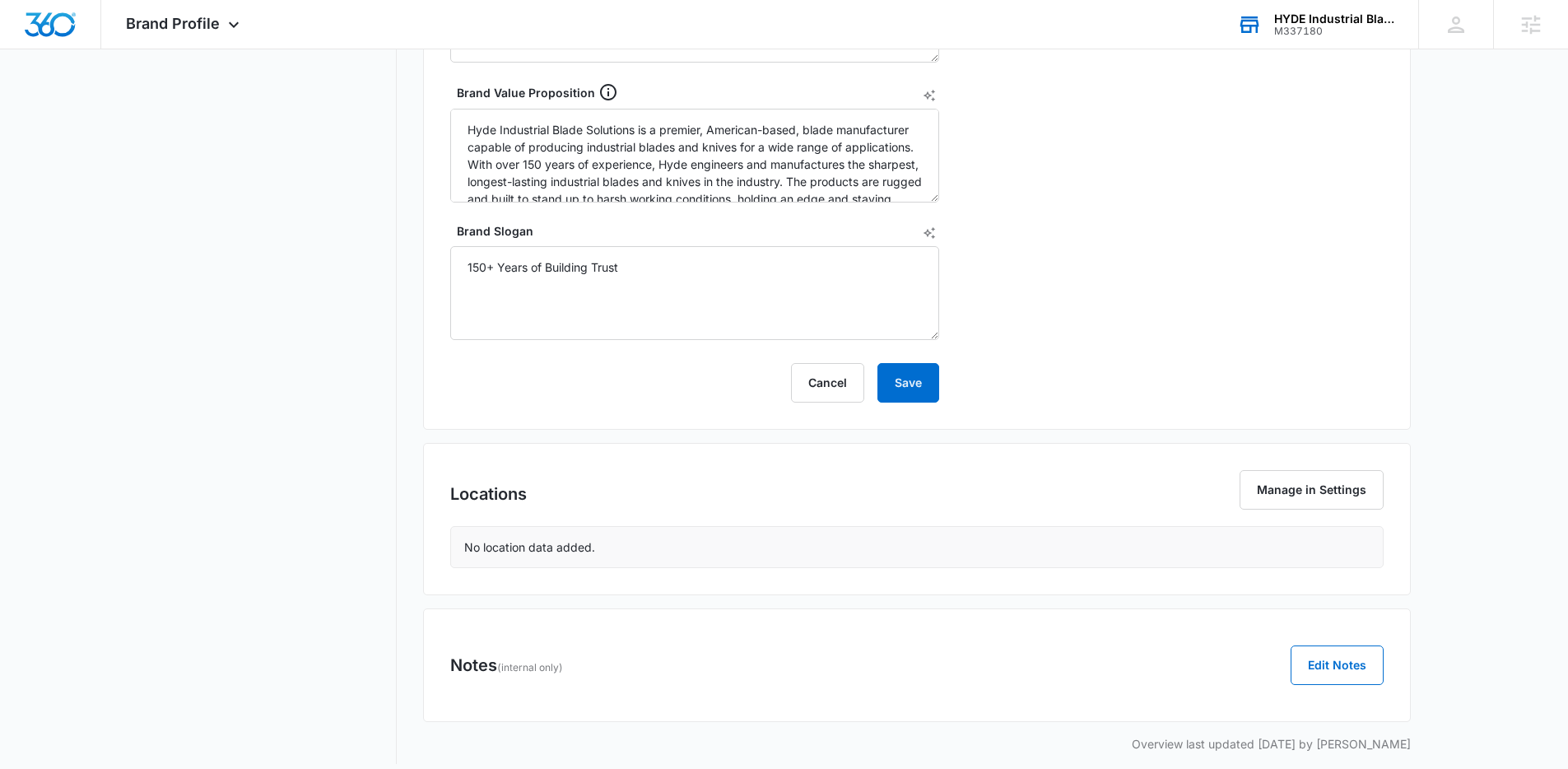
scroll to position [831, 0]
click at [920, 382] on button "Save" at bounding box center [908, 382] width 62 height 39
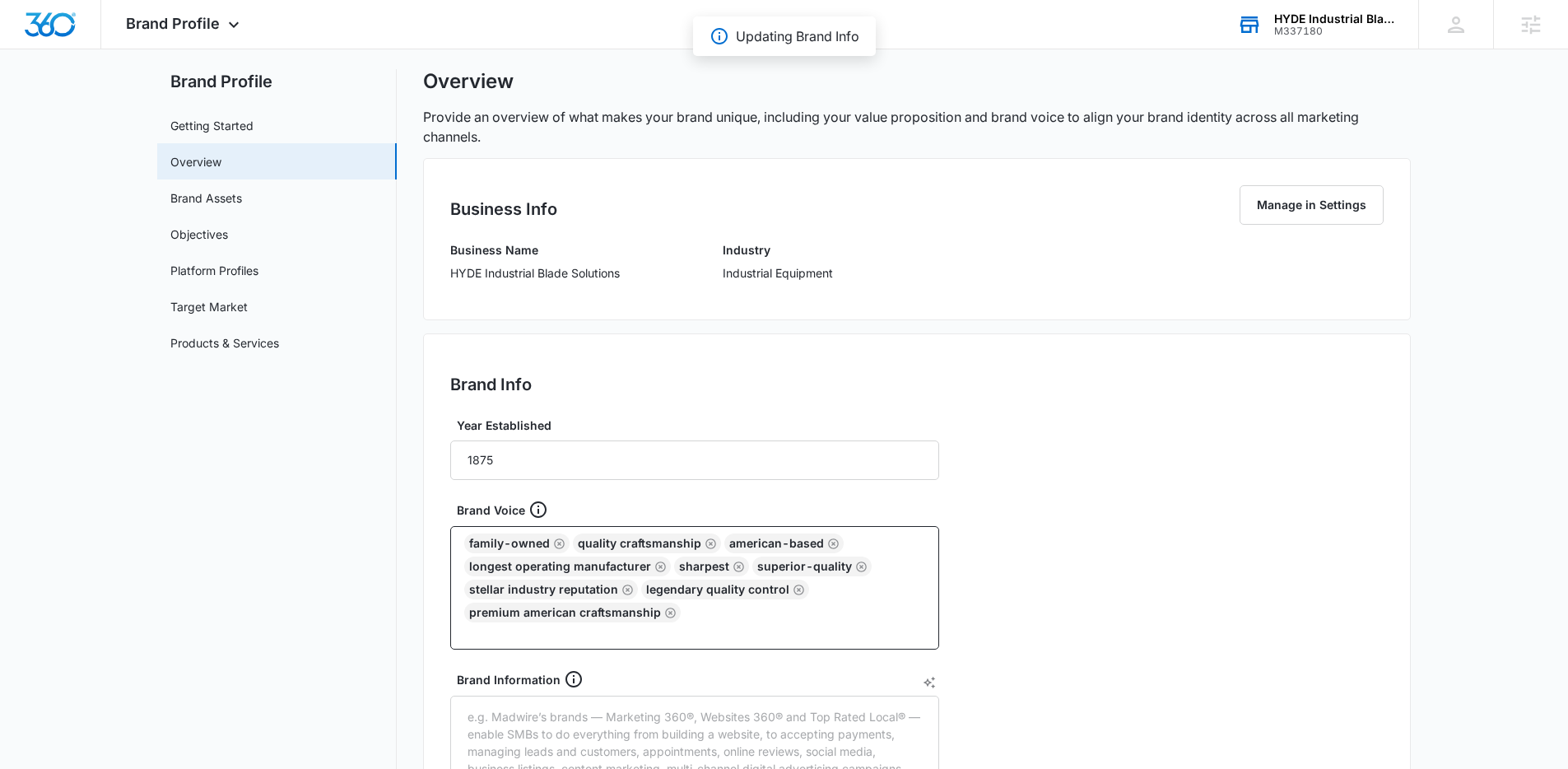
scroll to position [29, 0]
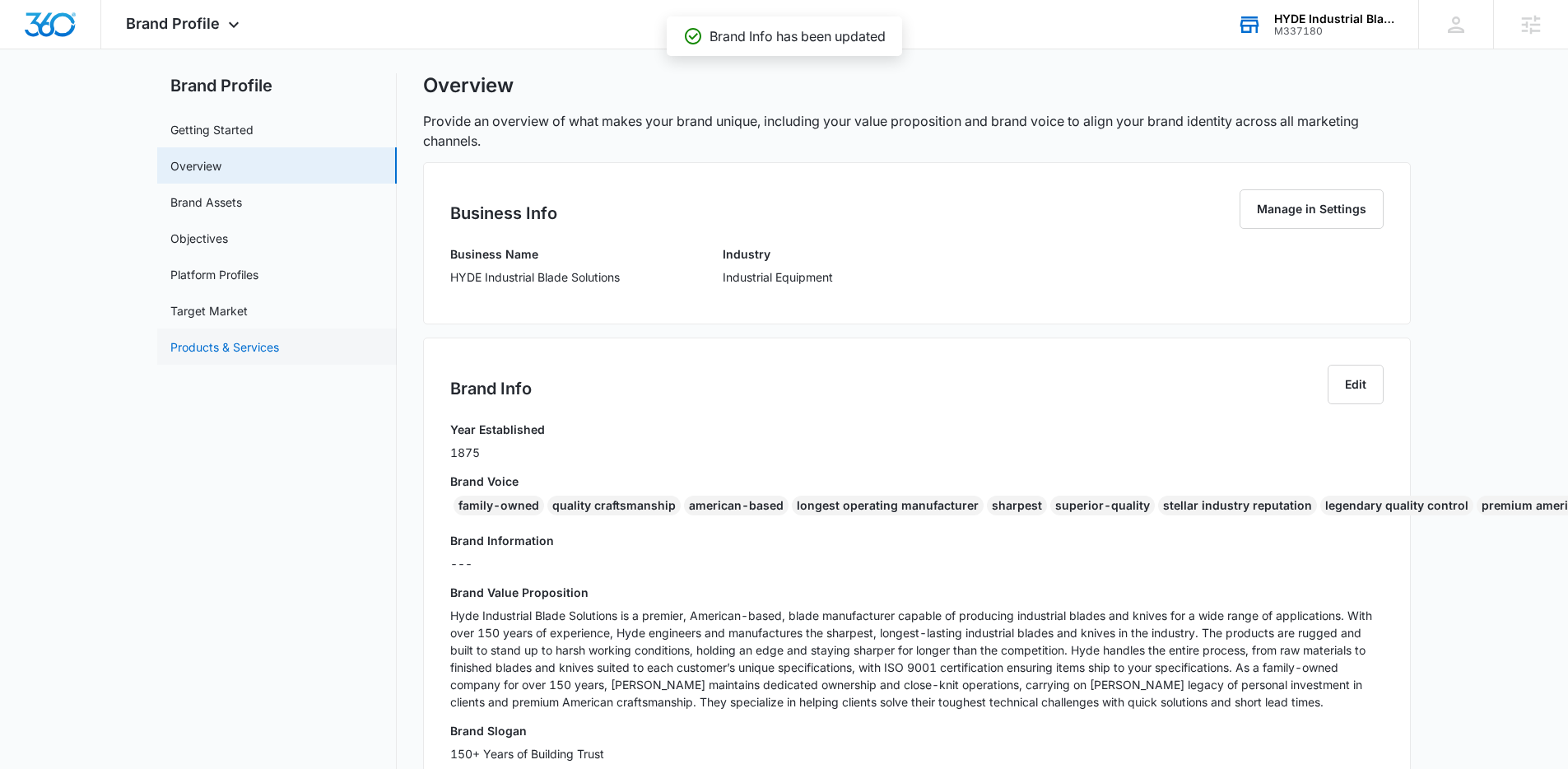
click at [229, 344] on link "Products & Services" at bounding box center [225, 348] width 108 height 18
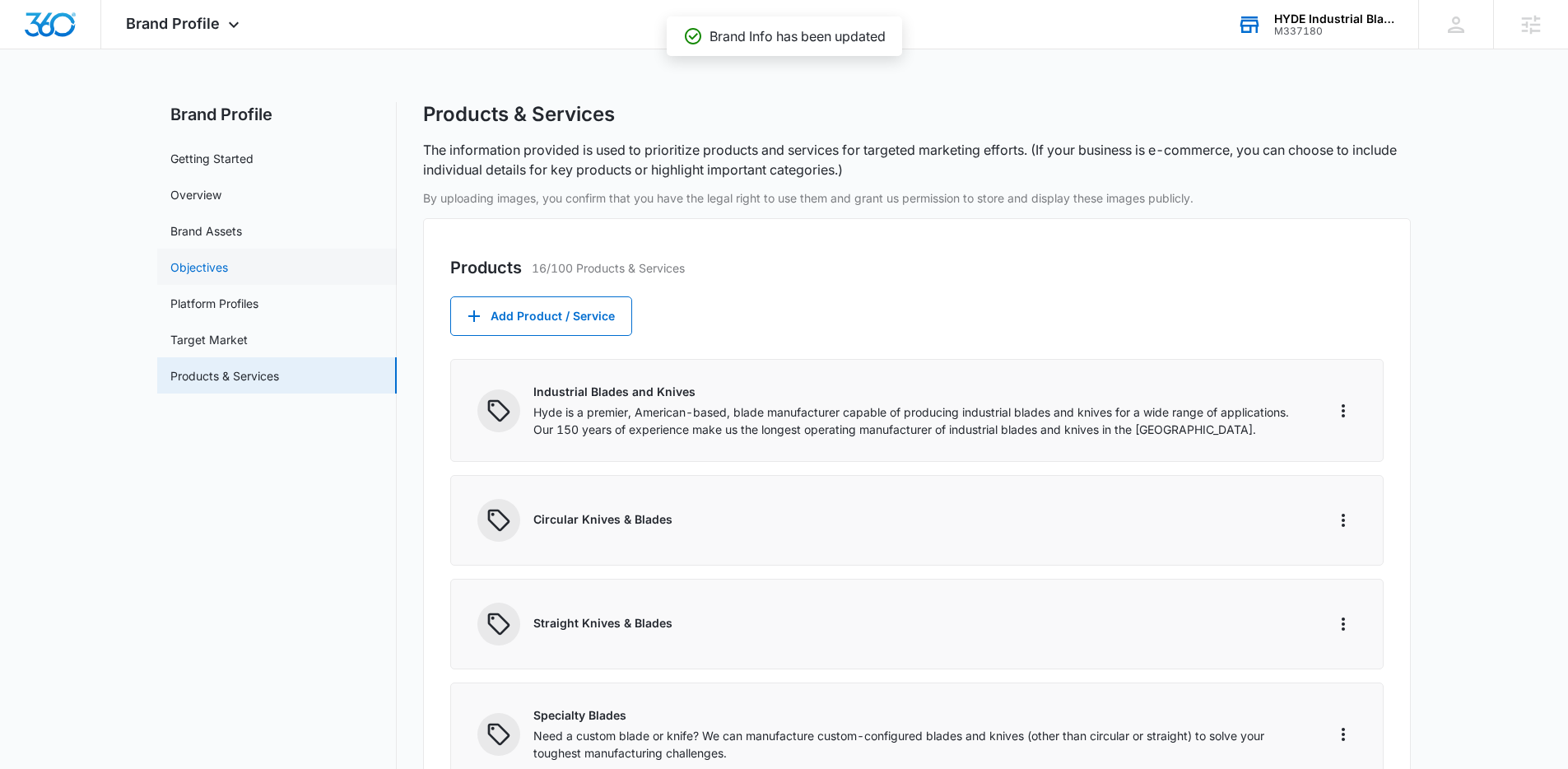
click at [227, 276] on link "Objectives" at bounding box center [199, 267] width 58 height 18
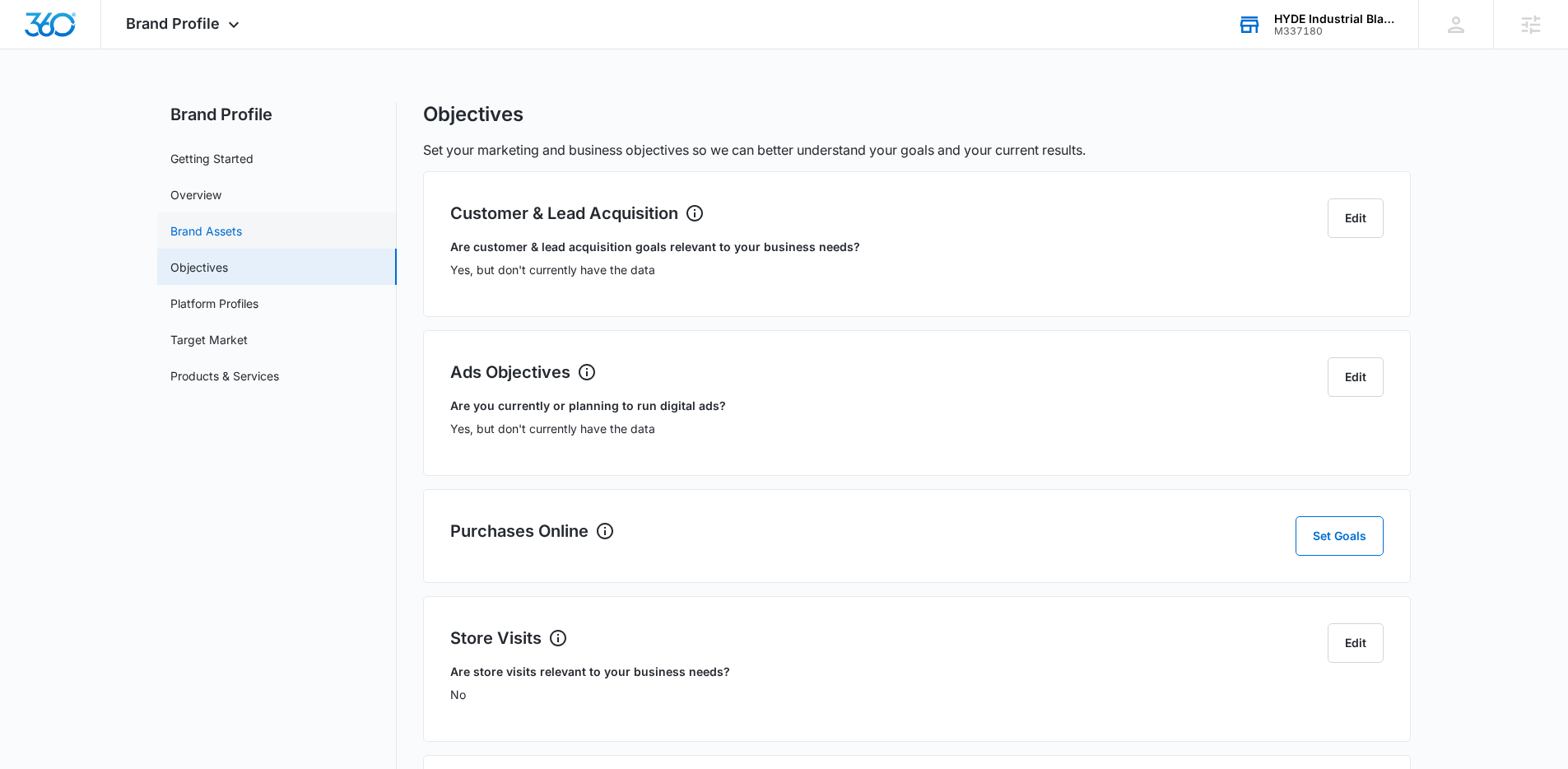
click at [213, 239] on link "Brand Assets" at bounding box center [206, 231] width 72 height 18
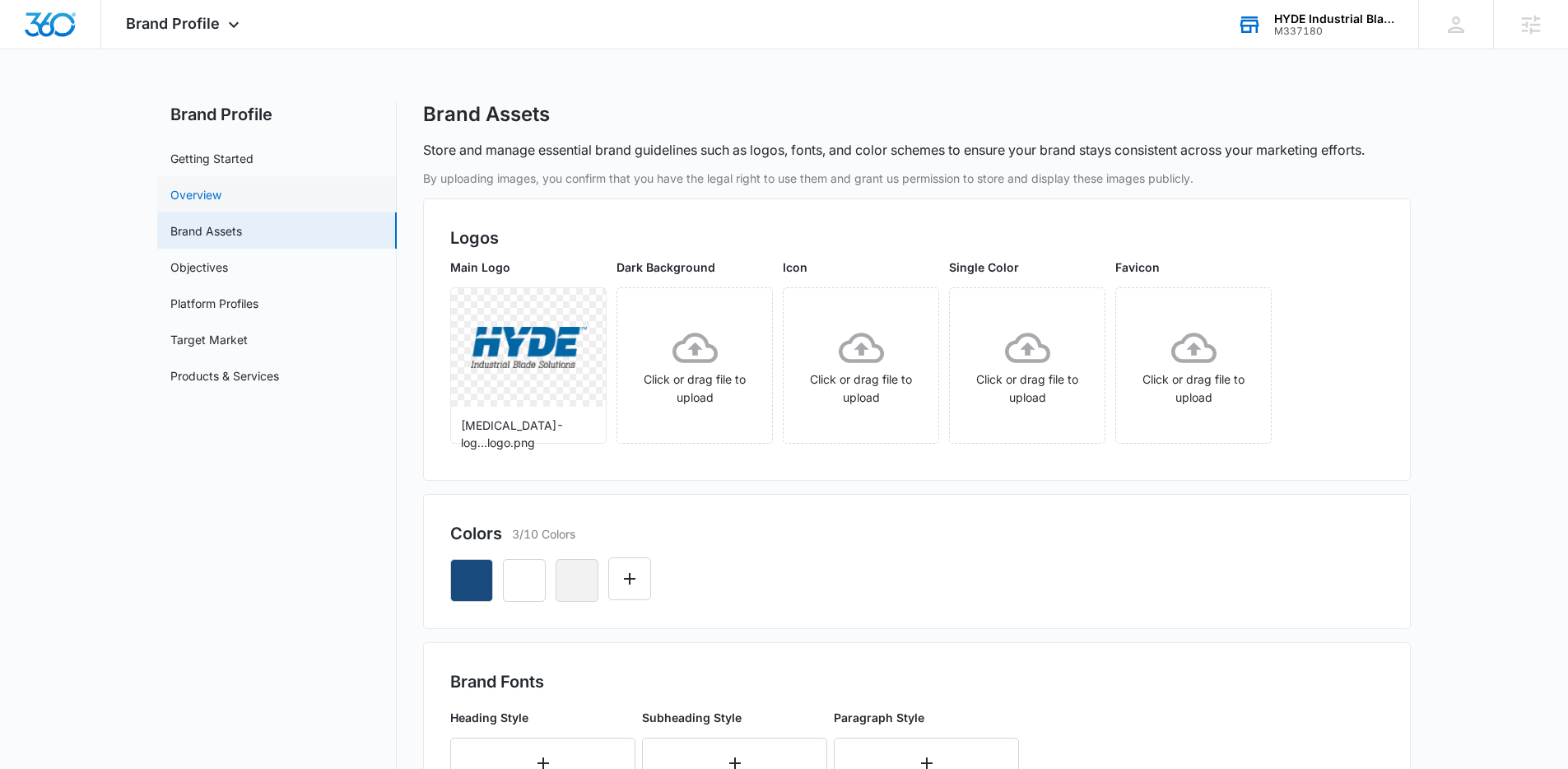
click at [212, 198] on link "Overview" at bounding box center [196, 195] width 51 height 18
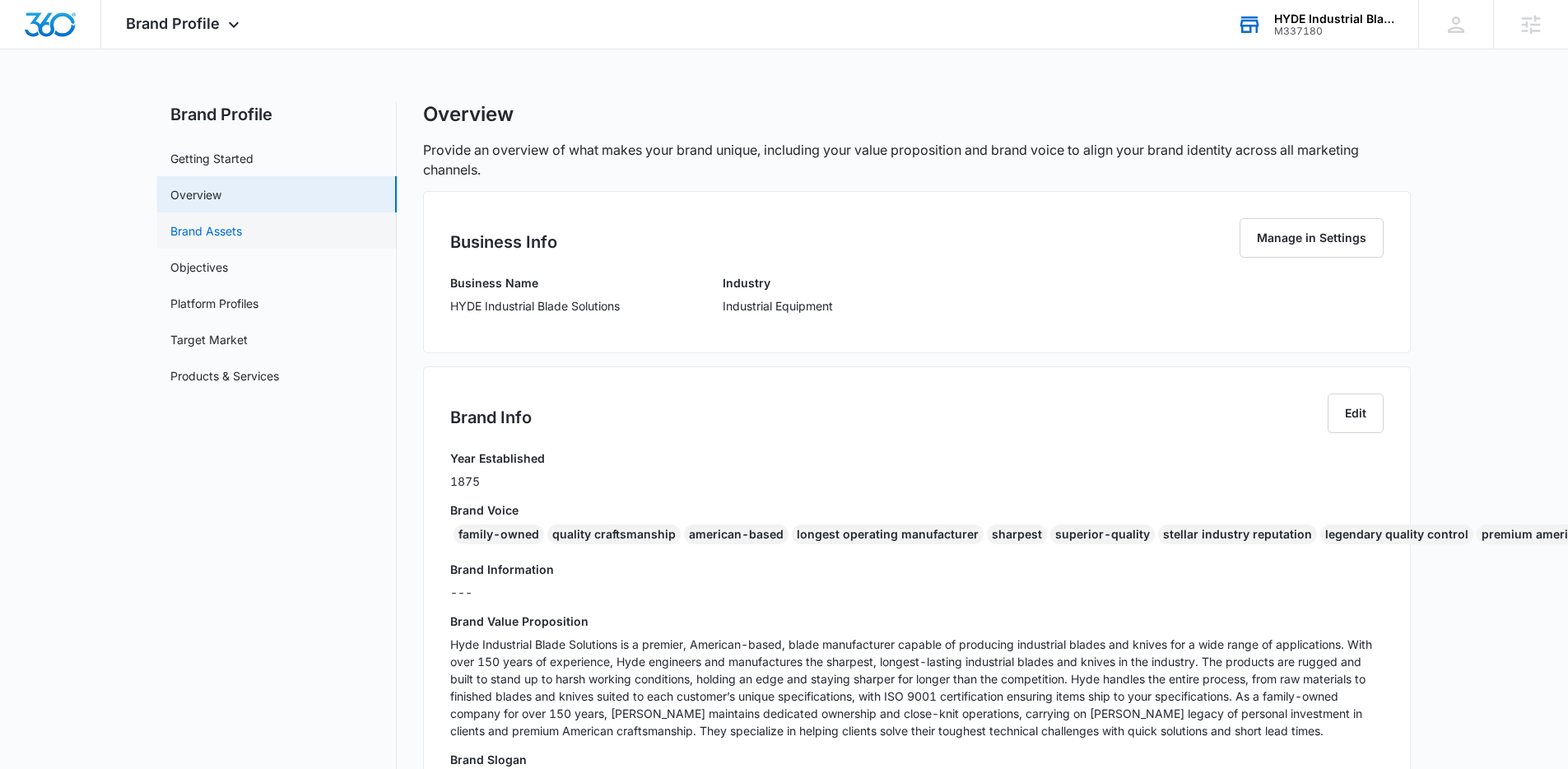
click at [218, 228] on link "Brand Assets" at bounding box center [206, 231] width 72 height 18
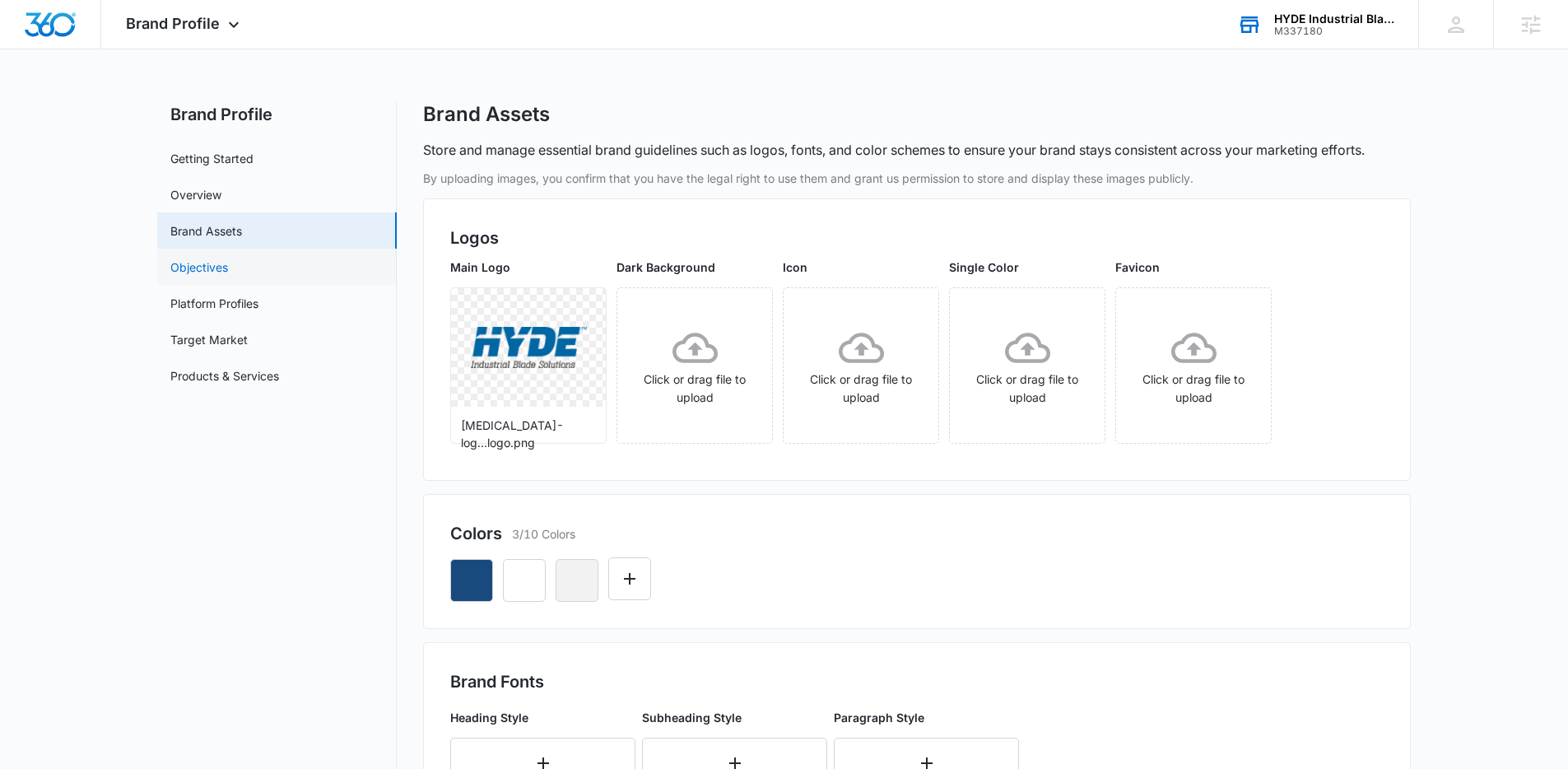
click at [222, 260] on link "Objectives" at bounding box center [199, 267] width 58 height 18
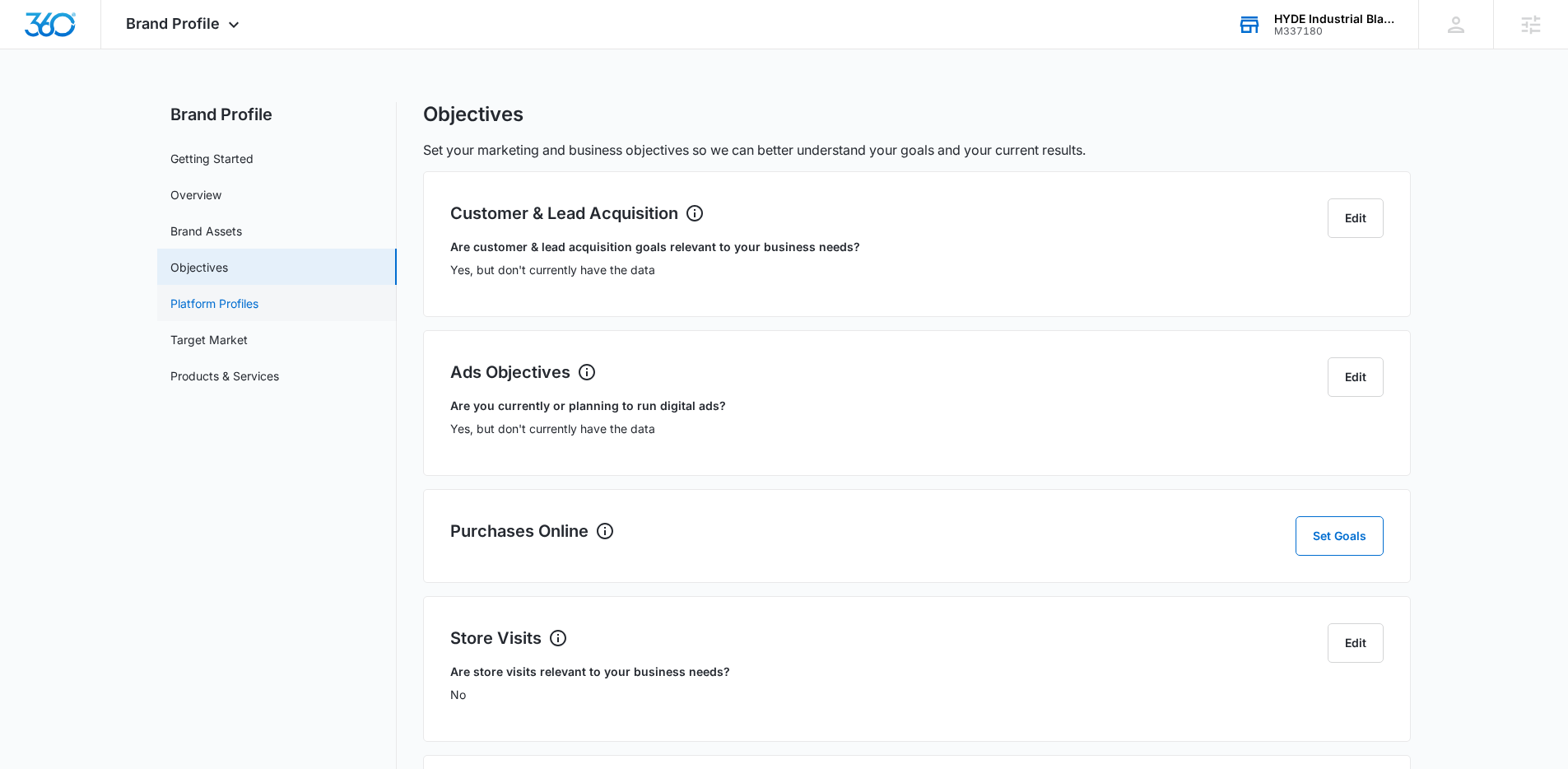
click at [215, 296] on link "Platform Profiles" at bounding box center [214, 303] width 88 height 18
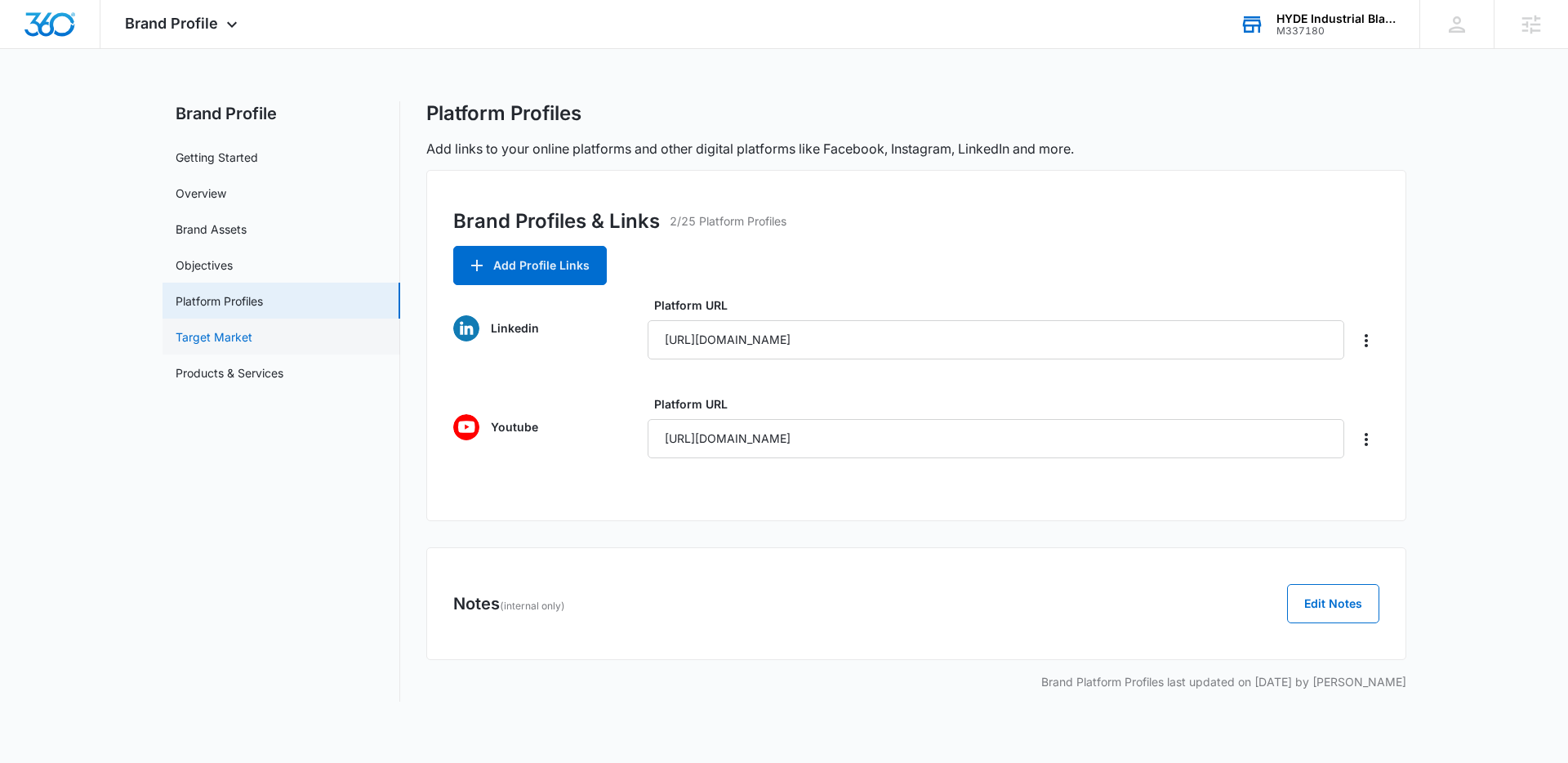
click at [218, 329] on link "Target Market" at bounding box center [214, 337] width 77 height 18
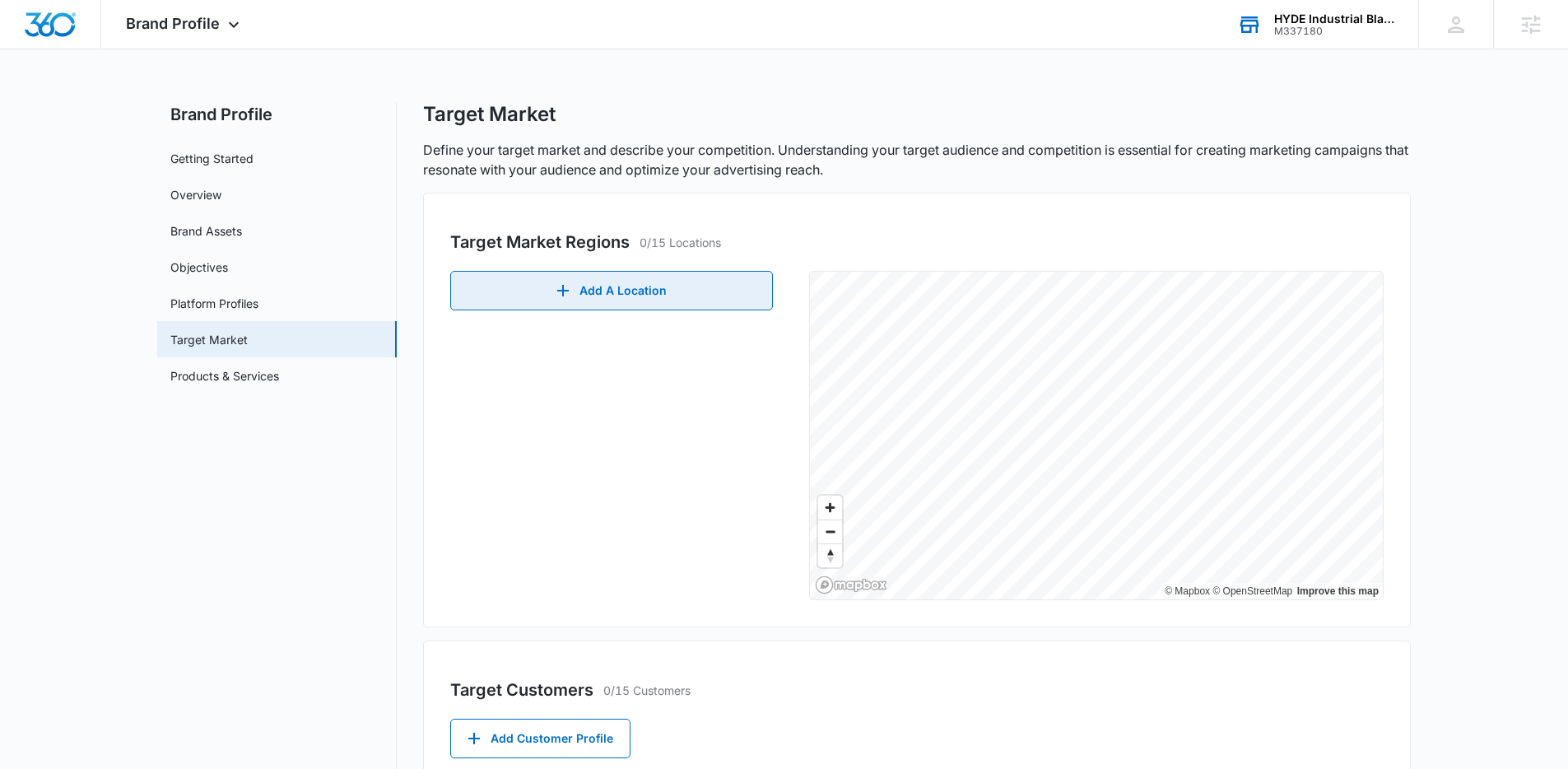
click at [571, 296] on icon "button" at bounding box center [563, 290] width 20 height 20
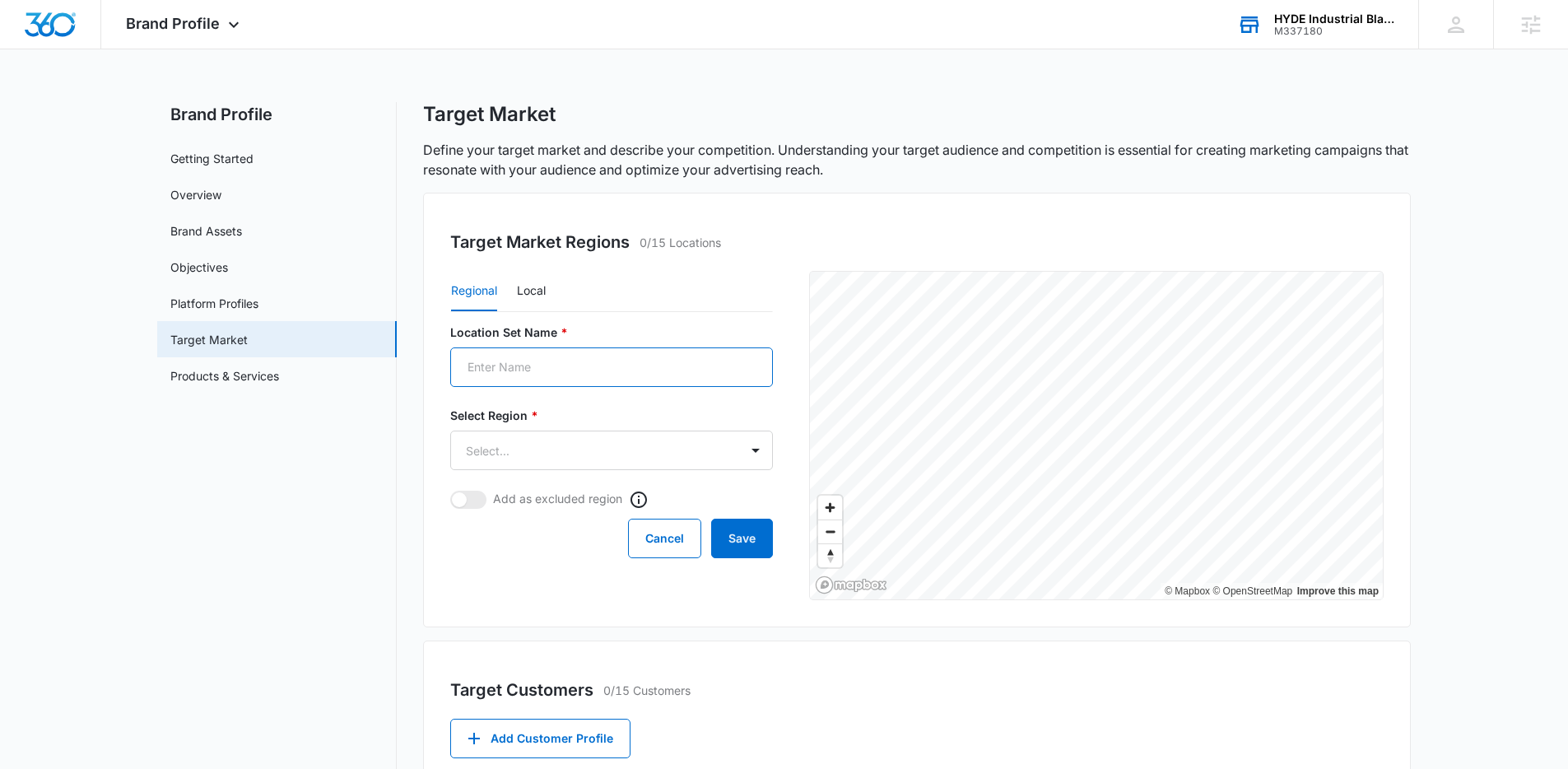
click at [530, 366] on input "Location Set Name *" at bounding box center [612, 367] width 323 height 39
type input "united s"
click at [542, 454] on body "Brand Profile Apps Reputation Websites Forms CRM Email Social Shop Payments POS…" at bounding box center [784, 568] width 1568 height 1137
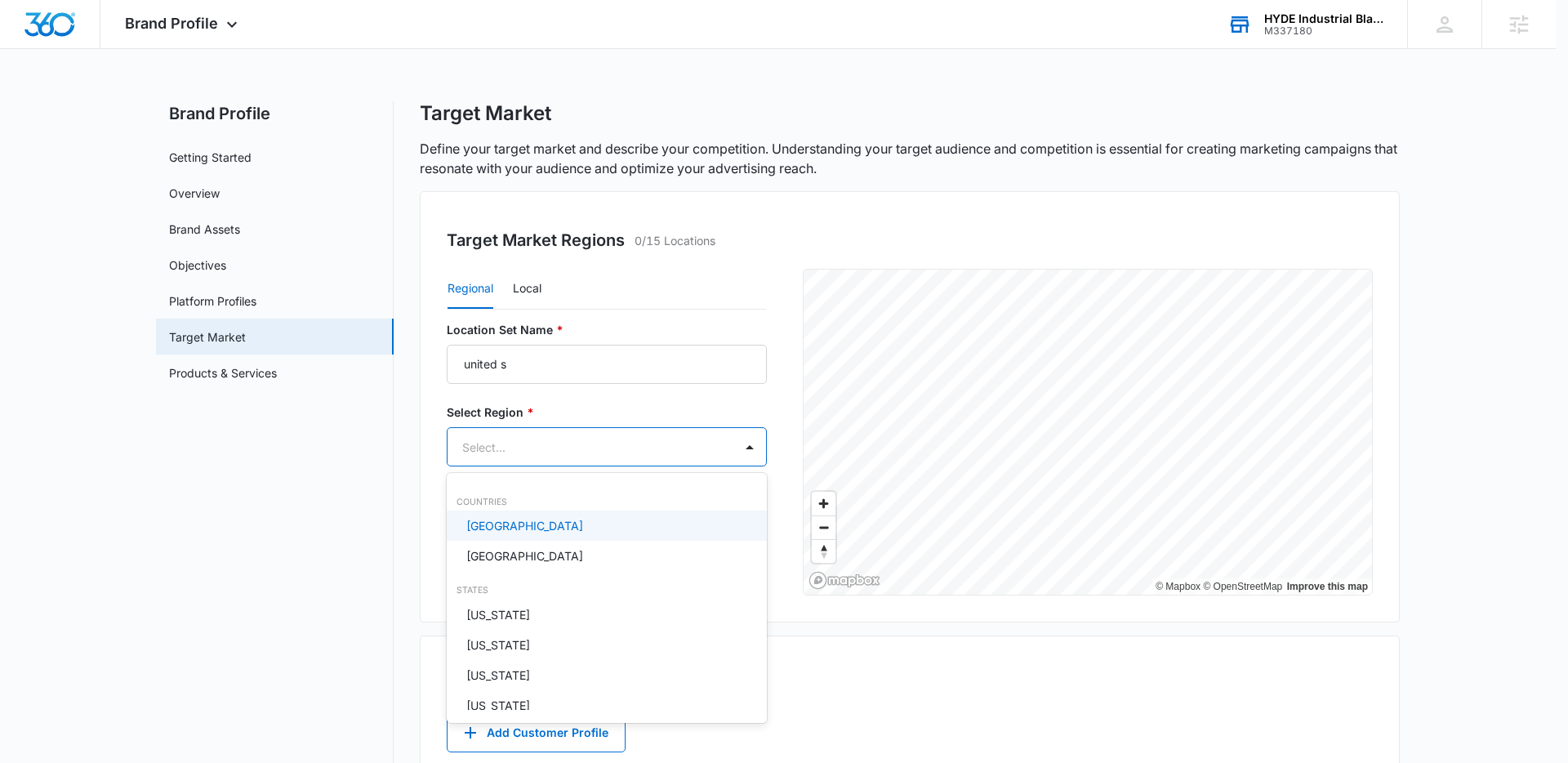
click at [516, 530] on p "United States" at bounding box center [525, 526] width 117 height 18
click at [372, 493] on div at bounding box center [784, 381] width 1568 height 763
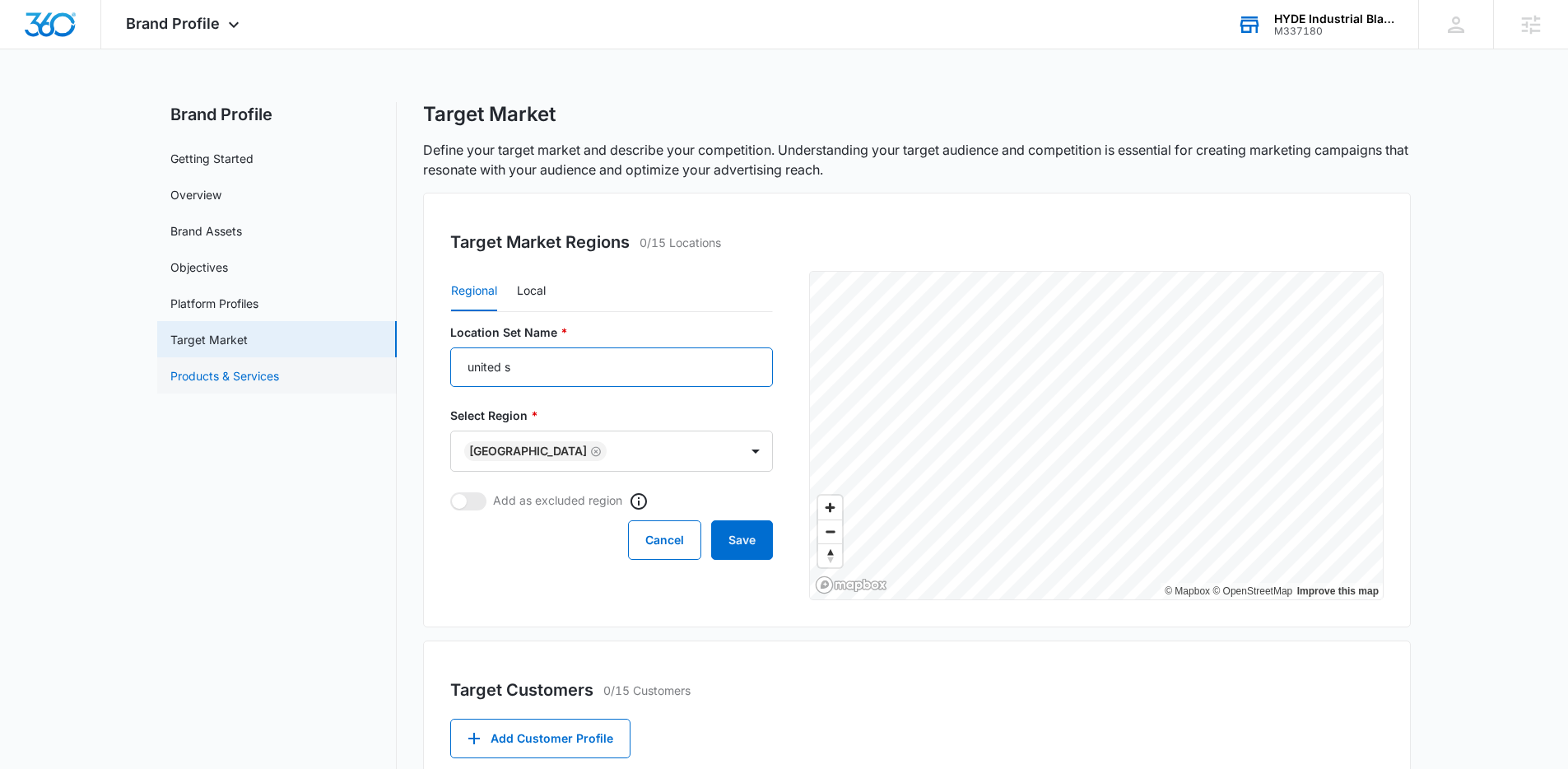
drag, startPoint x: 542, startPoint y: 369, endPoint x: 391, endPoint y: 366, distance: 151.0
click at [400, 368] on div "Brand Profile Getting Started Overview Brand Assets Objectives Platform Profile…" at bounding box center [784, 609] width 1254 height 1015
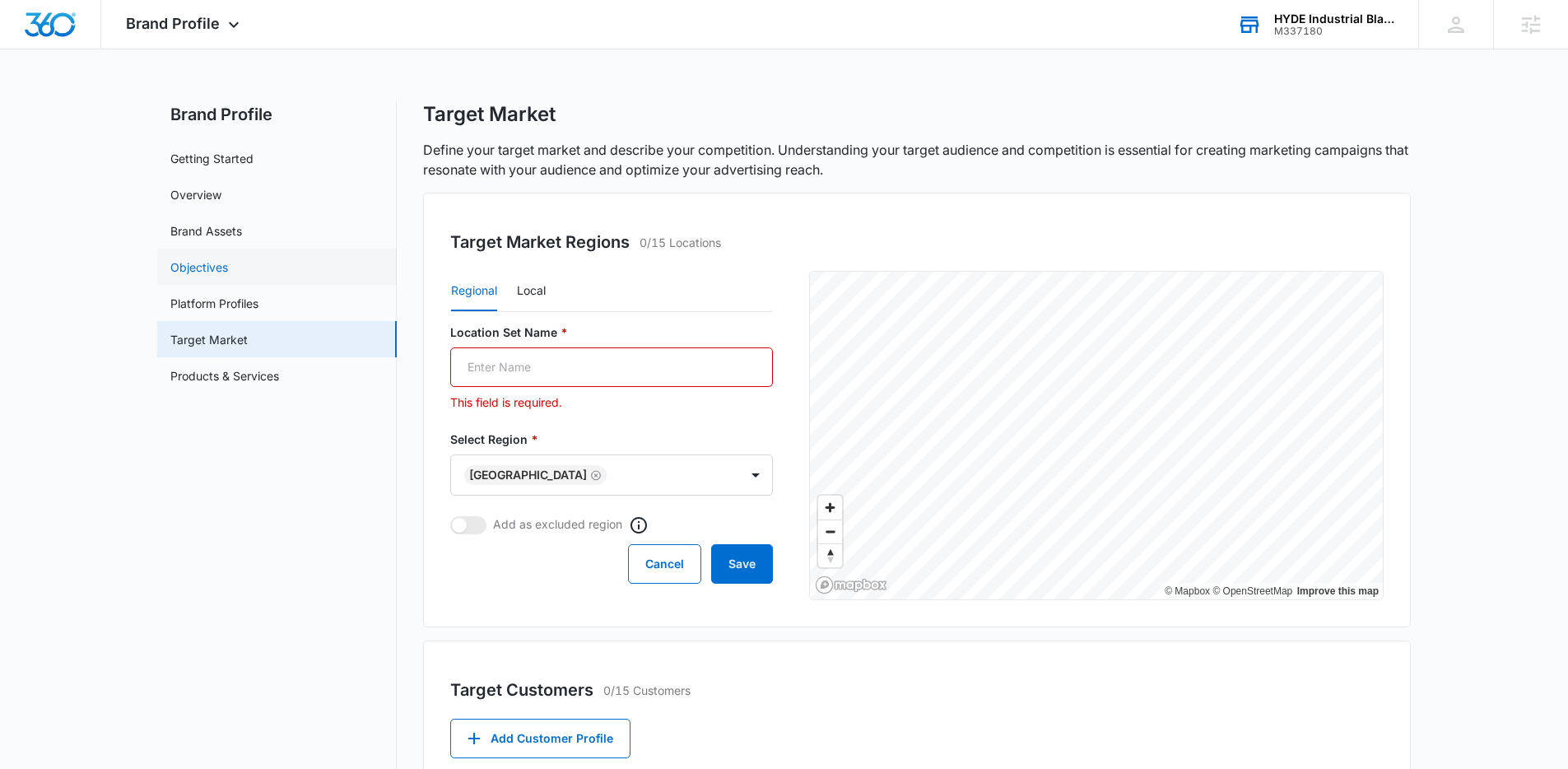
click at [224, 276] on link "Objectives" at bounding box center [199, 267] width 58 height 18
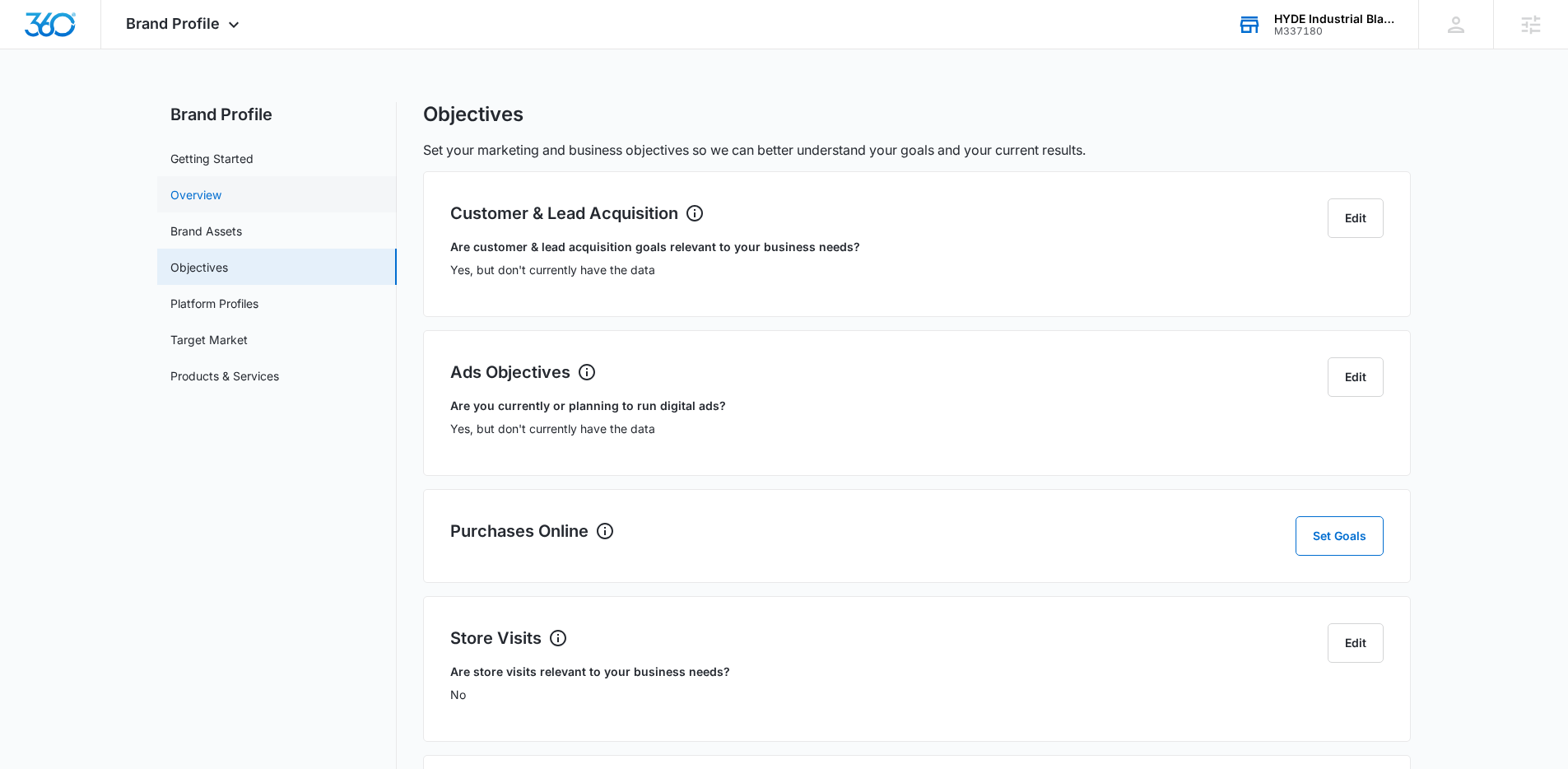
click at [222, 203] on link "Overview" at bounding box center [196, 195] width 51 height 18
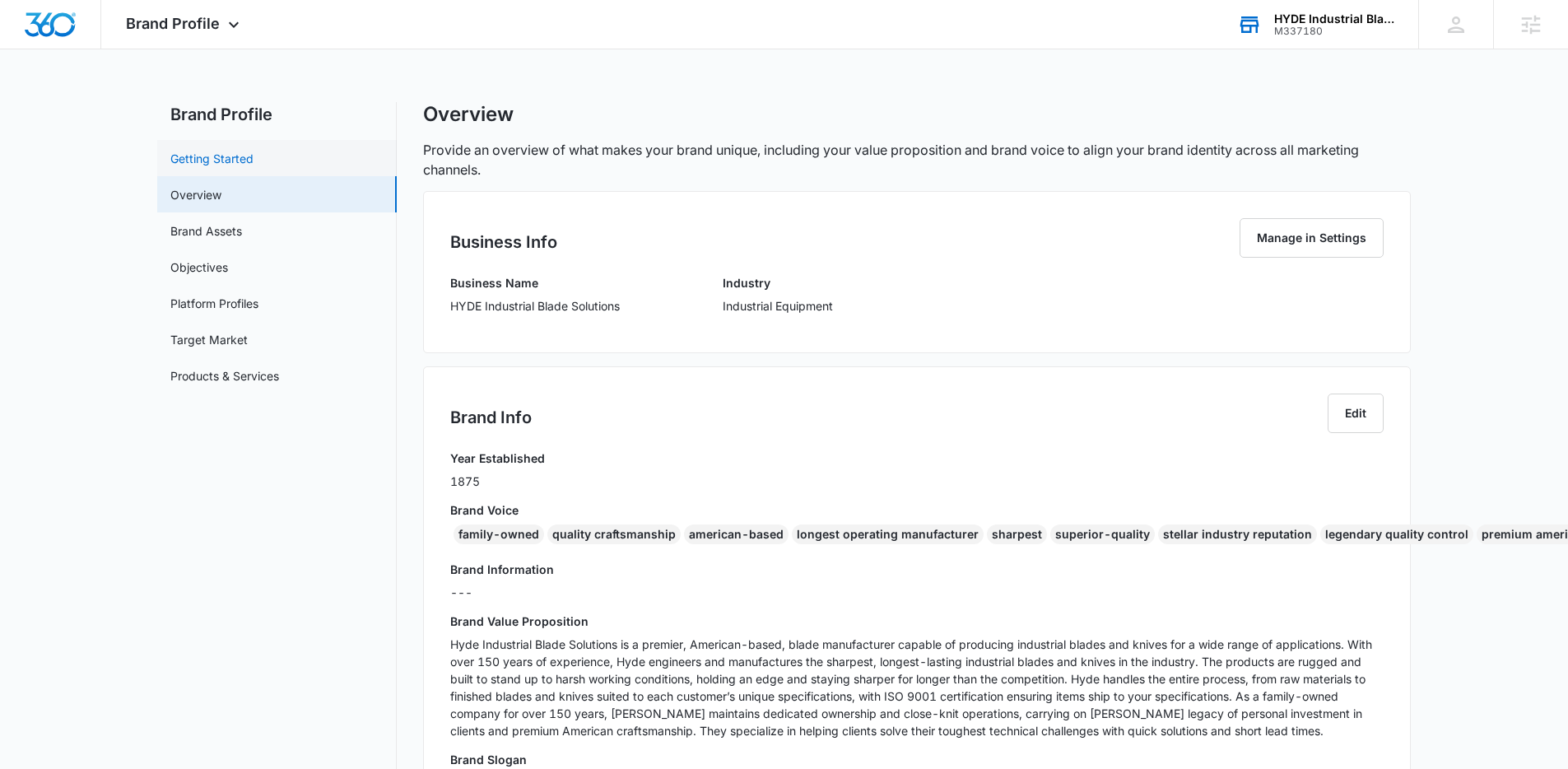
click at [251, 162] on link "Getting Started" at bounding box center [212, 159] width 83 height 18
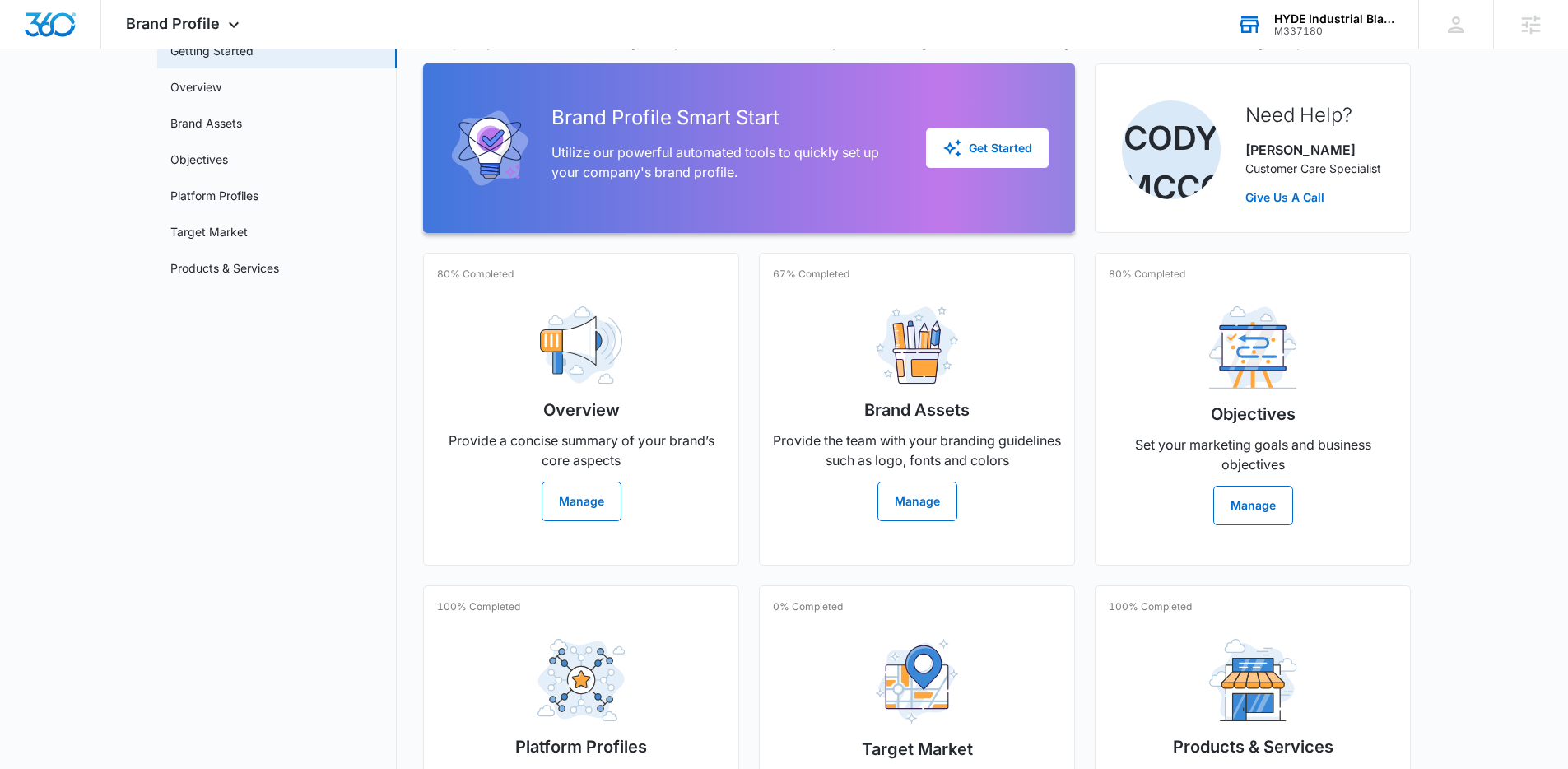
scroll to position [128, 0]
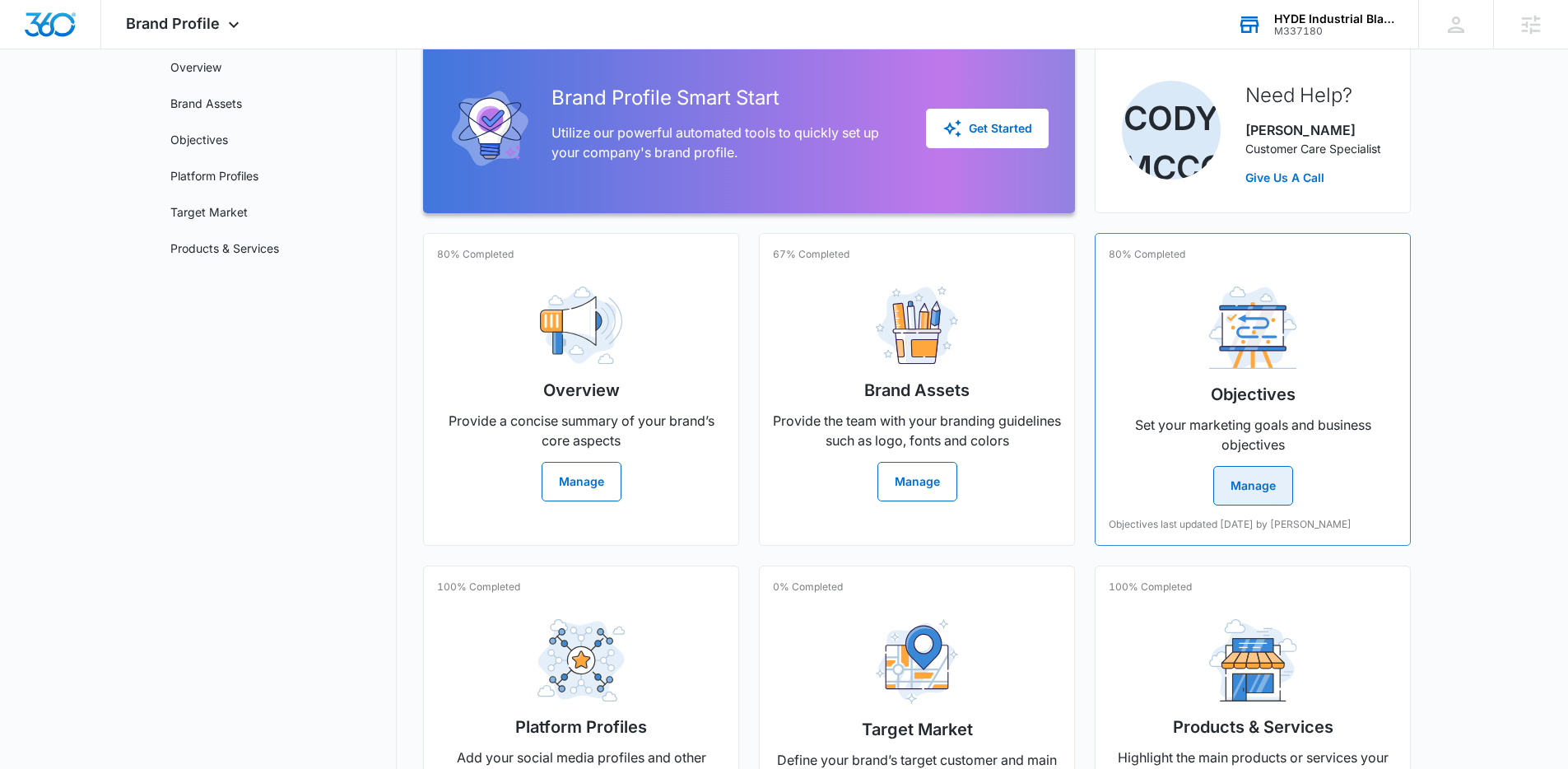
click at [1274, 488] on button "Manage" at bounding box center [1253, 485] width 80 height 39
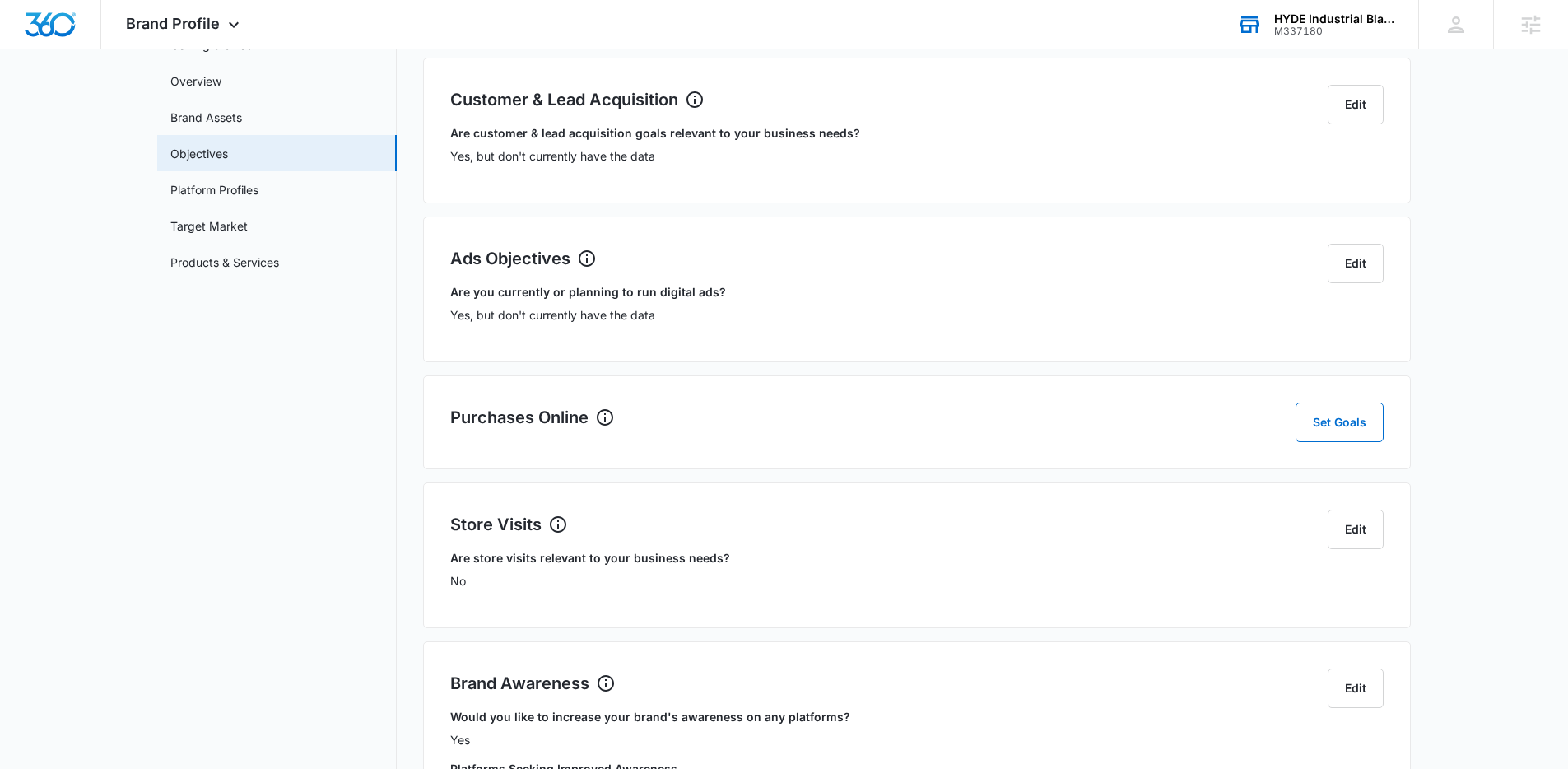
scroll to position [31, 0]
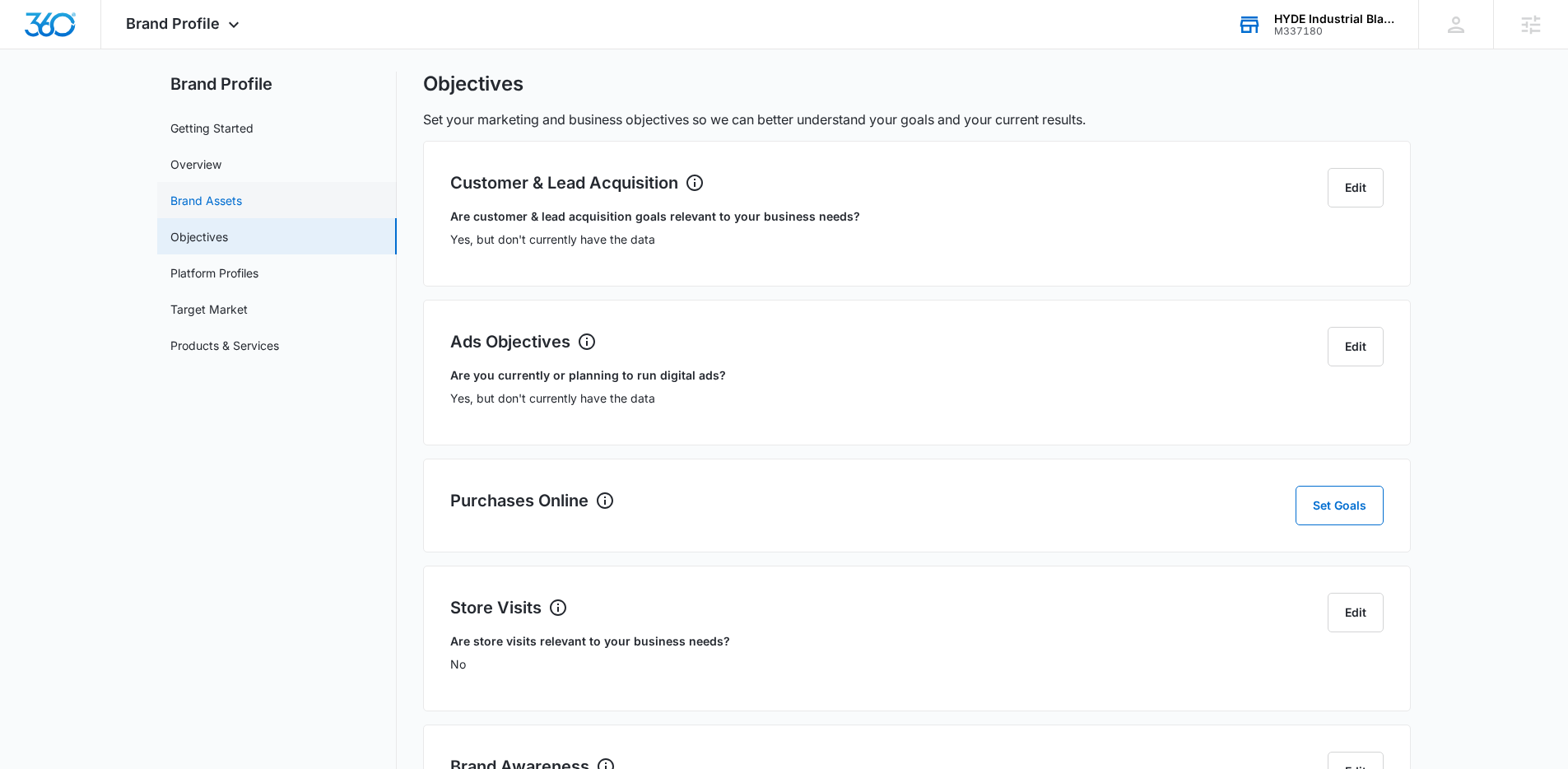
click at [242, 199] on link "Brand Assets" at bounding box center [206, 201] width 72 height 18
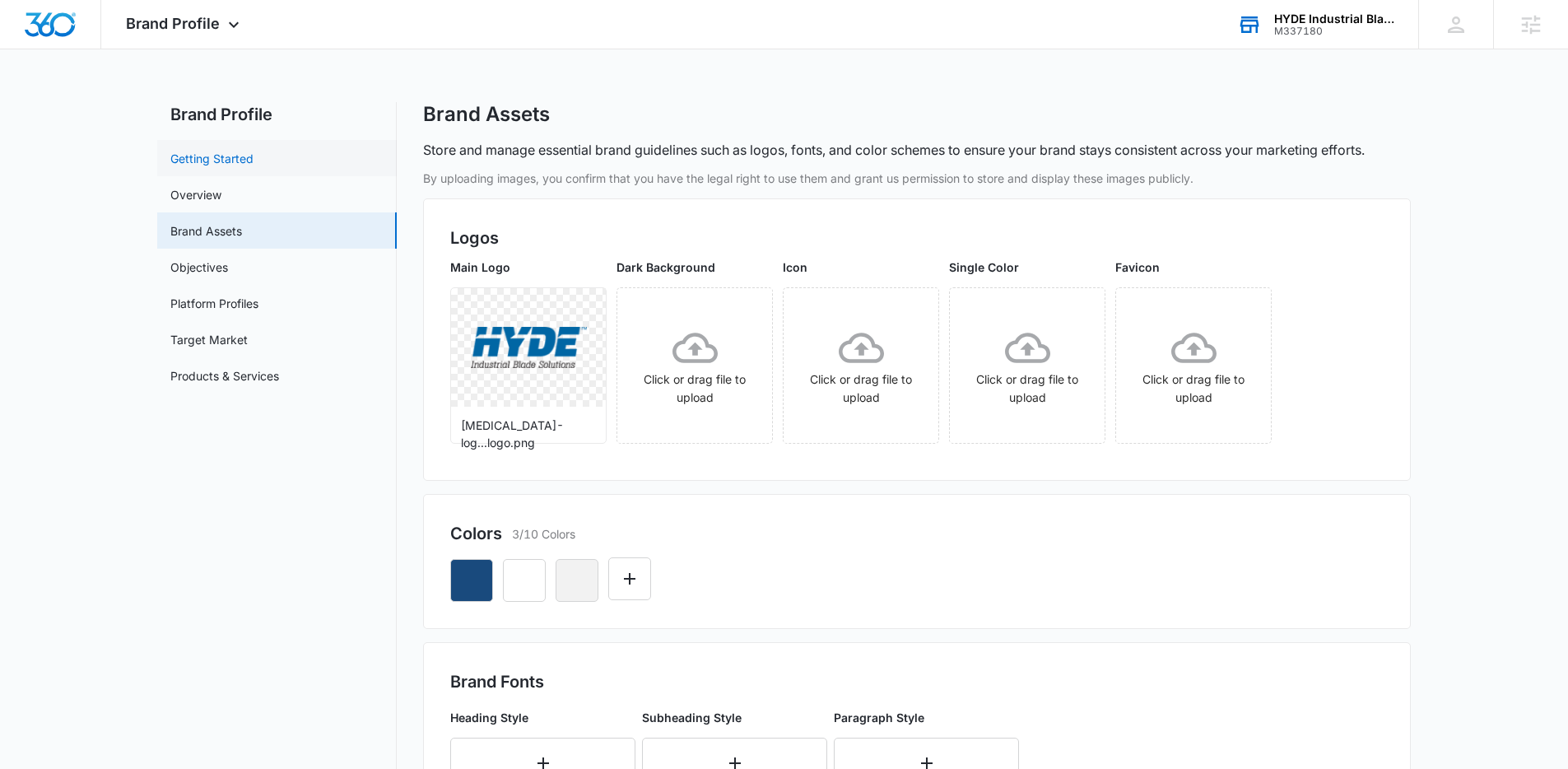
click at [253, 166] on link "Getting Started" at bounding box center [212, 159] width 83 height 18
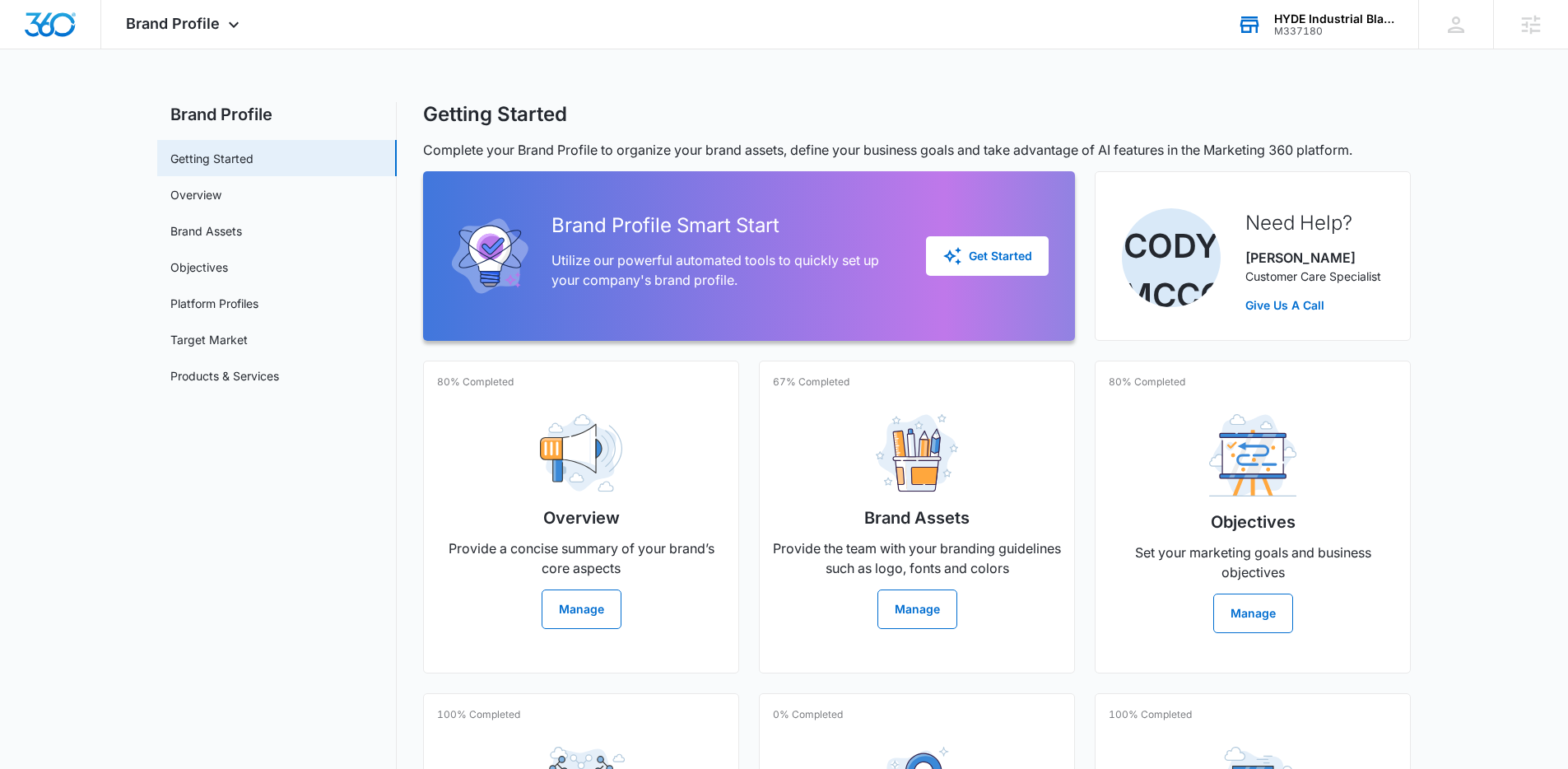
click at [1326, 29] on div "M337180" at bounding box center [1335, 32] width 120 height 12
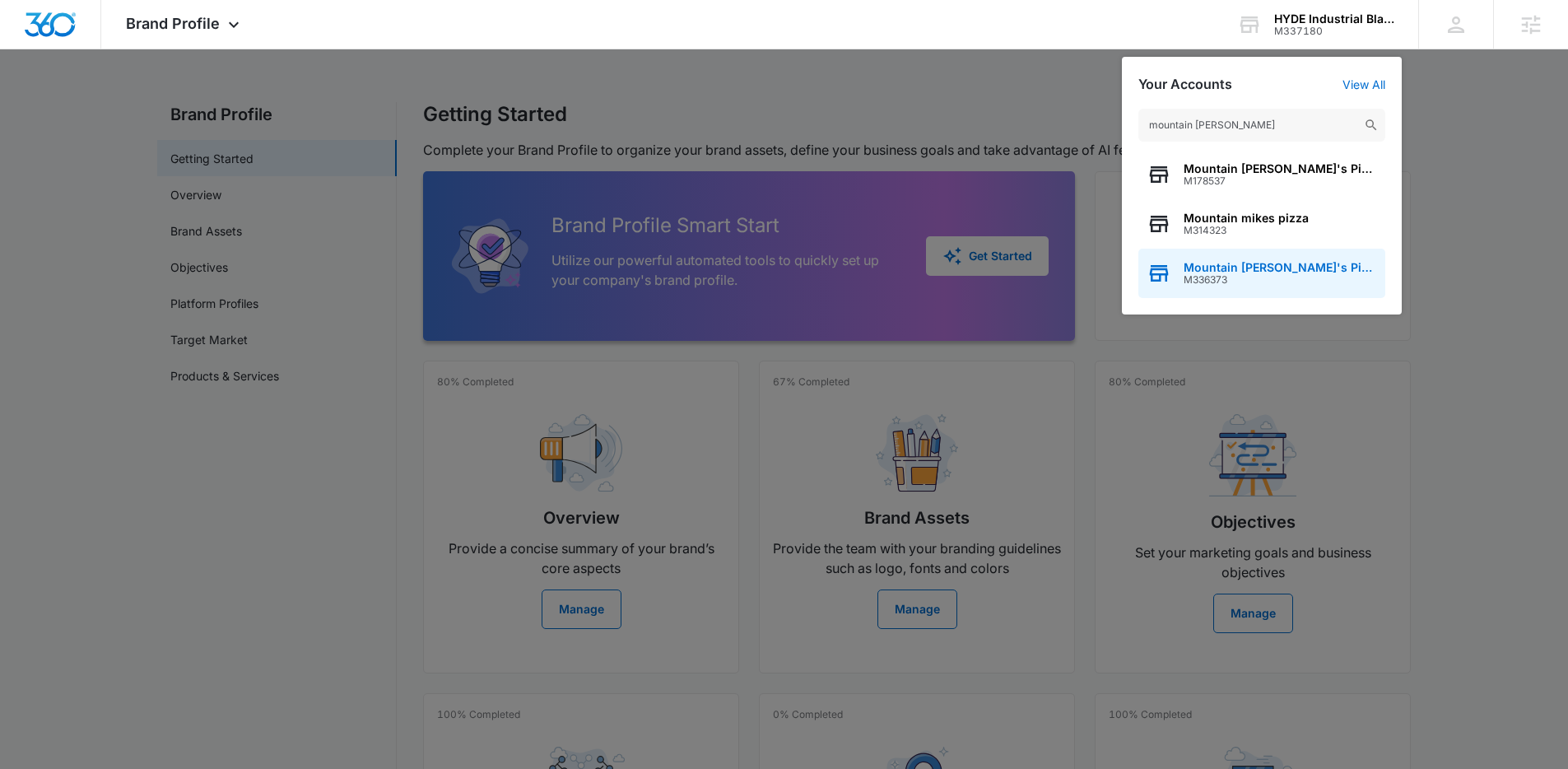
type input "mountain mike"
click at [1240, 263] on span "Mountain Mike's Pizza" at bounding box center [1280, 267] width 193 height 13
